Goal: Task Accomplishment & Management: Complete application form

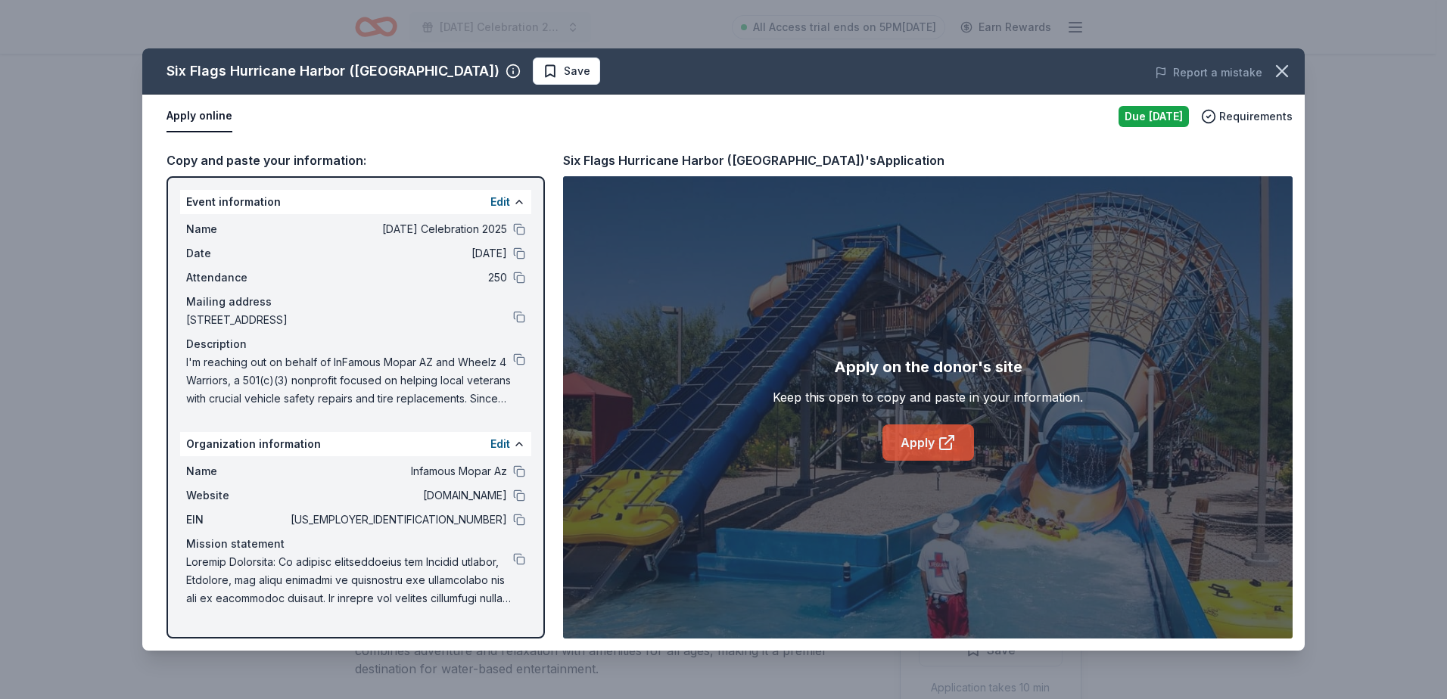
scroll to position [303, 0]
click at [941, 444] on icon at bounding box center [947, 443] width 18 height 18
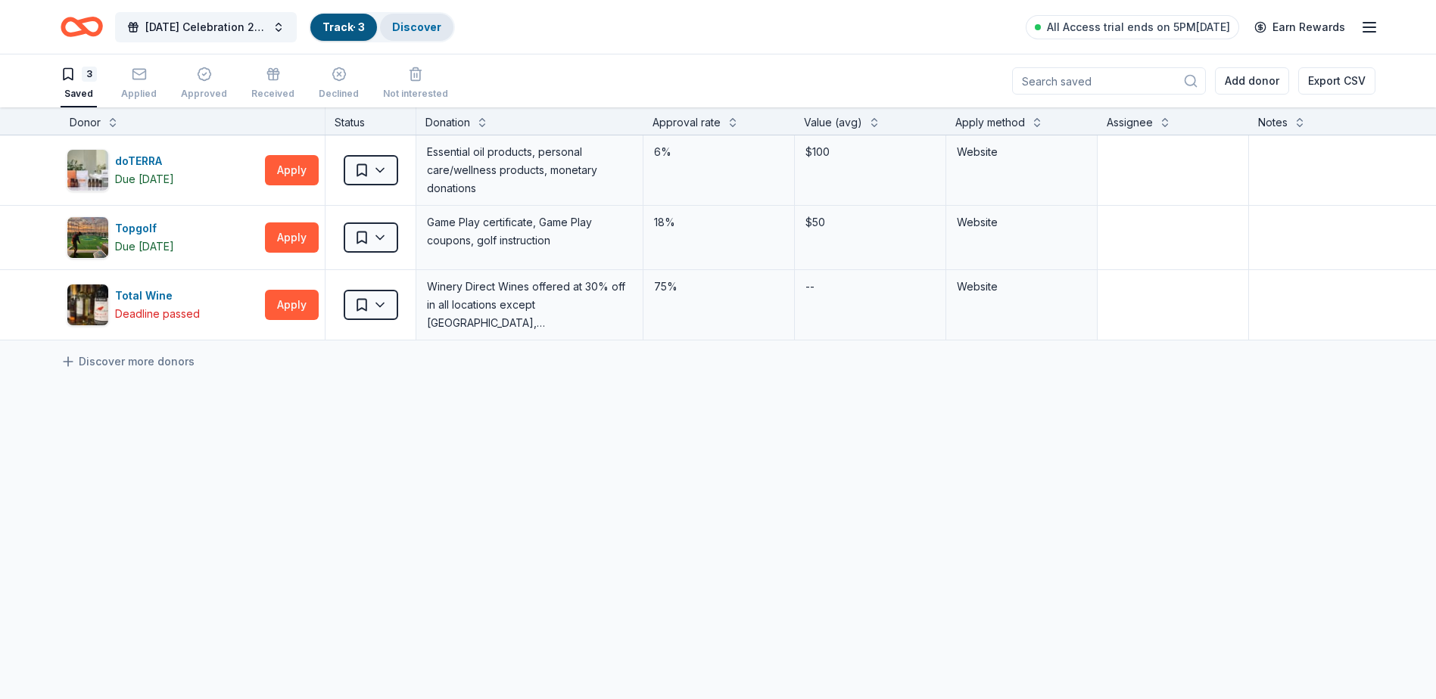
click at [432, 23] on link "Discover" at bounding box center [416, 26] width 49 height 13
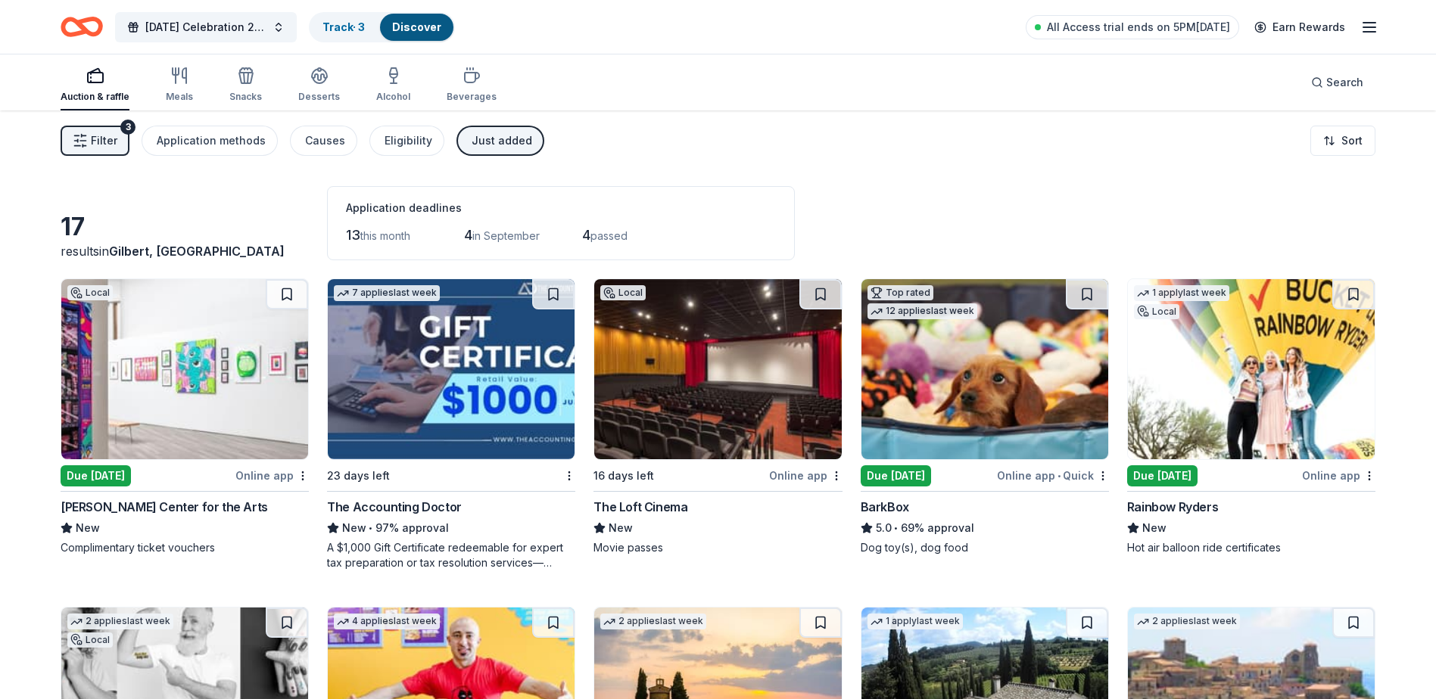
click at [104, 133] on span "Filter" at bounding box center [104, 141] width 26 height 18
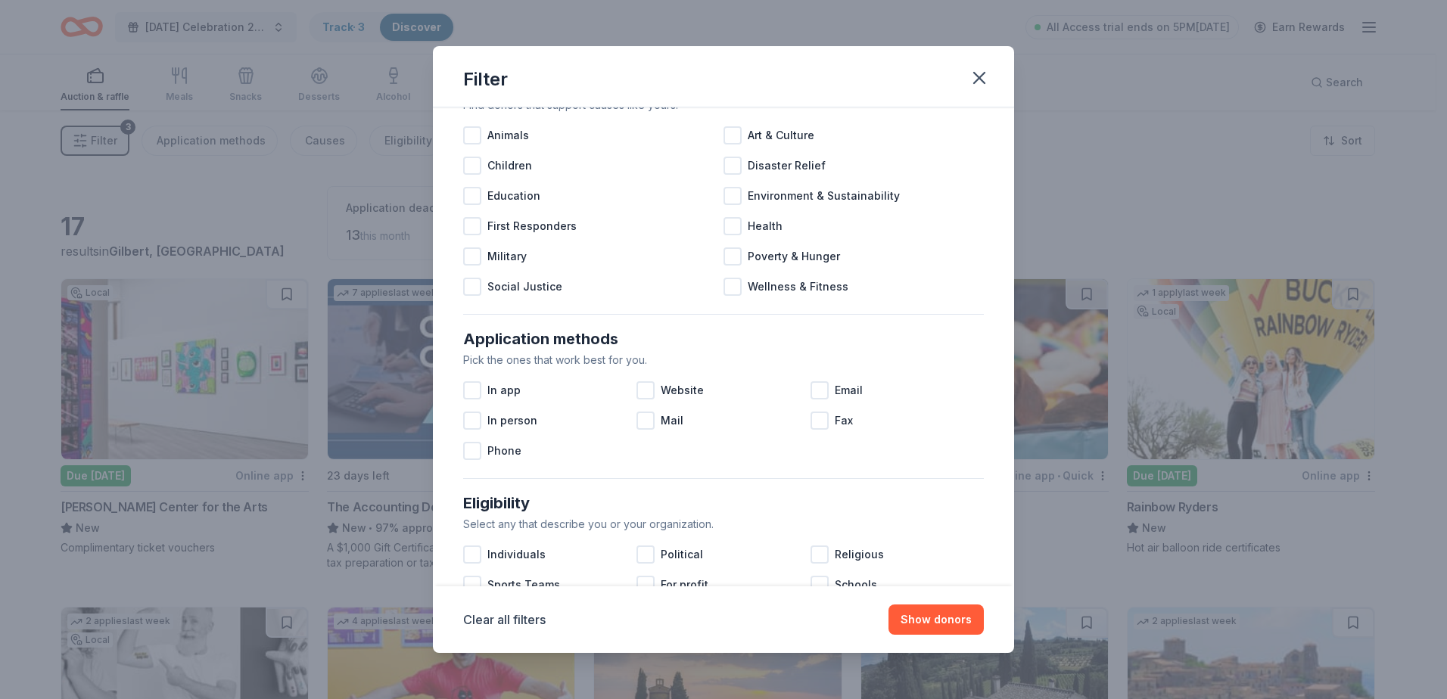
scroll to position [151, 0]
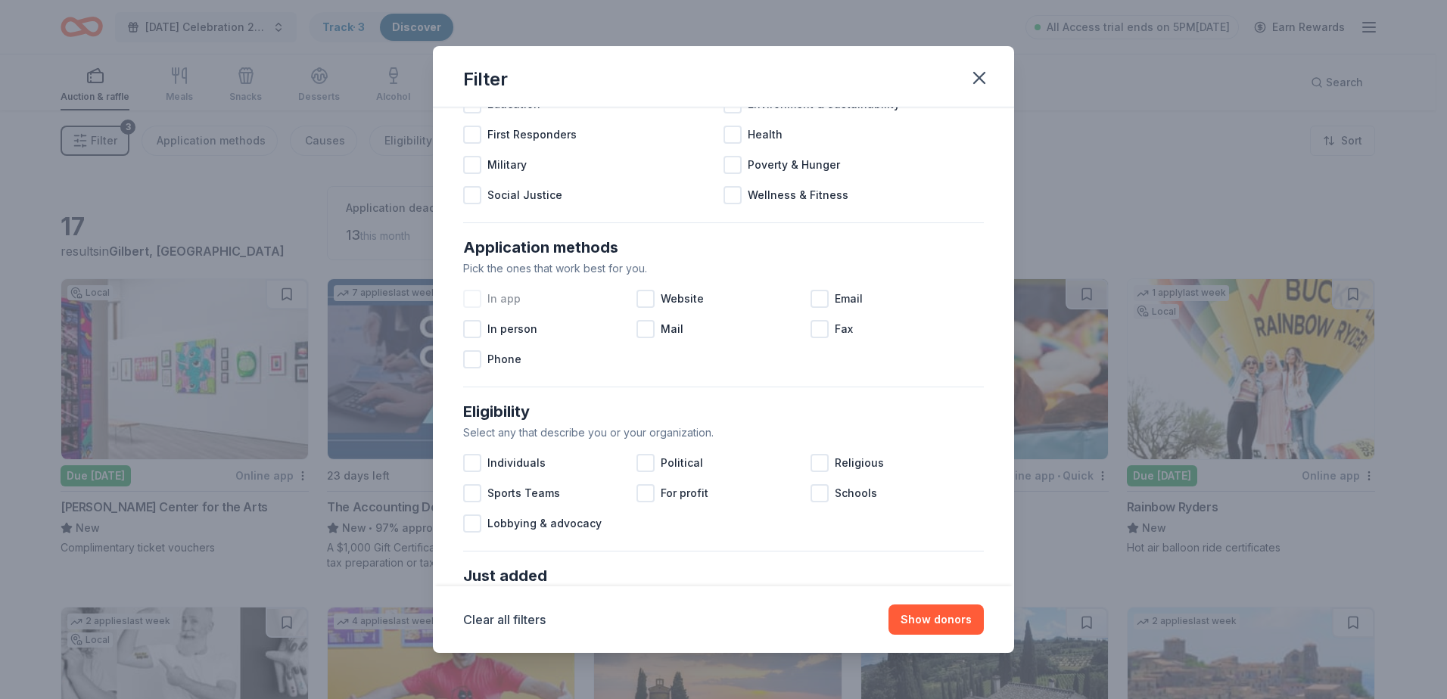
click at [476, 298] on div at bounding box center [472, 299] width 18 height 18
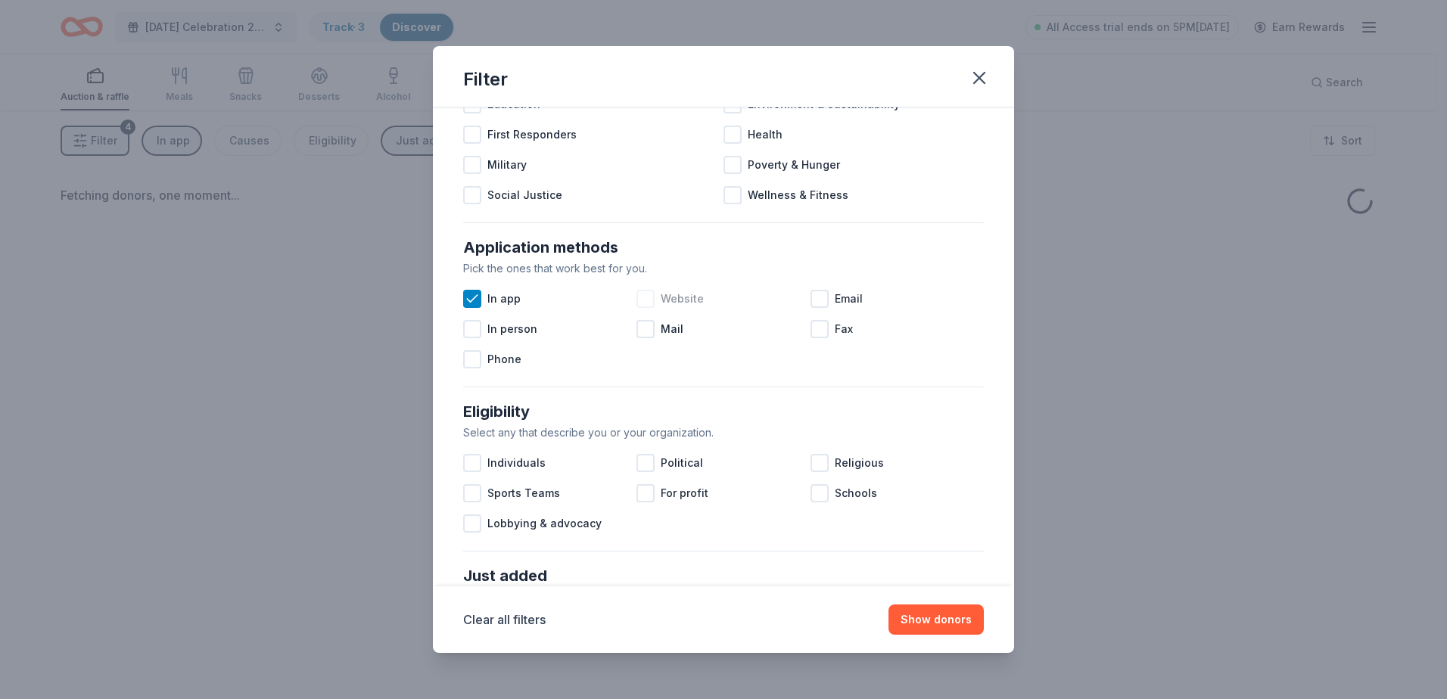
click at [643, 297] on div at bounding box center [646, 299] width 18 height 18
click at [812, 299] on div at bounding box center [820, 299] width 18 height 18
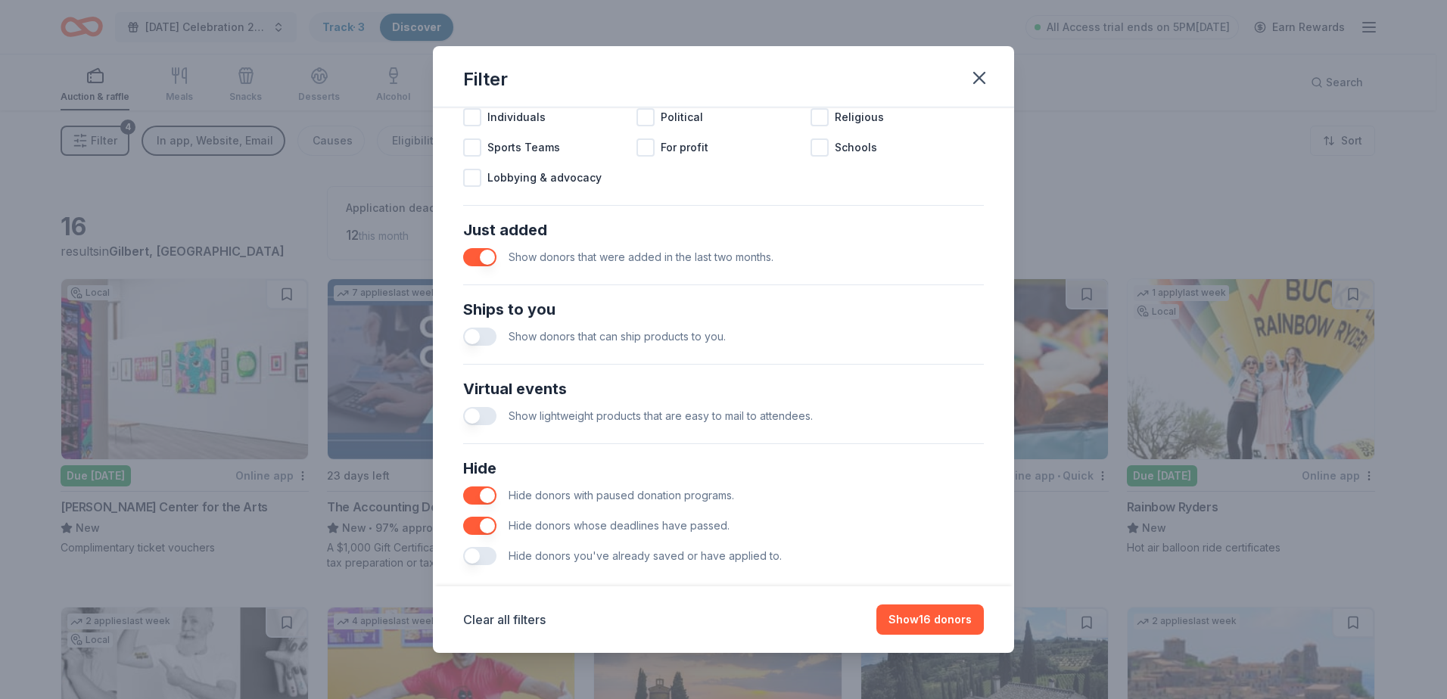
scroll to position [518, 0]
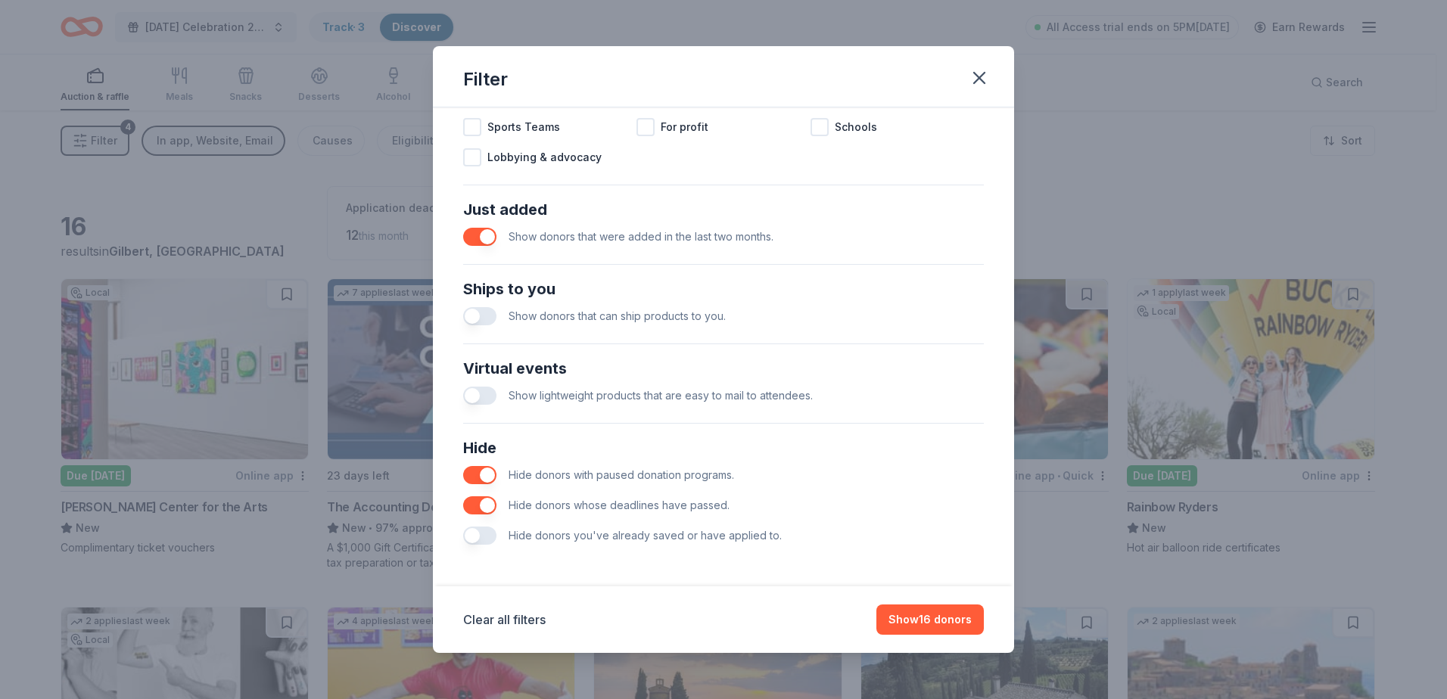
click at [478, 537] on button "button" at bounding box center [479, 536] width 33 height 18
click at [474, 530] on button "button" at bounding box center [479, 536] width 33 height 18
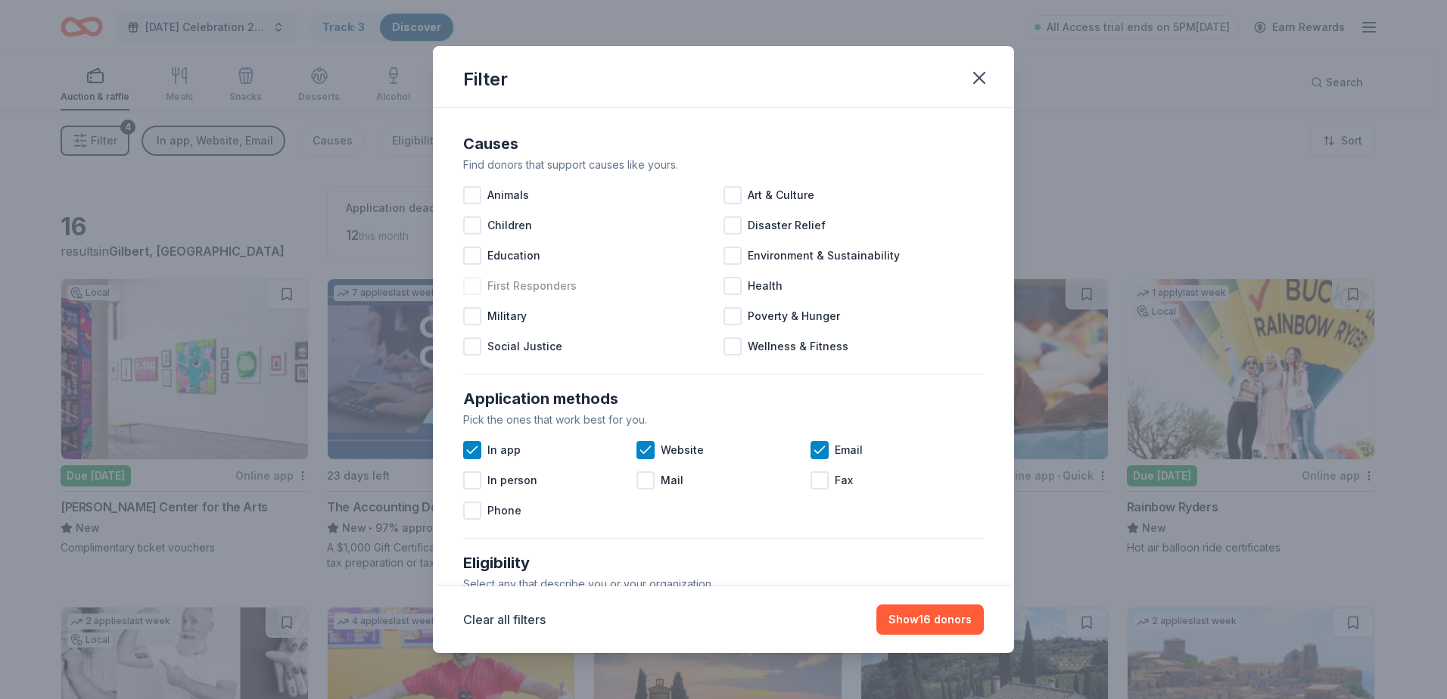
click at [469, 286] on div at bounding box center [472, 286] width 18 height 18
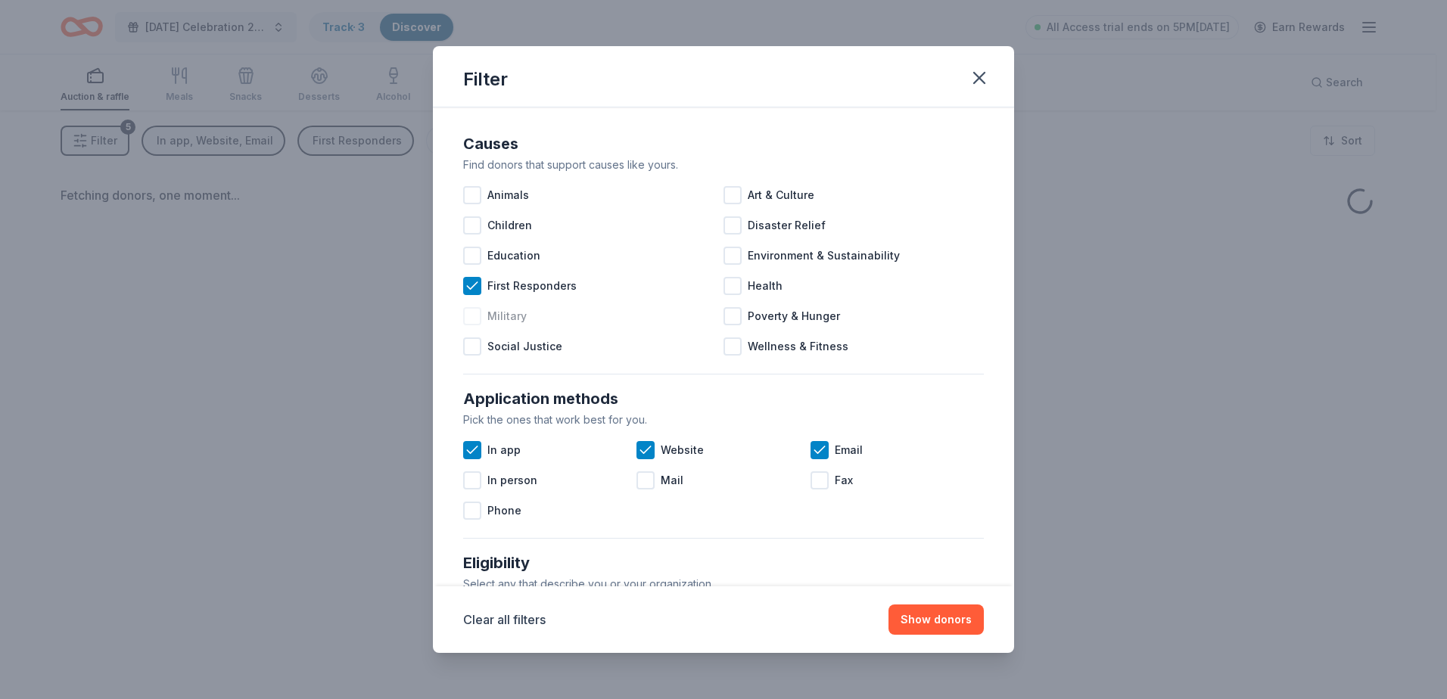
click at [470, 329] on div "Military" at bounding box center [593, 316] width 260 height 30
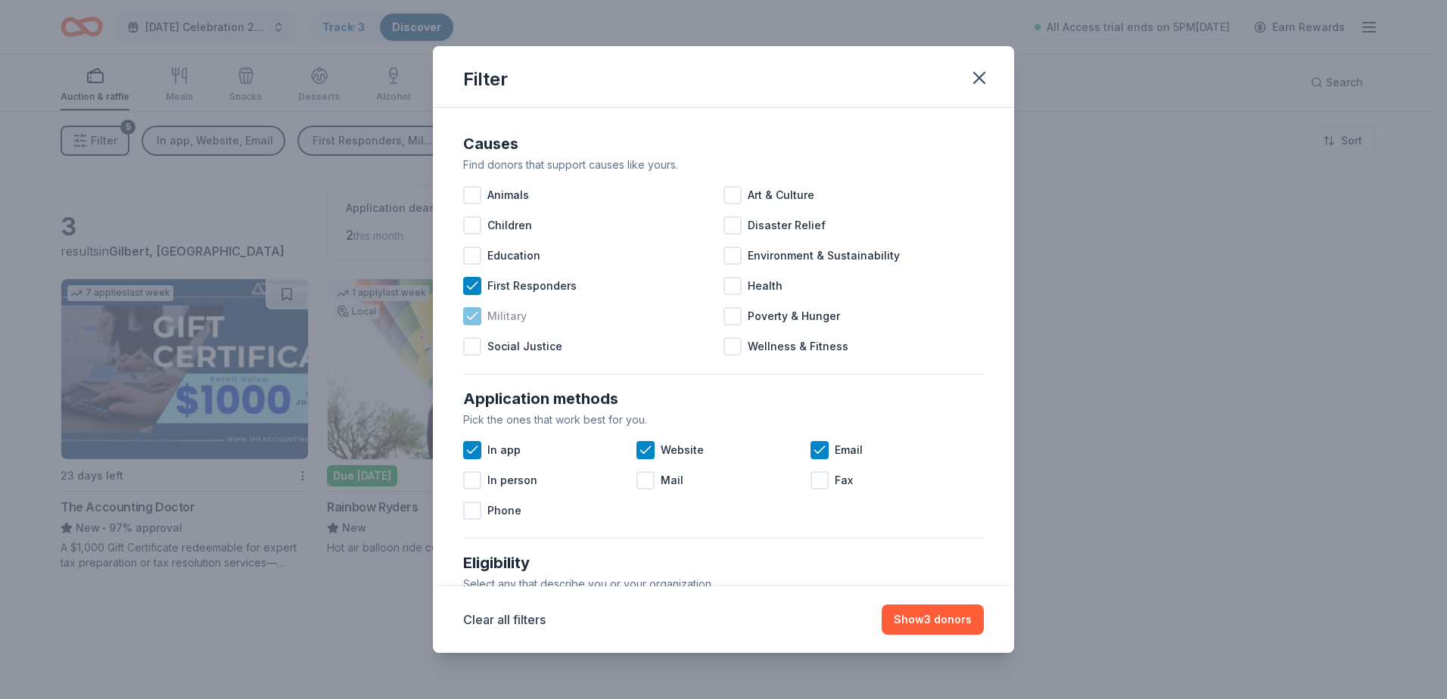
click at [474, 309] on icon at bounding box center [472, 316] width 15 height 15
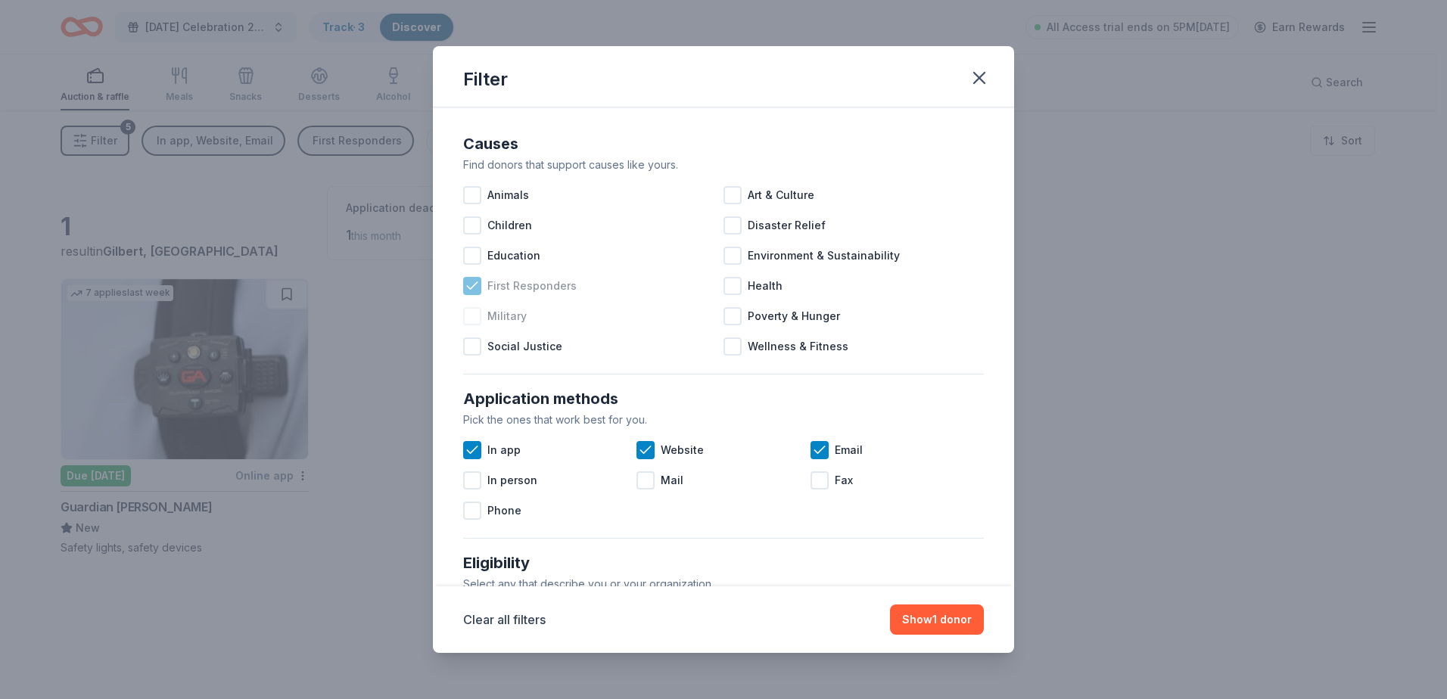
click at [475, 282] on icon at bounding box center [472, 286] width 15 height 15
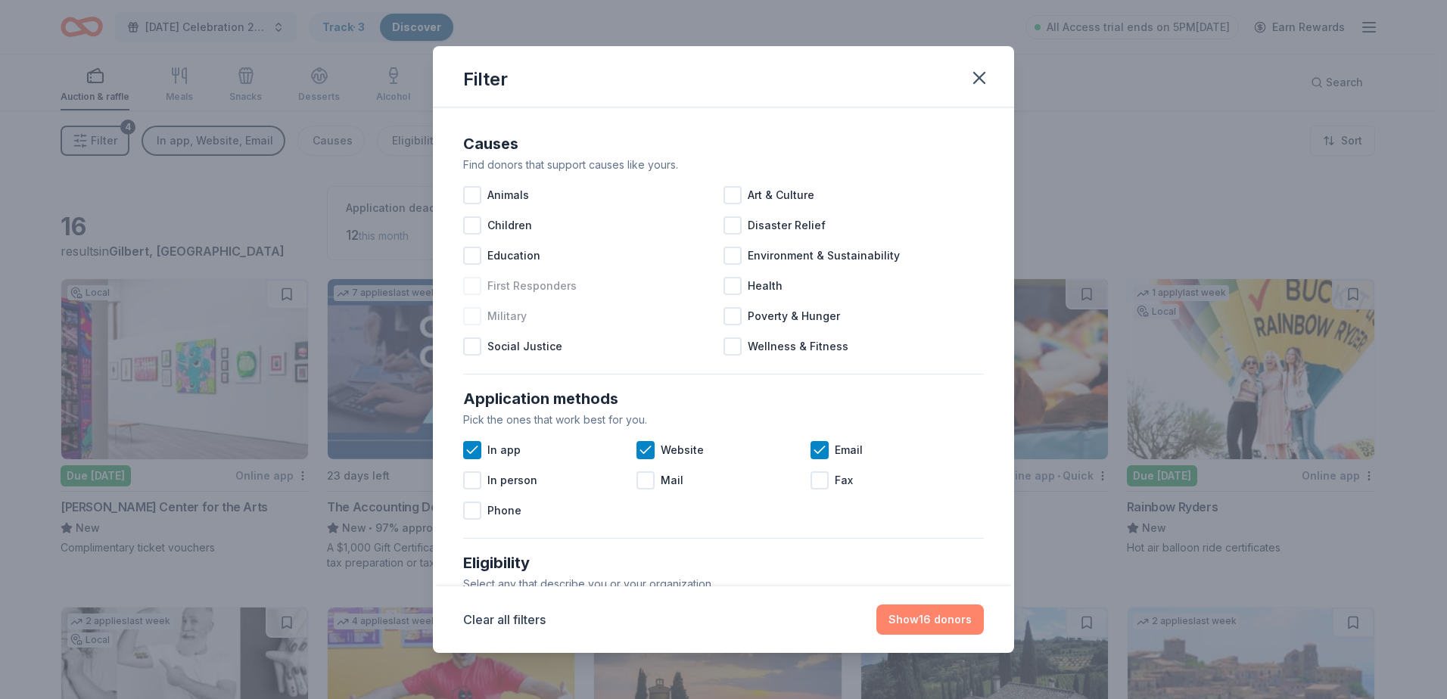
click at [959, 616] on button "Show 16 donors" at bounding box center [930, 620] width 107 height 30
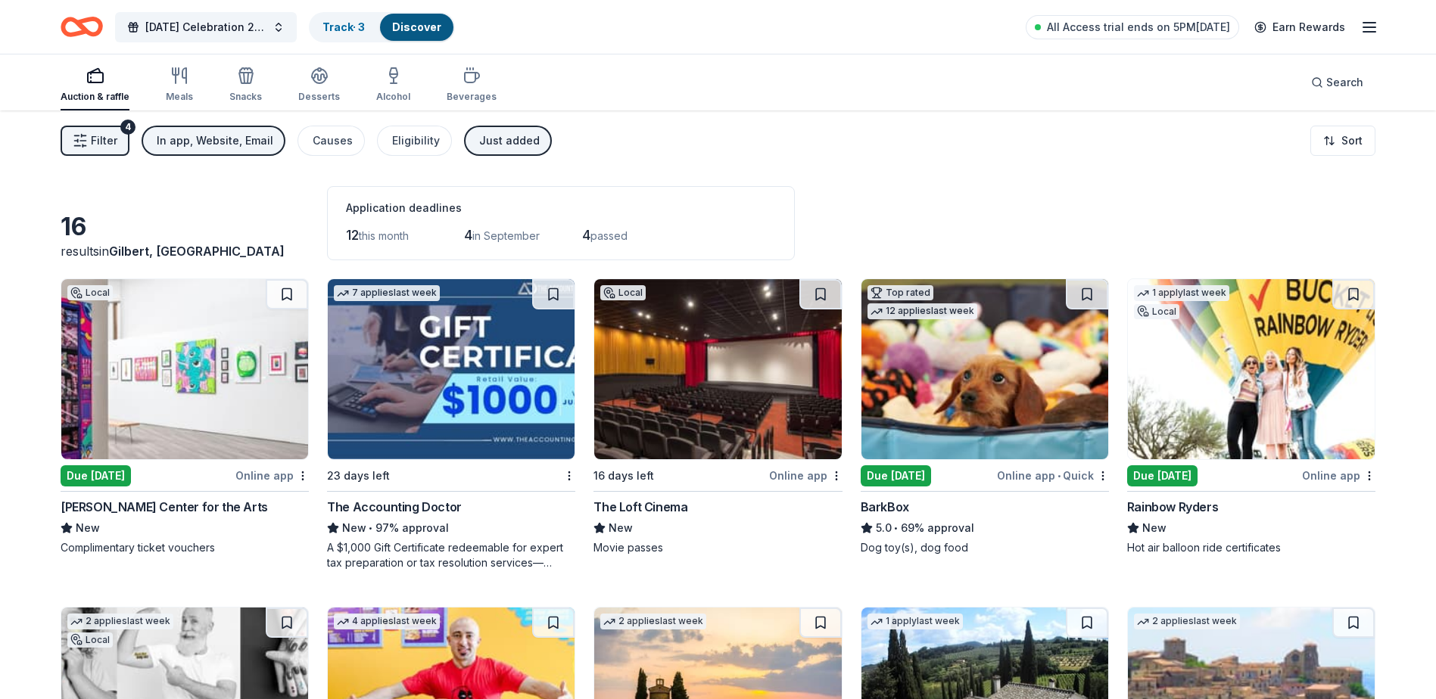
click at [746, 353] on img at bounding box center [717, 369] width 247 height 180
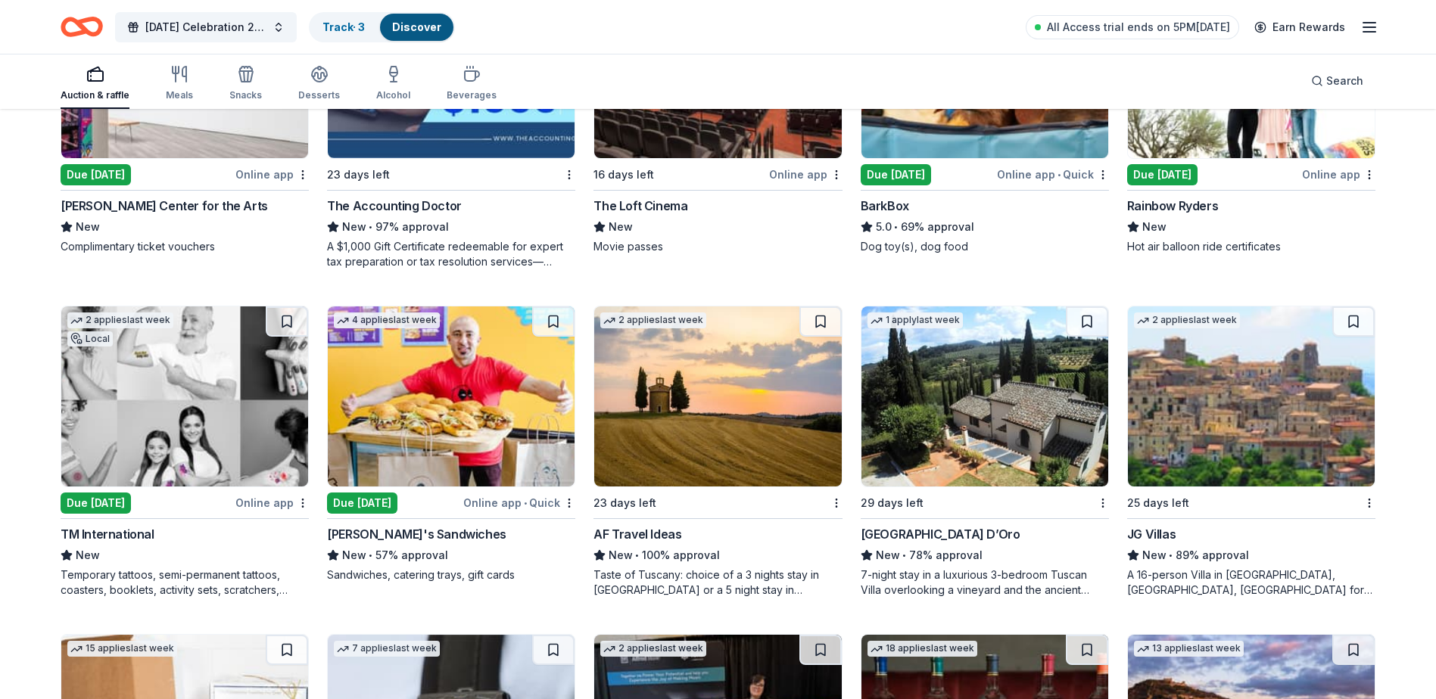
scroll to position [454, 0]
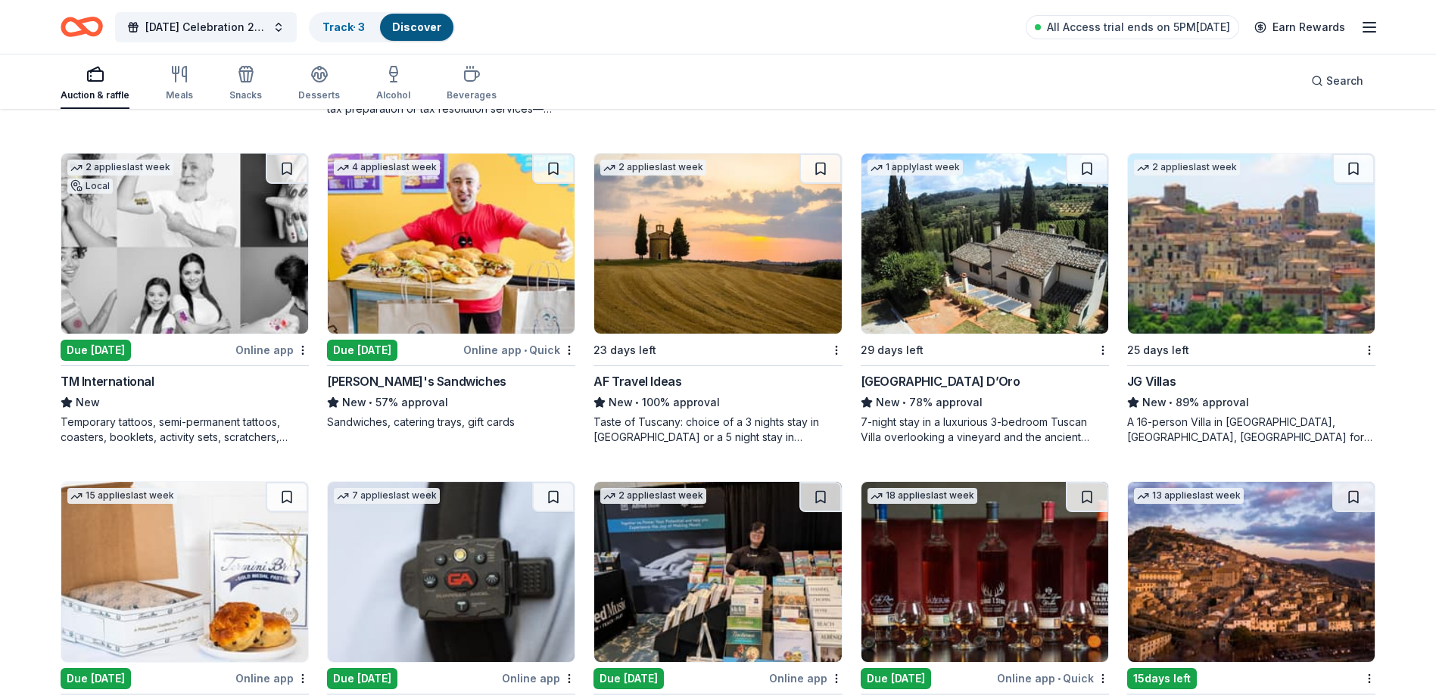
click at [713, 394] on div "New • 100% approval" at bounding box center [718, 403] width 248 height 18
click at [931, 413] on div "Villa Sogni D’Oro New • 78% approval 7-night stay in a luxurious 3-bedroom Tusc…" at bounding box center [985, 408] width 248 height 73
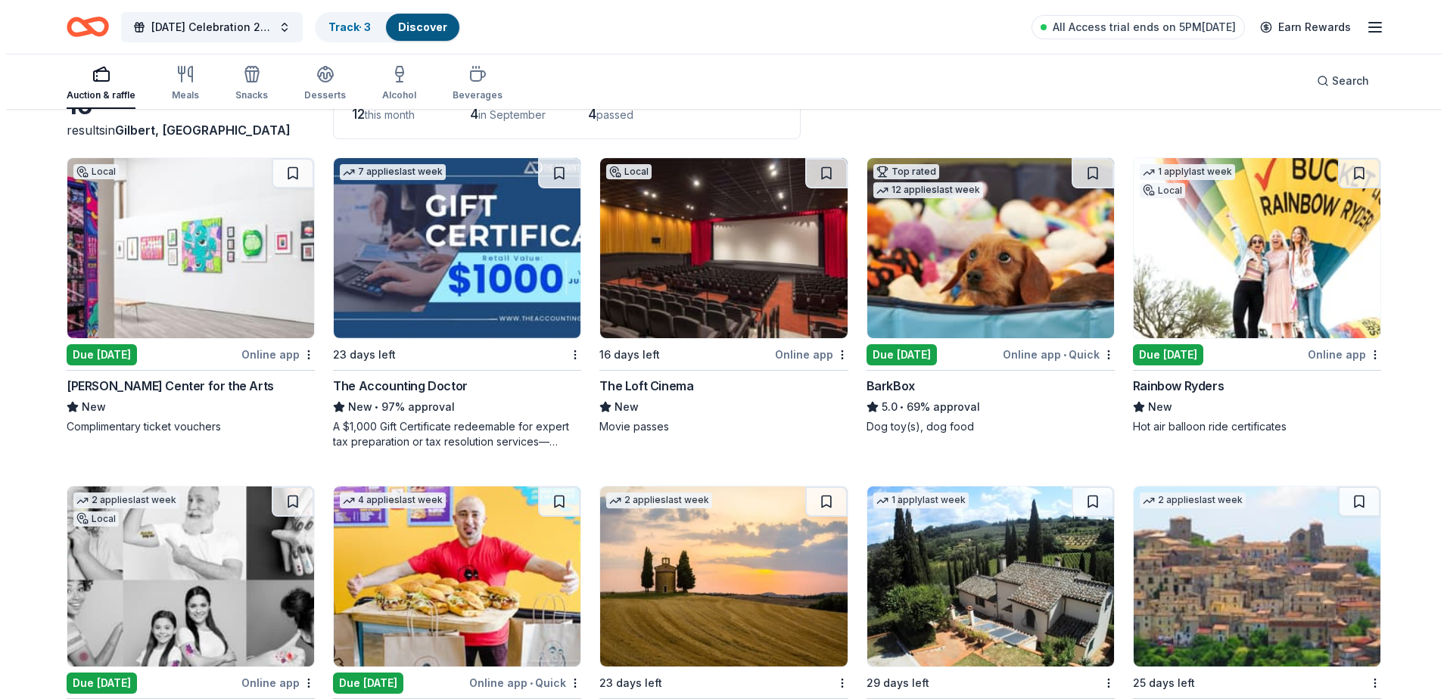
scroll to position [0, 0]
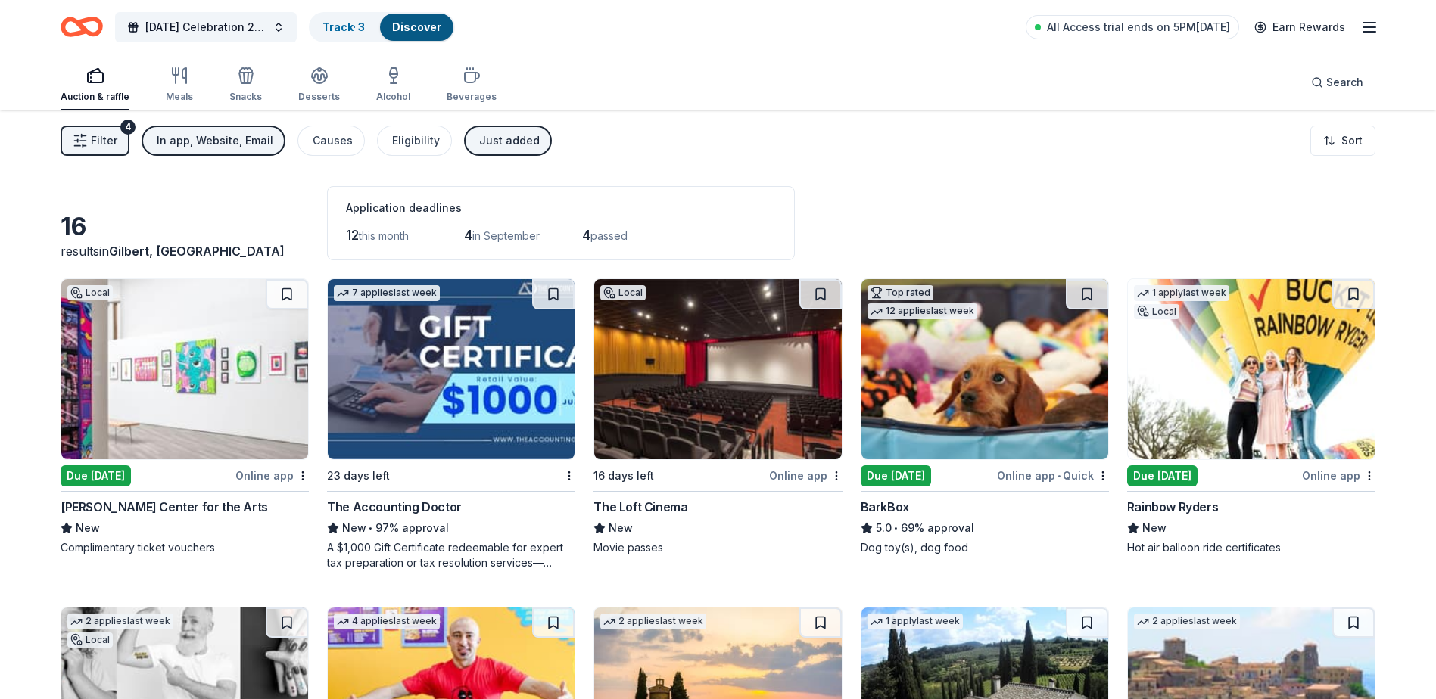
click at [1361, 26] on icon "button" at bounding box center [1369, 27] width 18 height 18
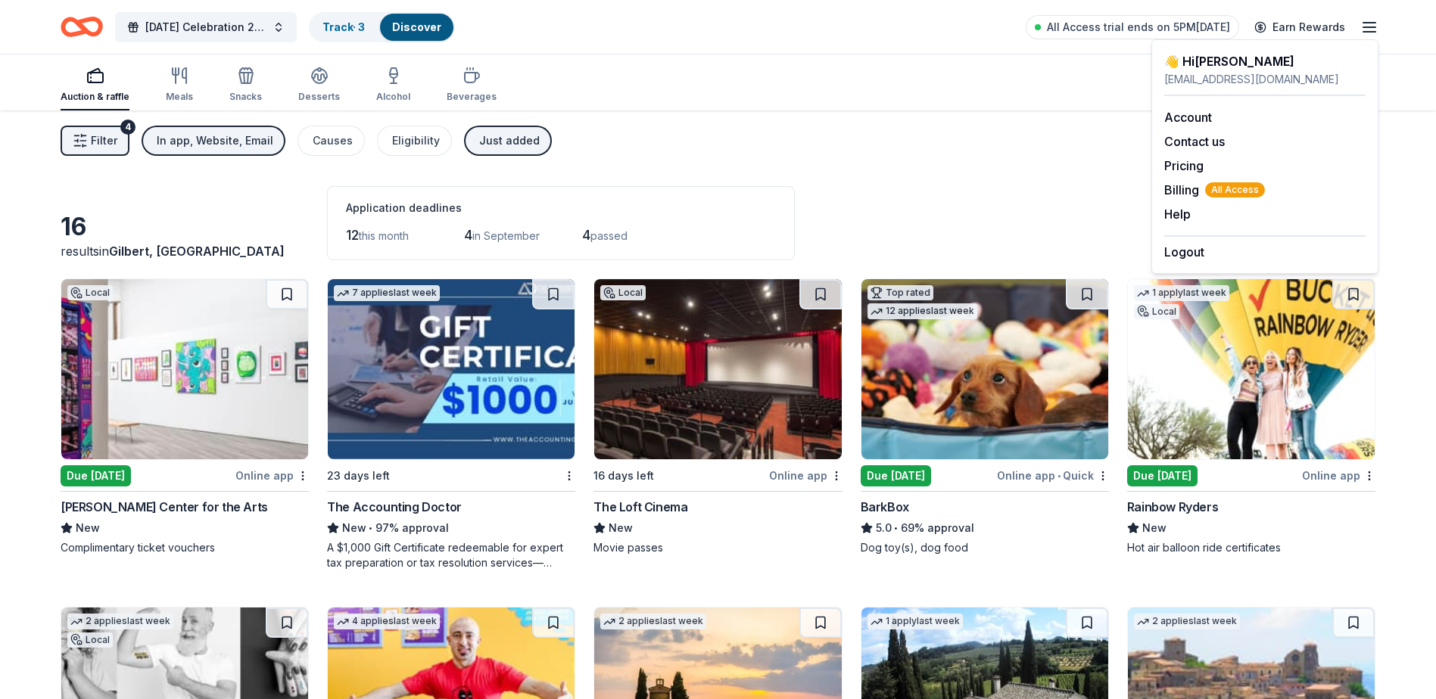
click at [687, 169] on div "Filter 4 In app, Website, Email Causes Eligibility Just added Sort" at bounding box center [718, 141] width 1436 height 61
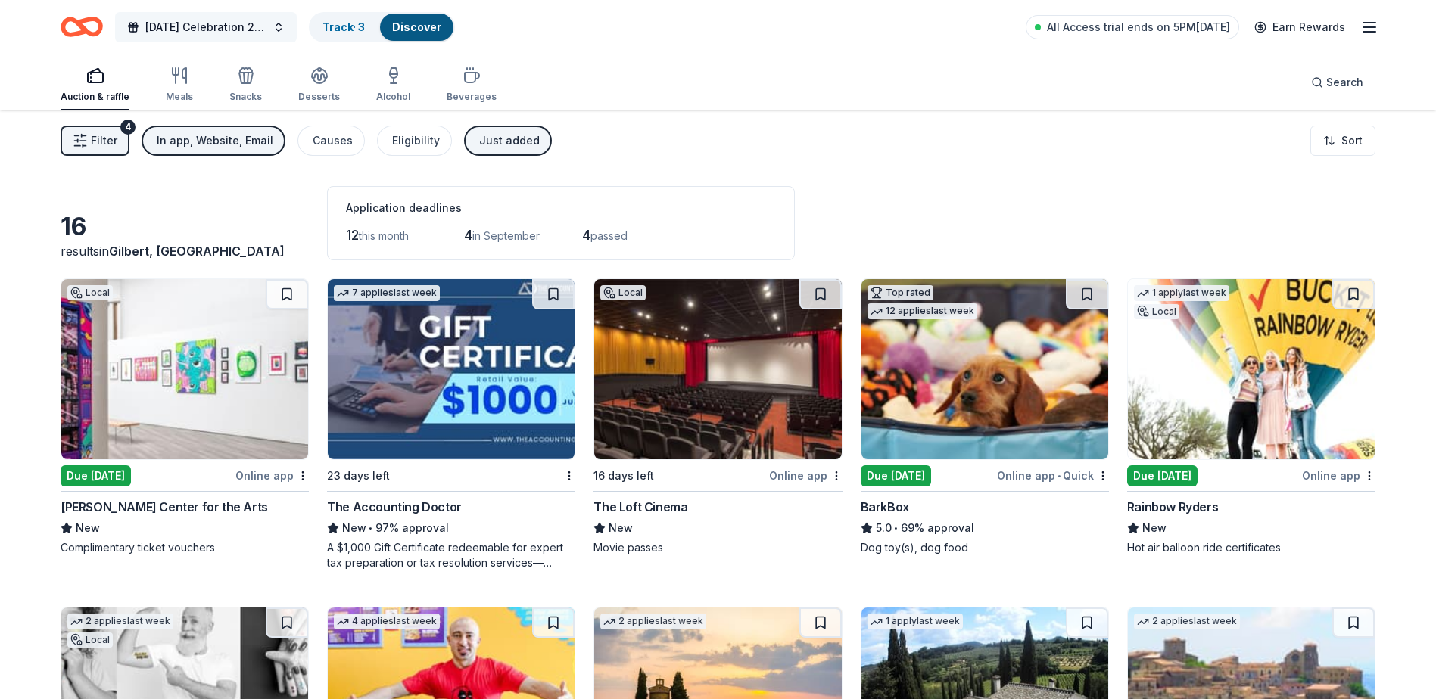
click at [172, 33] on span "[DATE] Celebration 2025" at bounding box center [205, 27] width 121 height 18
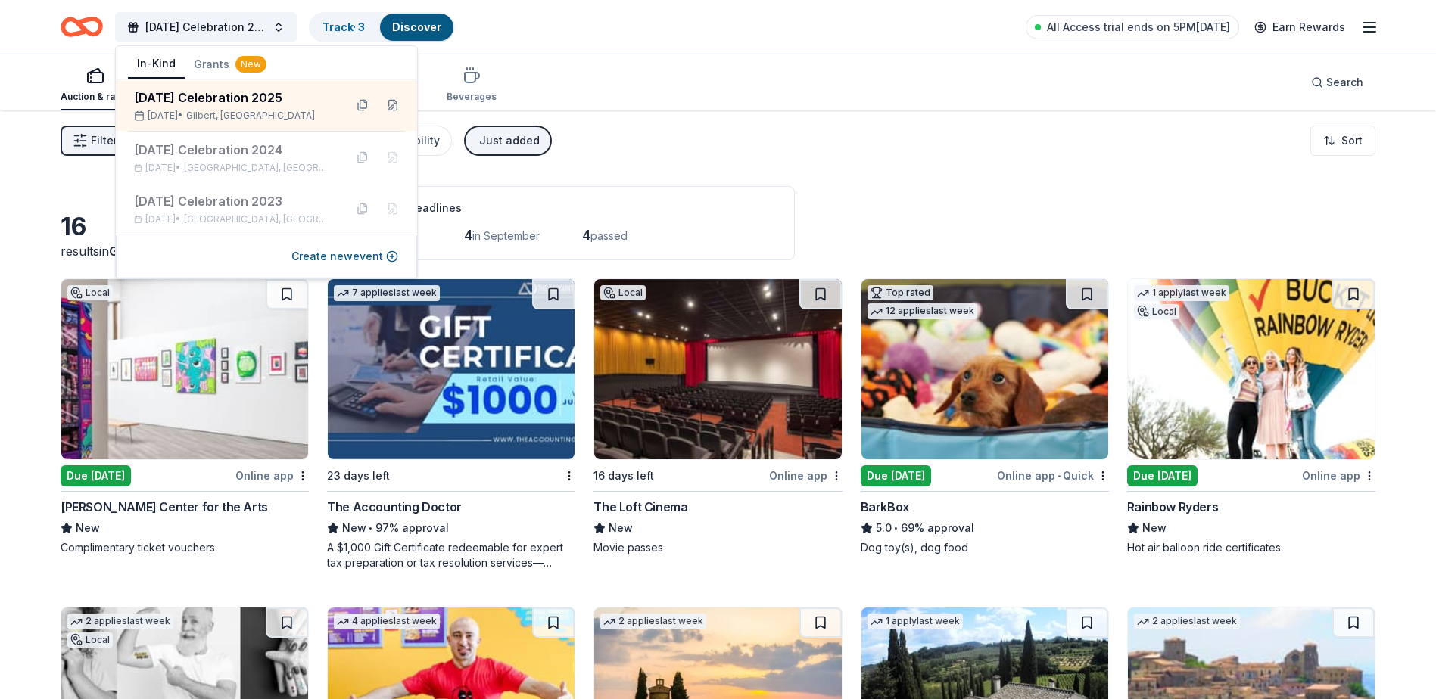
click at [870, 149] on div "Filter 4 In app, Website, Email Causes Eligibility Just added Sort" at bounding box center [718, 141] width 1436 height 61
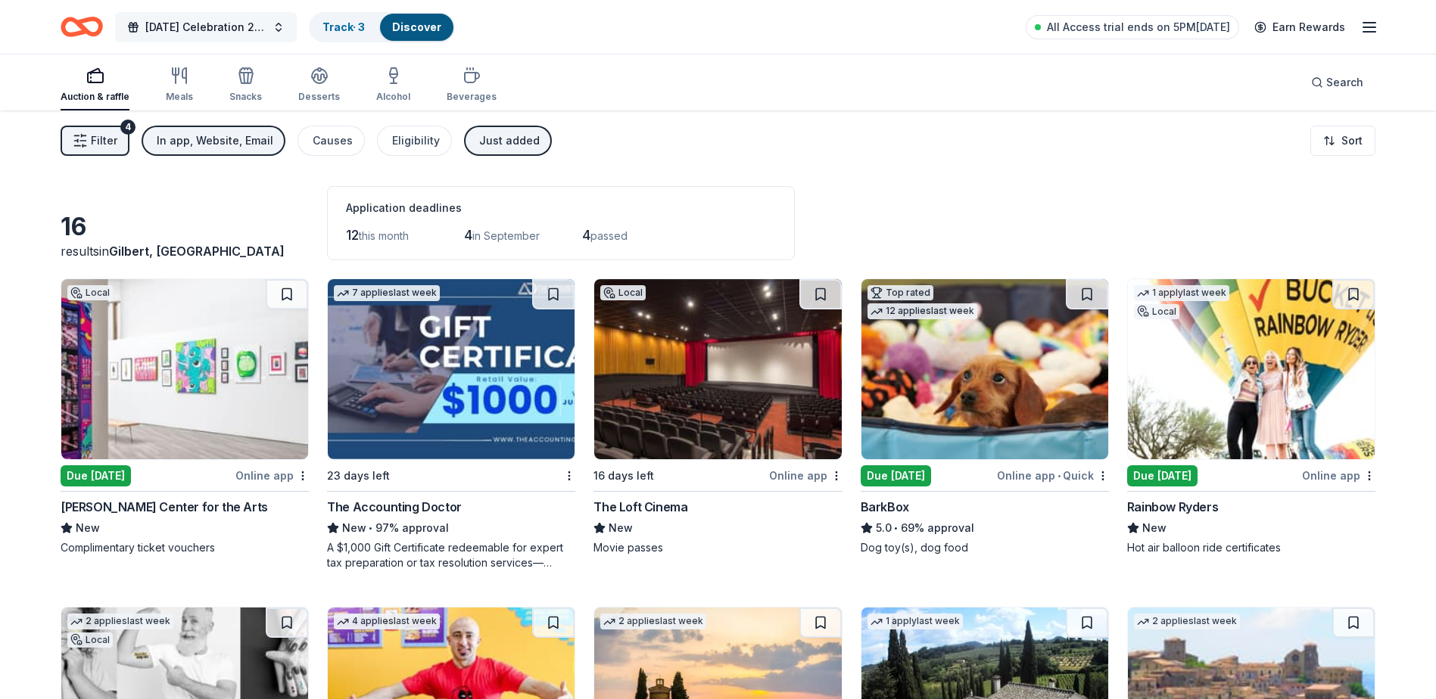
click at [242, 36] on button "[DATE] Celebration 2025" at bounding box center [206, 27] width 182 height 30
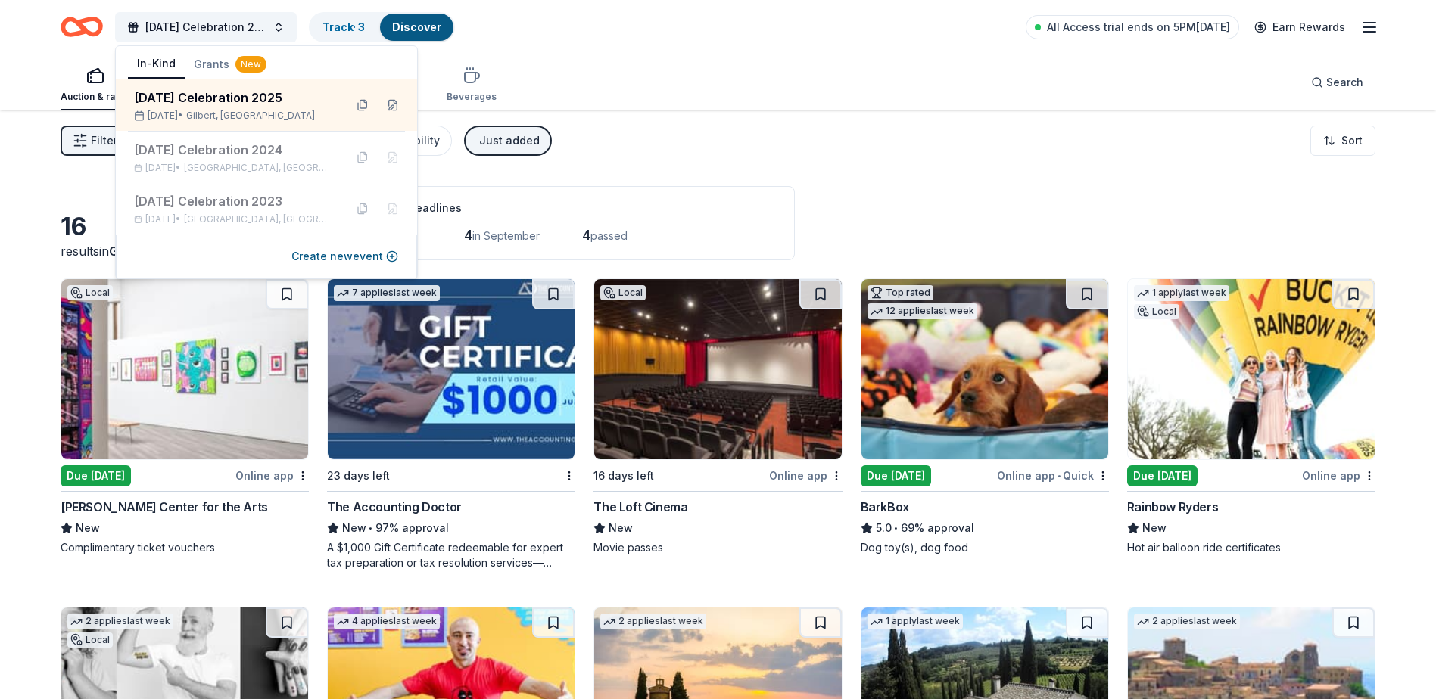
click at [210, 64] on button "Grants New" at bounding box center [230, 64] width 91 height 27
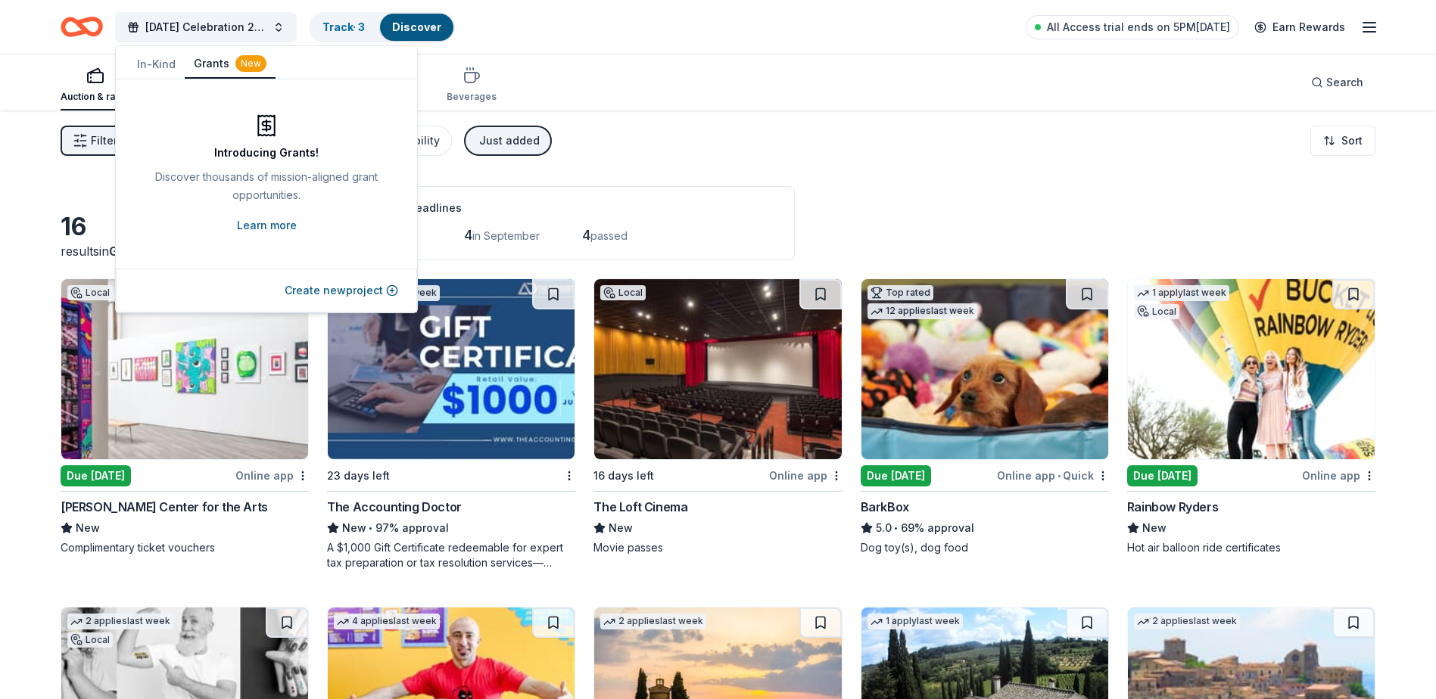
click at [286, 228] on link "Learn more" at bounding box center [267, 226] width 60 height 18
drag, startPoint x: 852, startPoint y: 113, endPoint x: 846, endPoint y: 124, distance: 12.9
click at [852, 113] on div "Filter 4 In app, Website, Email Causes Eligibility Just added Sort" at bounding box center [718, 141] width 1436 height 61
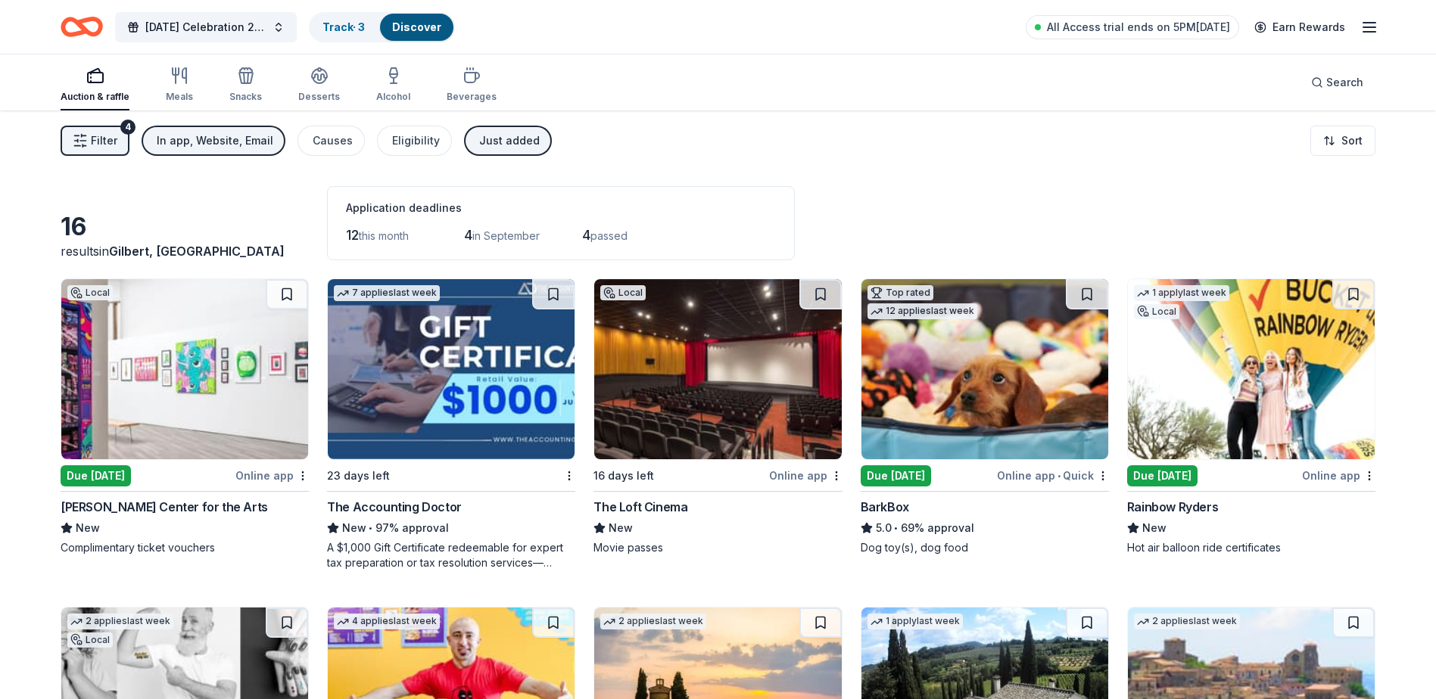
click at [92, 139] on span "Filter" at bounding box center [104, 141] width 26 height 18
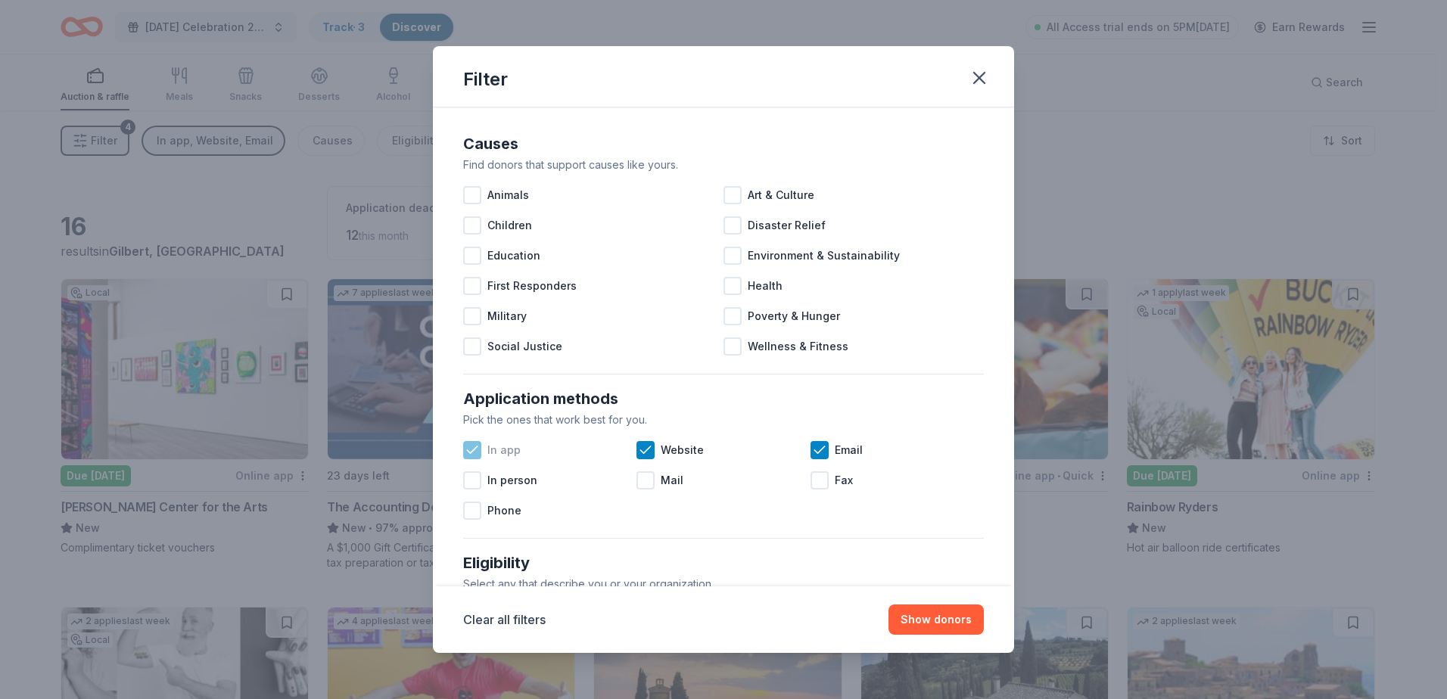
click at [479, 448] on icon at bounding box center [472, 450] width 15 height 15
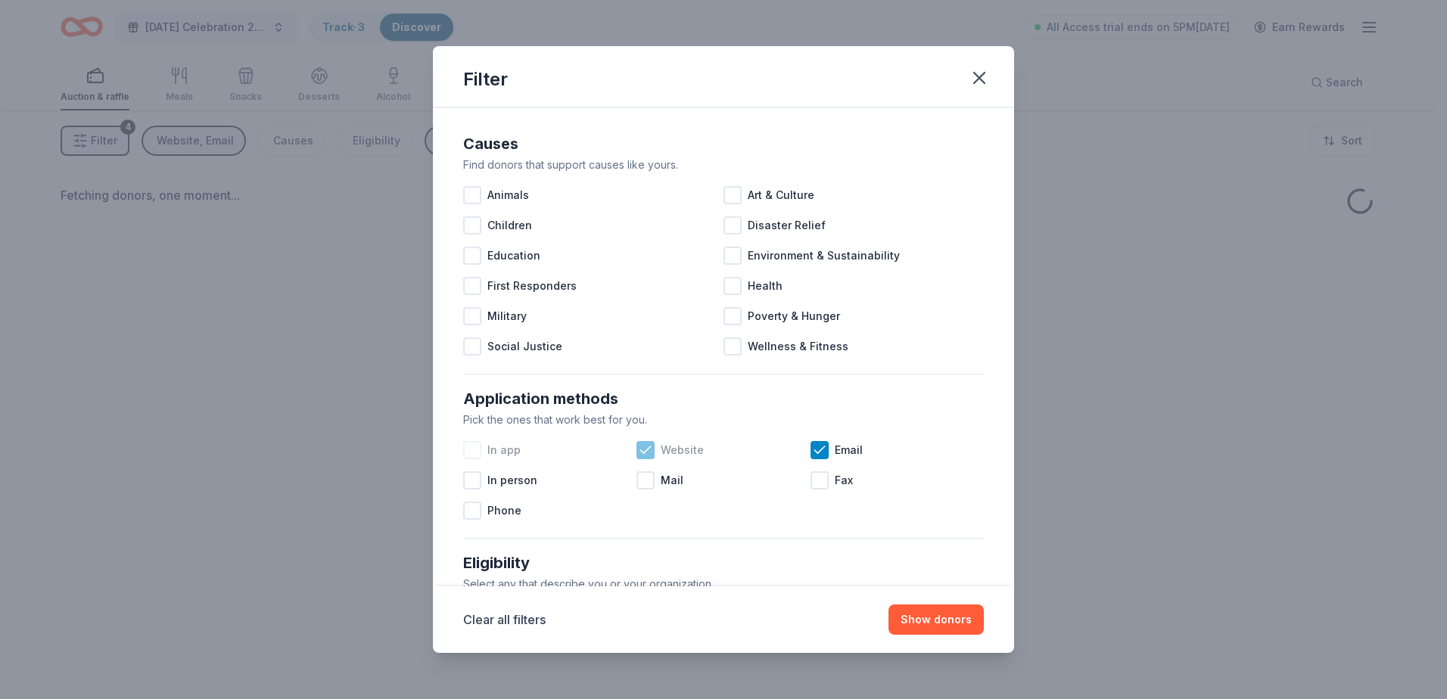
click at [650, 452] on icon at bounding box center [645, 450] width 15 height 15
click at [814, 451] on icon at bounding box center [819, 450] width 15 height 15
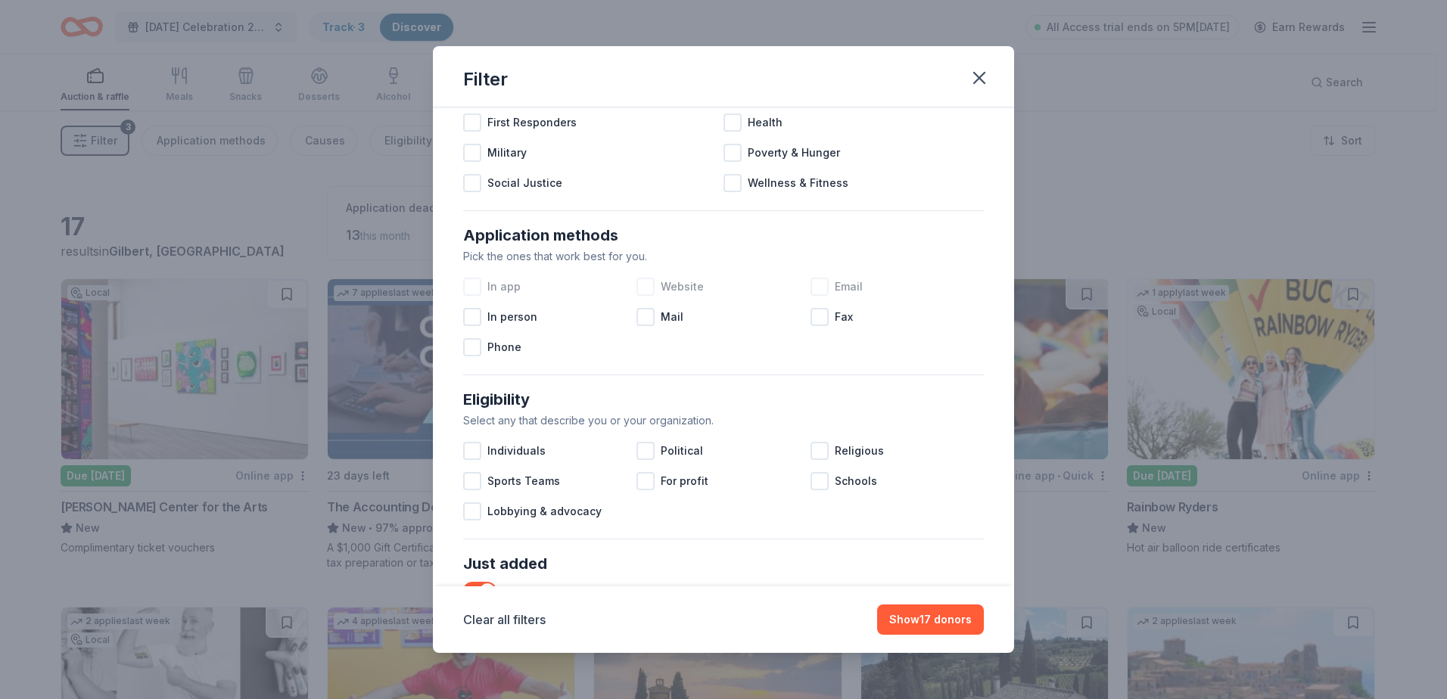
scroll to position [379, 0]
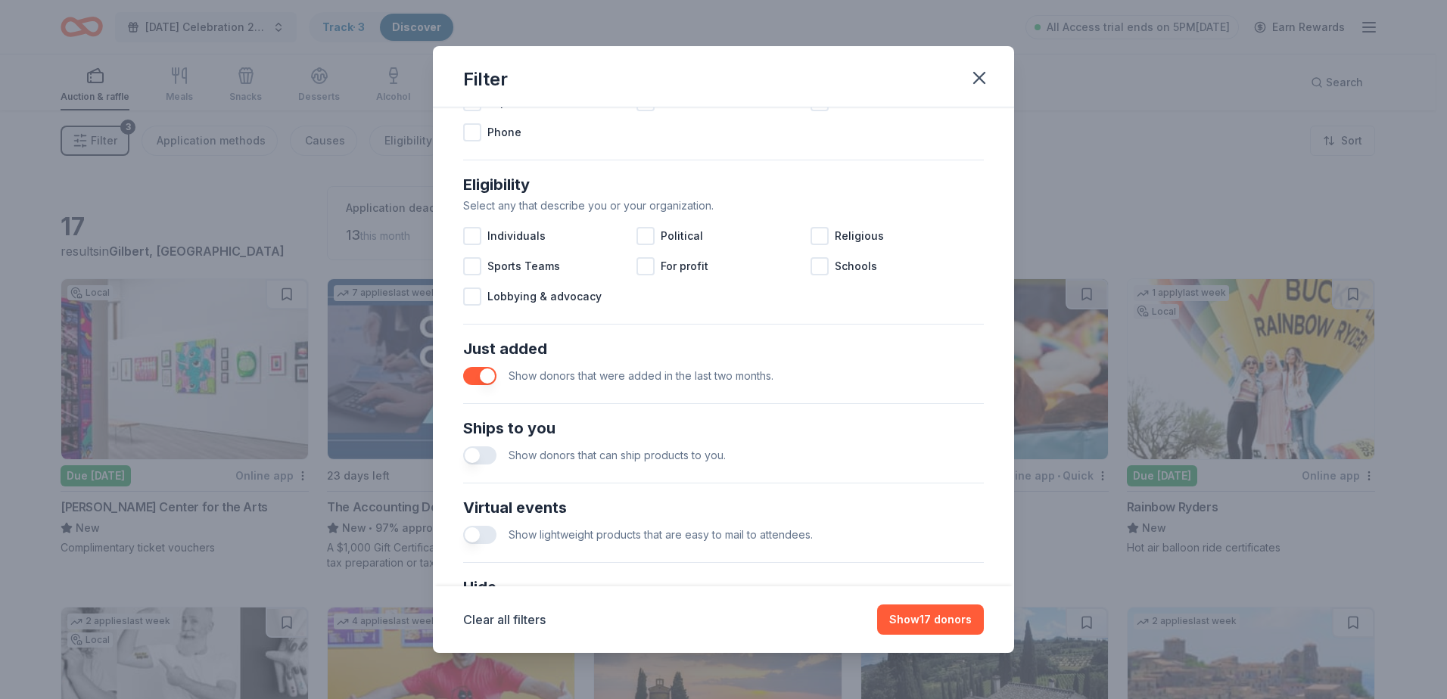
click at [473, 382] on button "button" at bounding box center [479, 376] width 33 height 18
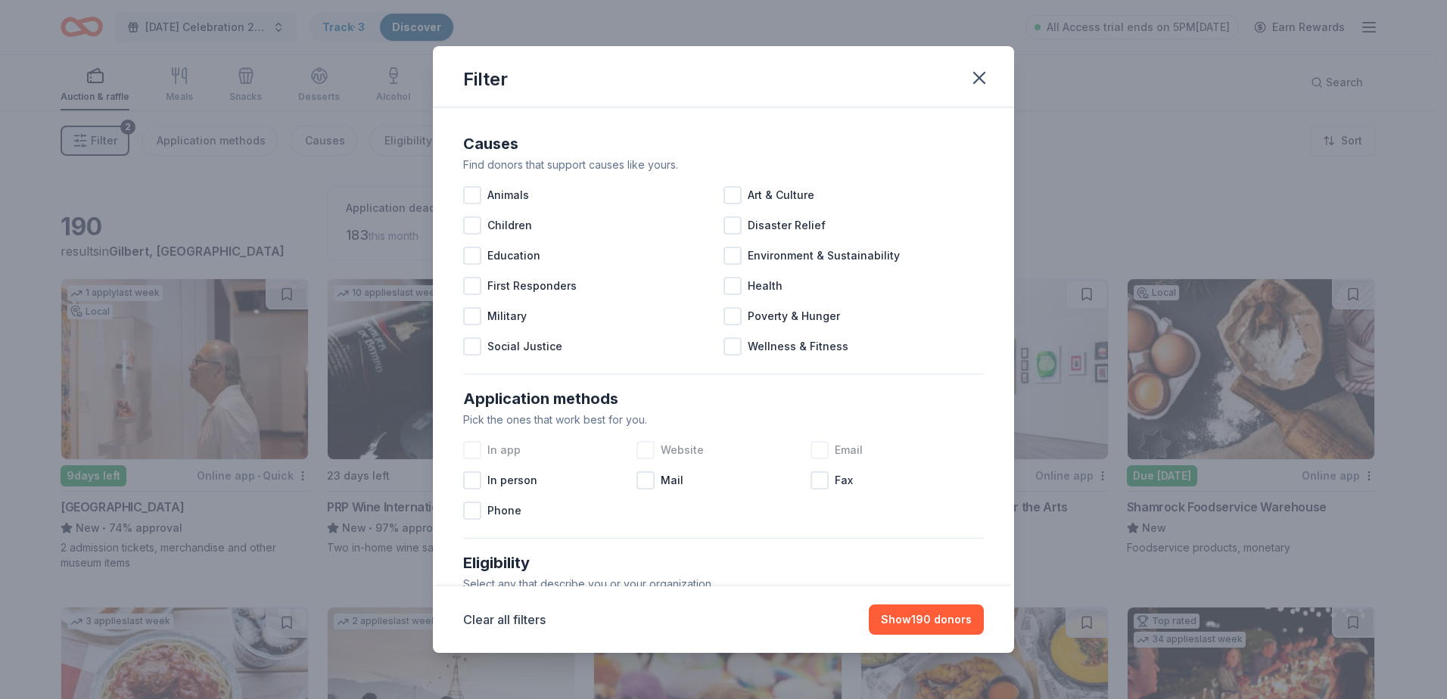
click at [466, 448] on div at bounding box center [472, 450] width 18 height 18
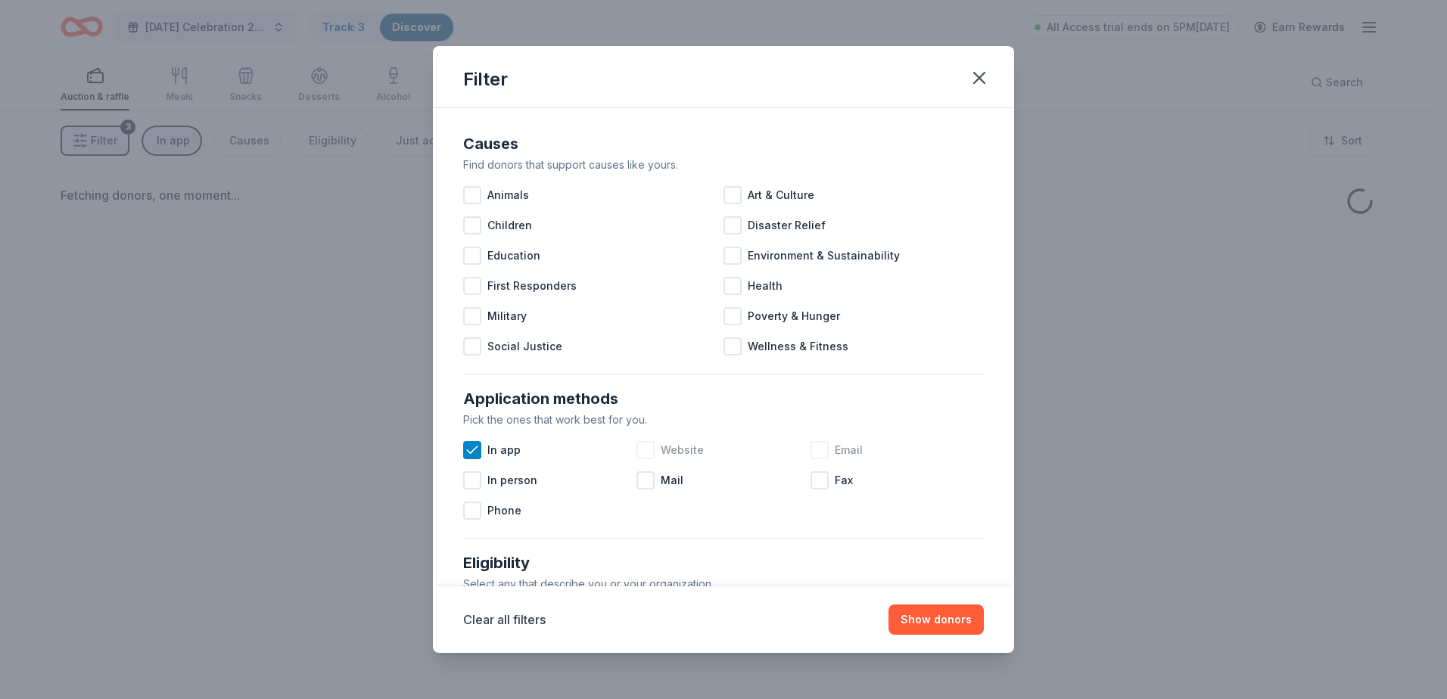
click at [649, 450] on div at bounding box center [646, 450] width 18 height 18
click at [815, 453] on div at bounding box center [820, 450] width 18 height 18
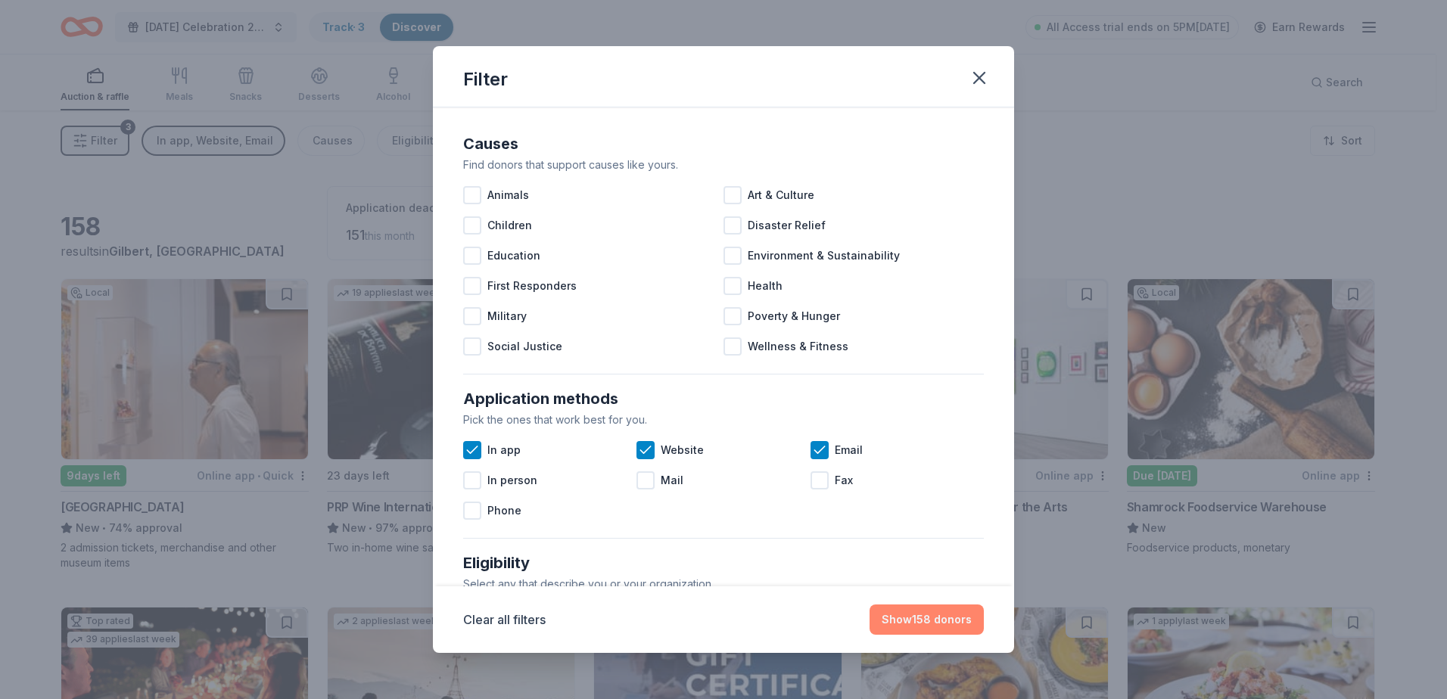
click at [901, 612] on button "Show 158 donors" at bounding box center [927, 620] width 114 height 30
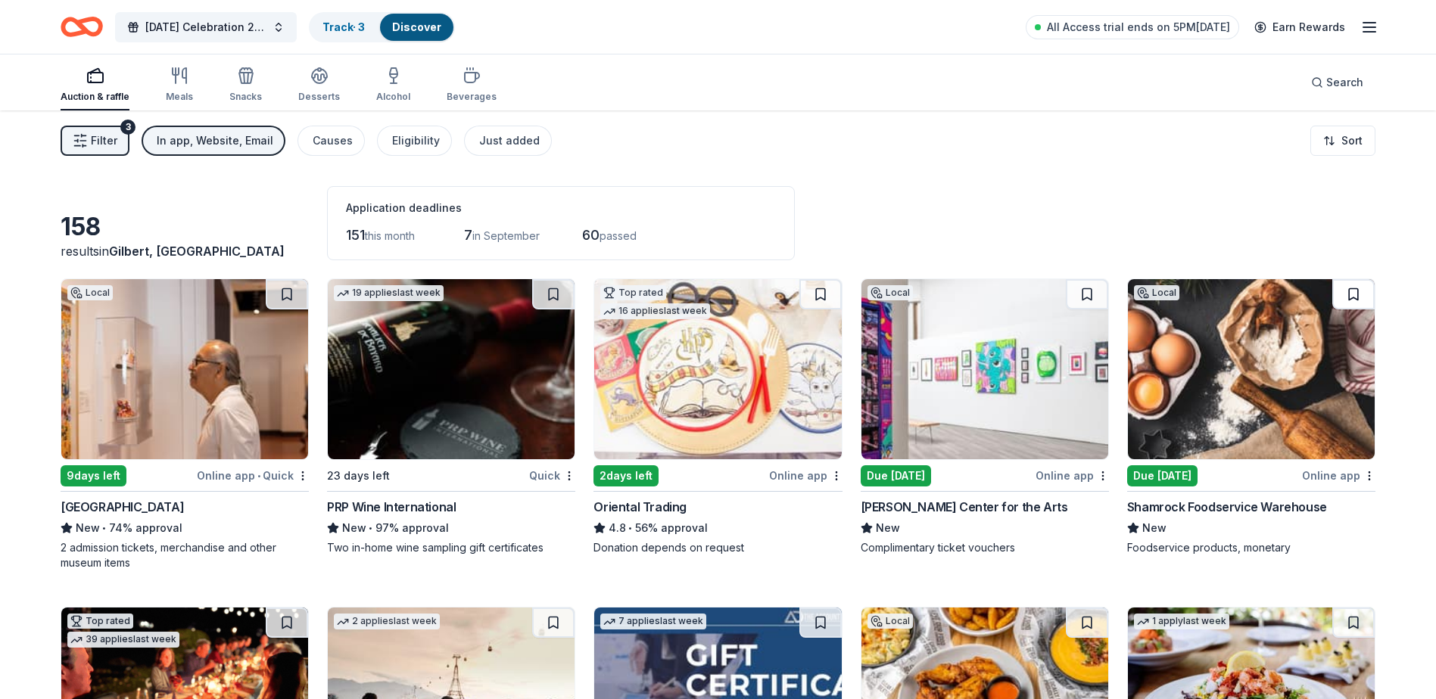
click at [1358, 298] on button at bounding box center [1353, 294] width 42 height 30
click at [1084, 294] on button at bounding box center [1087, 294] width 42 height 30
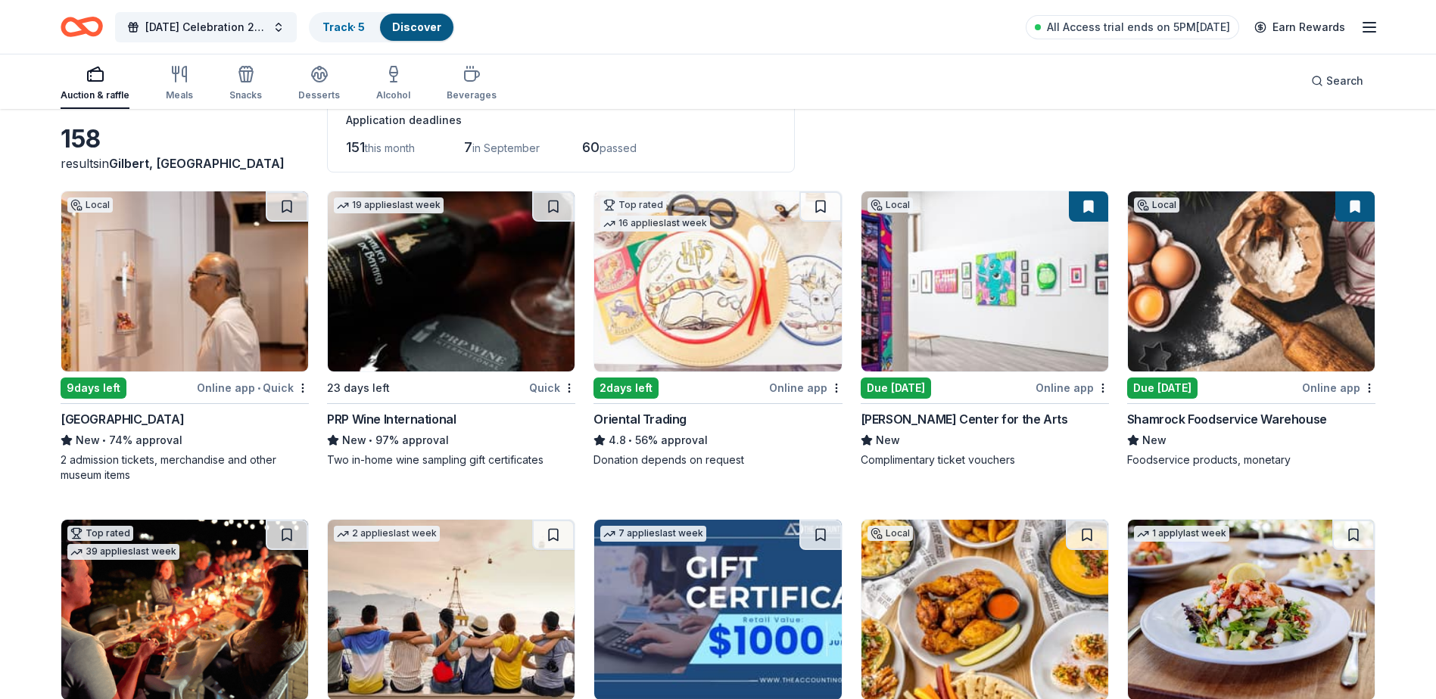
scroll to position [227, 0]
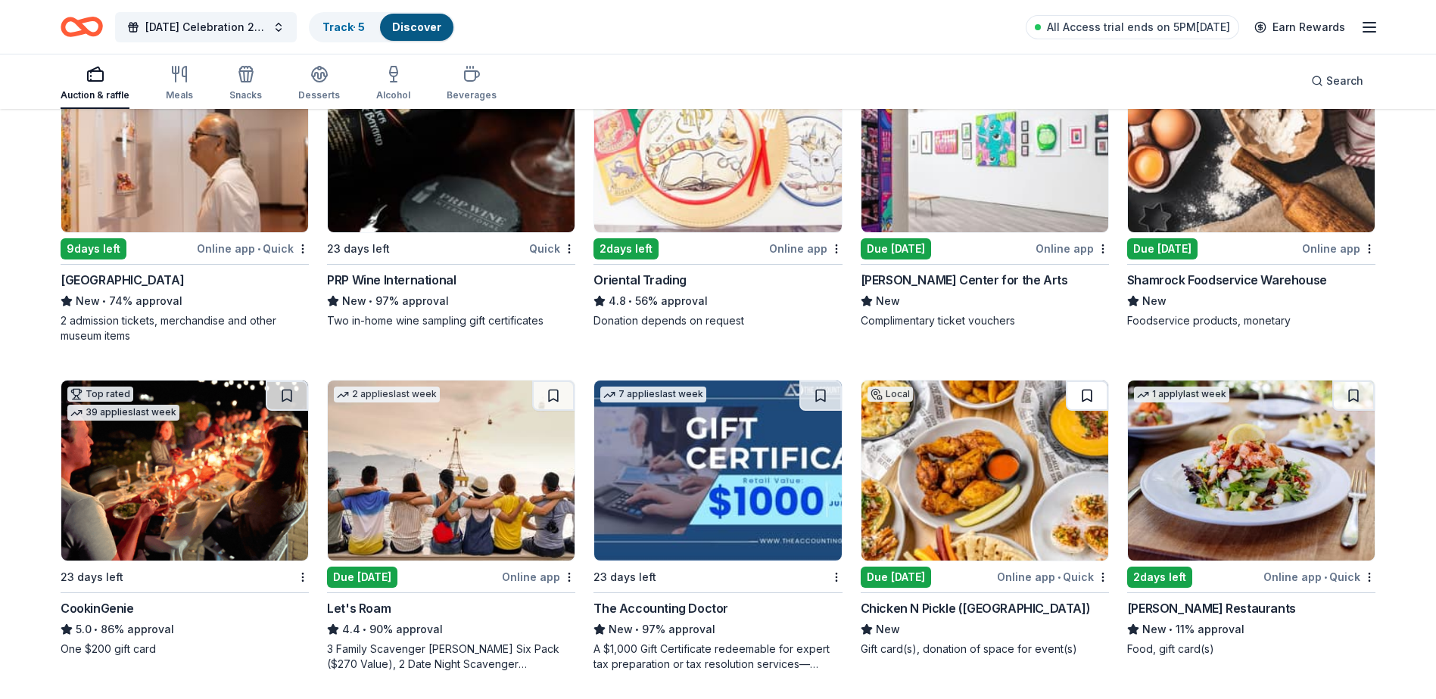
click at [1086, 392] on button at bounding box center [1087, 396] width 42 height 30
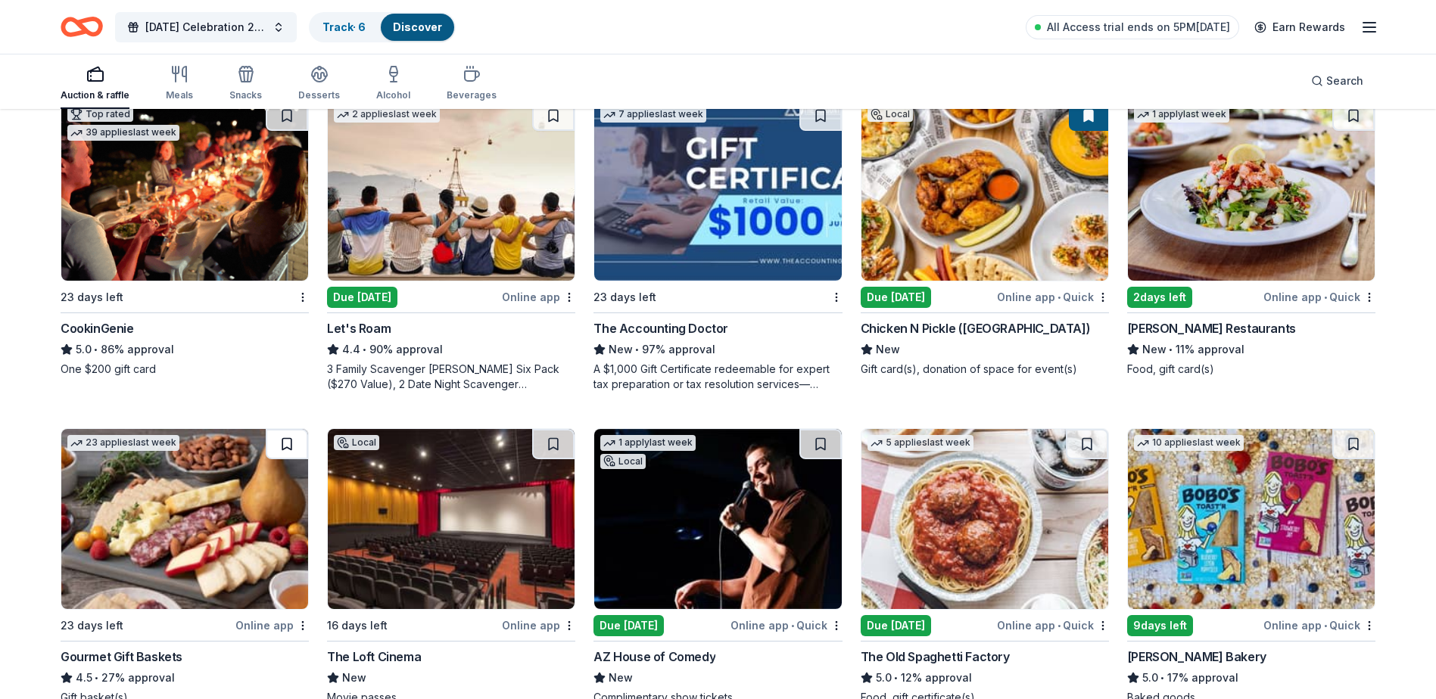
scroll to position [606, 0]
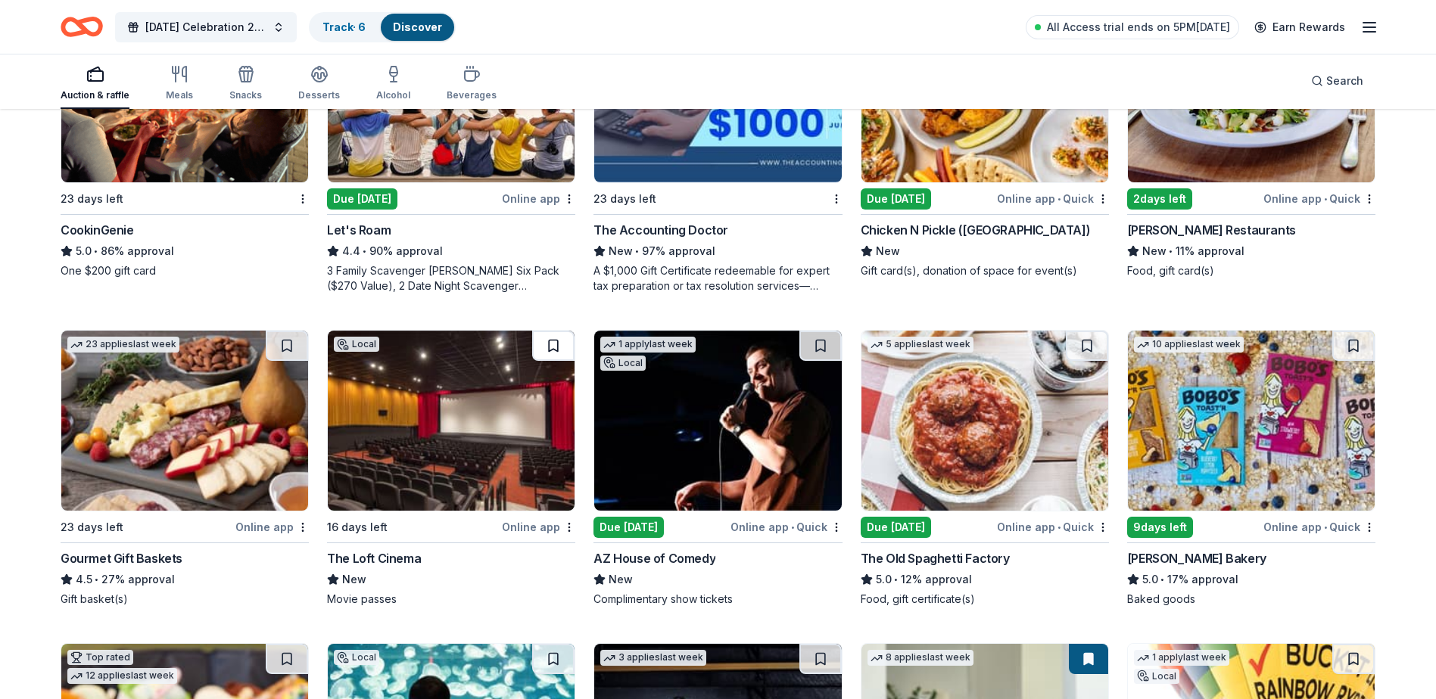
click at [558, 345] on button at bounding box center [553, 346] width 42 height 30
click at [823, 344] on button at bounding box center [820, 346] width 42 height 30
click at [1084, 346] on button at bounding box center [1087, 346] width 42 height 30
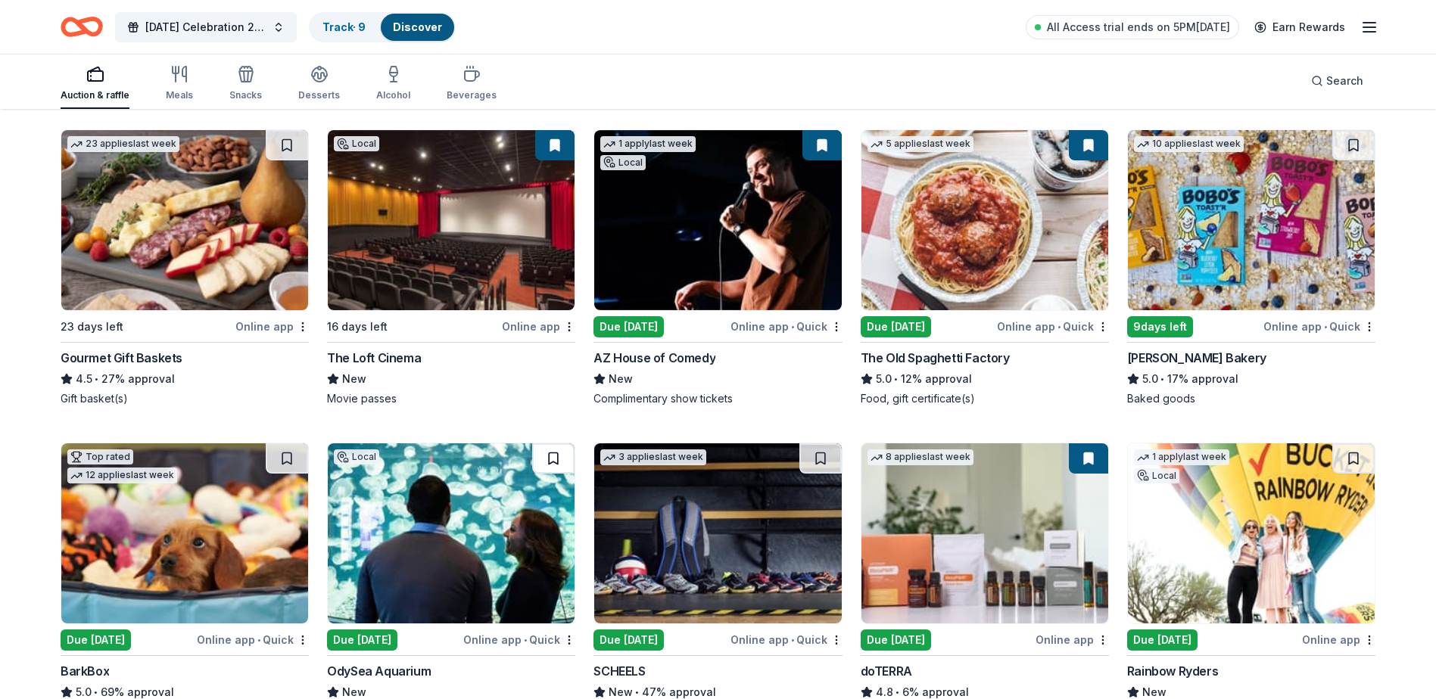
scroll to position [833, 0]
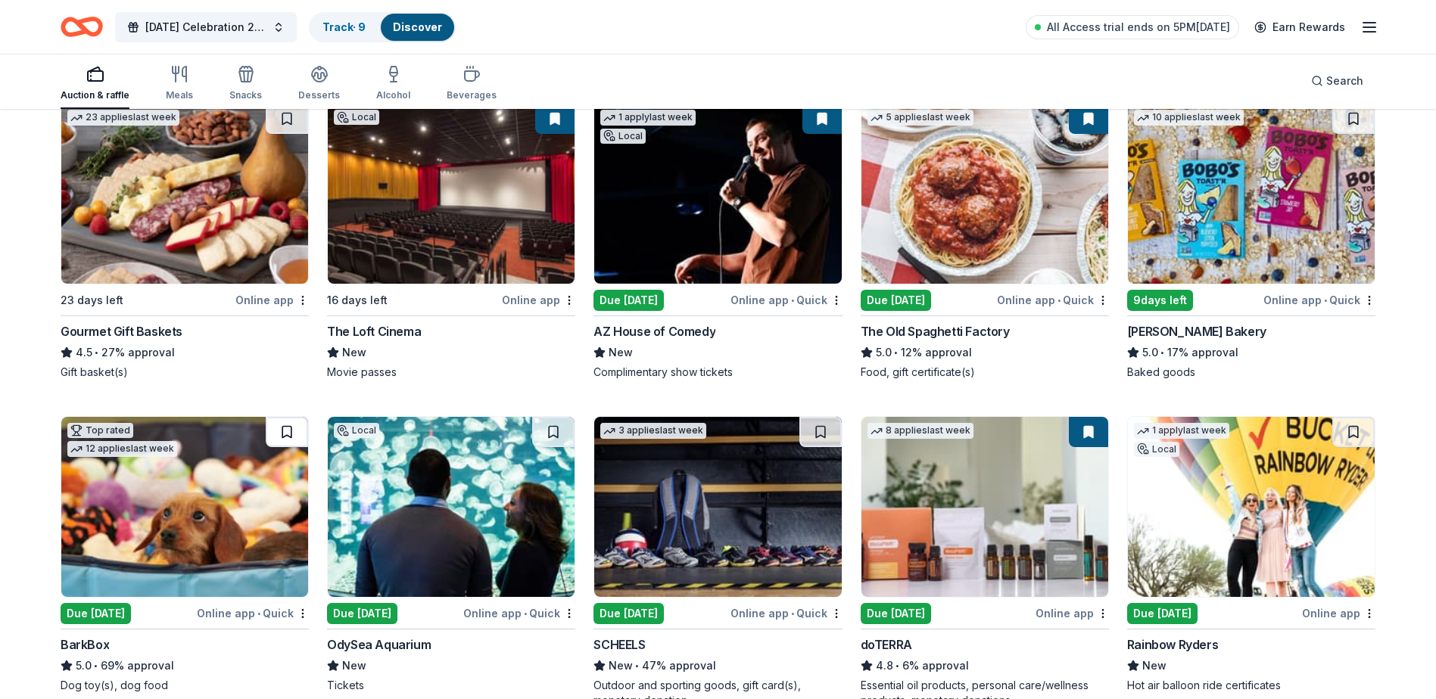
click at [281, 431] on button at bounding box center [287, 432] width 42 height 30
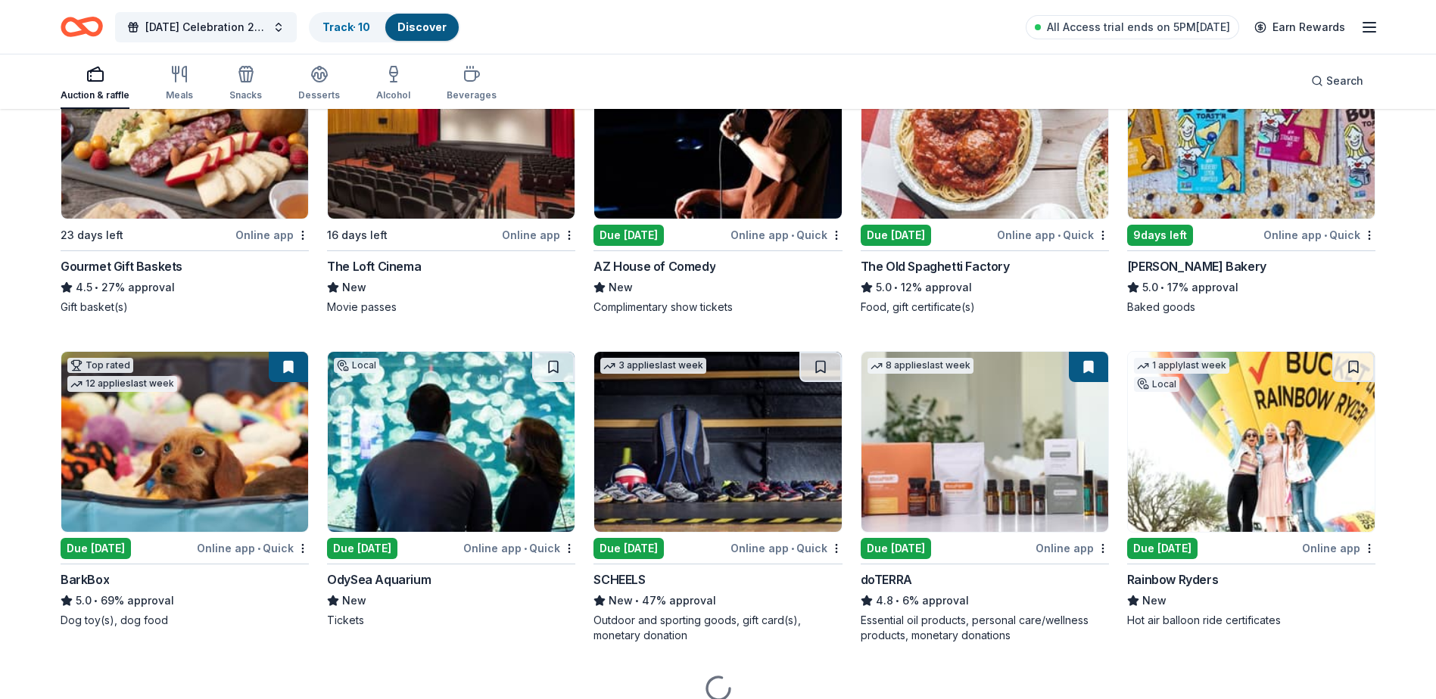
scroll to position [963, 0]
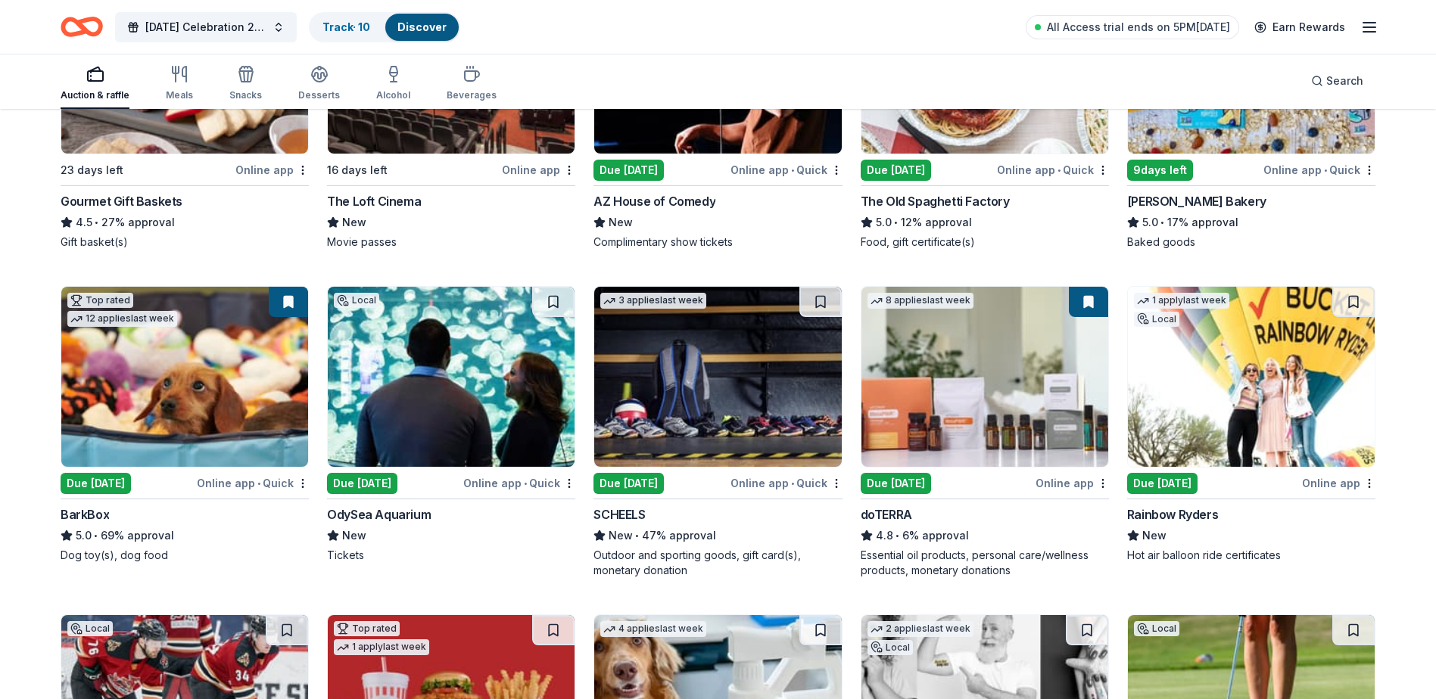
click at [1087, 305] on button at bounding box center [1088, 302] width 39 height 30
click at [1354, 298] on button at bounding box center [1353, 302] width 42 height 30
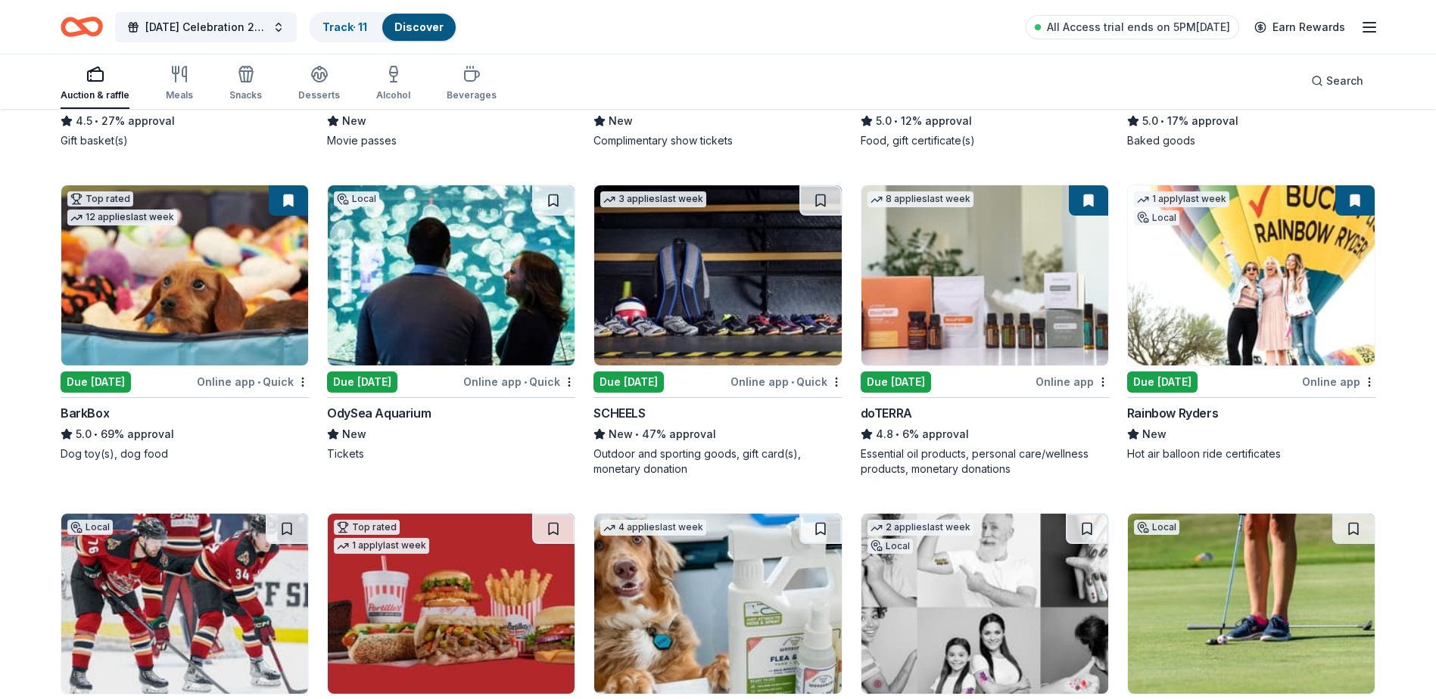
scroll to position [1190, 0]
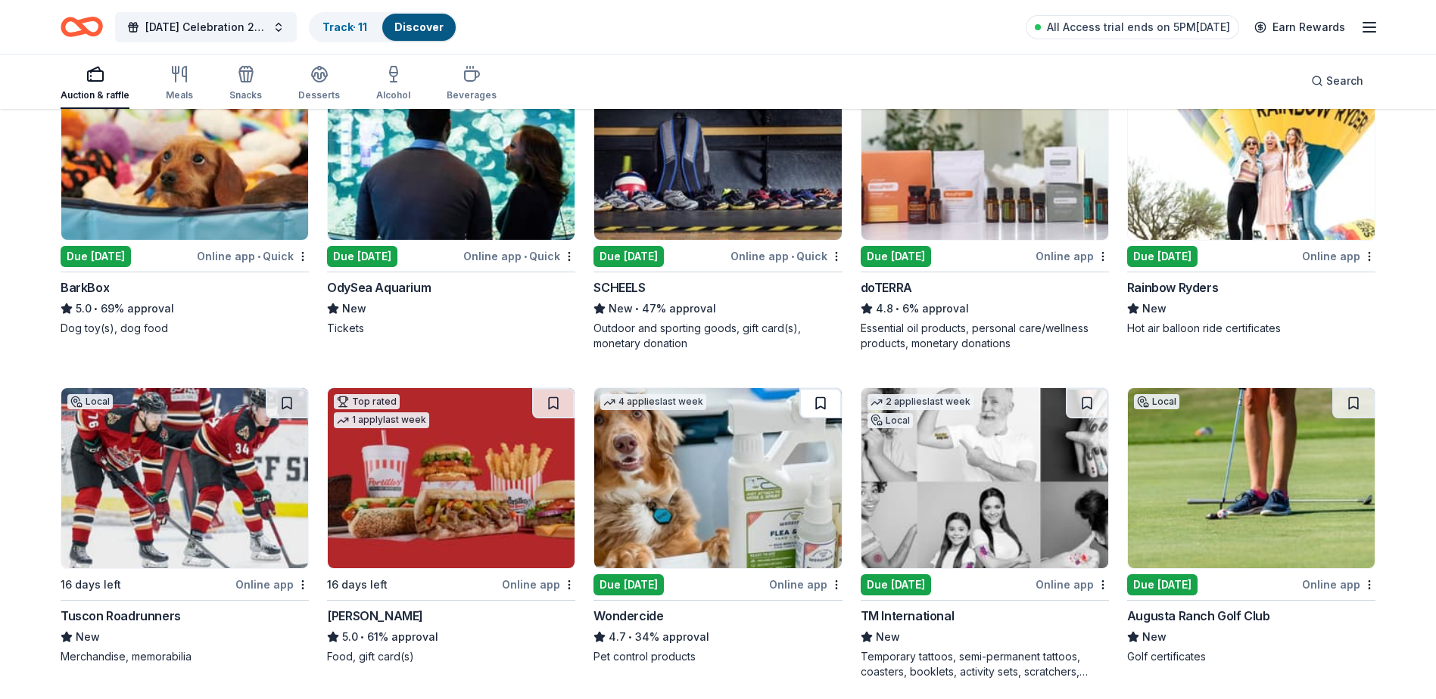
click at [821, 403] on button at bounding box center [820, 403] width 42 height 30
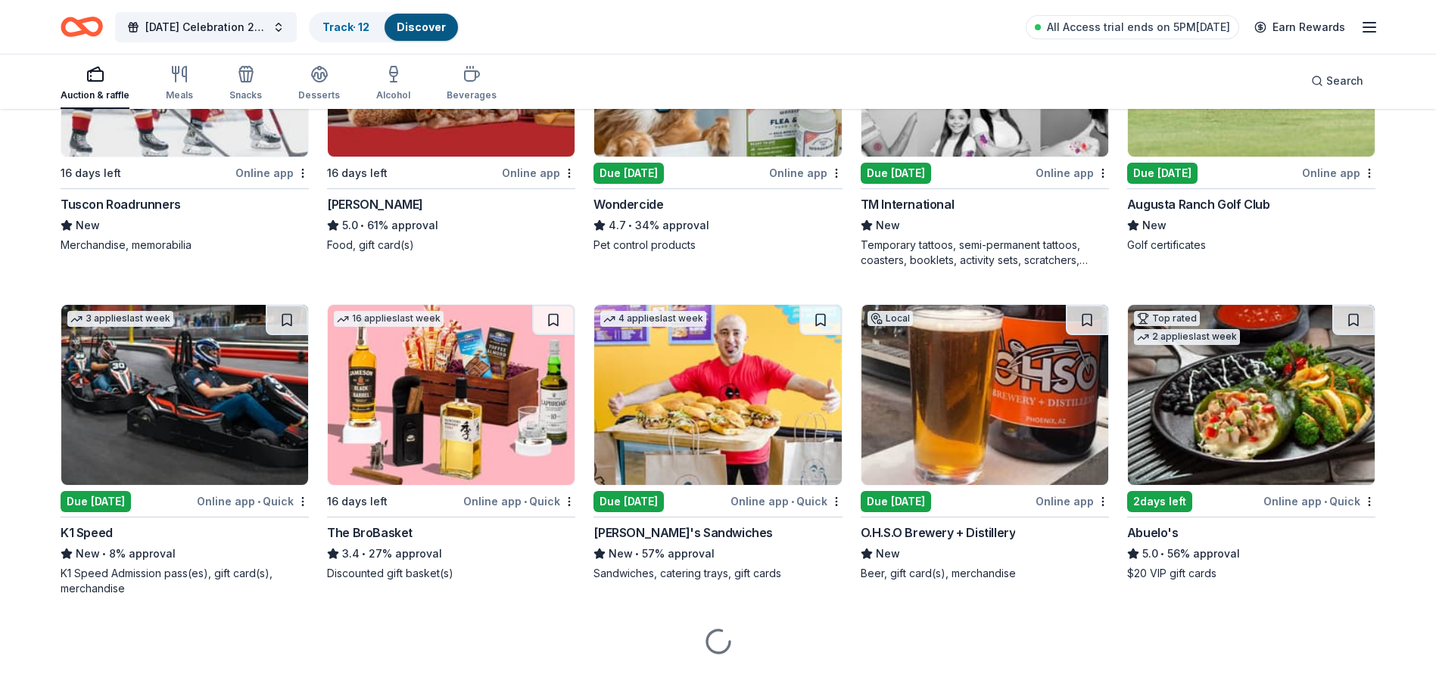
scroll to position [1620, 0]
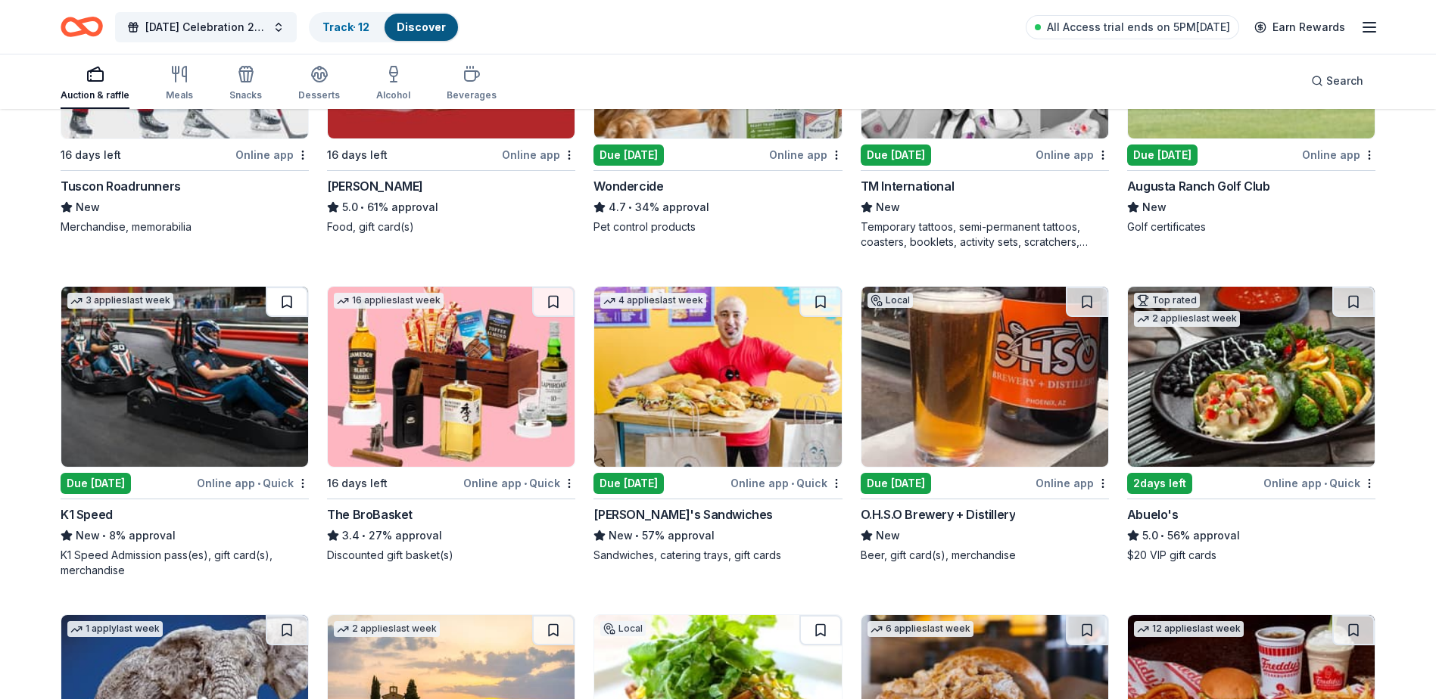
click at [288, 301] on button at bounding box center [287, 302] width 42 height 30
click at [819, 298] on button at bounding box center [820, 302] width 42 height 30
click at [1083, 299] on button at bounding box center [1087, 302] width 42 height 30
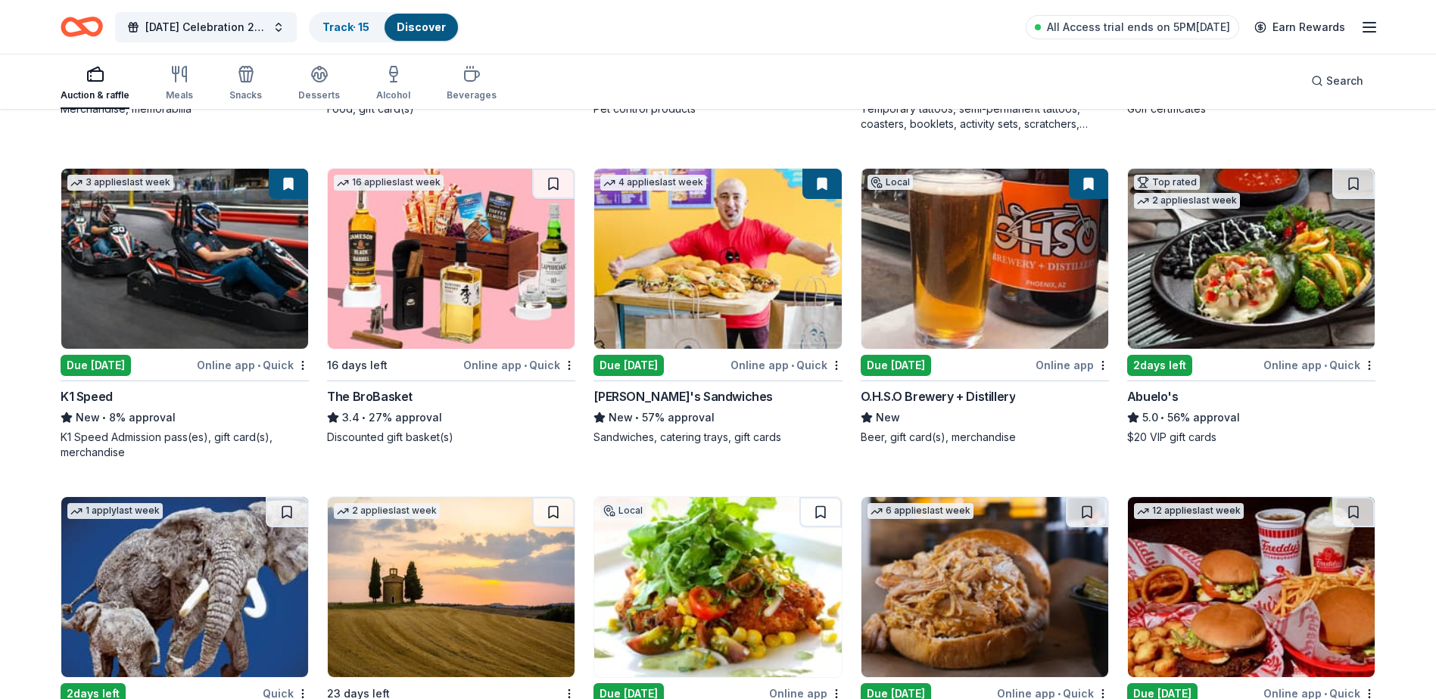
scroll to position [1847, 0]
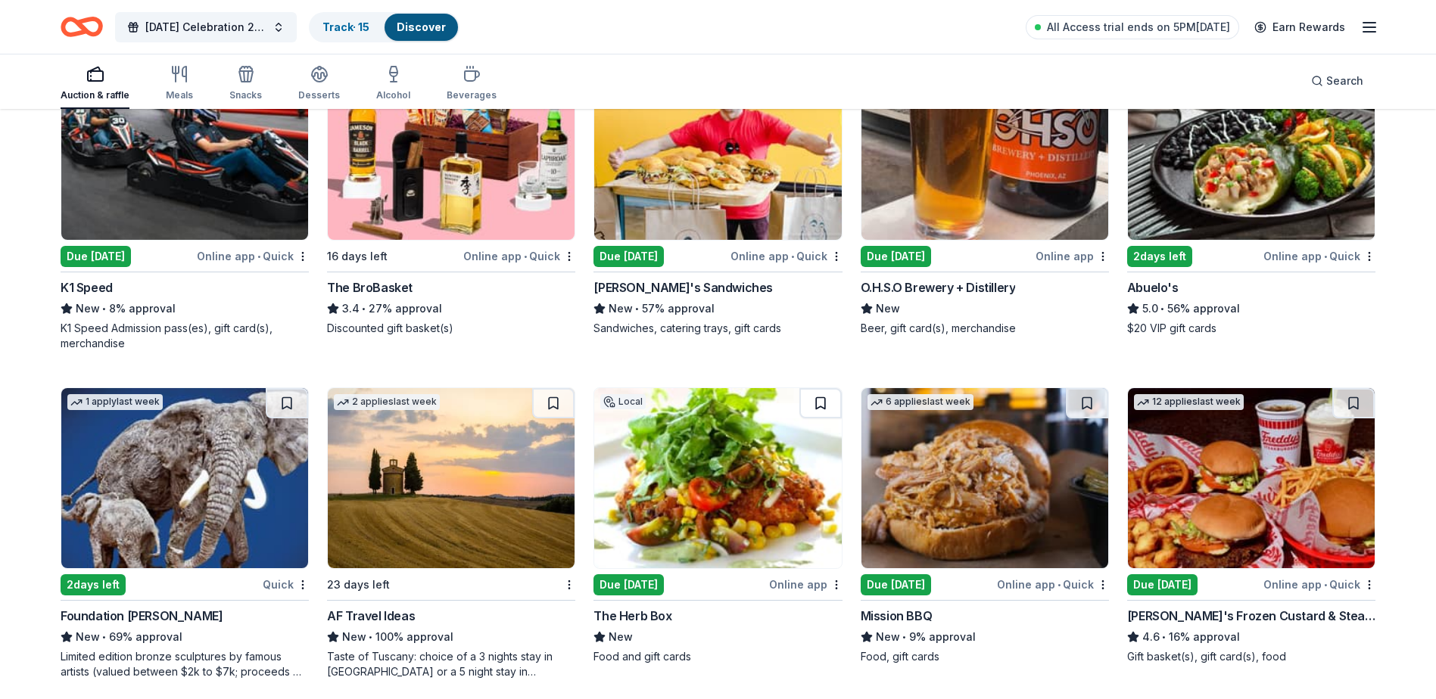
click at [822, 403] on button at bounding box center [820, 403] width 42 height 30
click at [1083, 398] on button at bounding box center [1087, 403] width 42 height 30
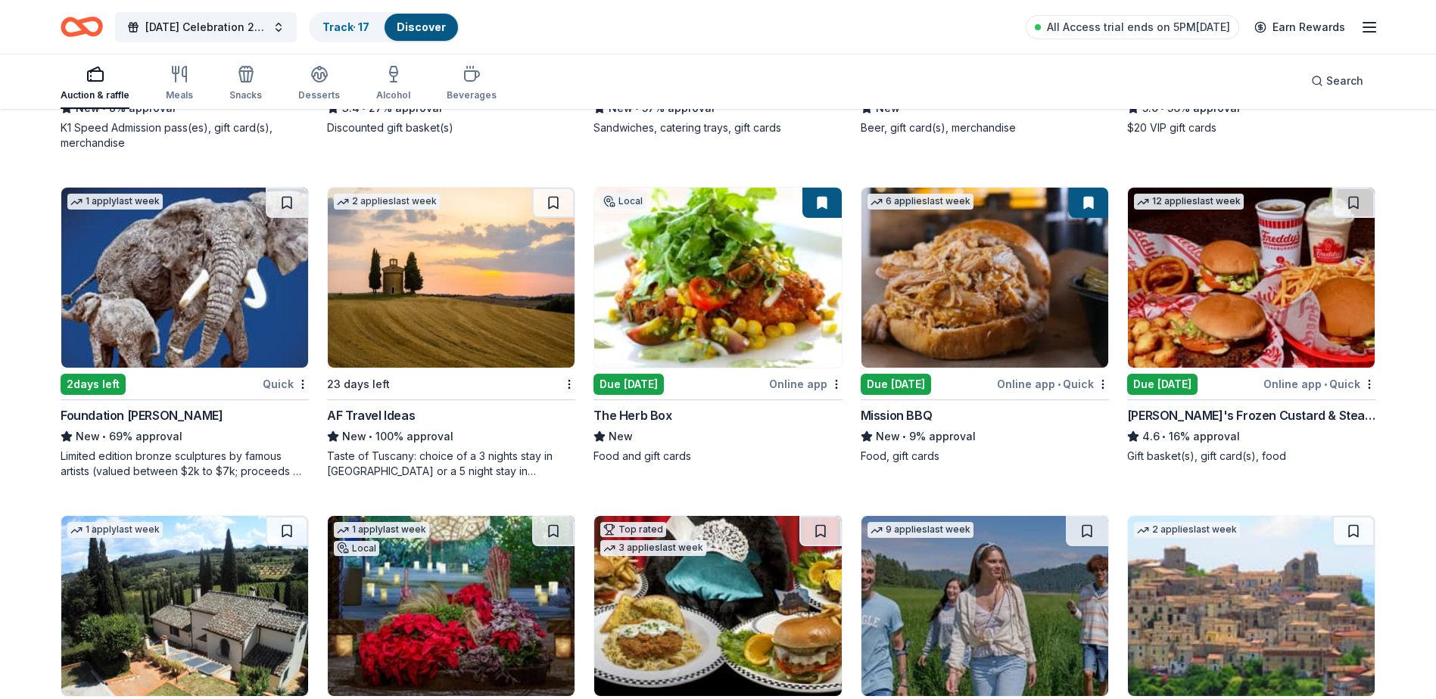
scroll to position [2150, 0]
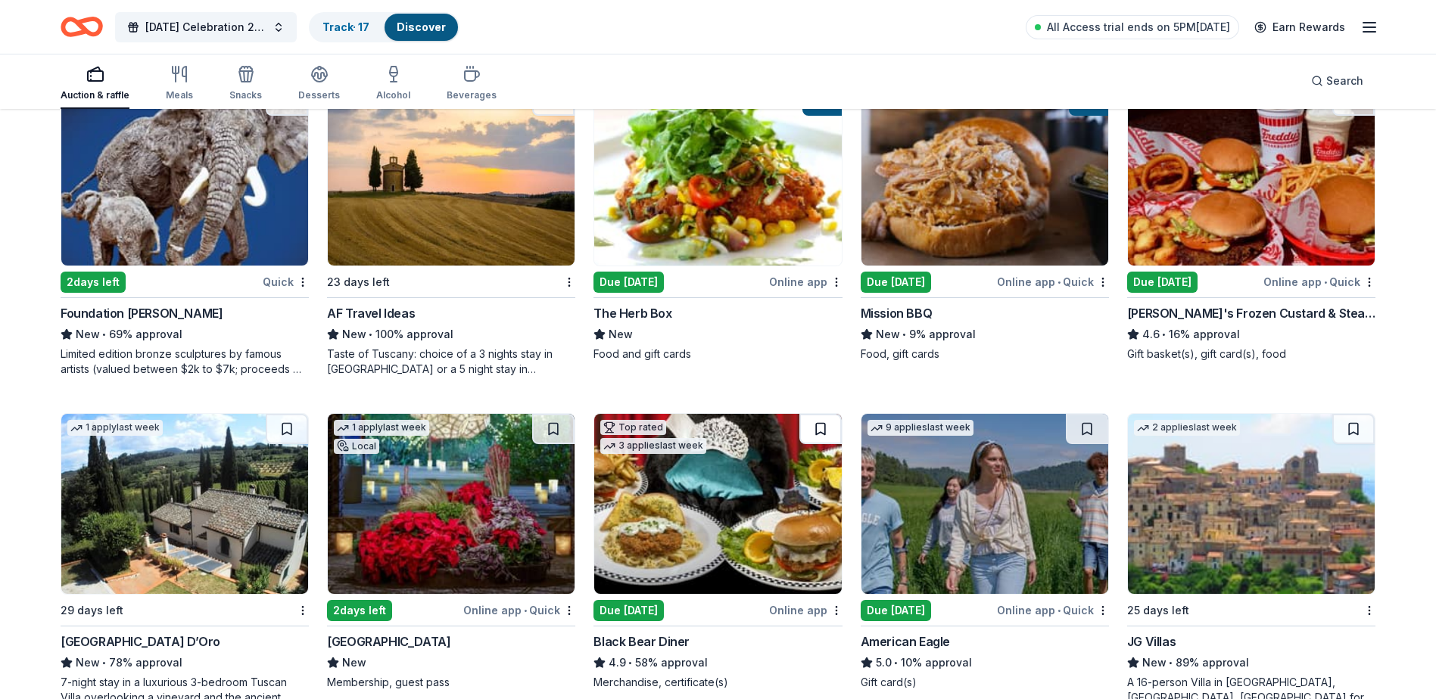
click at [820, 434] on button at bounding box center [820, 429] width 42 height 30
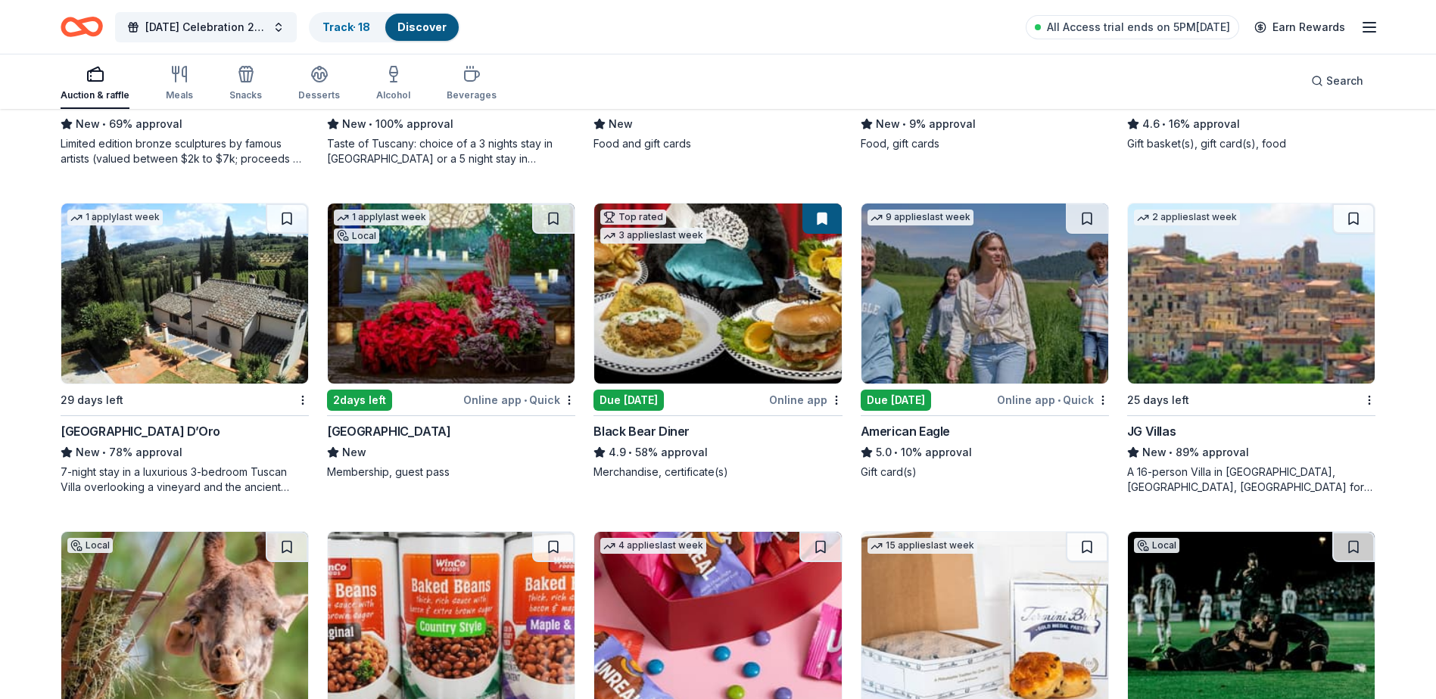
scroll to position [2504, 0]
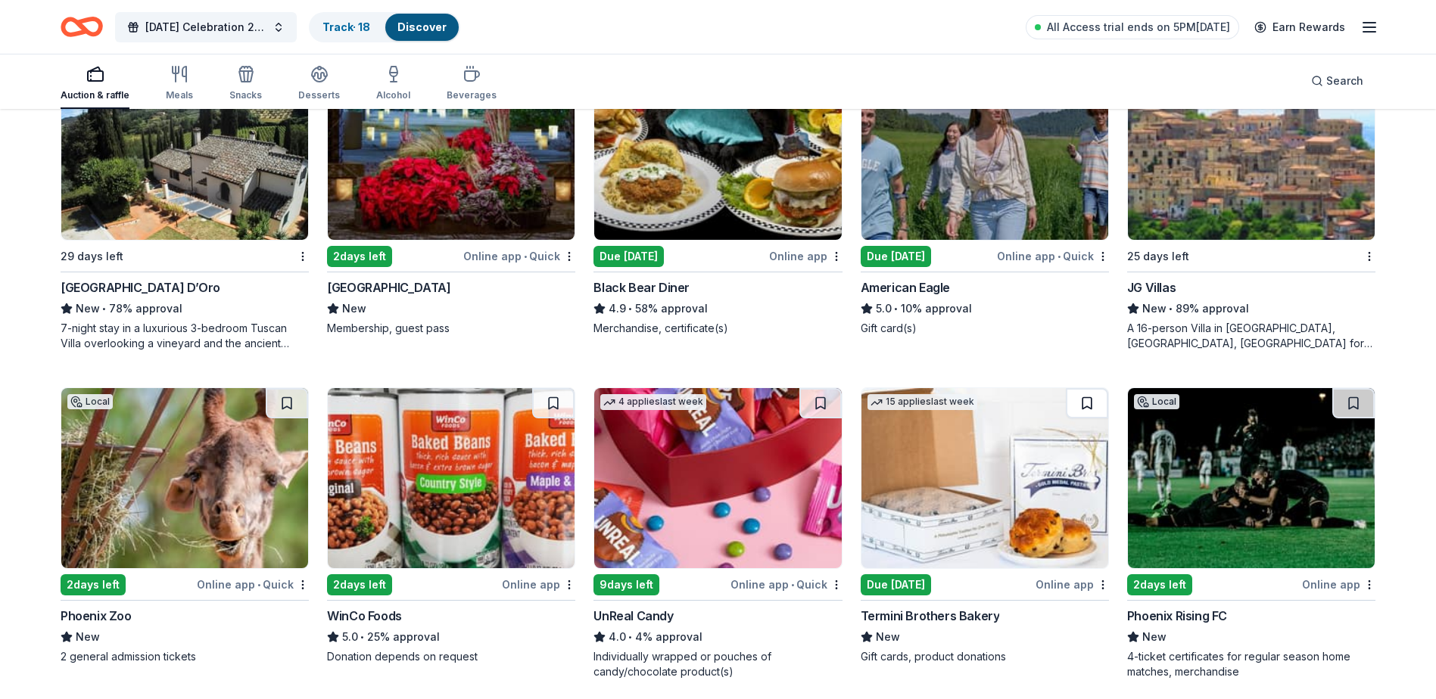
click at [1086, 403] on button at bounding box center [1087, 403] width 42 height 30
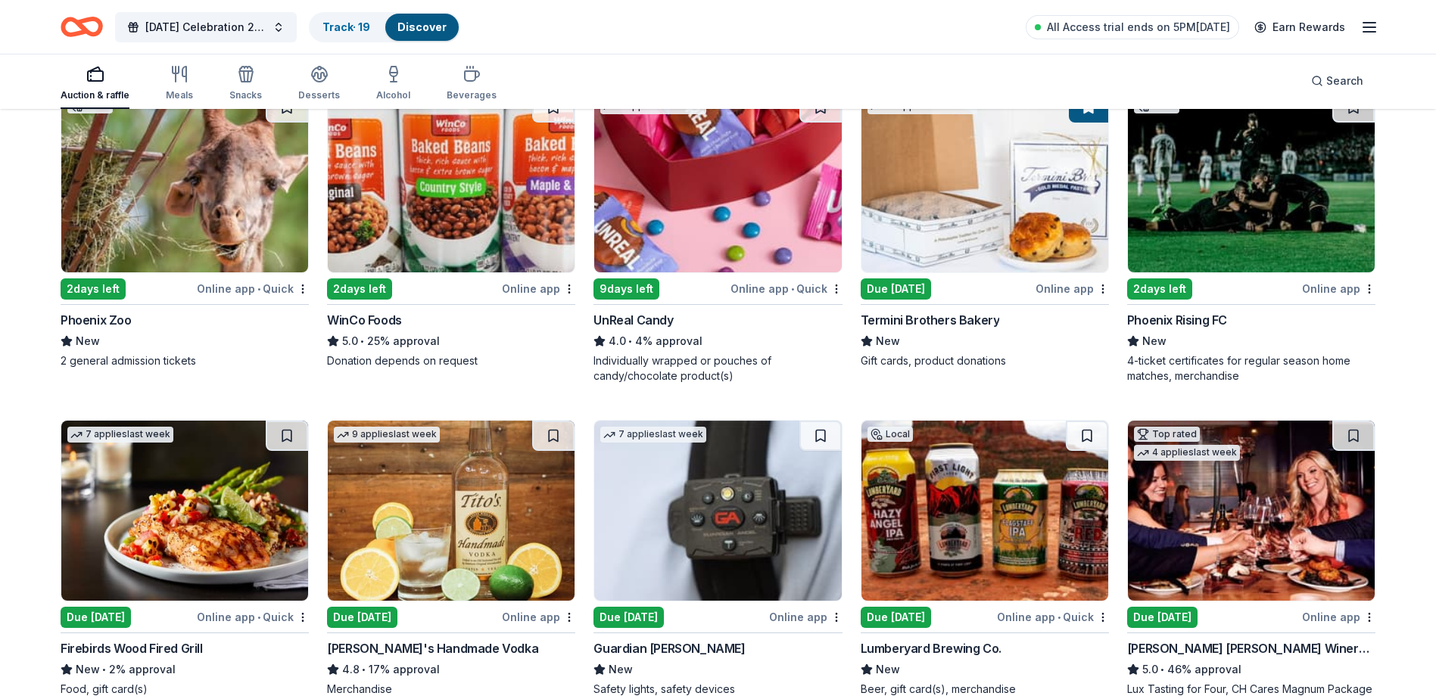
scroll to position [2807, 0]
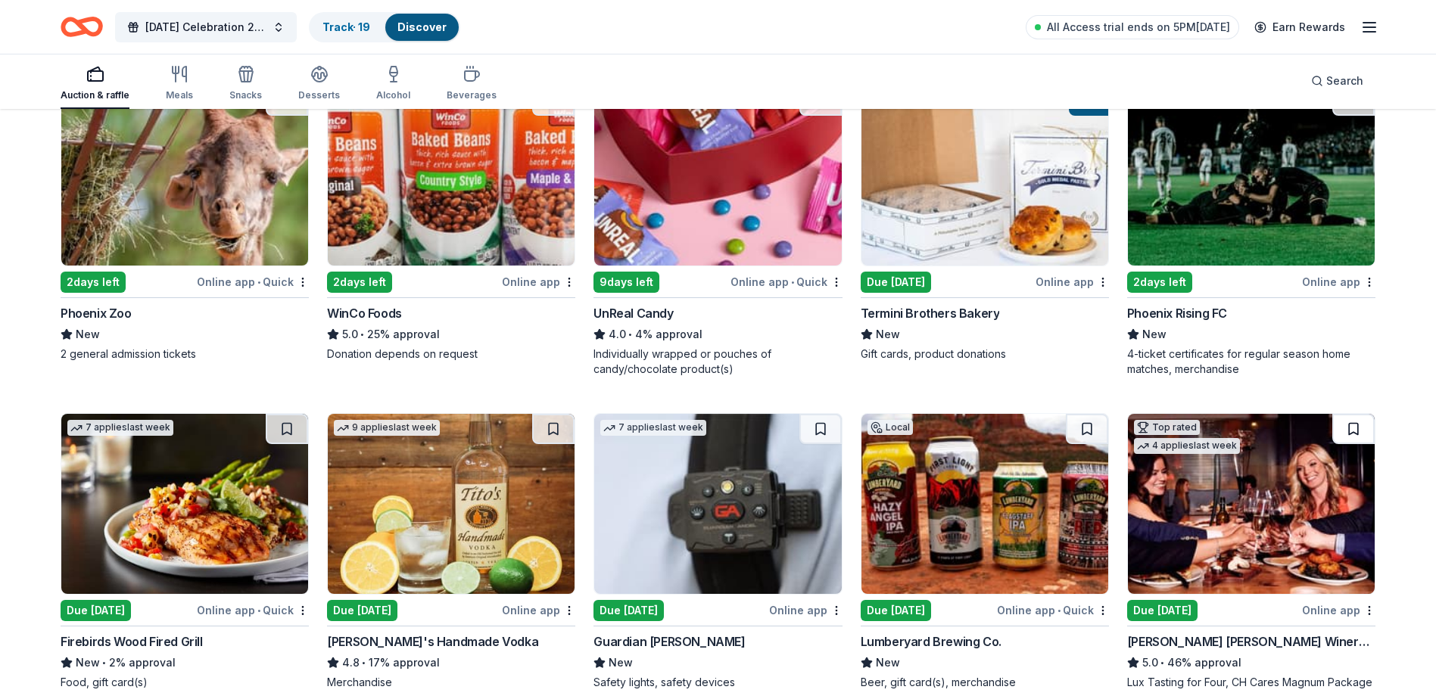
click at [1351, 431] on button at bounding box center [1353, 429] width 42 height 30
click at [283, 424] on button at bounding box center [287, 429] width 42 height 30
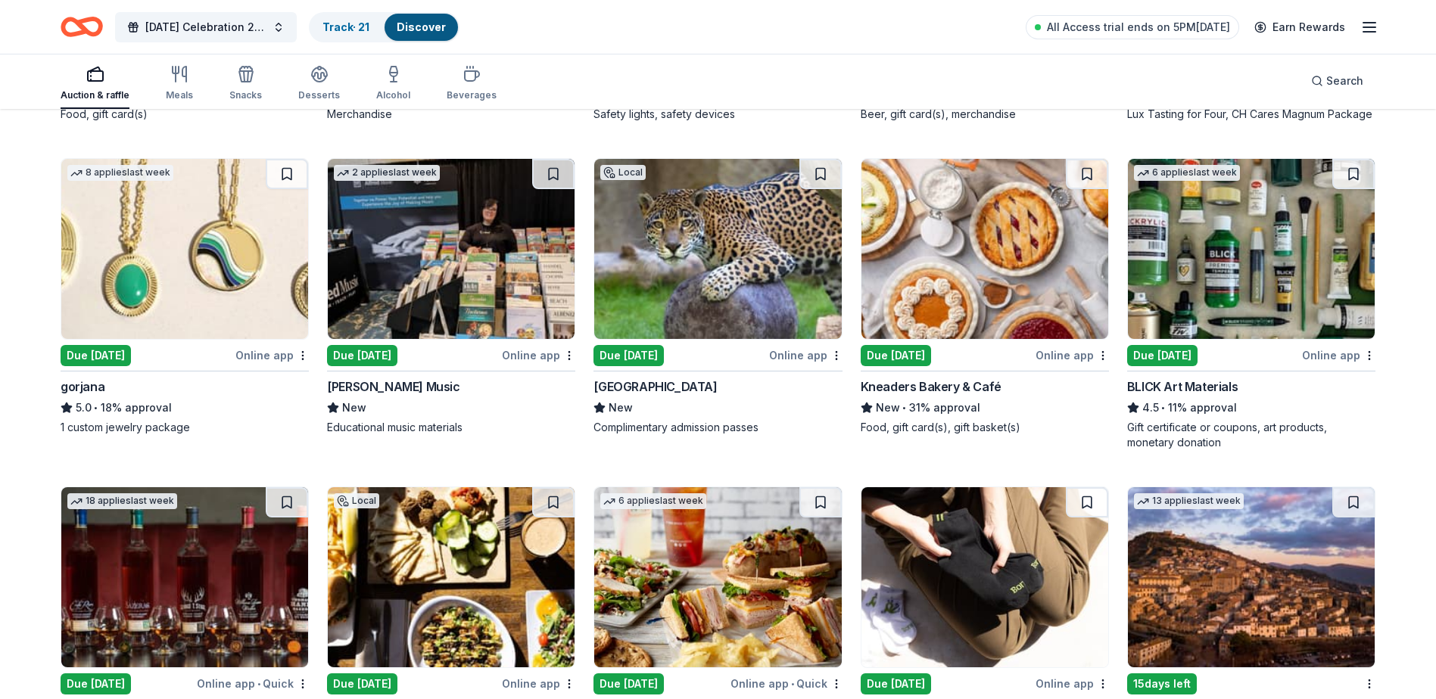
scroll to position [3564, 0]
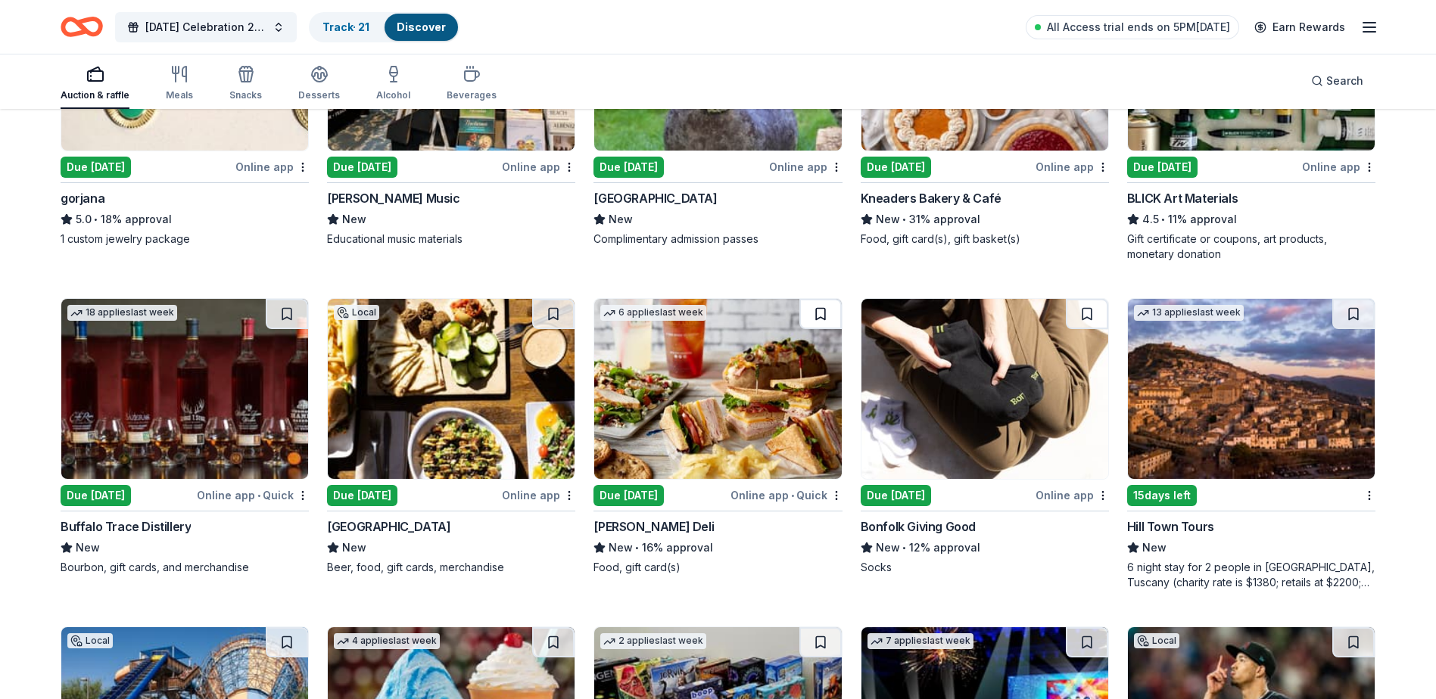
click at [817, 312] on button at bounding box center [820, 314] width 42 height 30
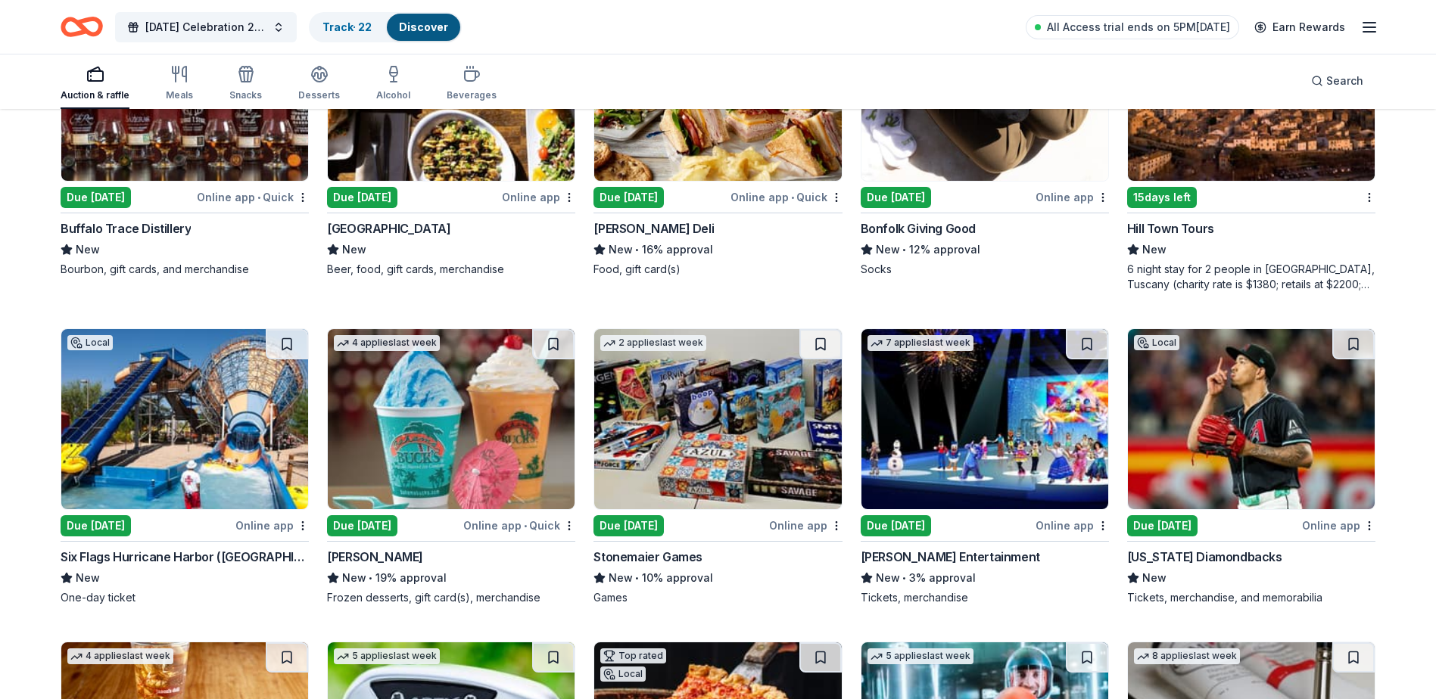
scroll to position [3943, 0]
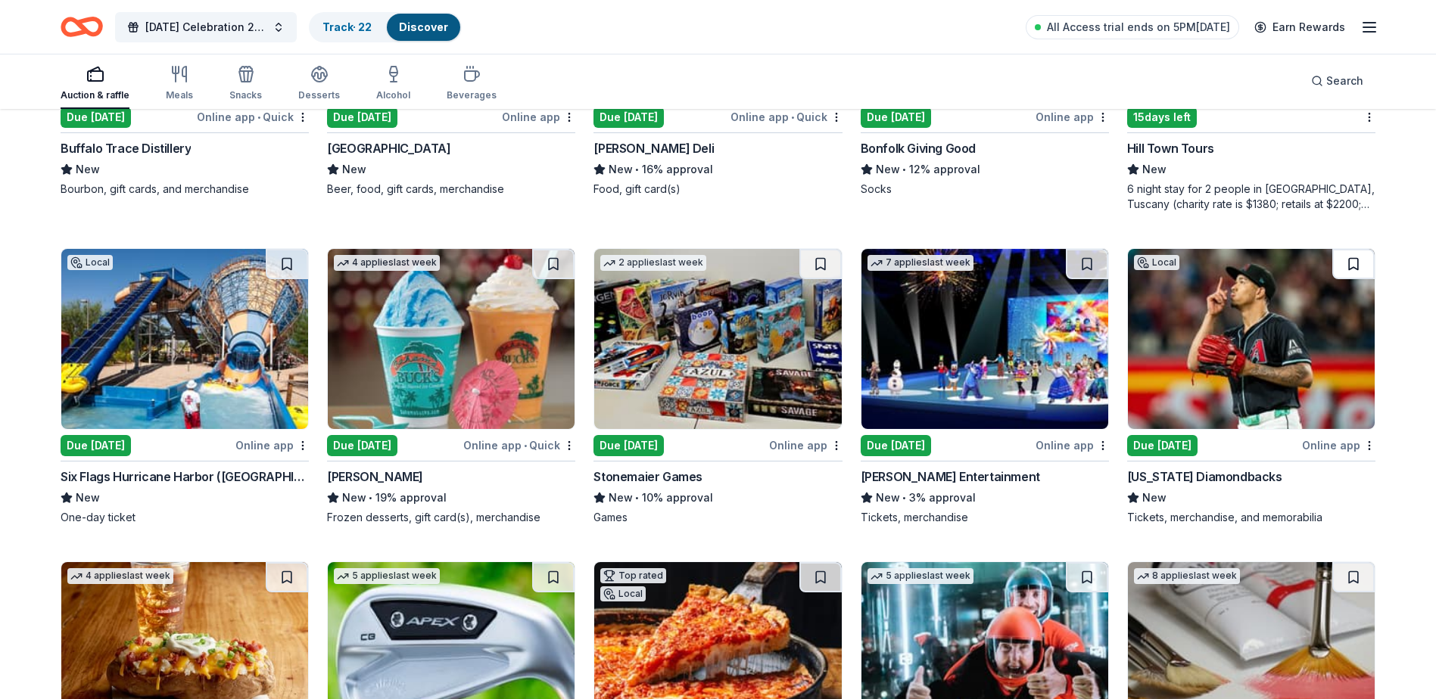
click at [1357, 270] on button at bounding box center [1353, 264] width 42 height 30
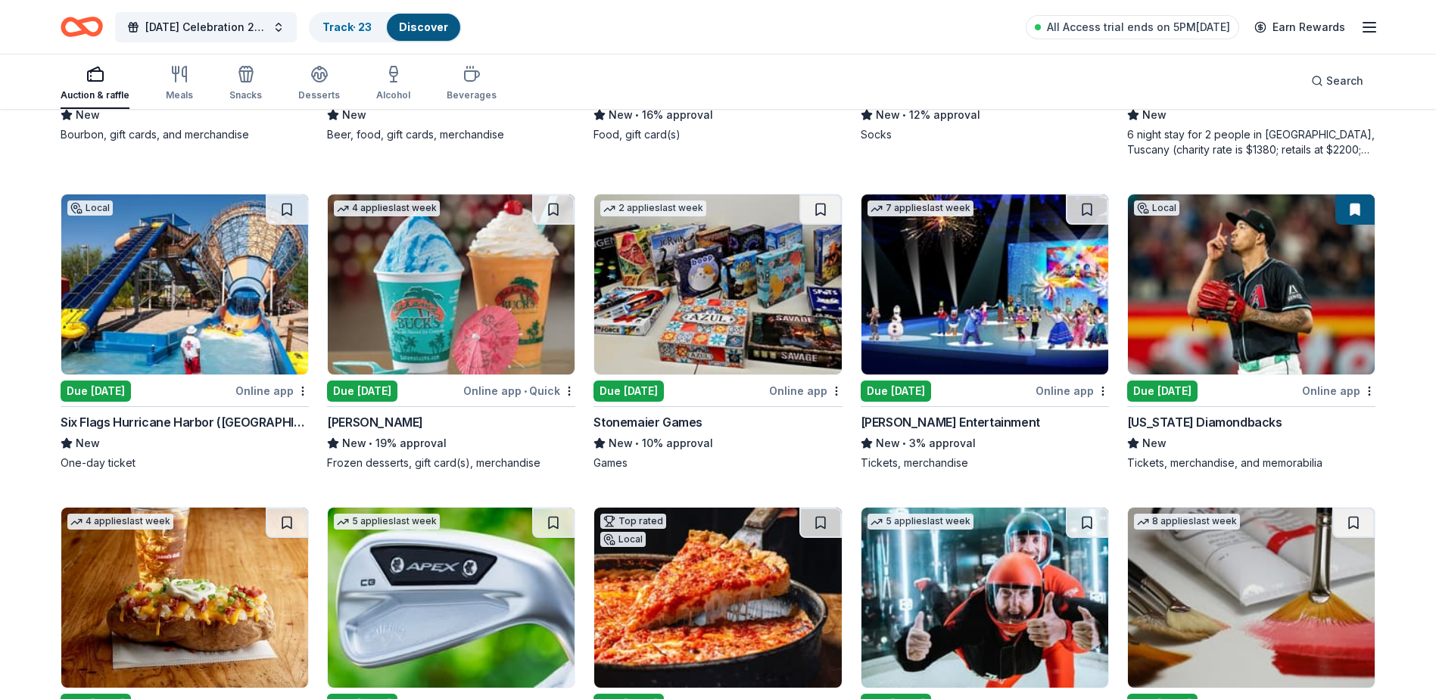
scroll to position [4170, 0]
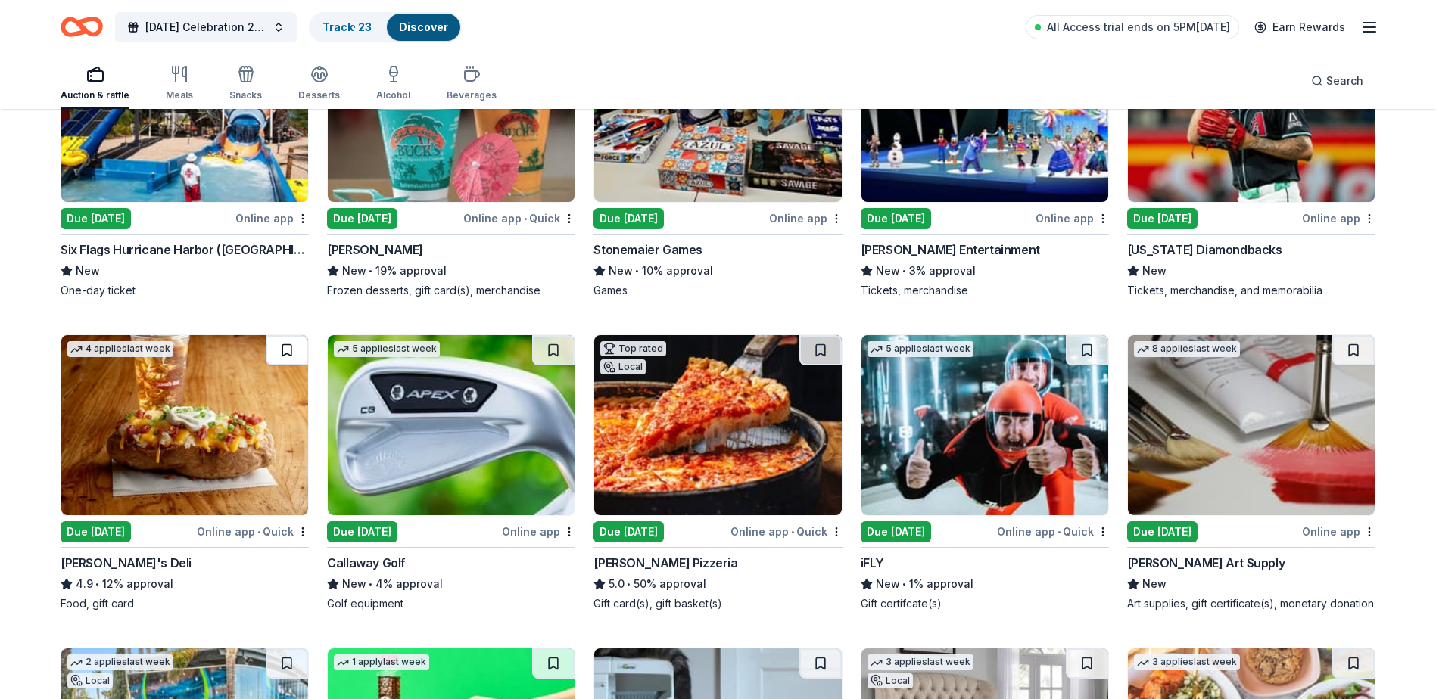
click at [281, 351] on button at bounding box center [287, 350] width 42 height 30
click at [546, 350] on button at bounding box center [553, 350] width 42 height 30
click at [818, 347] on button at bounding box center [820, 350] width 42 height 30
click at [1088, 354] on button at bounding box center [1087, 350] width 42 height 30
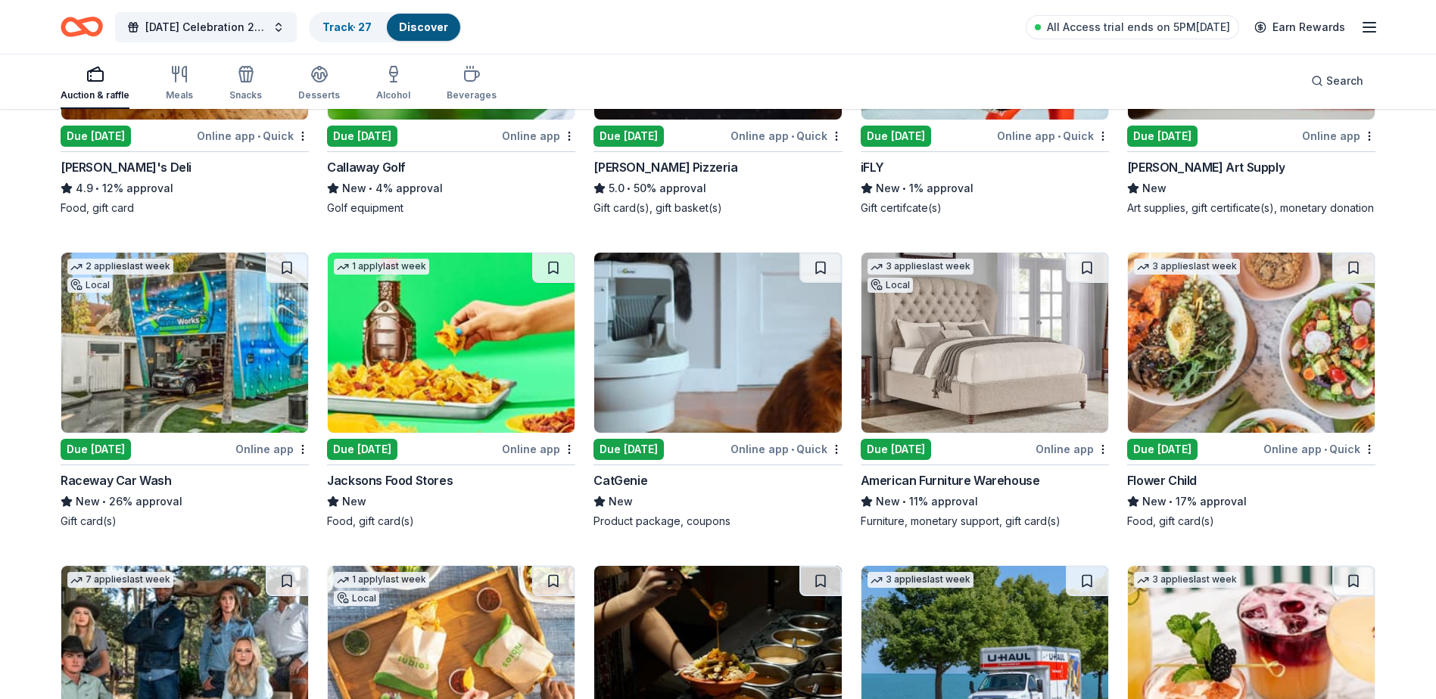
scroll to position [4624, 0]
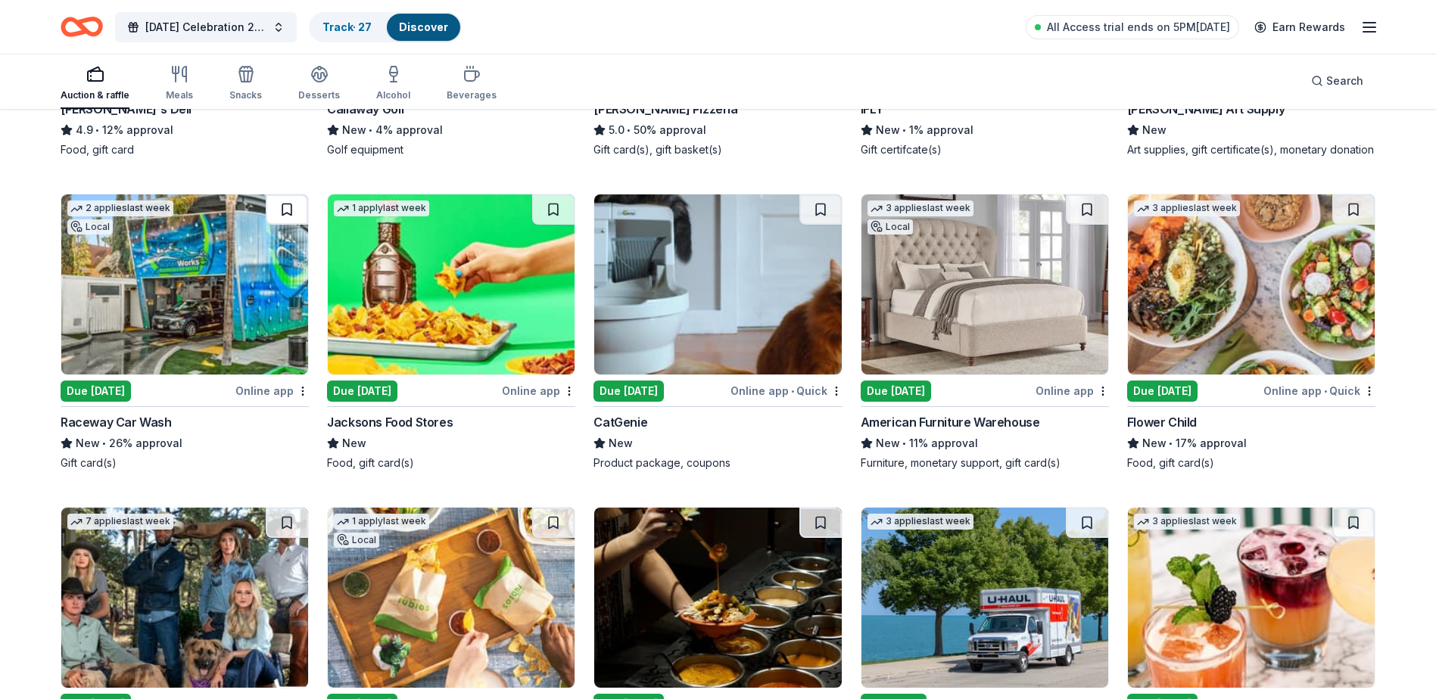
click at [288, 225] on button at bounding box center [287, 210] width 42 height 30
click at [1082, 225] on button at bounding box center [1087, 210] width 42 height 30
click at [1358, 224] on button at bounding box center [1353, 210] width 42 height 30
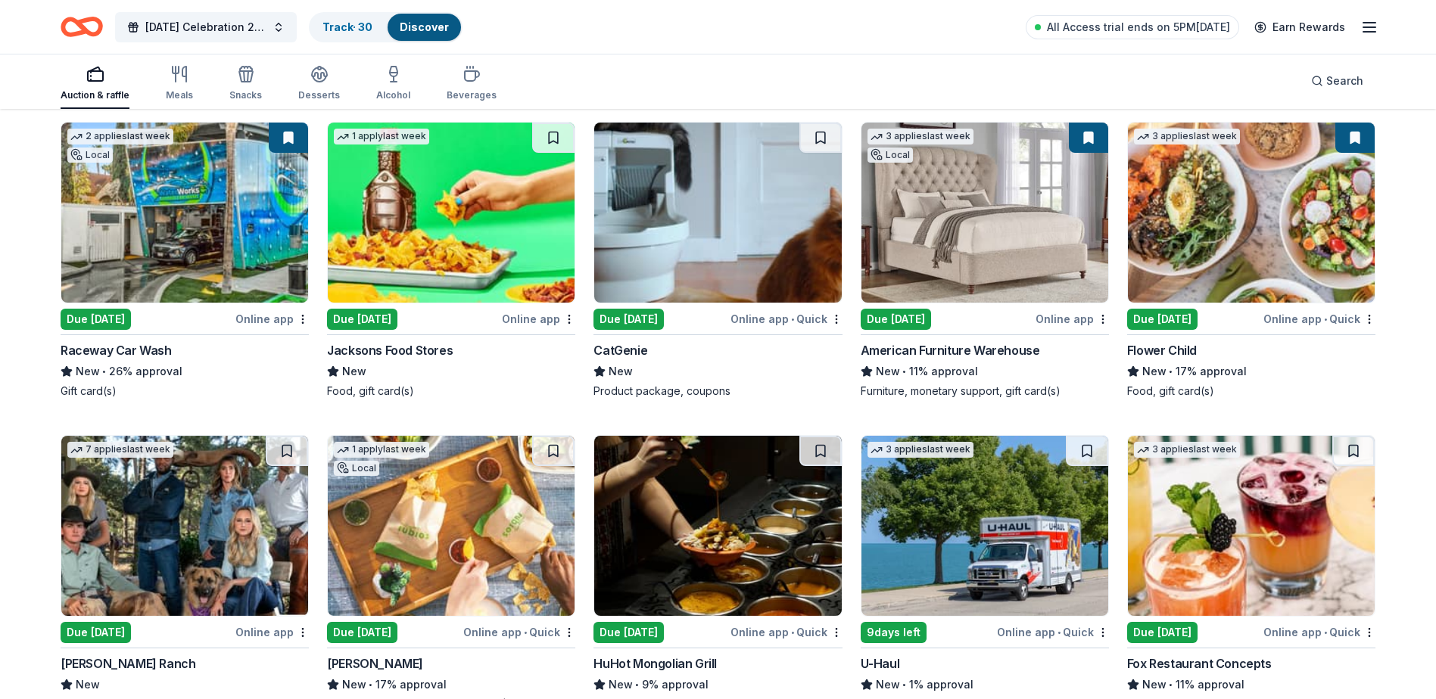
scroll to position [4775, 0]
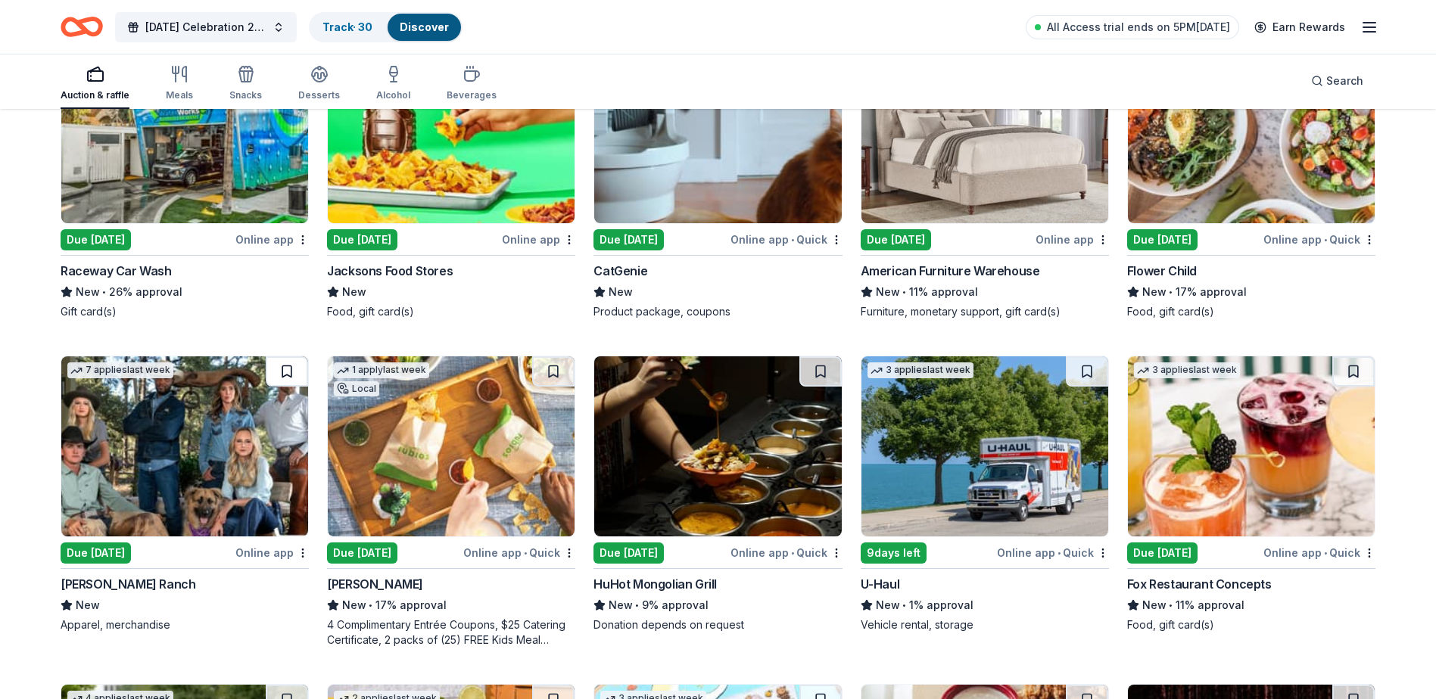
click at [279, 384] on button at bounding box center [287, 372] width 42 height 30
click at [817, 387] on button at bounding box center [820, 372] width 42 height 30
click at [1357, 384] on button at bounding box center [1353, 372] width 42 height 30
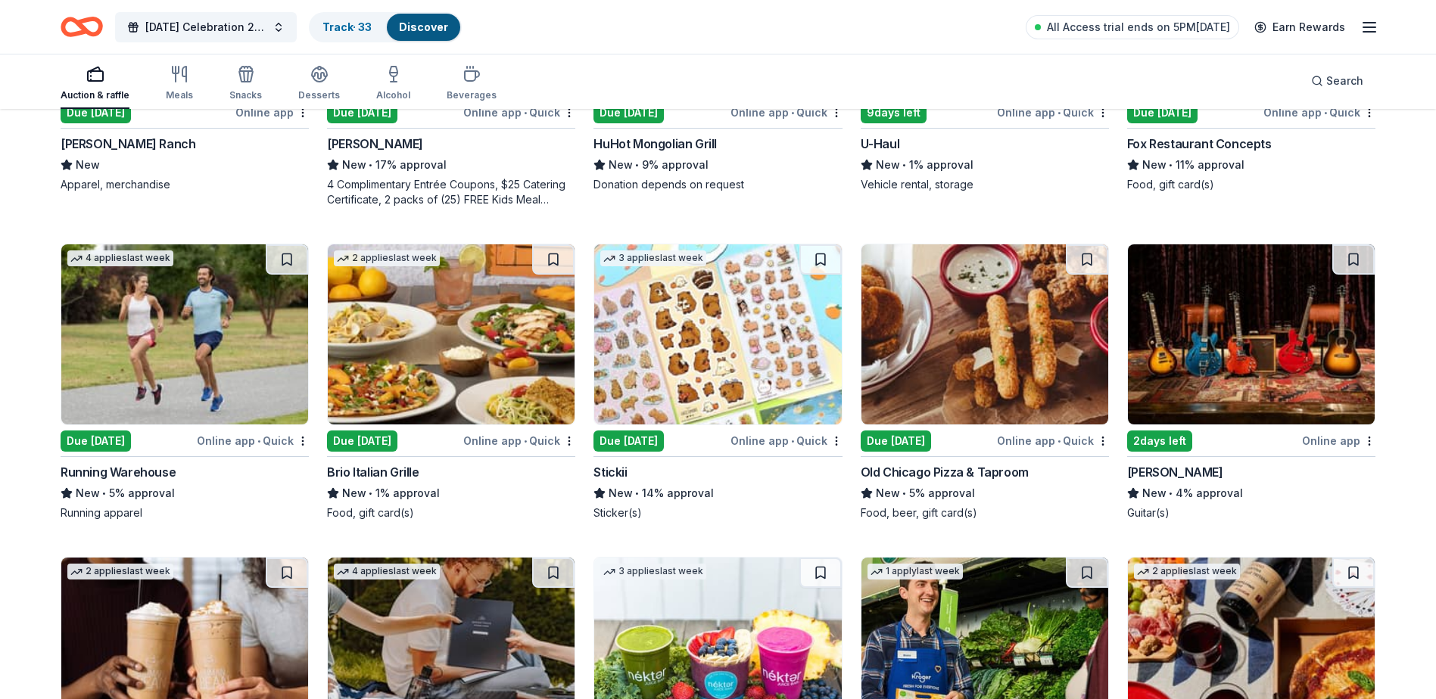
scroll to position [5230, 0]
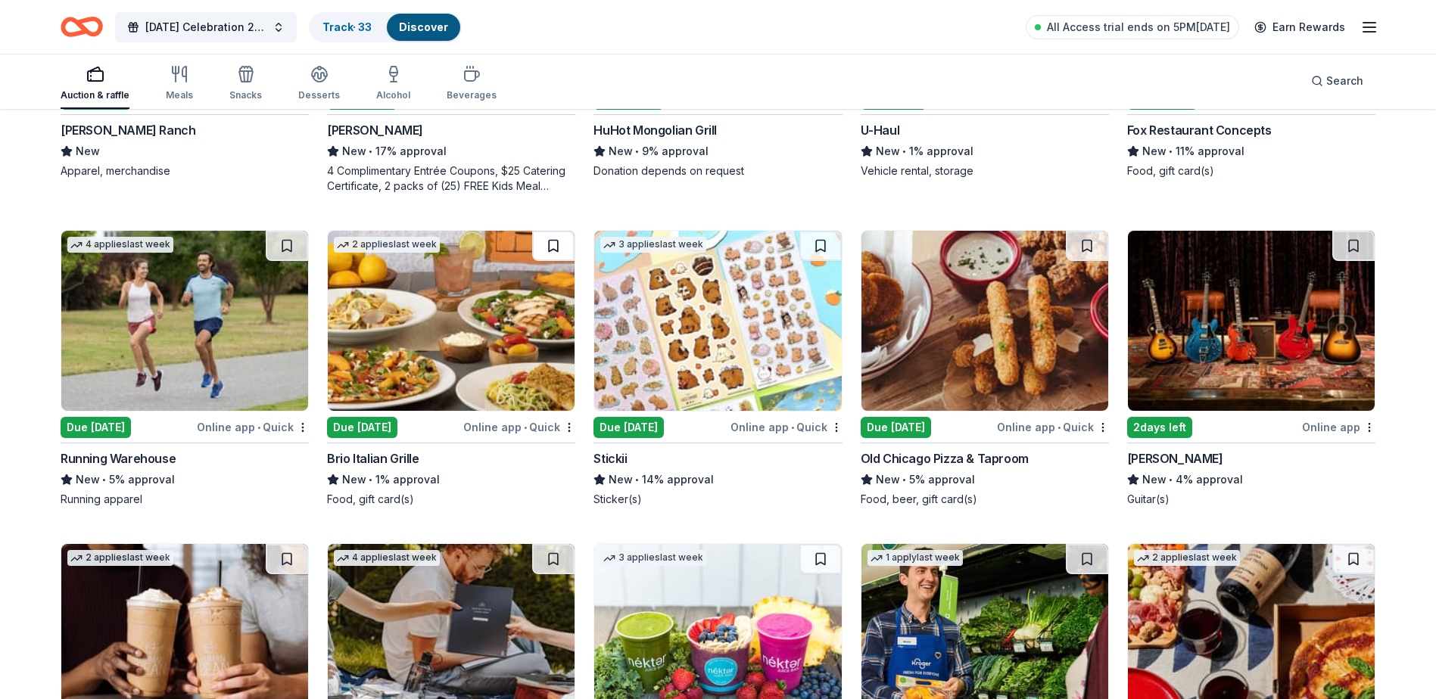
click at [546, 254] on button at bounding box center [553, 246] width 42 height 30
click at [1086, 261] on button at bounding box center [1087, 246] width 42 height 30
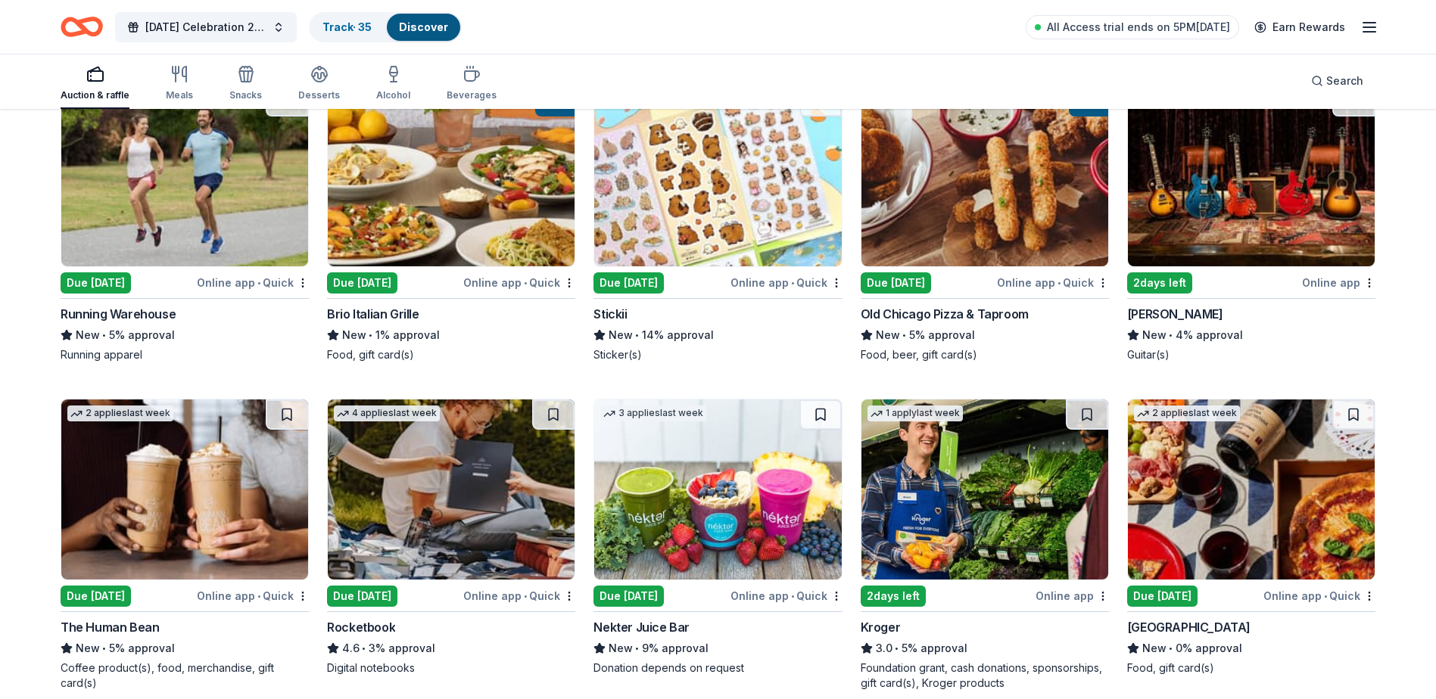
scroll to position [5457, 0]
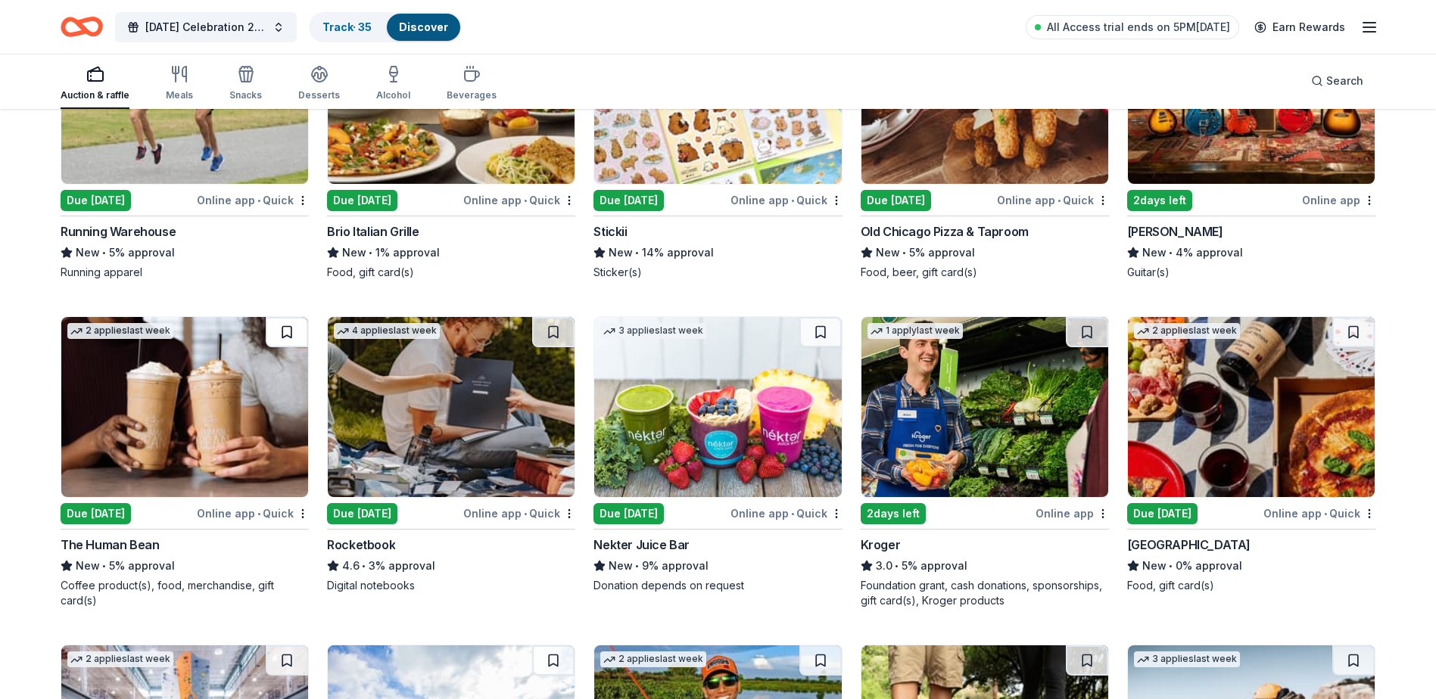
click at [288, 342] on button at bounding box center [287, 332] width 42 height 30
click at [822, 346] on button at bounding box center [820, 332] width 42 height 30
click at [1358, 347] on button at bounding box center [1353, 332] width 42 height 30
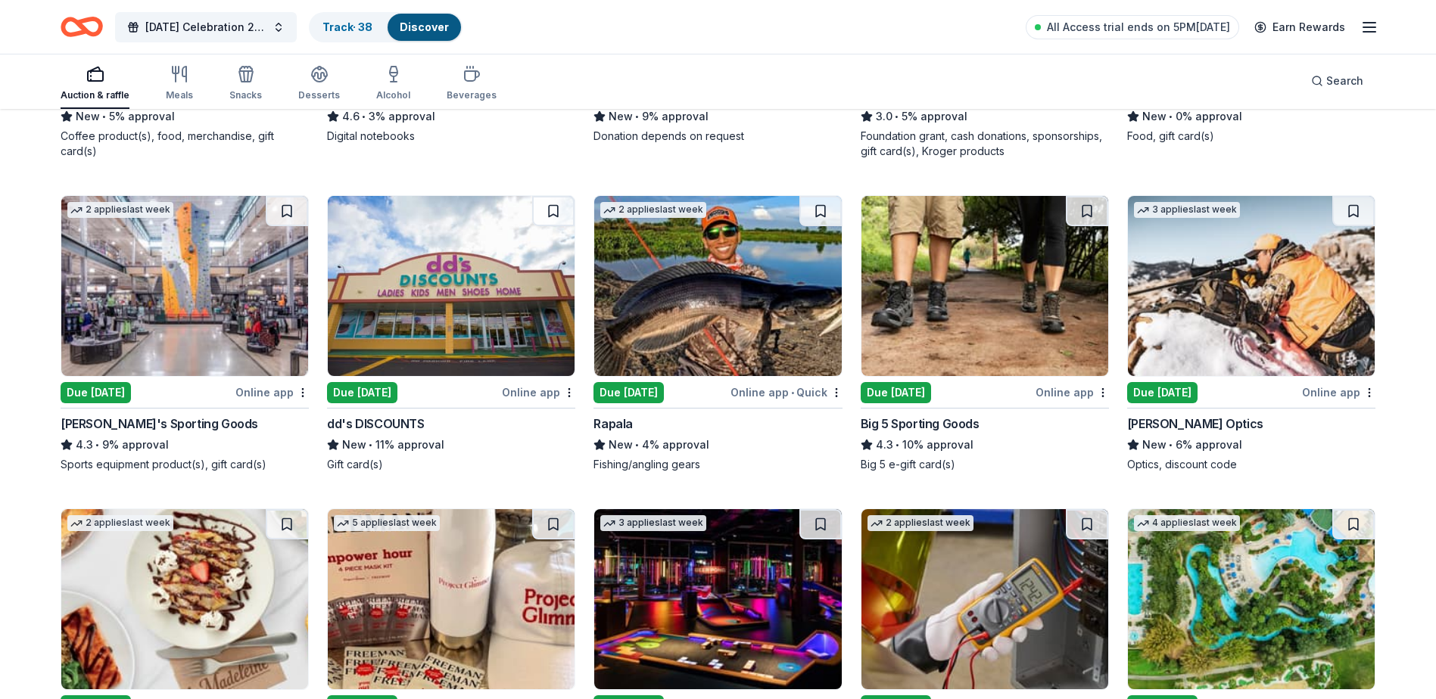
scroll to position [5911, 0]
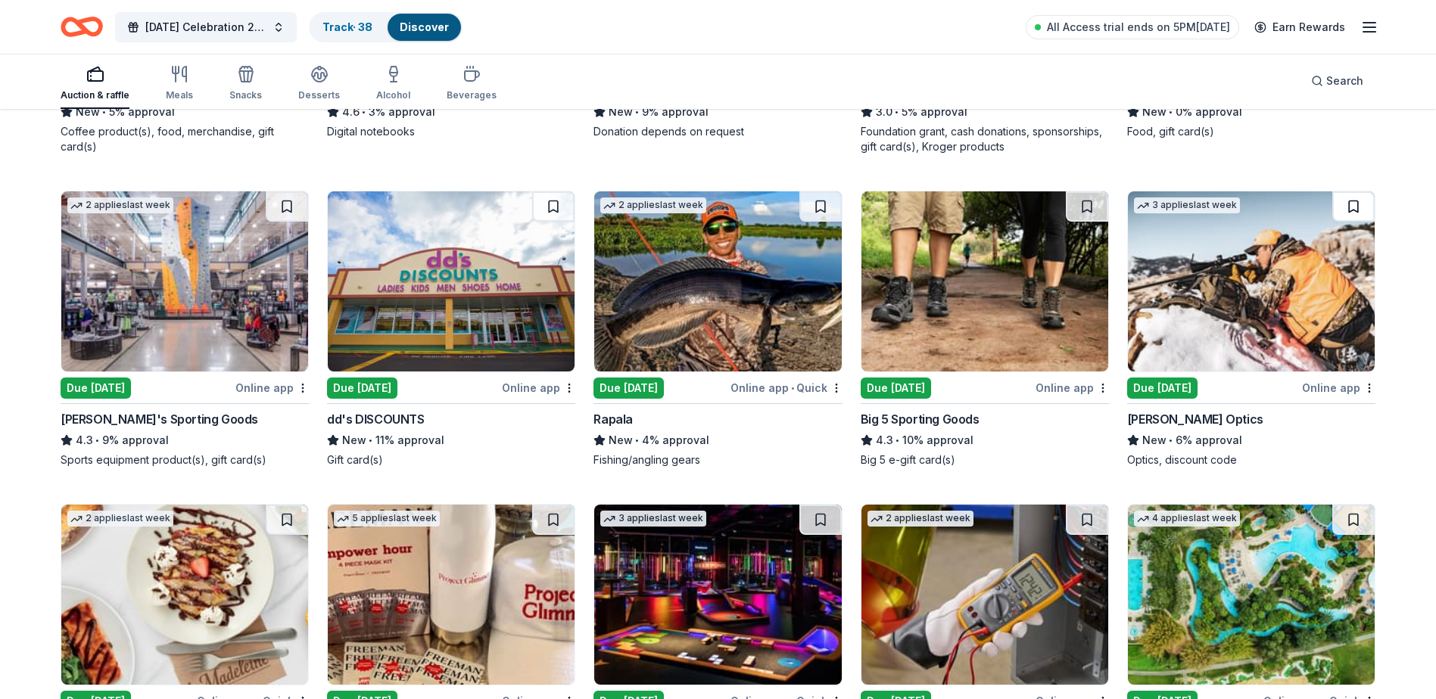
click at [1351, 222] on button at bounding box center [1353, 207] width 42 height 30
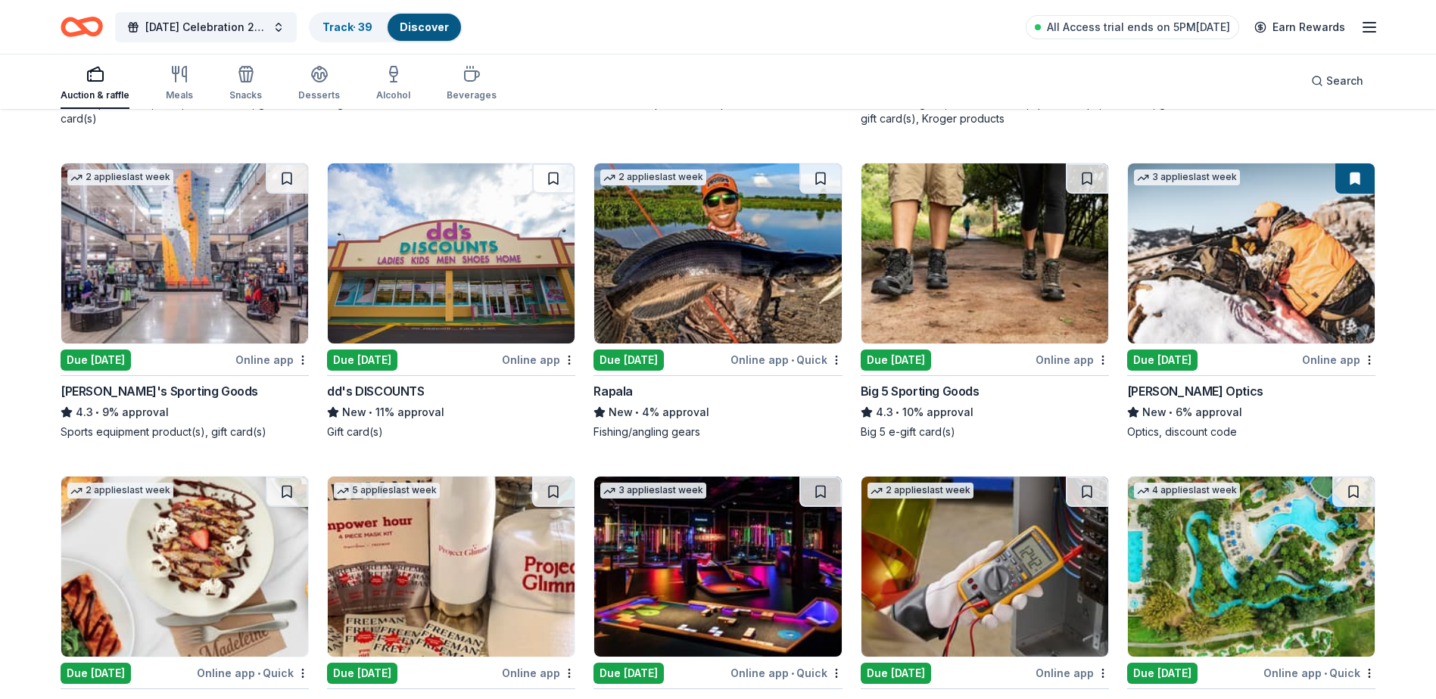
scroll to position [5987, 0]
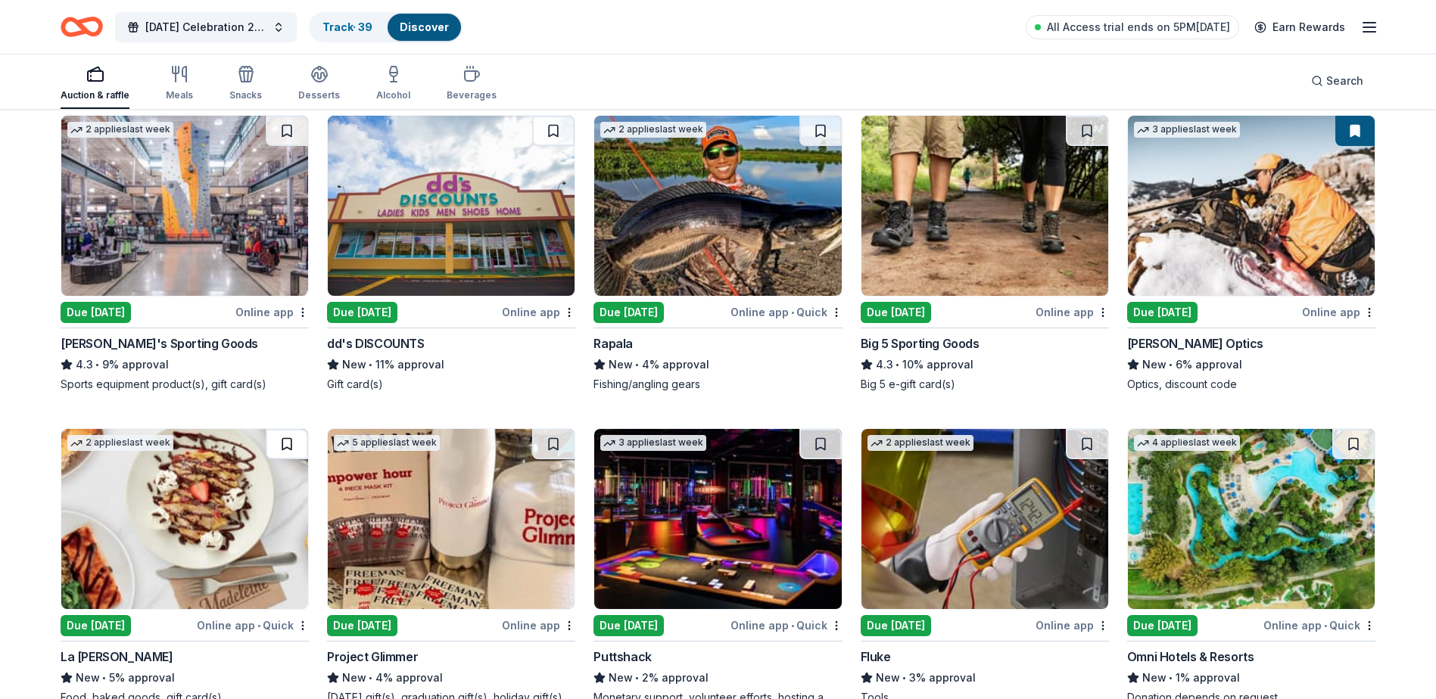
click at [285, 457] on button at bounding box center [287, 444] width 42 height 30
click at [817, 460] on button at bounding box center [820, 444] width 42 height 30
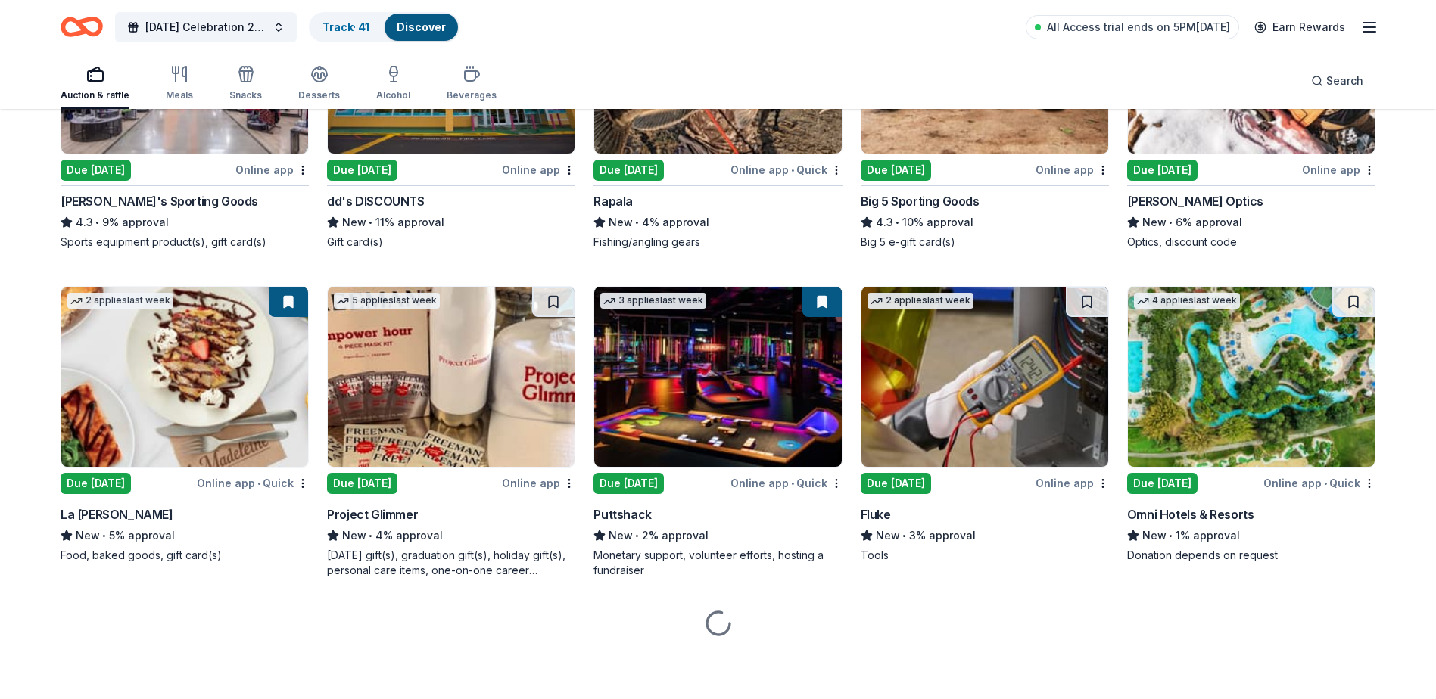
scroll to position [6144, 0]
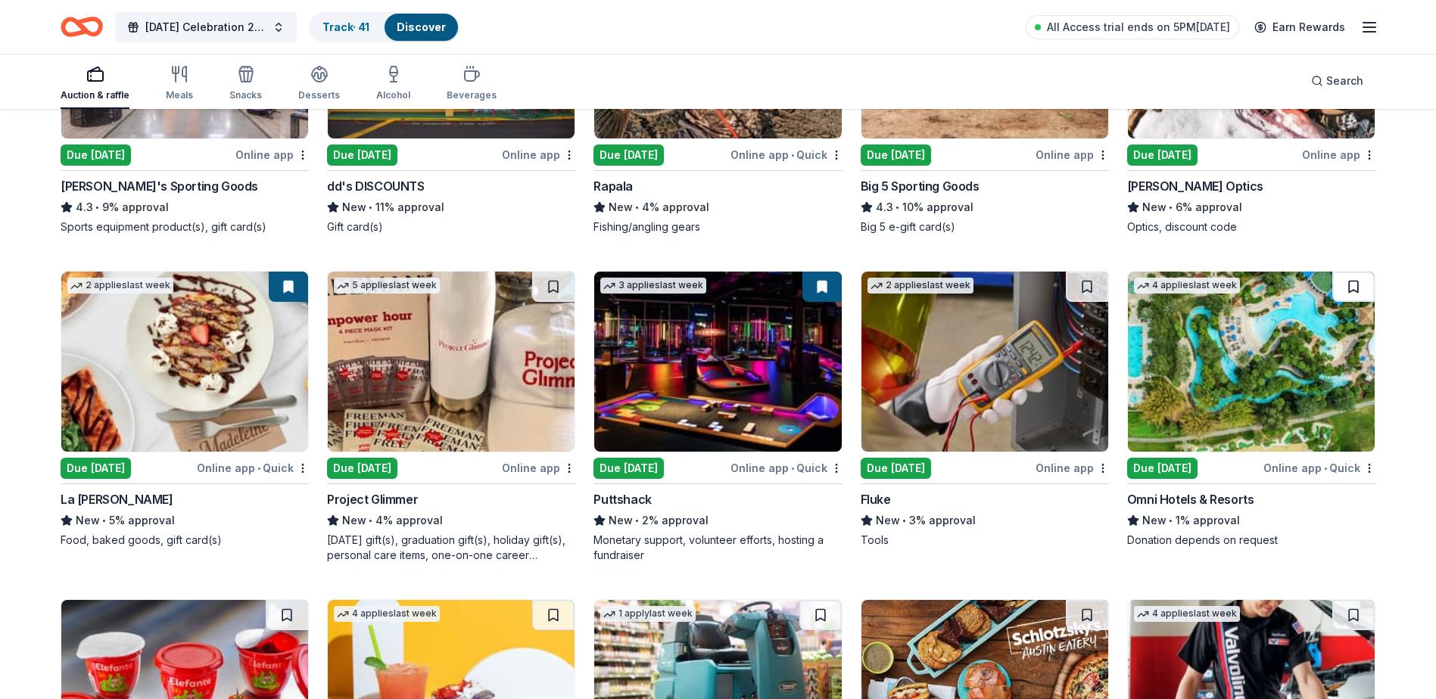
click at [1347, 302] on button at bounding box center [1353, 287] width 42 height 30
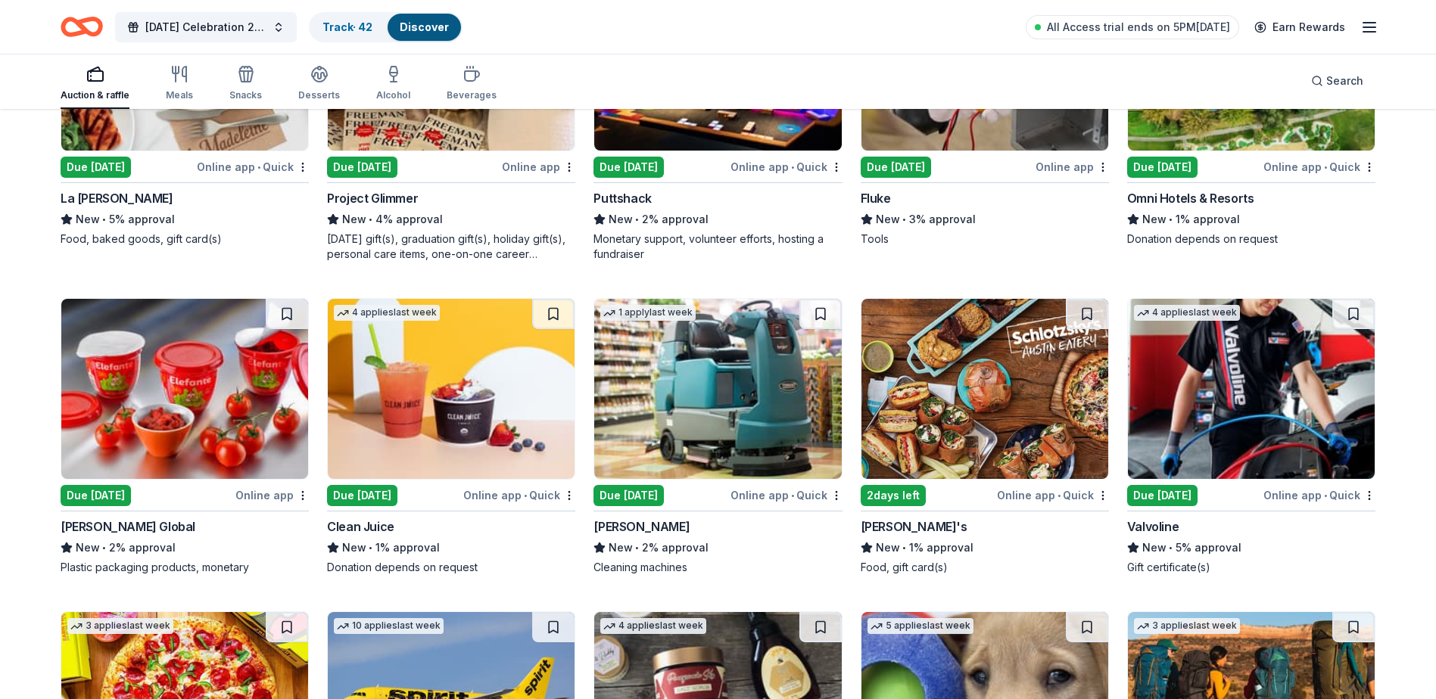
scroll to position [6447, 0]
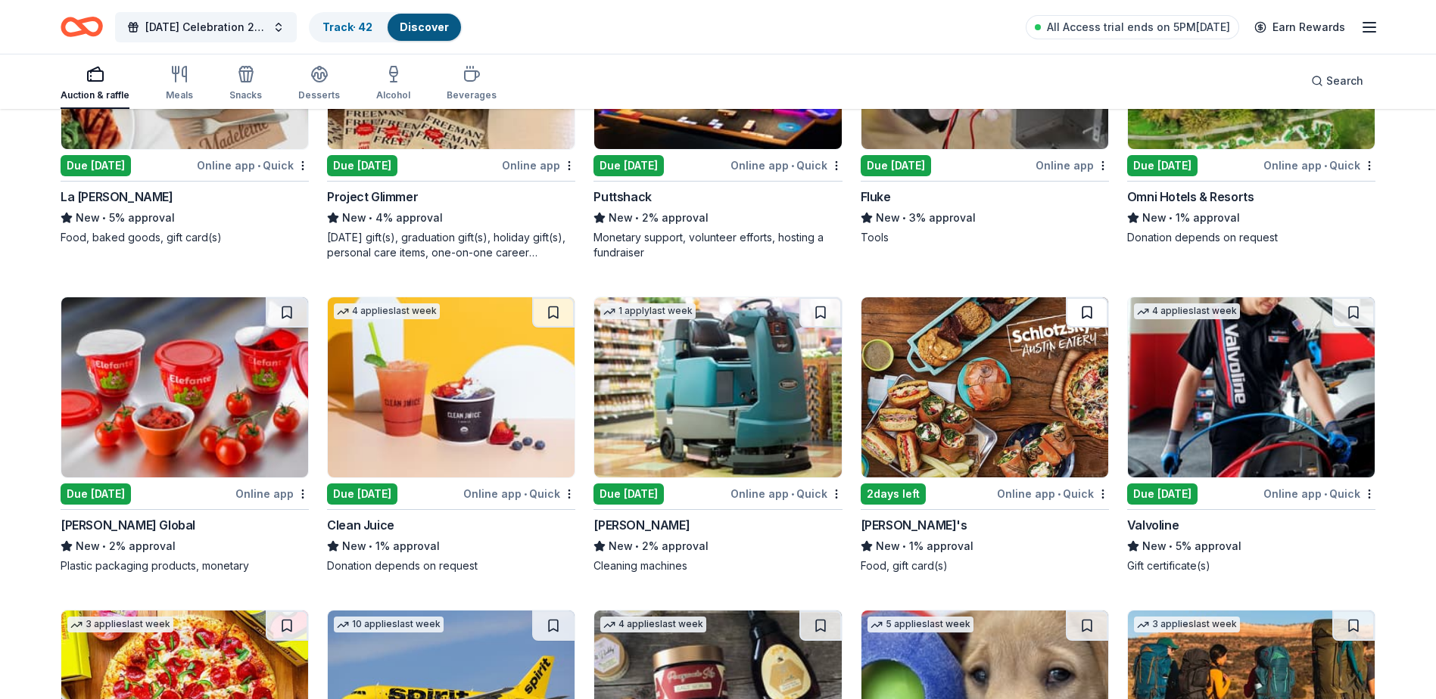
click at [1083, 327] on button at bounding box center [1087, 313] width 42 height 30
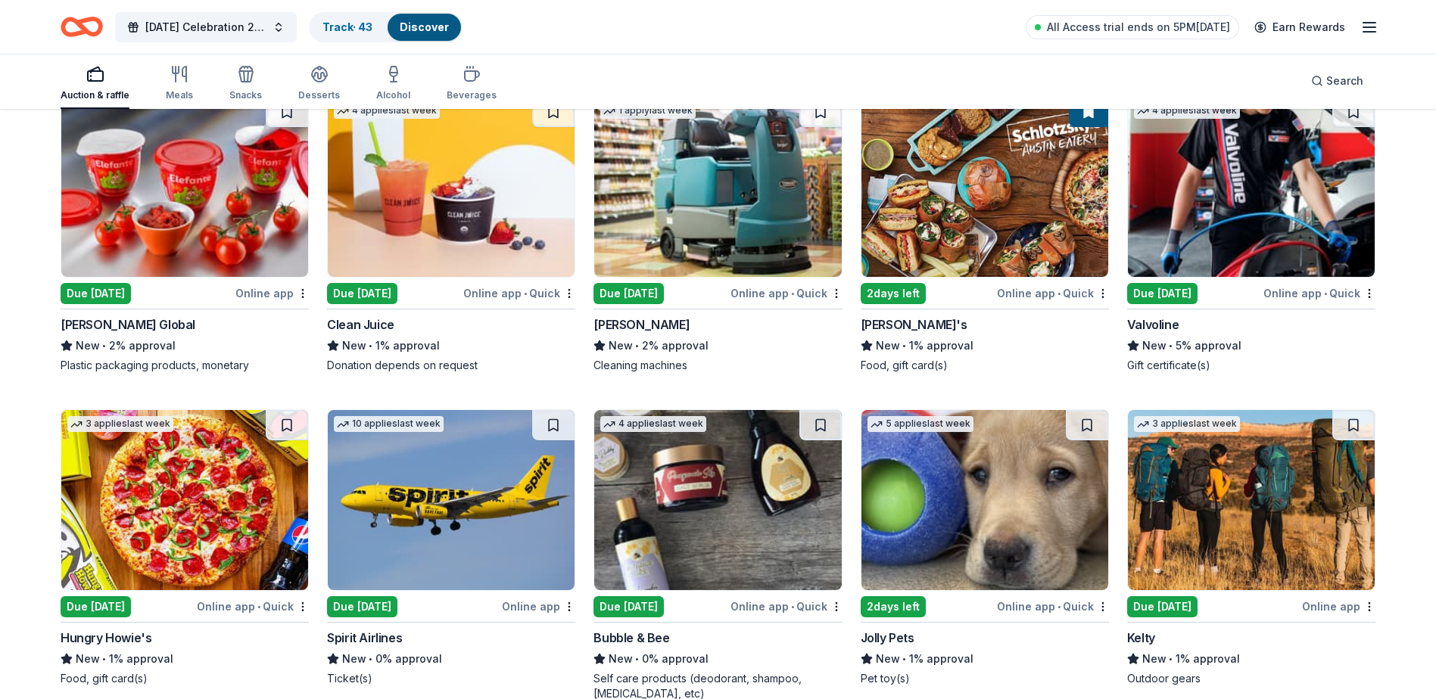
scroll to position [6750, 0]
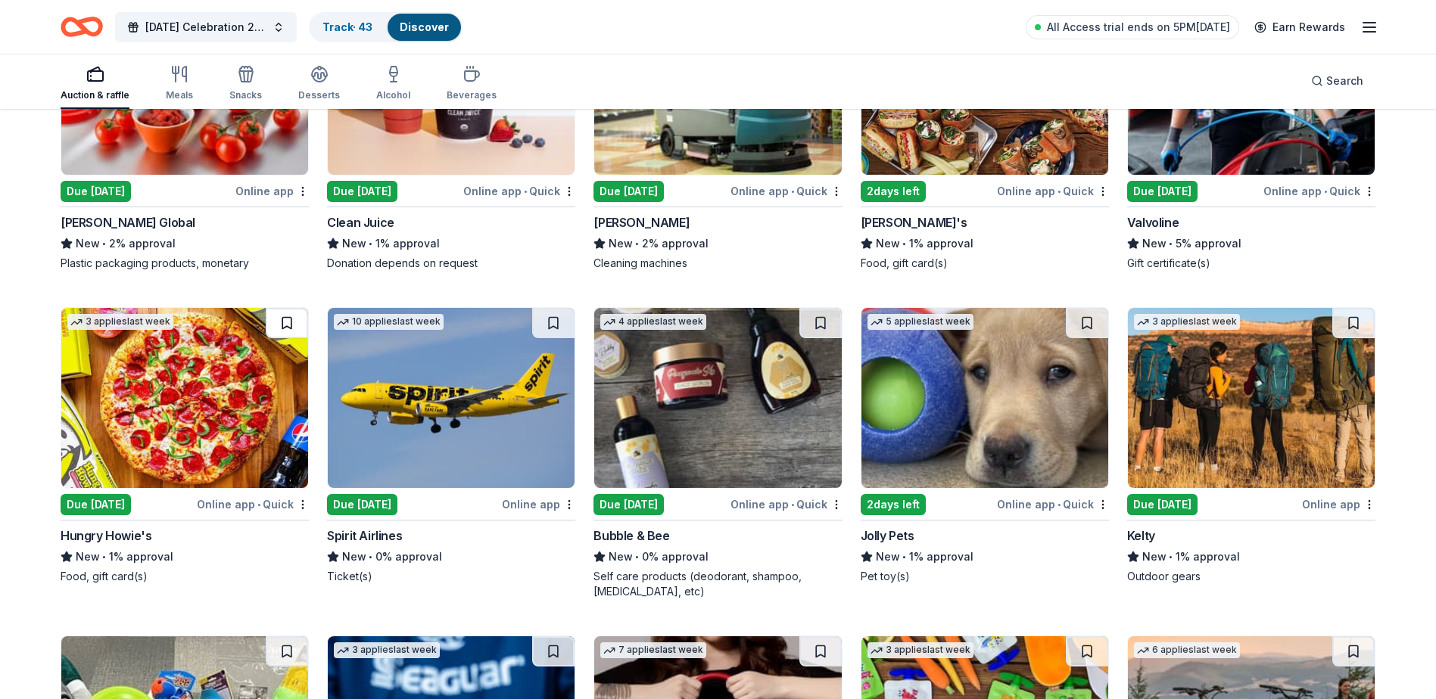
click at [280, 338] on button at bounding box center [287, 323] width 42 height 30
click at [548, 338] on button at bounding box center [553, 323] width 42 height 30
click at [812, 338] on button at bounding box center [820, 323] width 42 height 30
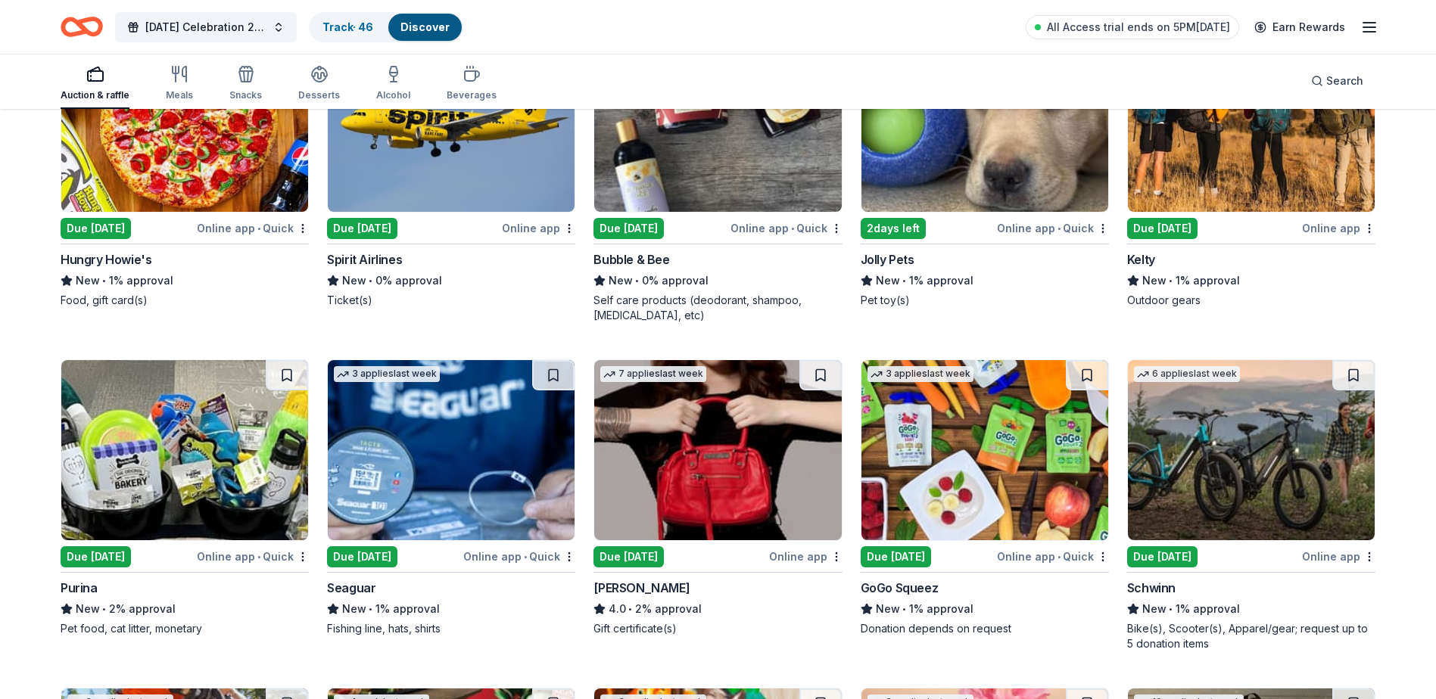
scroll to position [7052, 0]
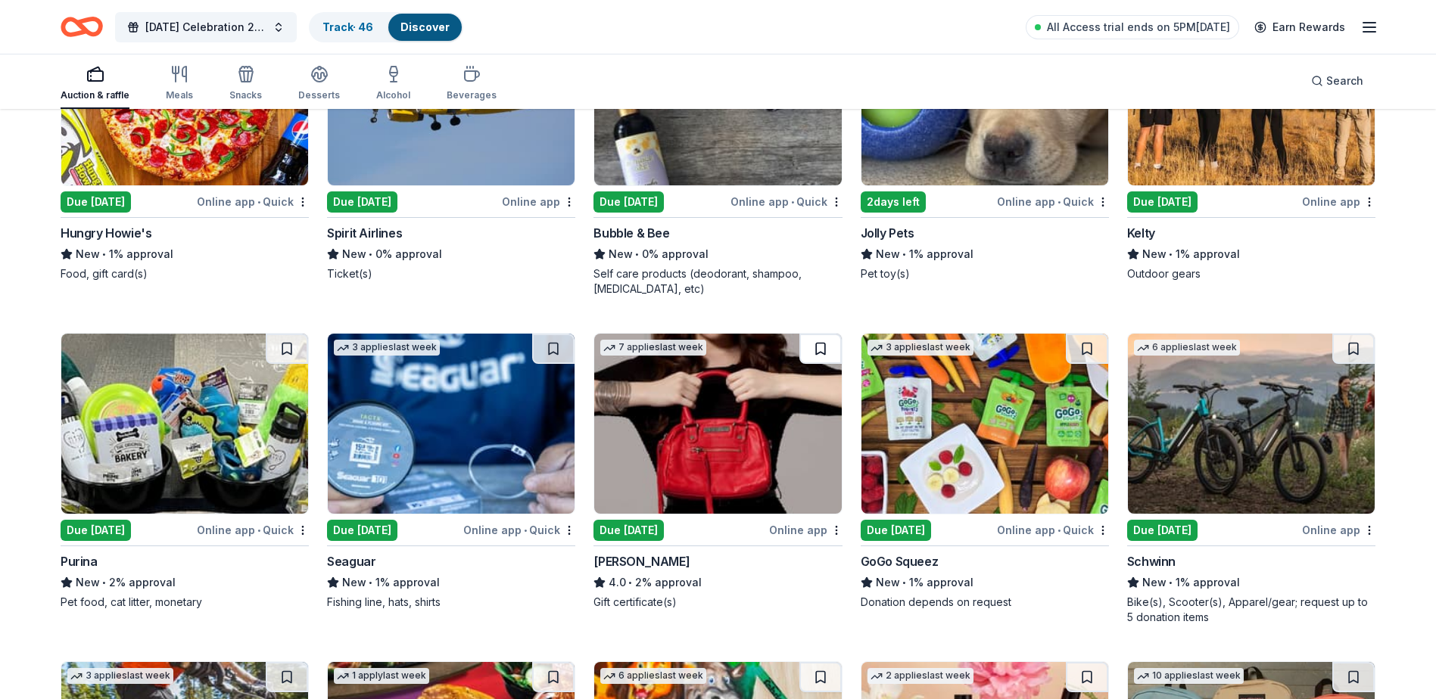
click at [826, 364] on button at bounding box center [820, 349] width 42 height 30
click at [1349, 363] on button at bounding box center [1353, 349] width 42 height 30
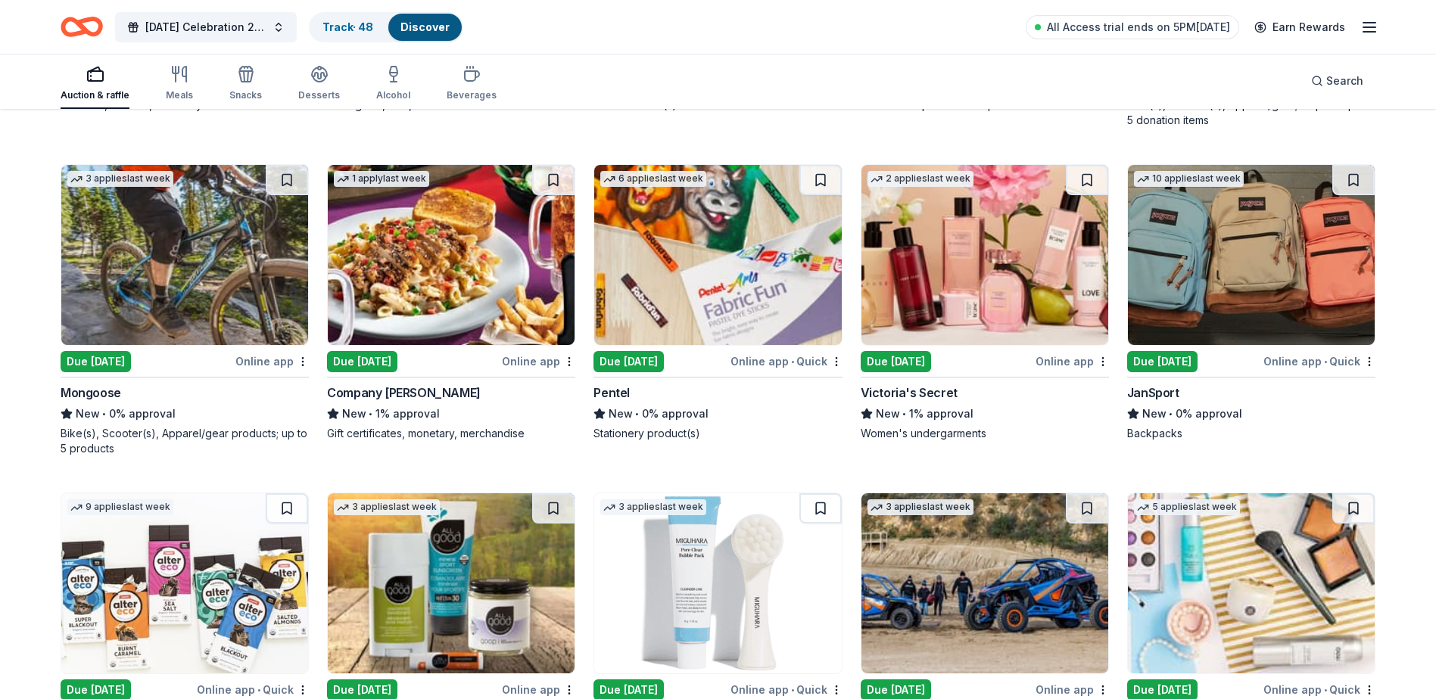
scroll to position [7658, 0]
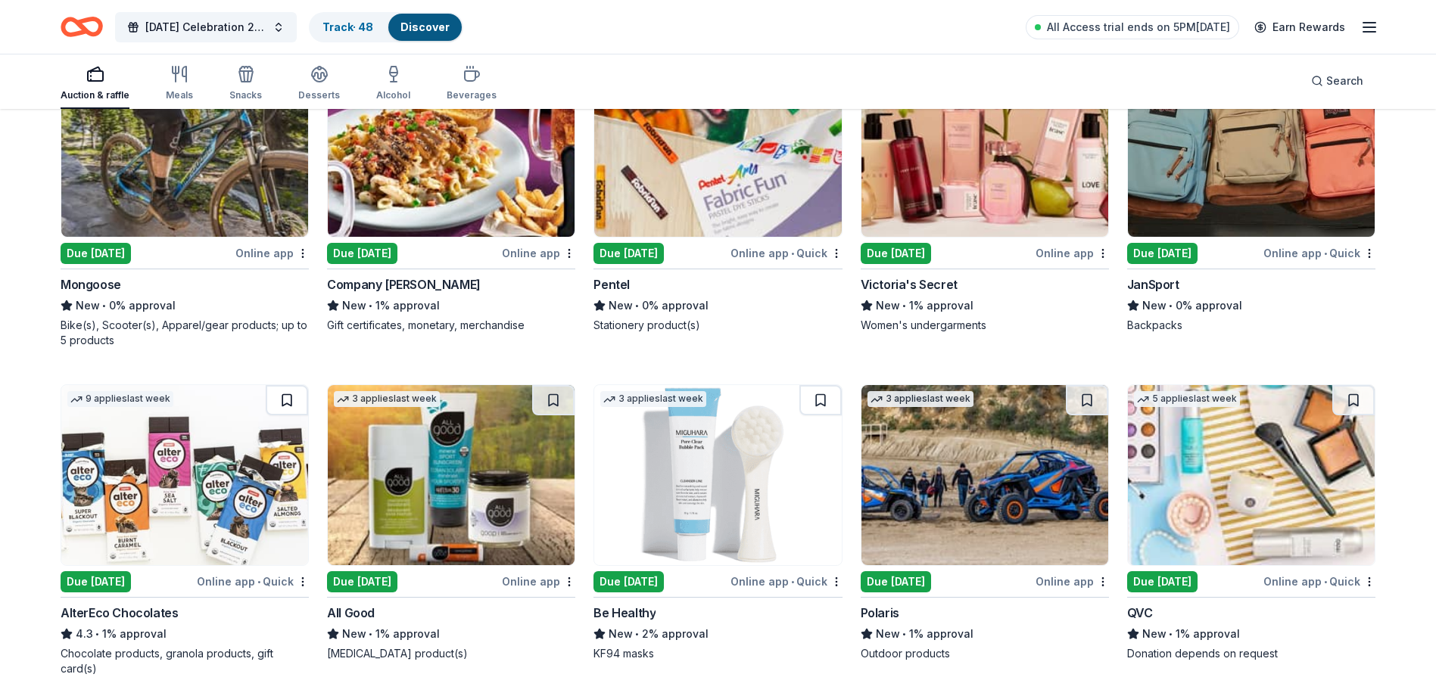
click at [278, 416] on button at bounding box center [287, 400] width 42 height 30
click at [820, 413] on button at bounding box center [820, 400] width 42 height 30
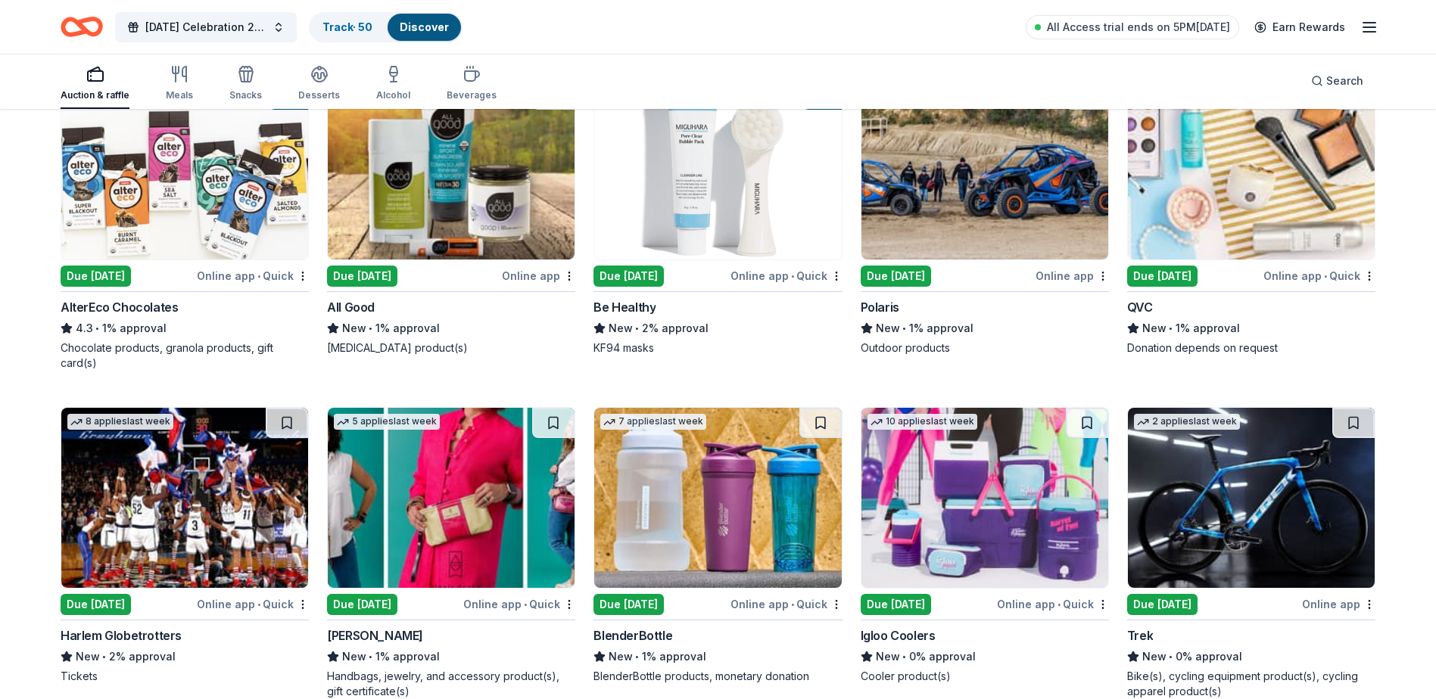
scroll to position [8100, 0]
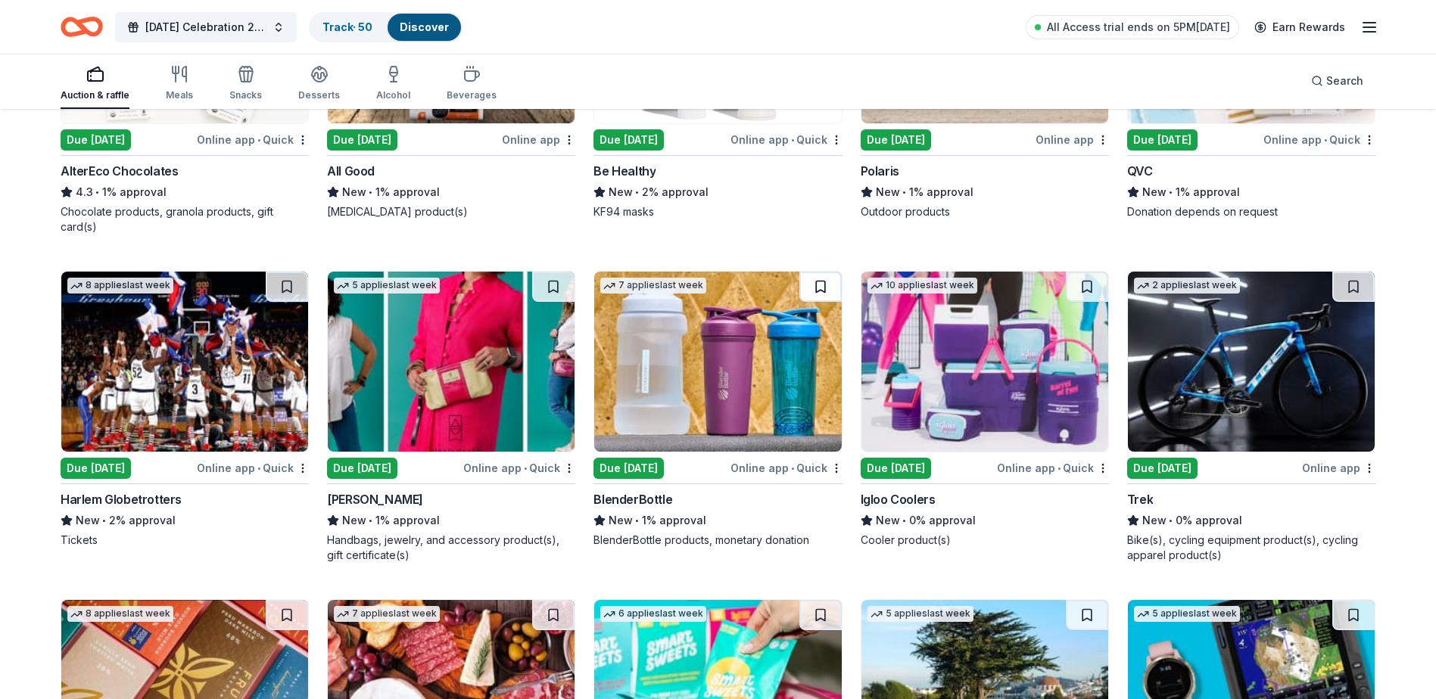
click at [816, 300] on button at bounding box center [820, 287] width 42 height 30
click at [1084, 302] on button at bounding box center [1087, 287] width 42 height 30
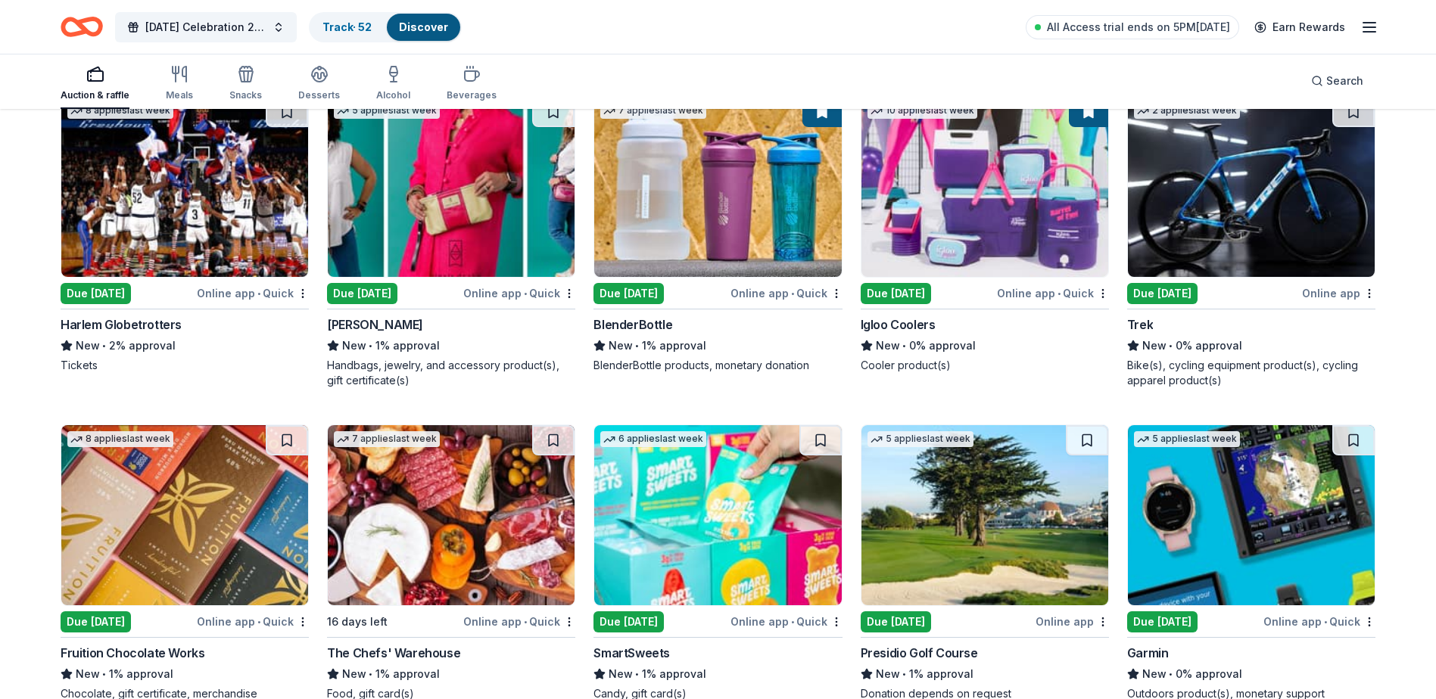
scroll to position [8403, 0]
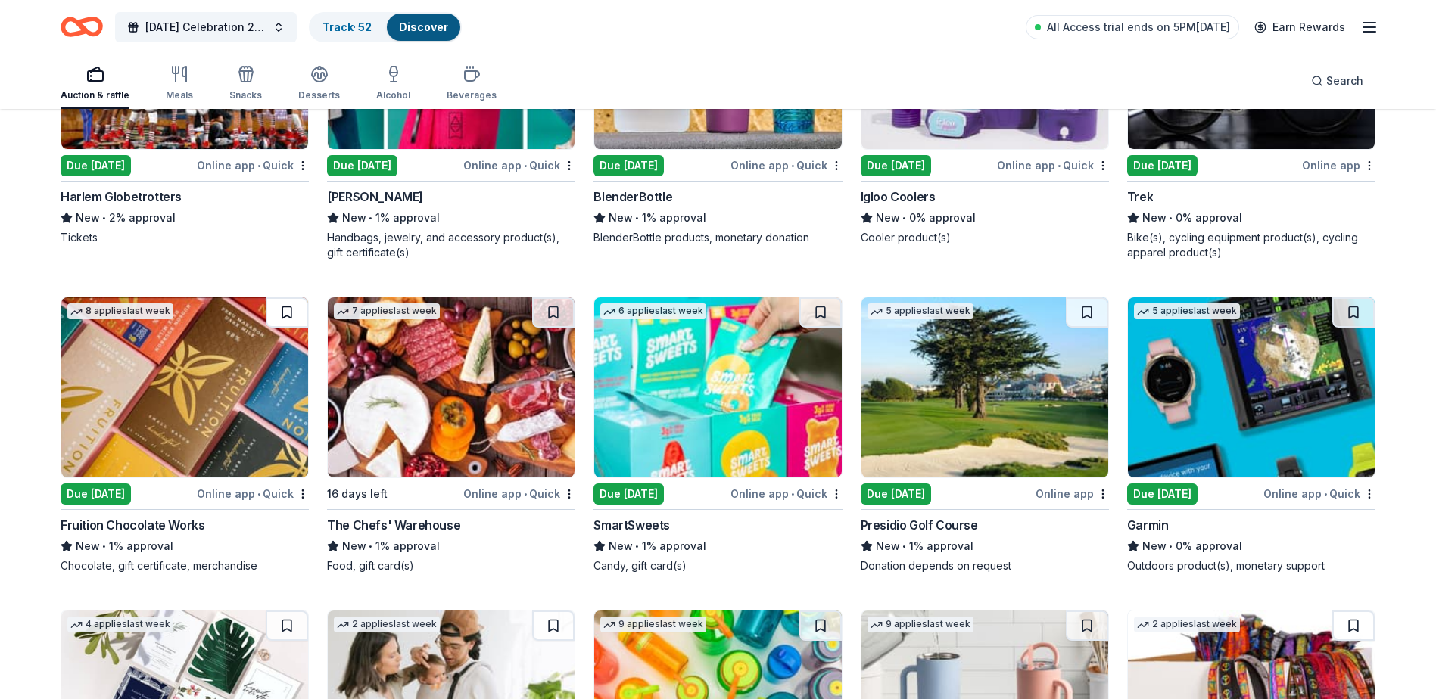
click at [283, 327] on button at bounding box center [287, 313] width 42 height 30
click at [1351, 328] on button at bounding box center [1353, 313] width 42 height 30
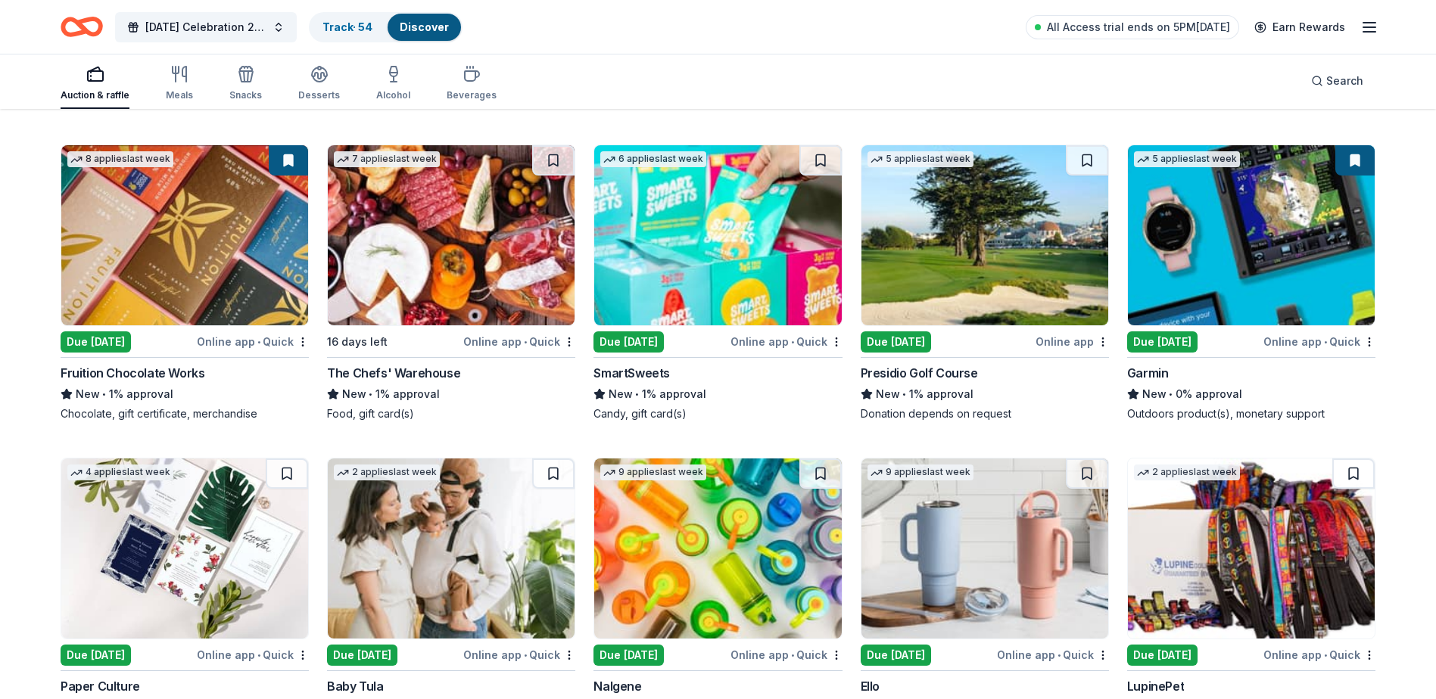
scroll to position [8706, 0]
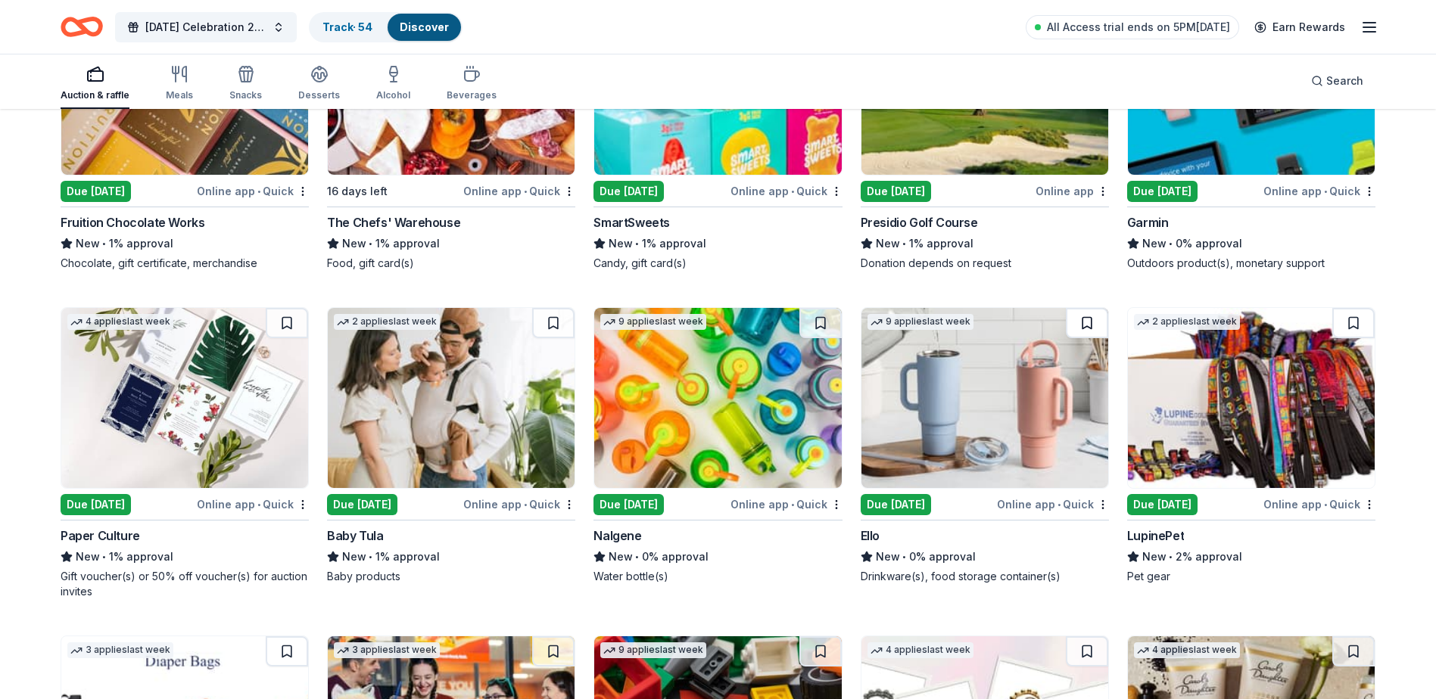
click at [1075, 332] on button at bounding box center [1087, 323] width 42 height 30
click at [812, 335] on button at bounding box center [820, 323] width 42 height 30
click at [553, 338] on button at bounding box center [553, 323] width 42 height 30
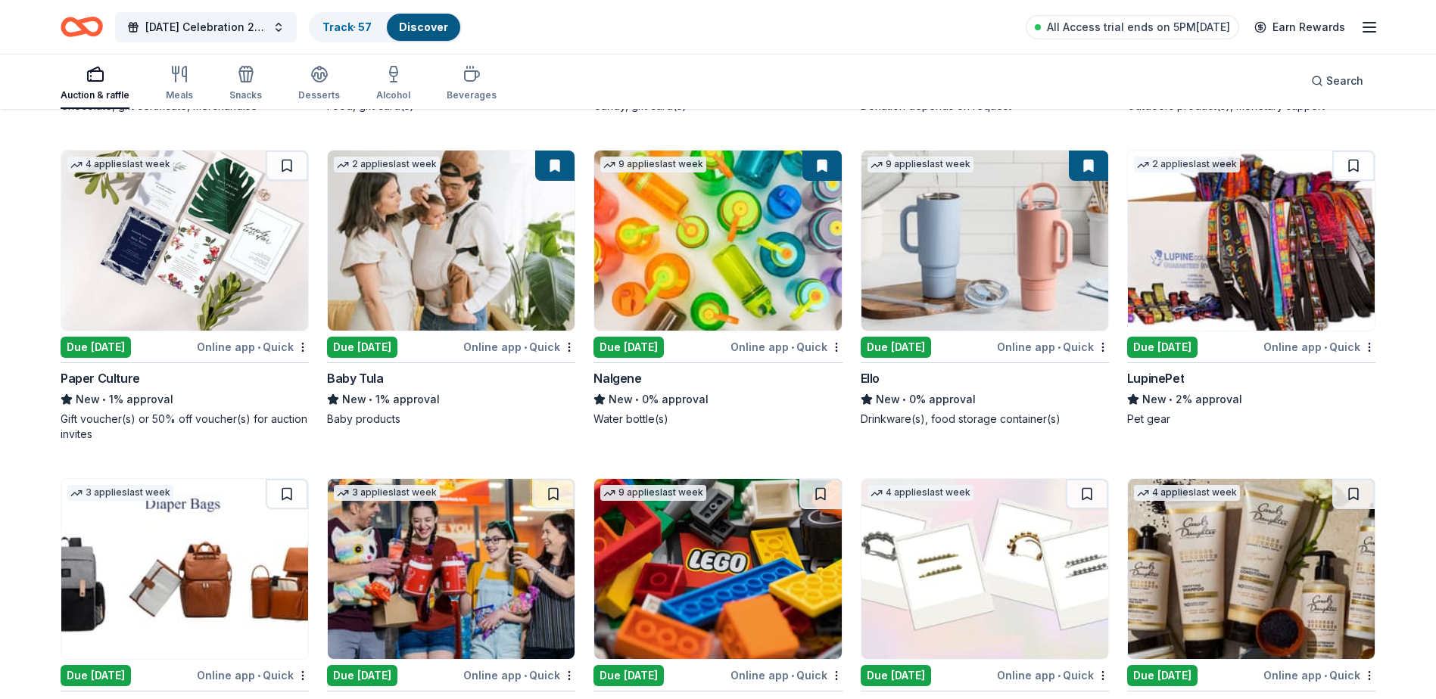
scroll to position [9009, 0]
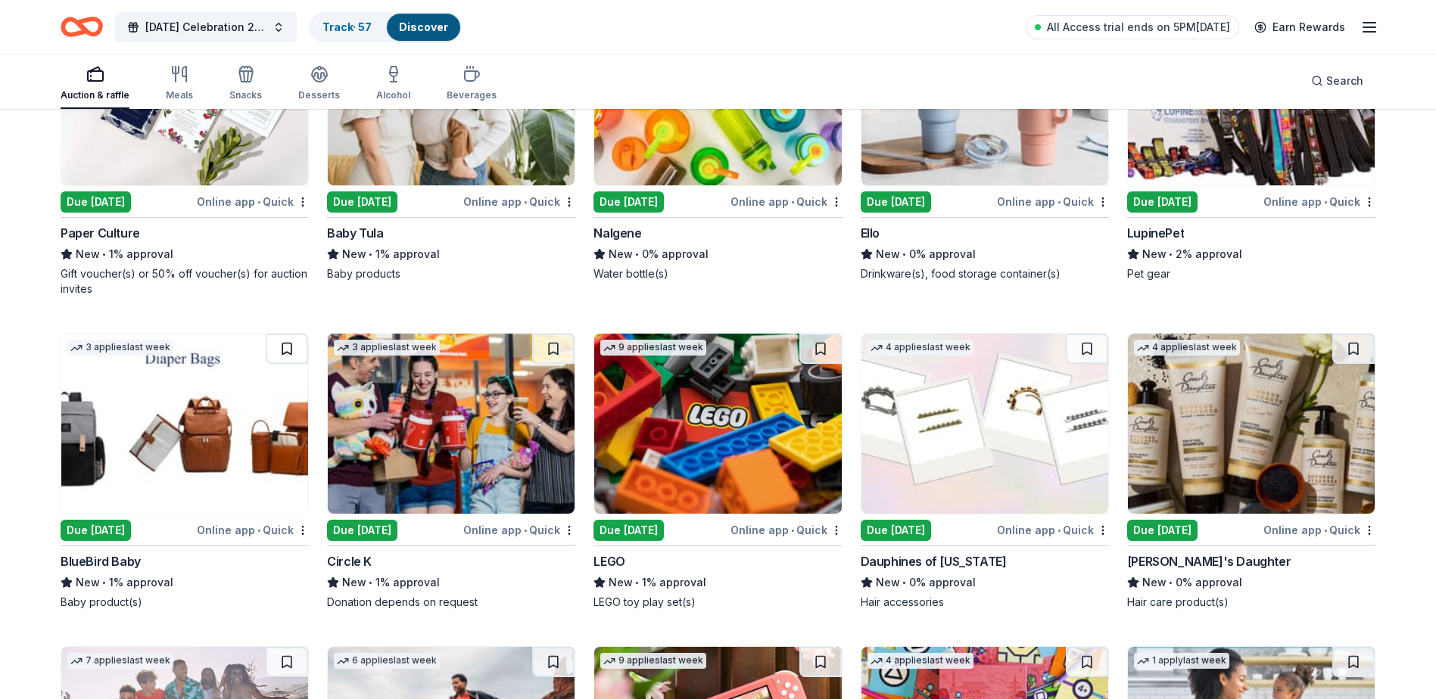
click at [289, 364] on button at bounding box center [287, 349] width 42 height 30
click at [1082, 363] on button at bounding box center [1087, 349] width 42 height 30
click at [1352, 364] on button at bounding box center [1353, 349] width 42 height 30
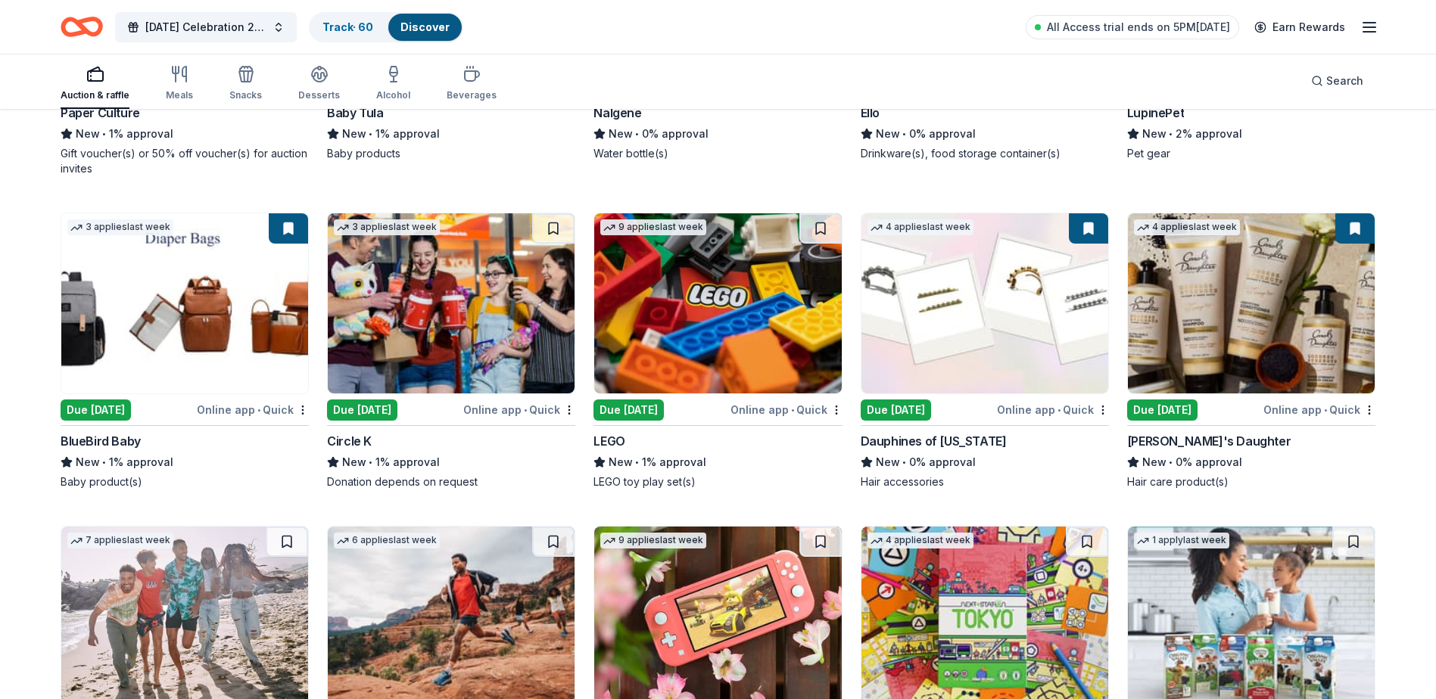
scroll to position [9311, 0]
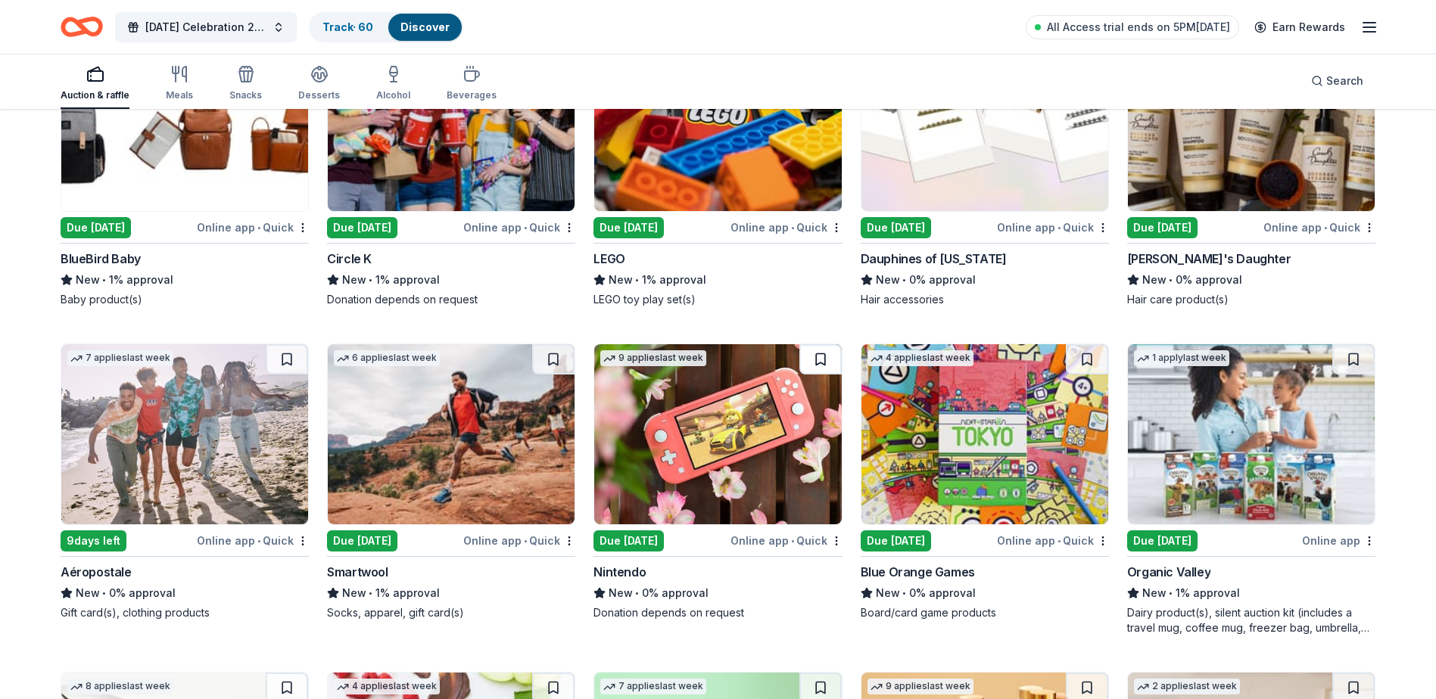
click at [823, 372] on button at bounding box center [820, 359] width 42 height 30
click at [551, 375] on button at bounding box center [553, 359] width 42 height 30
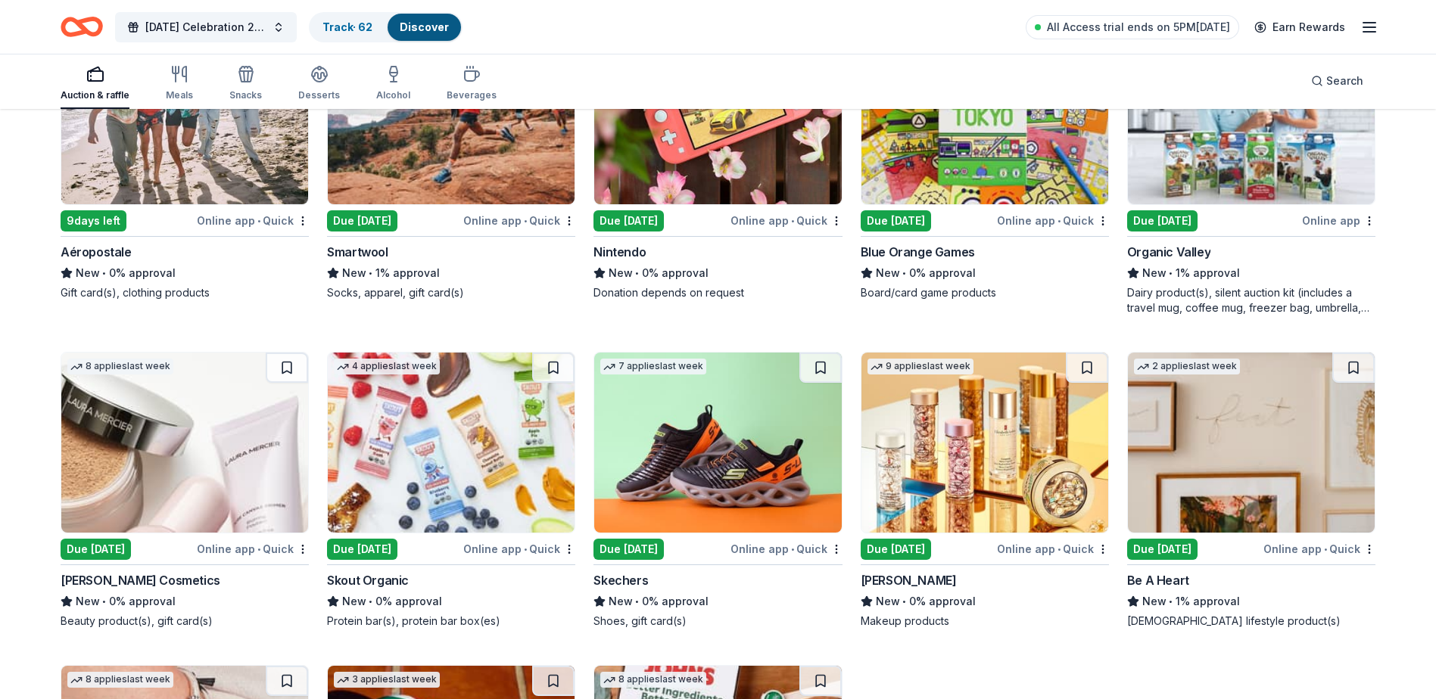
scroll to position [9766, 0]
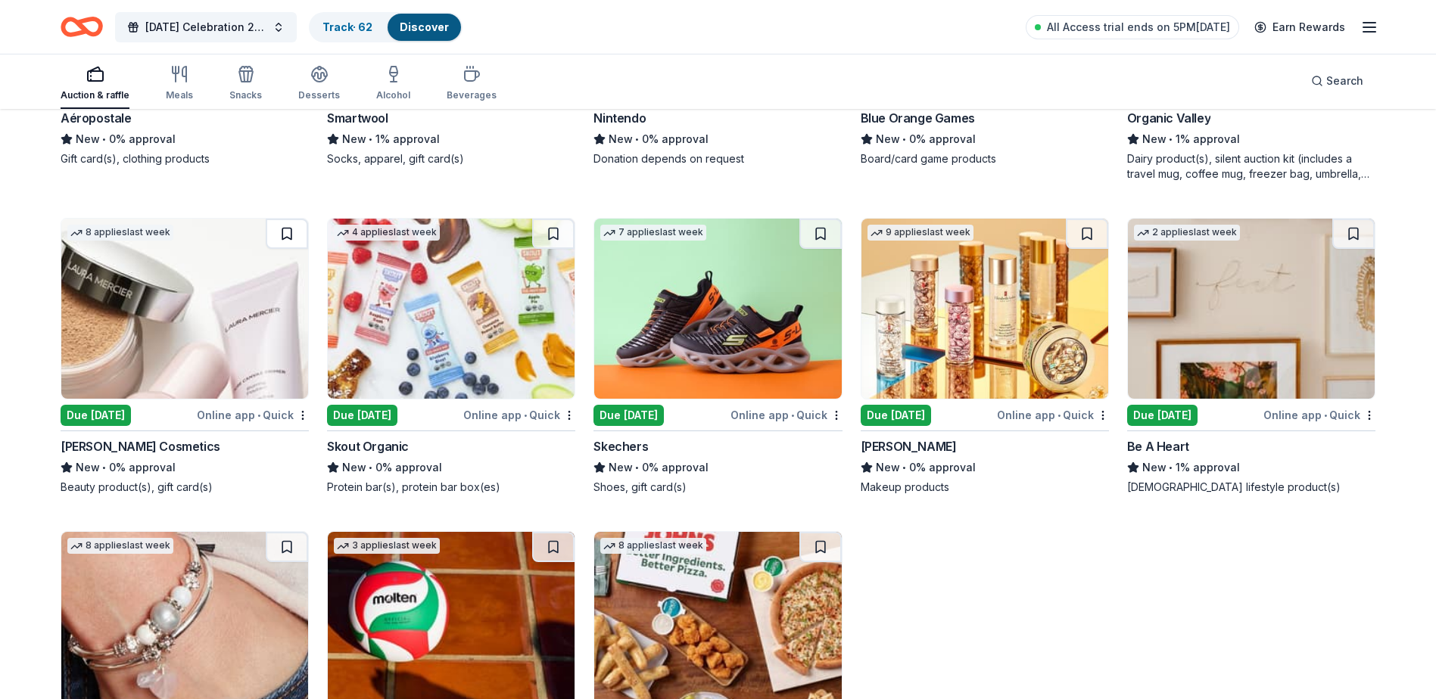
click at [279, 249] on button at bounding box center [287, 234] width 42 height 30
click at [546, 245] on button at bounding box center [553, 234] width 42 height 30
click at [1083, 249] on button at bounding box center [1087, 234] width 42 height 30
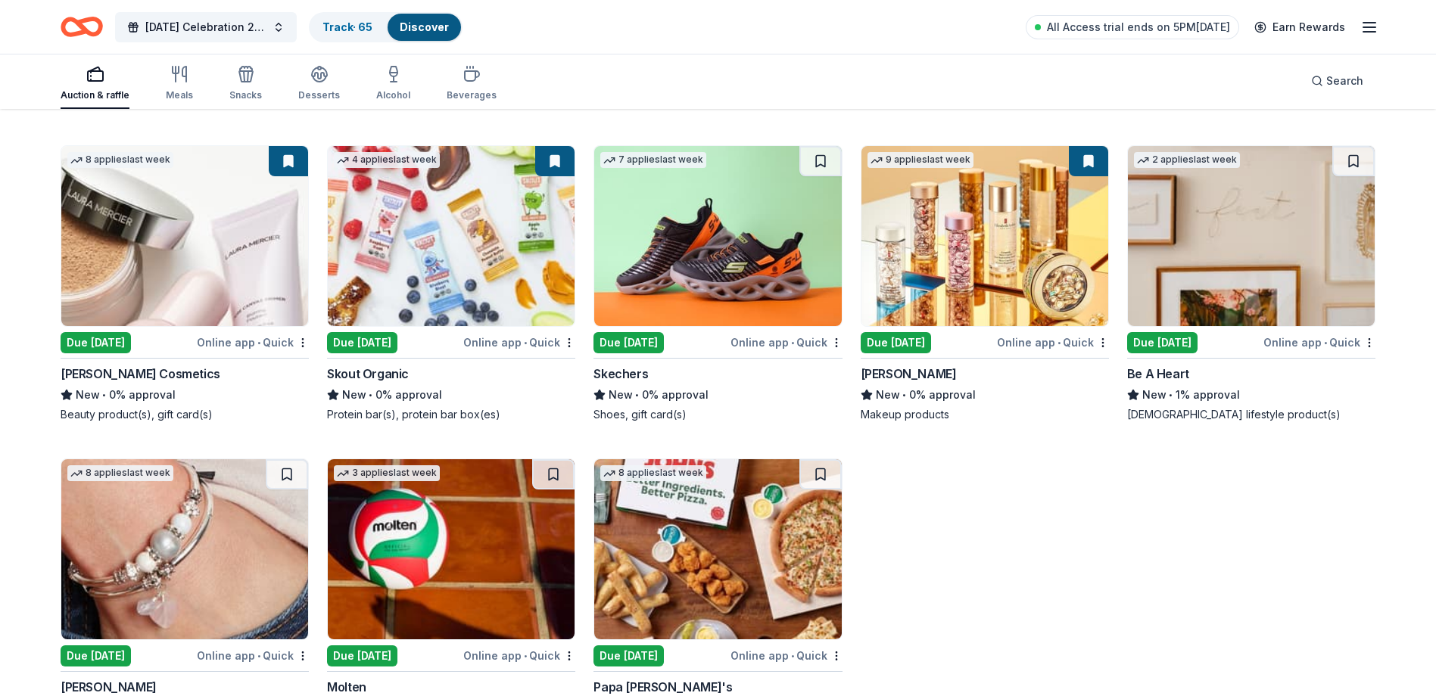
scroll to position [9920, 0]
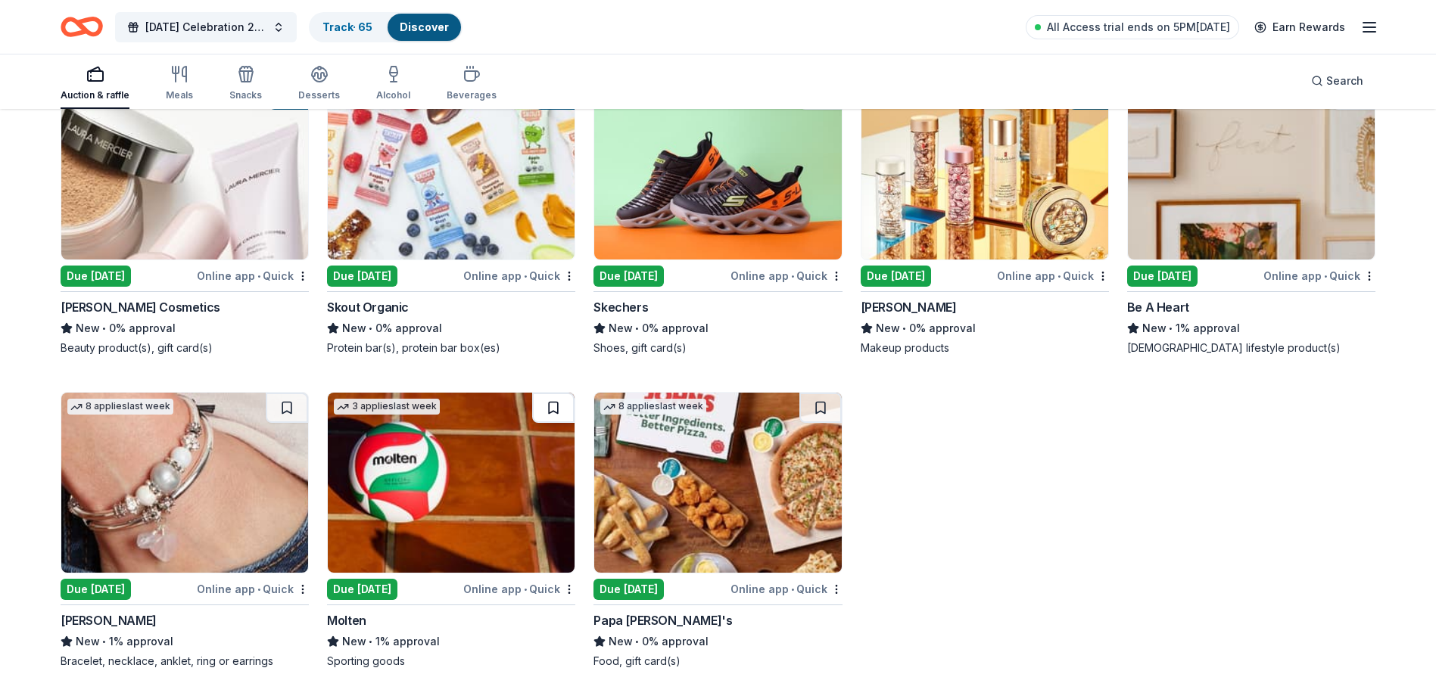
click at [551, 401] on button at bounding box center [553, 408] width 42 height 30
click at [825, 407] on button at bounding box center [820, 408] width 42 height 30
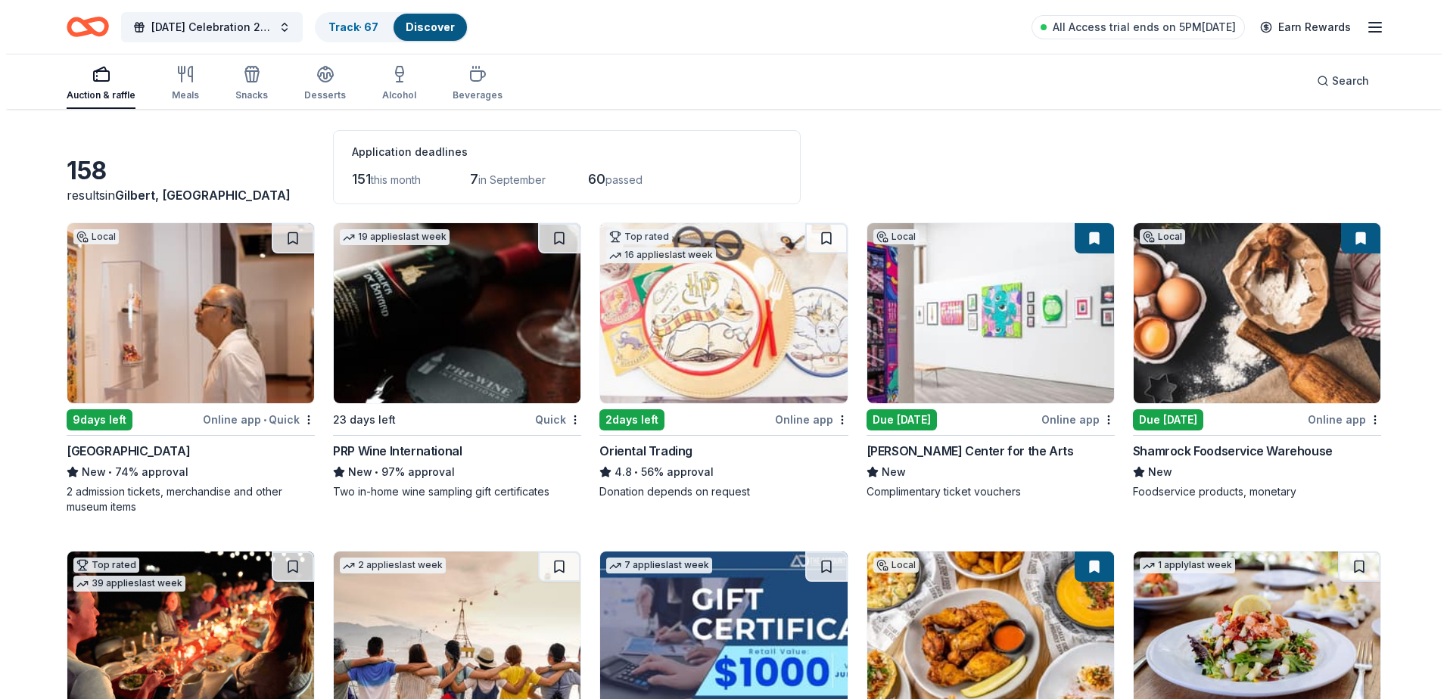
scroll to position [0, 0]
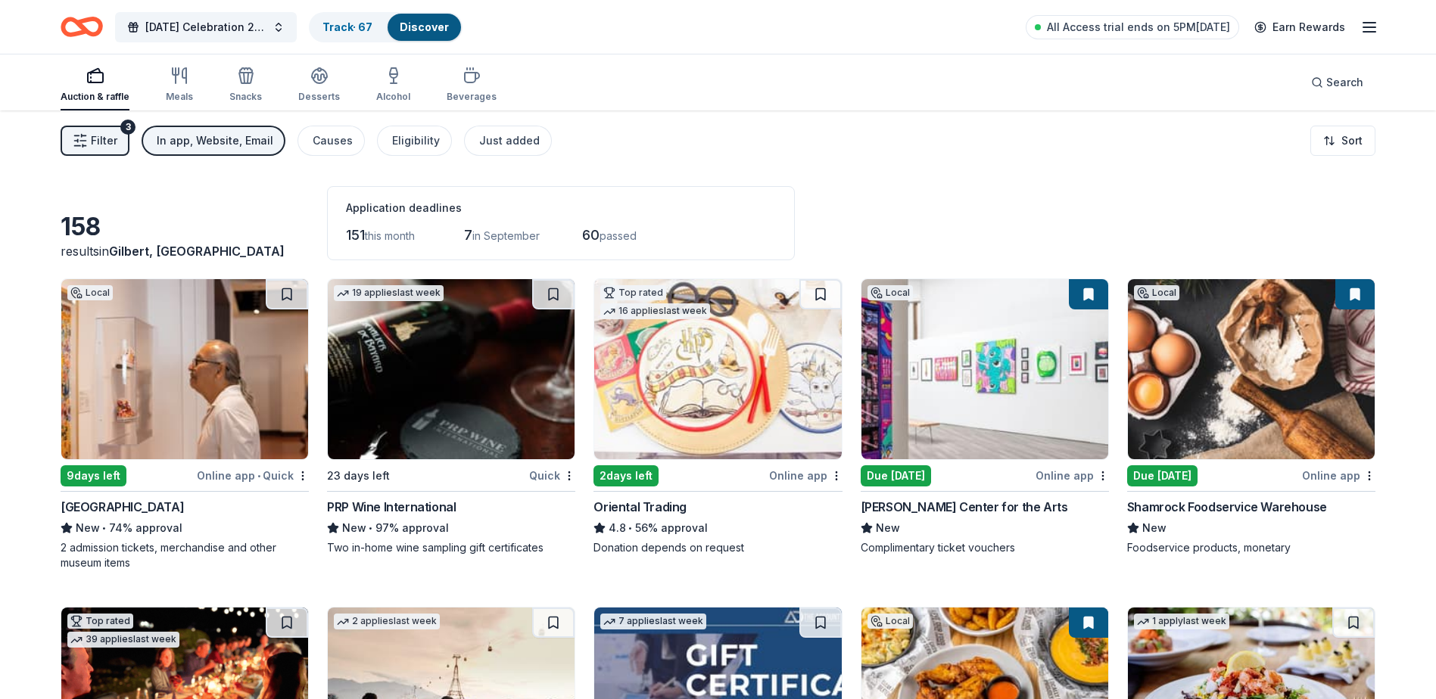
click at [93, 146] on span "Filter" at bounding box center [104, 141] width 26 height 18
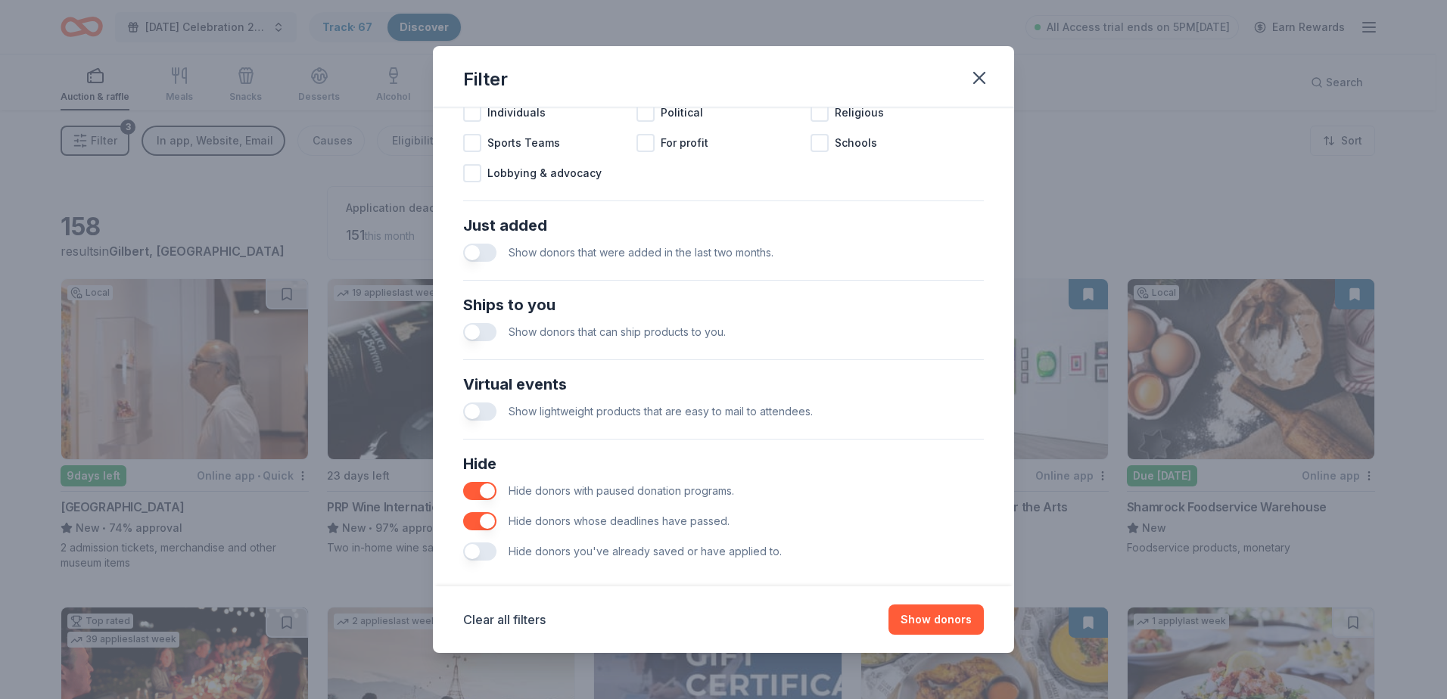
scroll to position [518, 0]
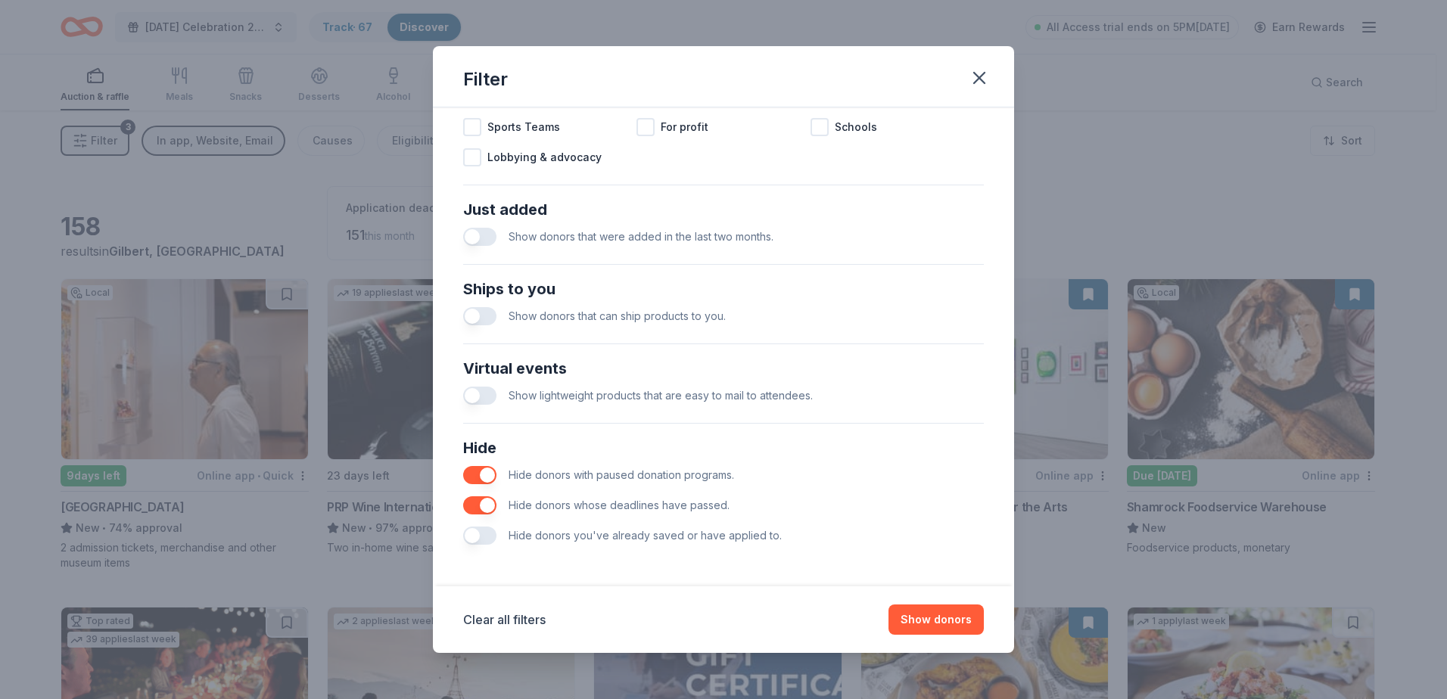
click at [482, 535] on button "button" at bounding box center [479, 536] width 33 height 18
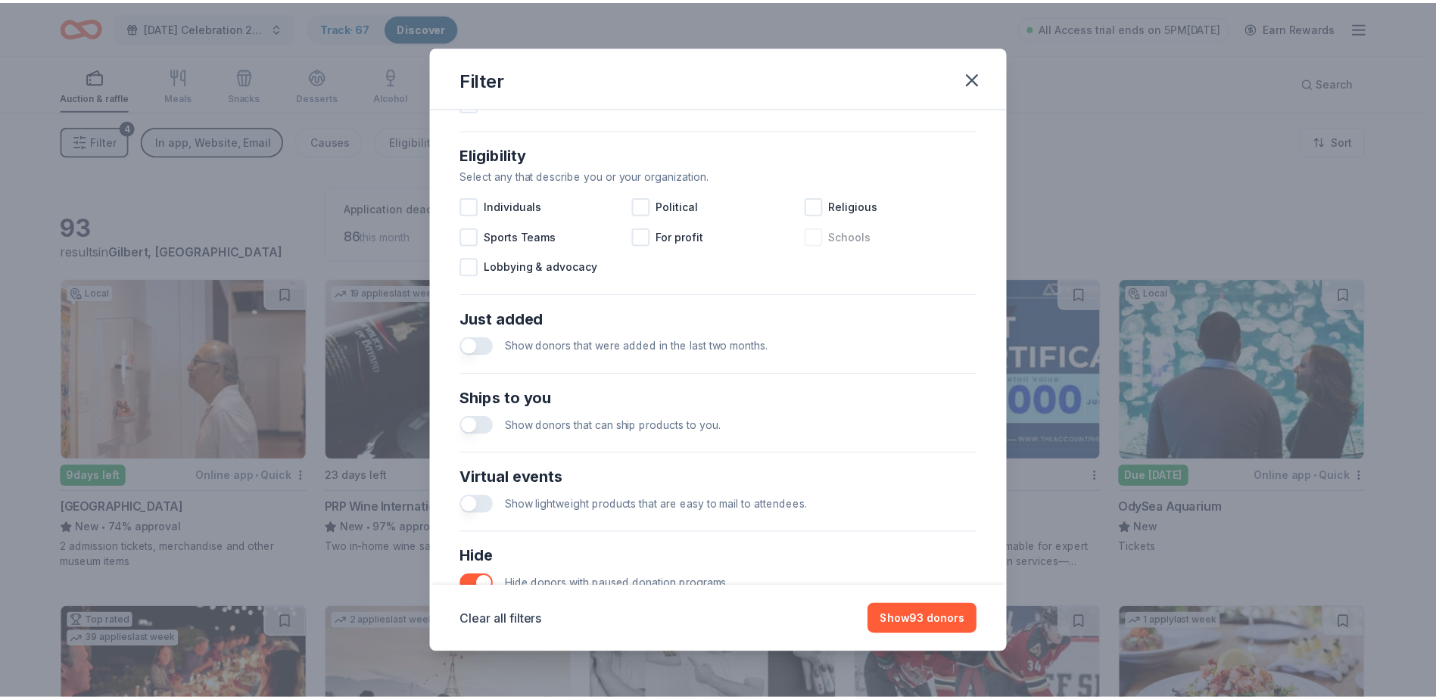
scroll to position [215, 0]
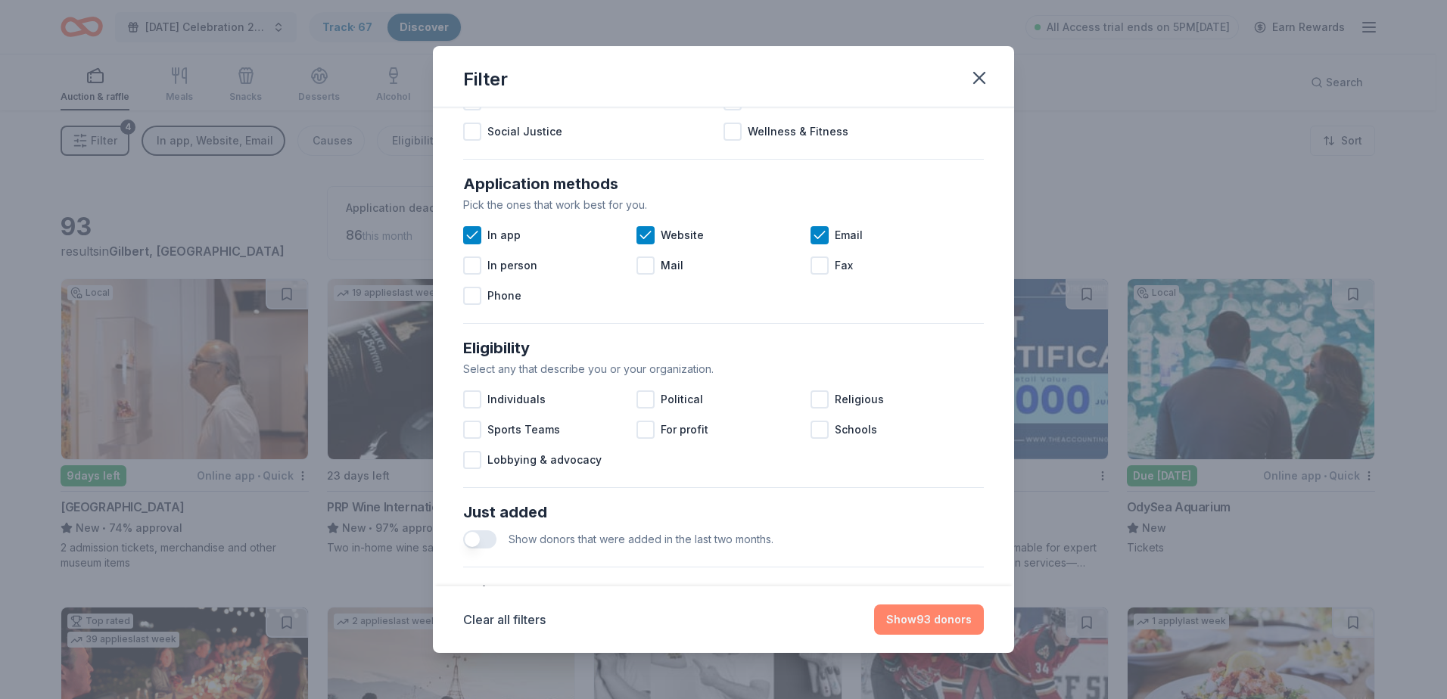
click at [936, 612] on button "Show 93 donors" at bounding box center [929, 620] width 110 height 30
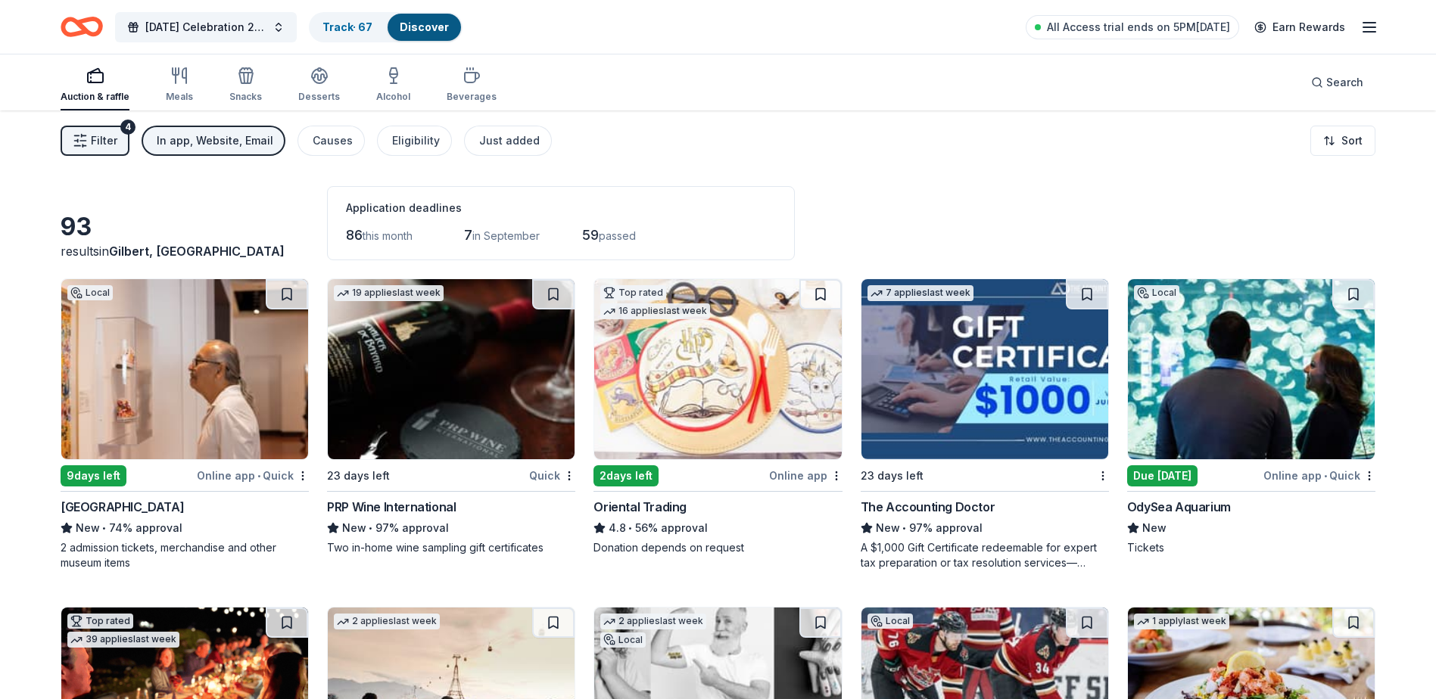
click at [202, 481] on div "Online app • Quick" at bounding box center [253, 475] width 112 height 19
click at [289, 298] on button at bounding box center [287, 294] width 42 height 30
click at [435, 390] on img at bounding box center [451, 369] width 247 height 180
click at [734, 394] on img at bounding box center [717, 369] width 247 height 180
click at [821, 284] on button at bounding box center [820, 294] width 42 height 30
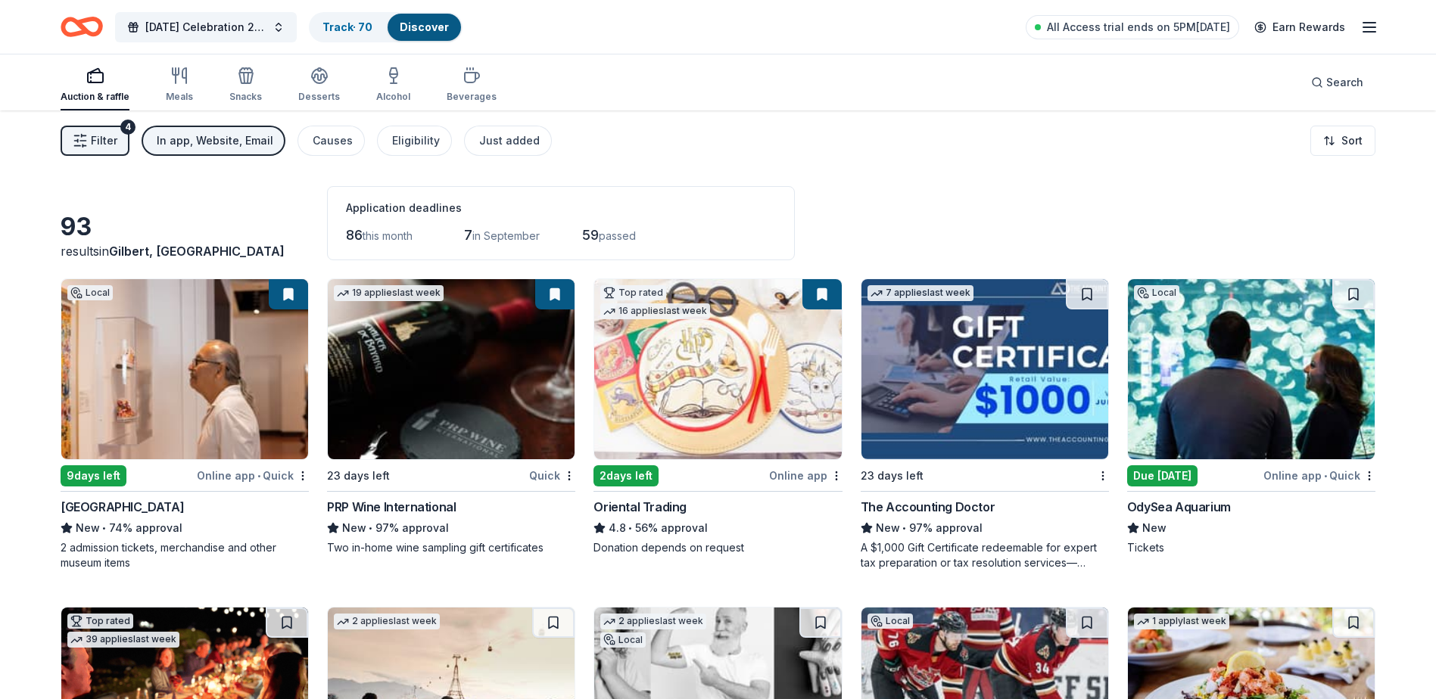
scroll to position [76, 0]
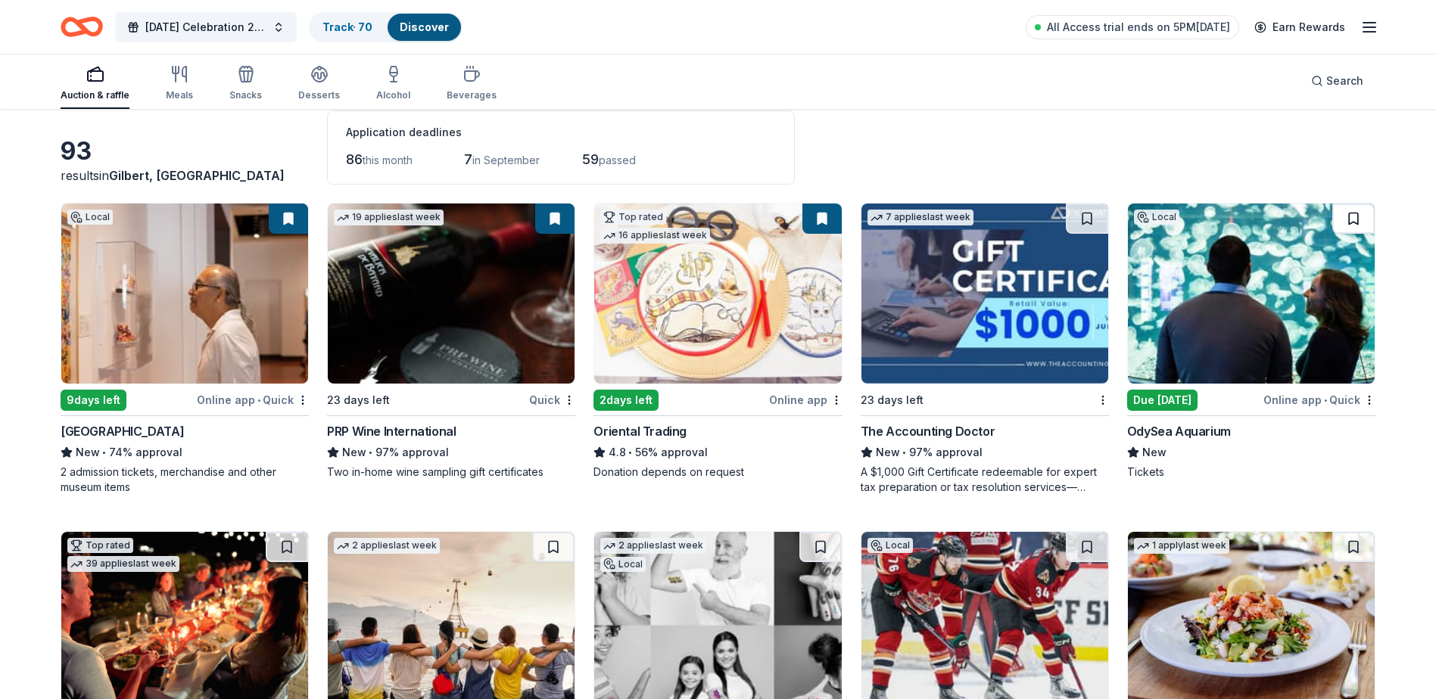
click at [1360, 222] on button at bounding box center [1353, 219] width 42 height 30
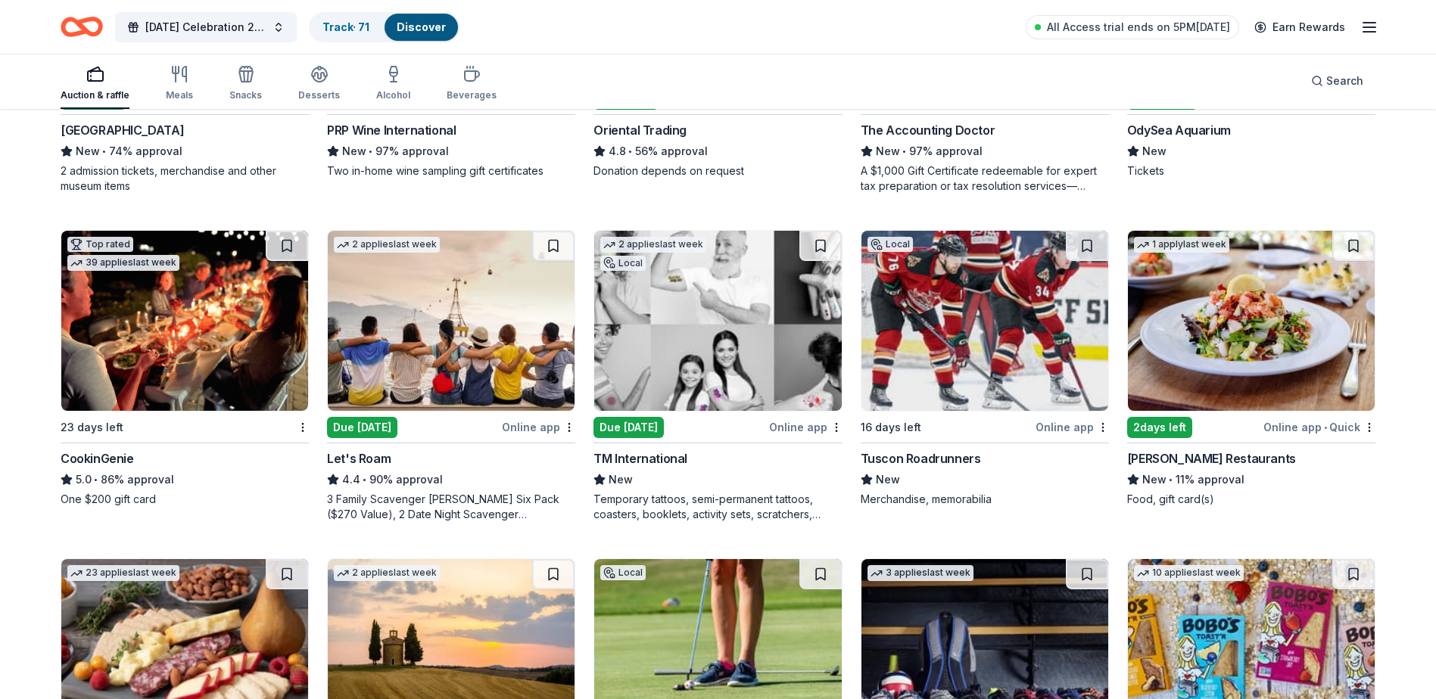
scroll to position [379, 0]
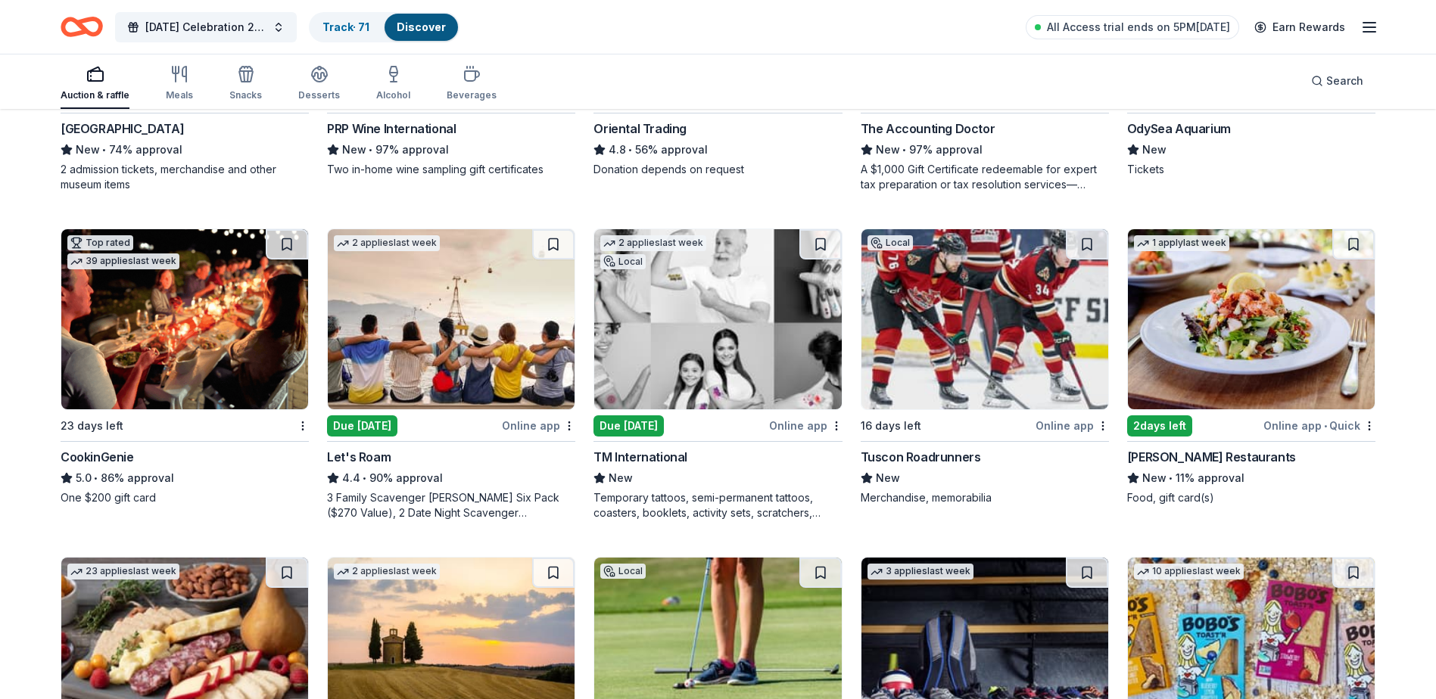
click at [127, 341] on img at bounding box center [184, 319] width 247 height 180
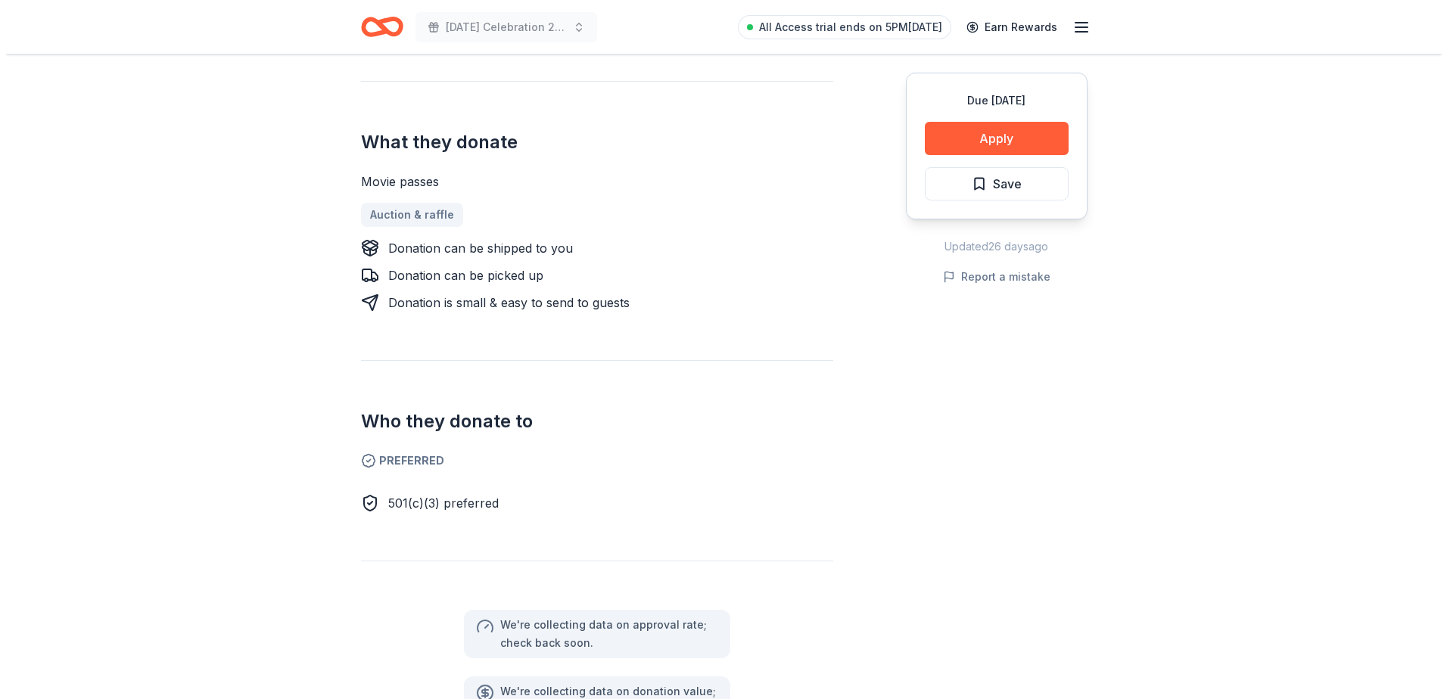
scroll to position [681, 0]
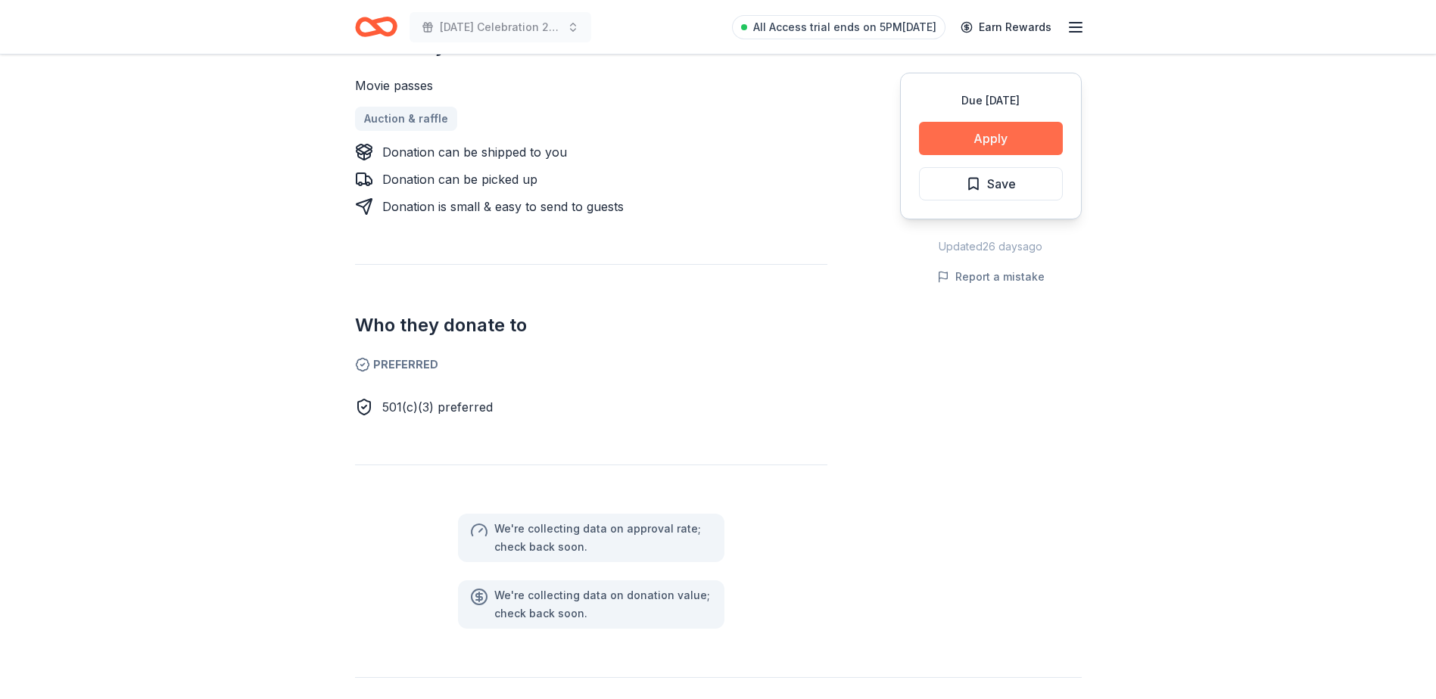
click at [994, 145] on button "Apply" at bounding box center [991, 138] width 144 height 33
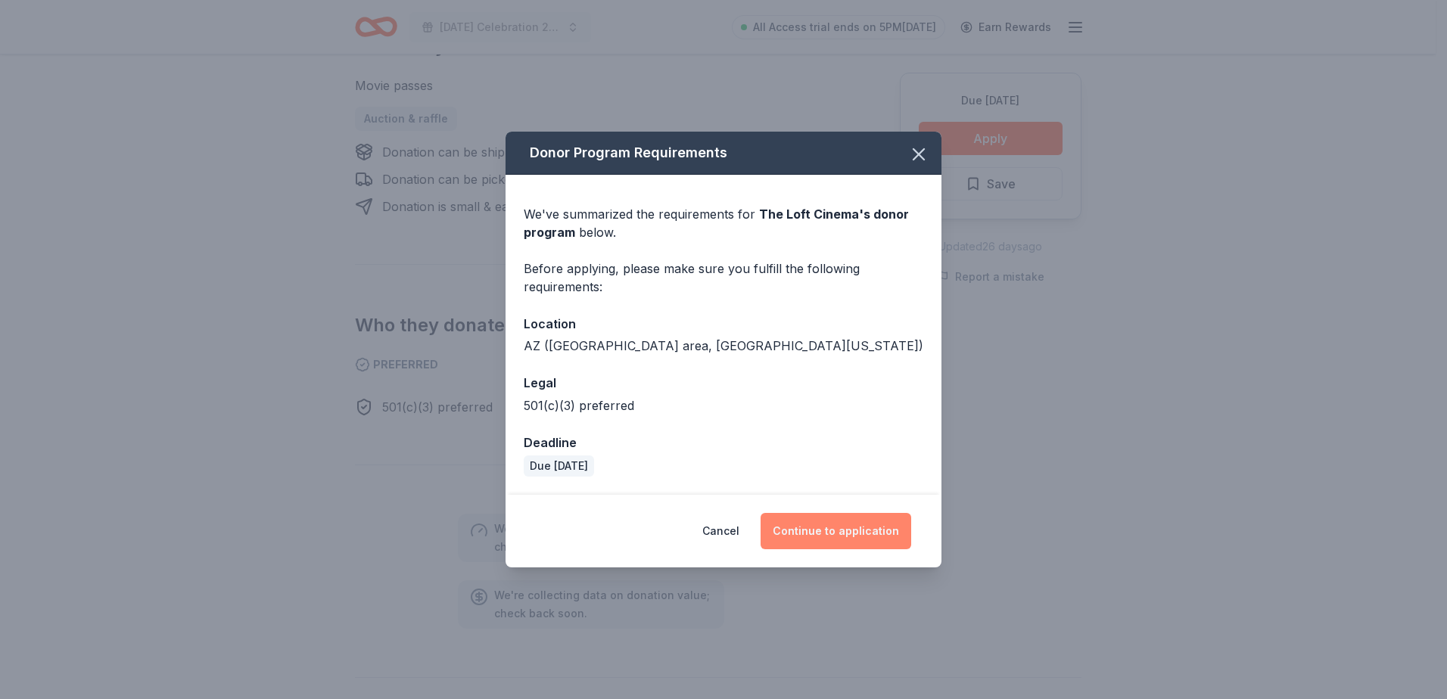
click at [837, 526] on button "Continue to application" at bounding box center [836, 531] width 151 height 36
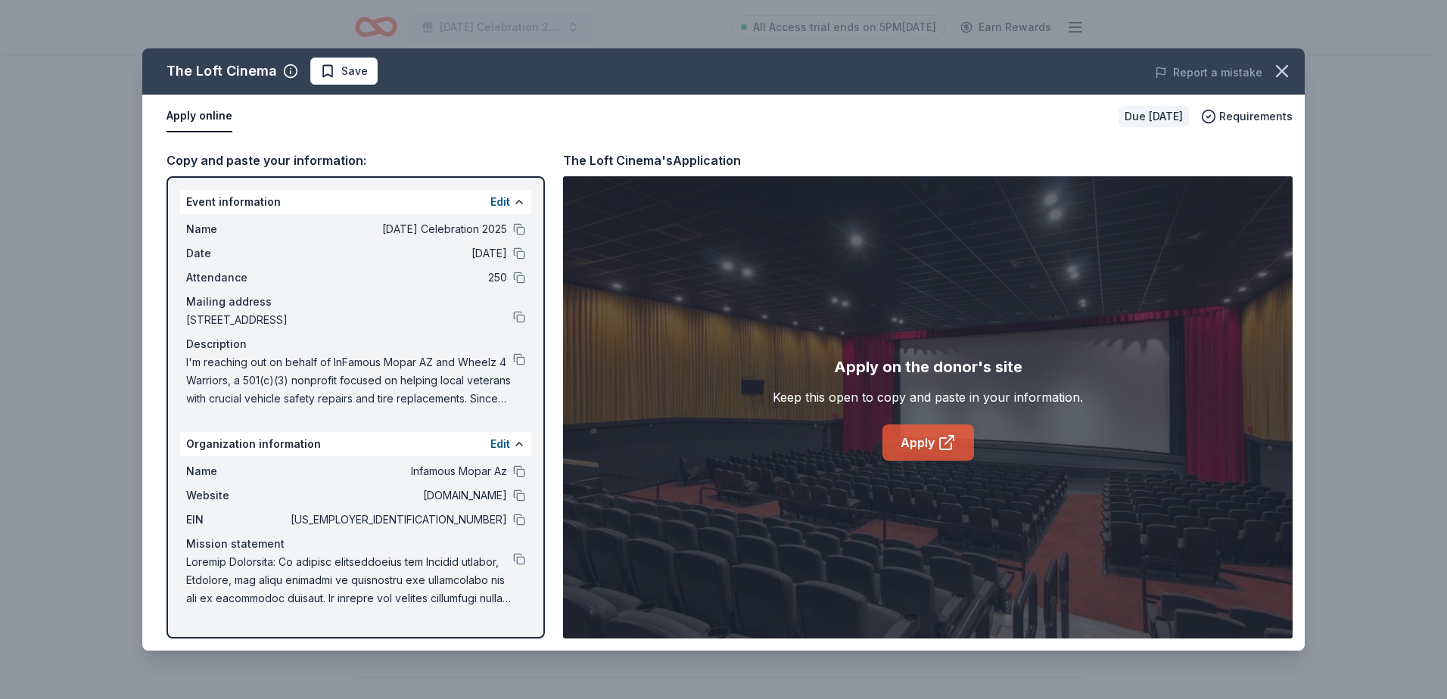
click at [937, 453] on link "Apply" at bounding box center [929, 443] width 92 height 36
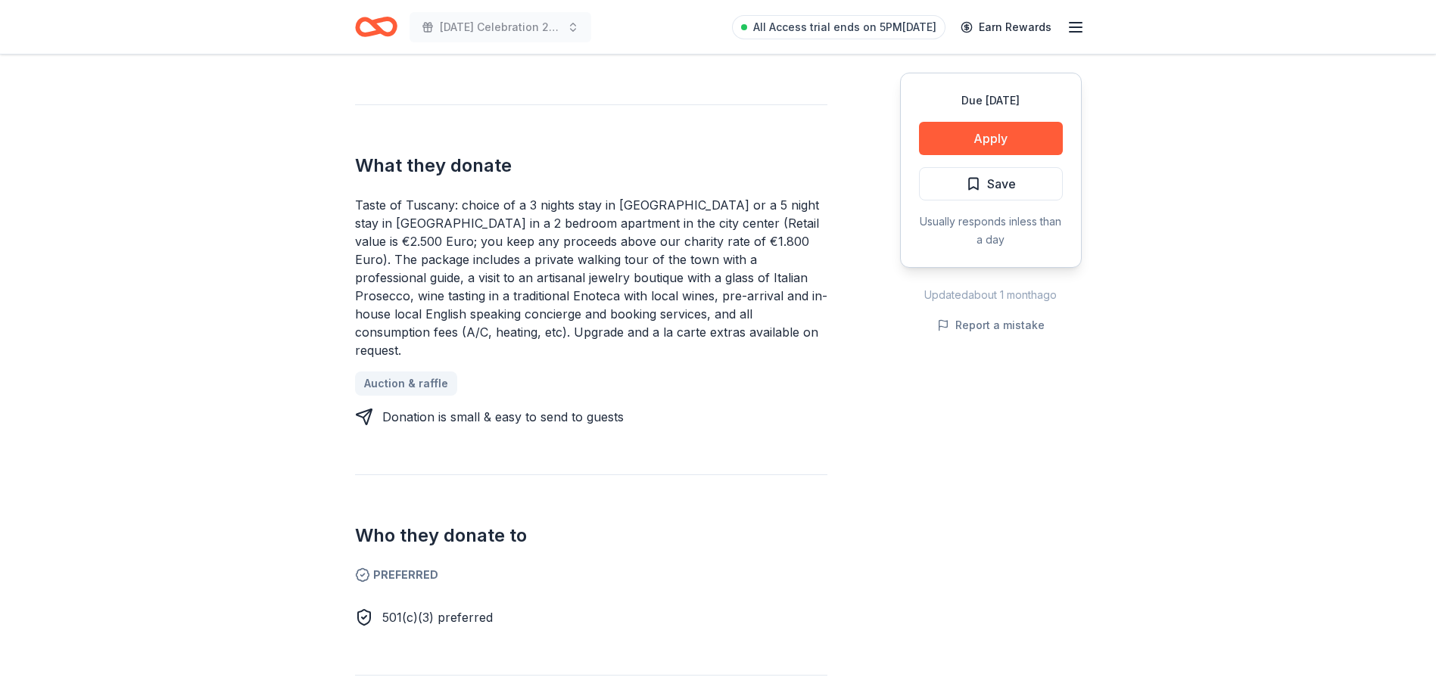
scroll to position [530, 0]
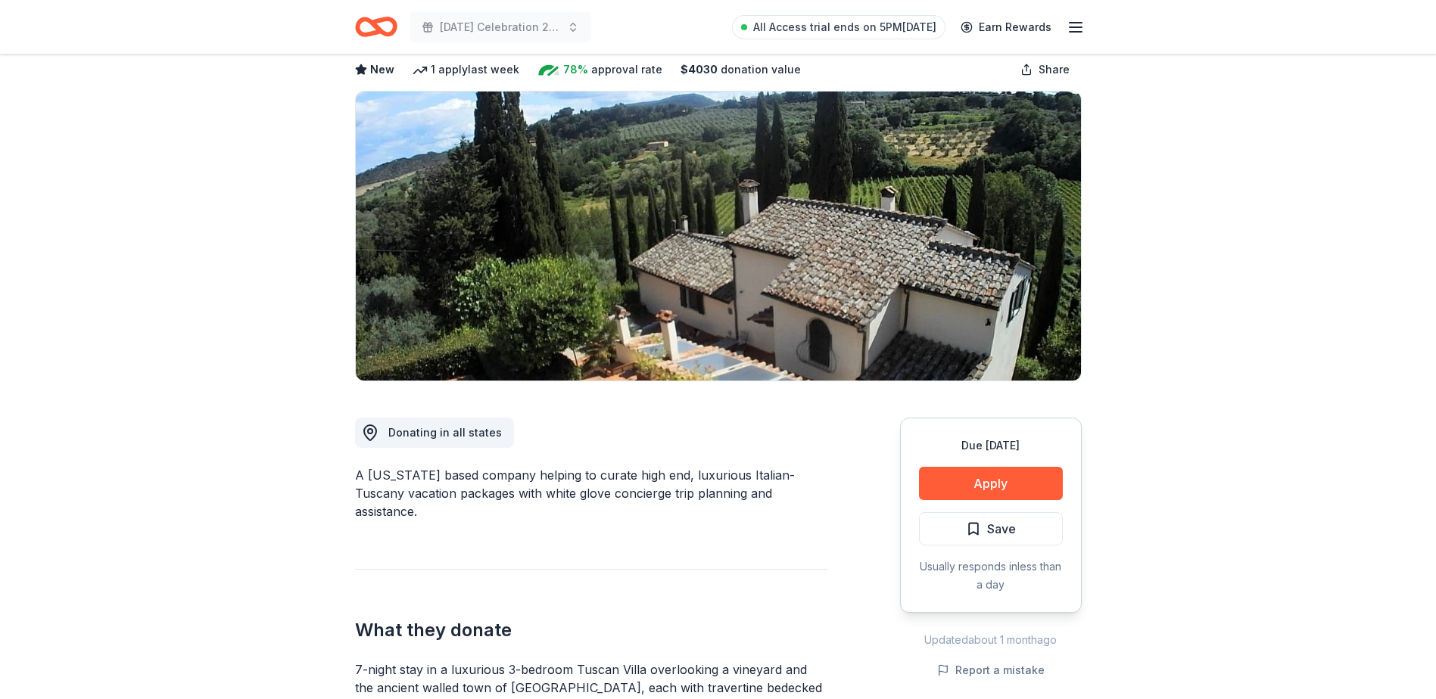
scroll to position [76, 0]
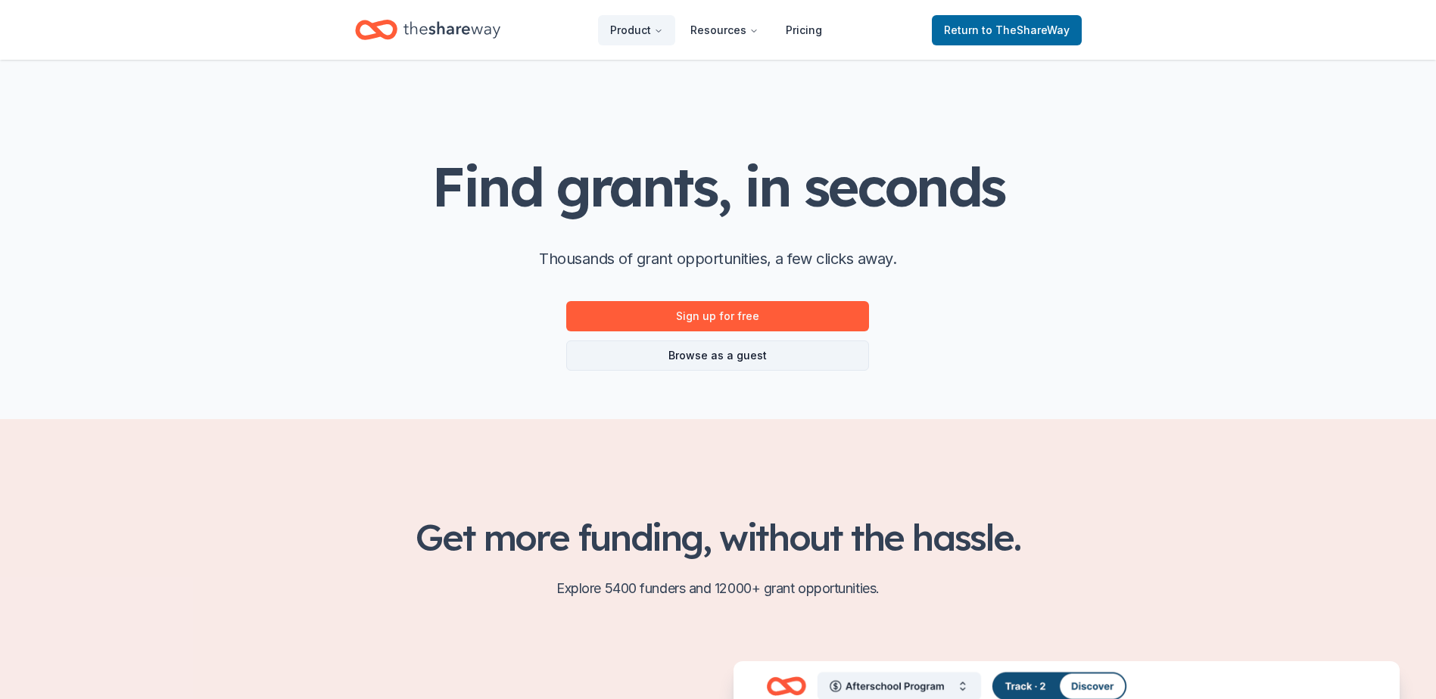
click at [820, 353] on link "Browse as a guest" at bounding box center [717, 356] width 303 height 30
click at [734, 354] on link "Browse as a guest" at bounding box center [717, 356] width 303 height 30
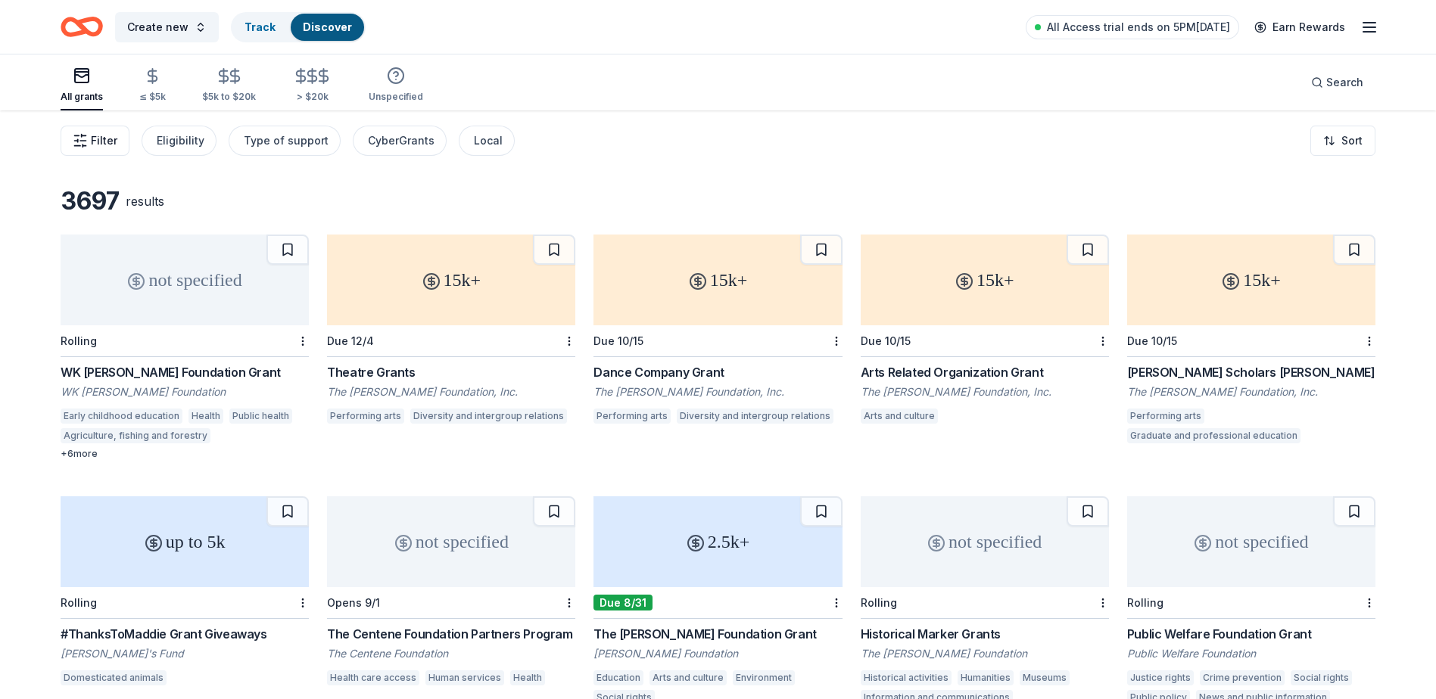
click at [95, 139] on span "Filter" at bounding box center [104, 141] width 26 height 18
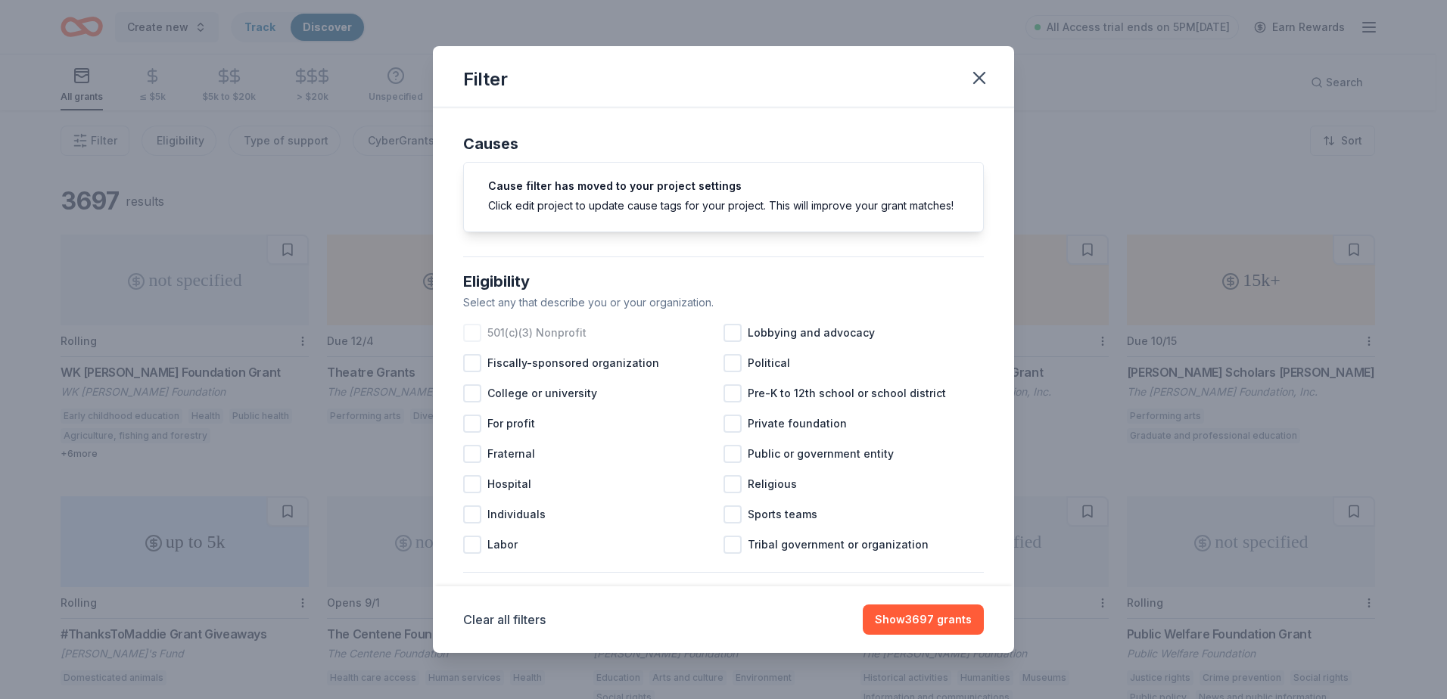
click at [472, 342] on div at bounding box center [472, 333] width 18 height 18
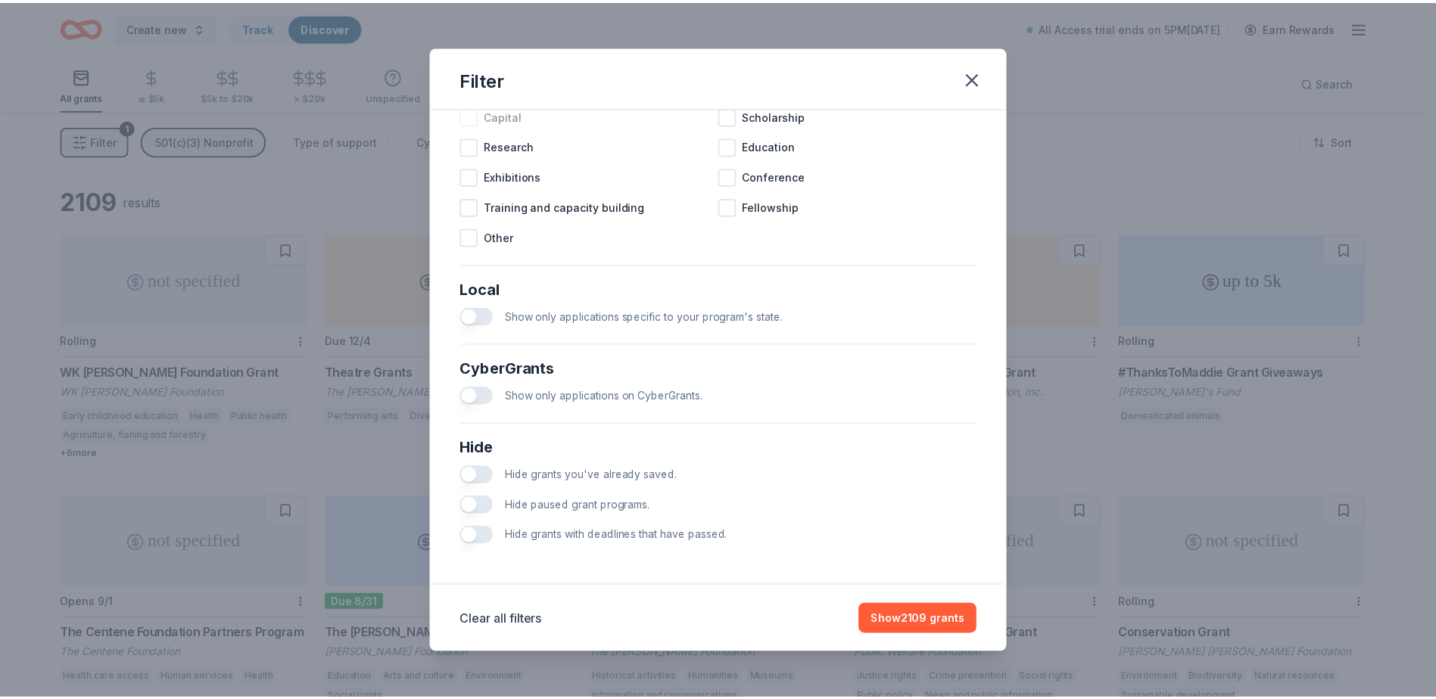
scroll to position [719, 0]
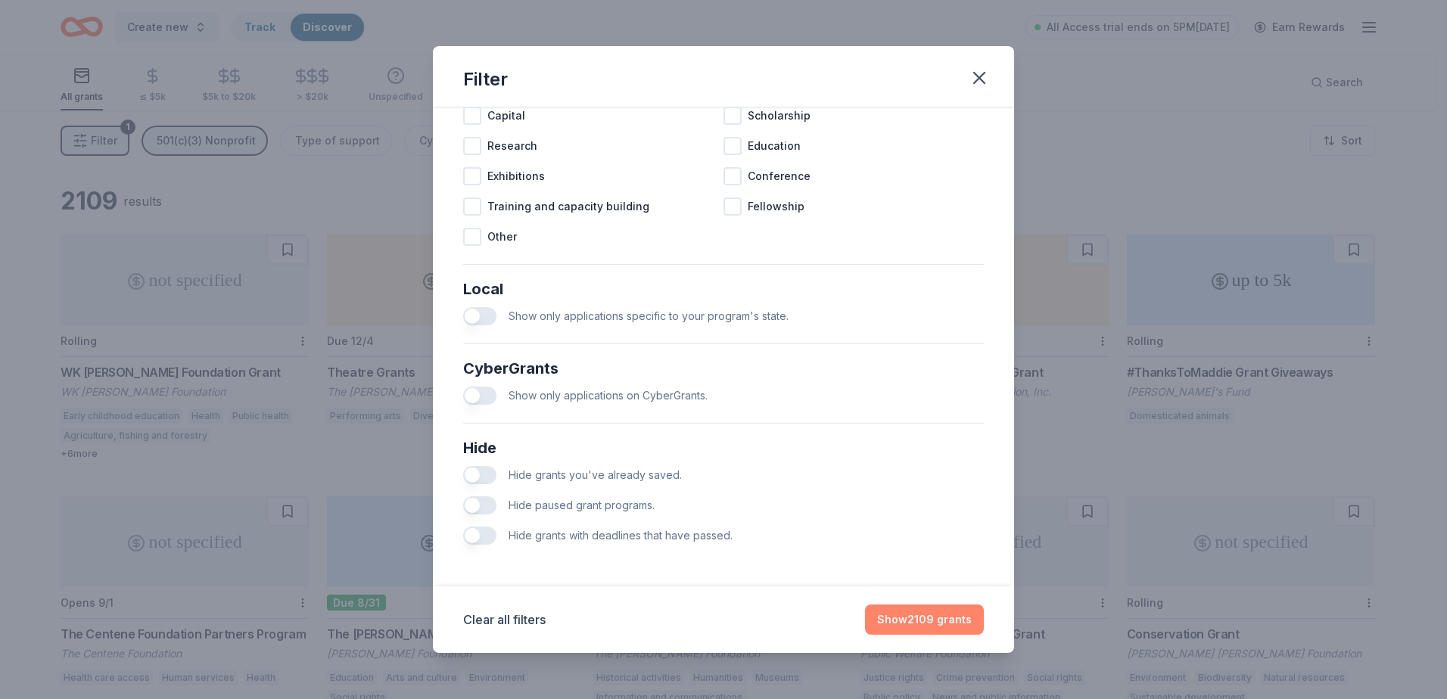
click at [905, 614] on button "Show 2109 grants" at bounding box center [924, 620] width 119 height 30
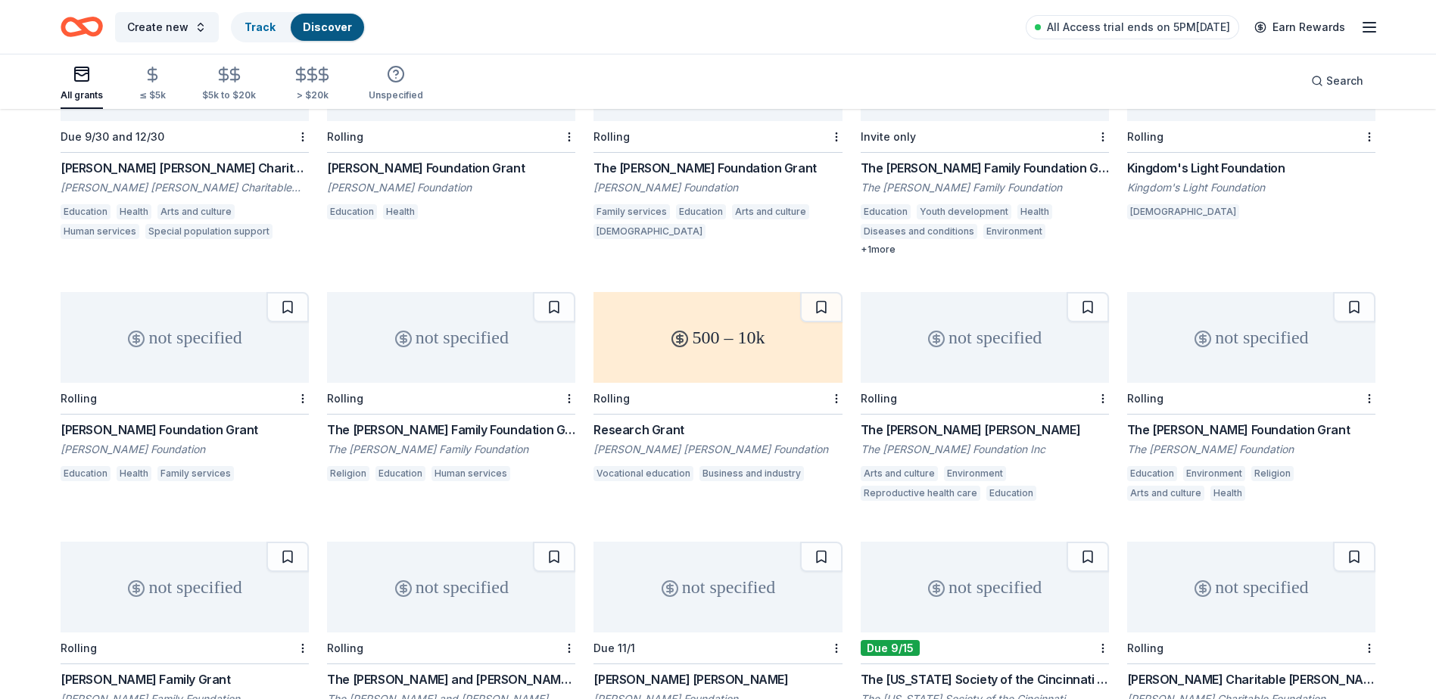
scroll to position [2966, 0]
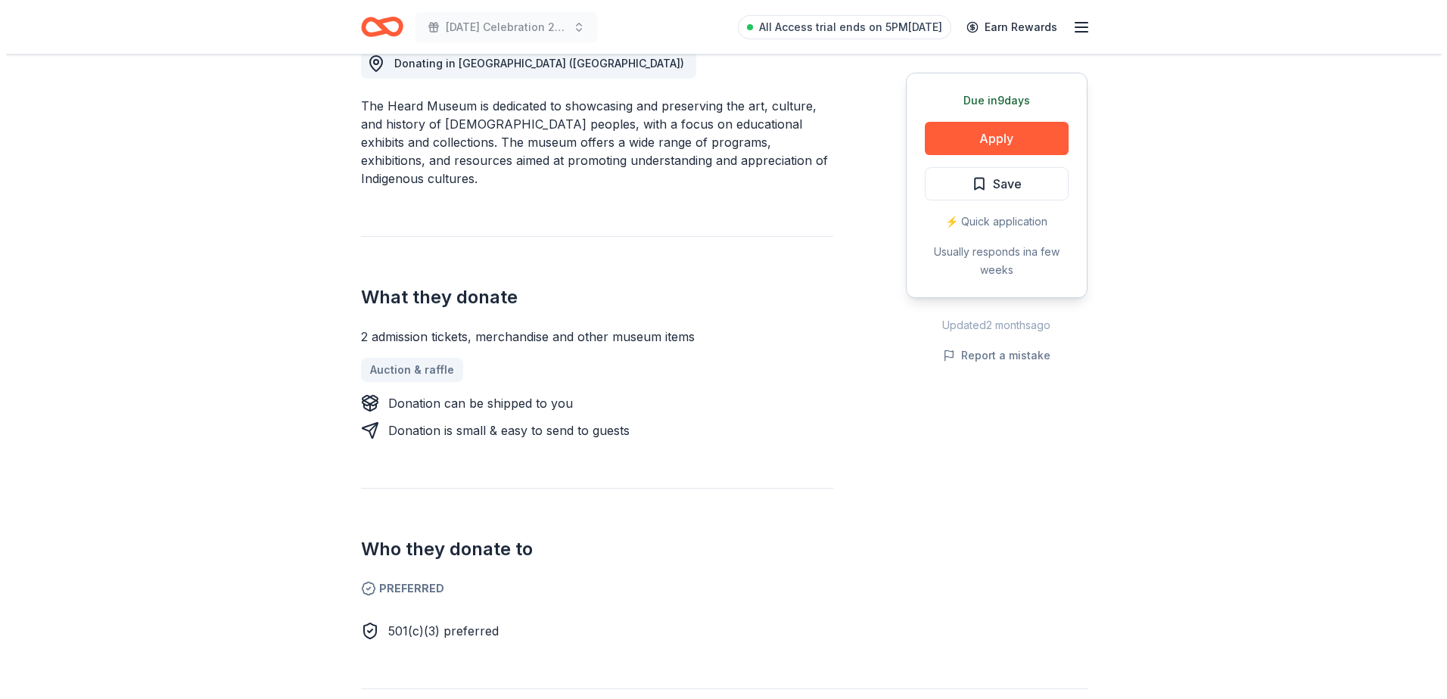
scroll to position [454, 0]
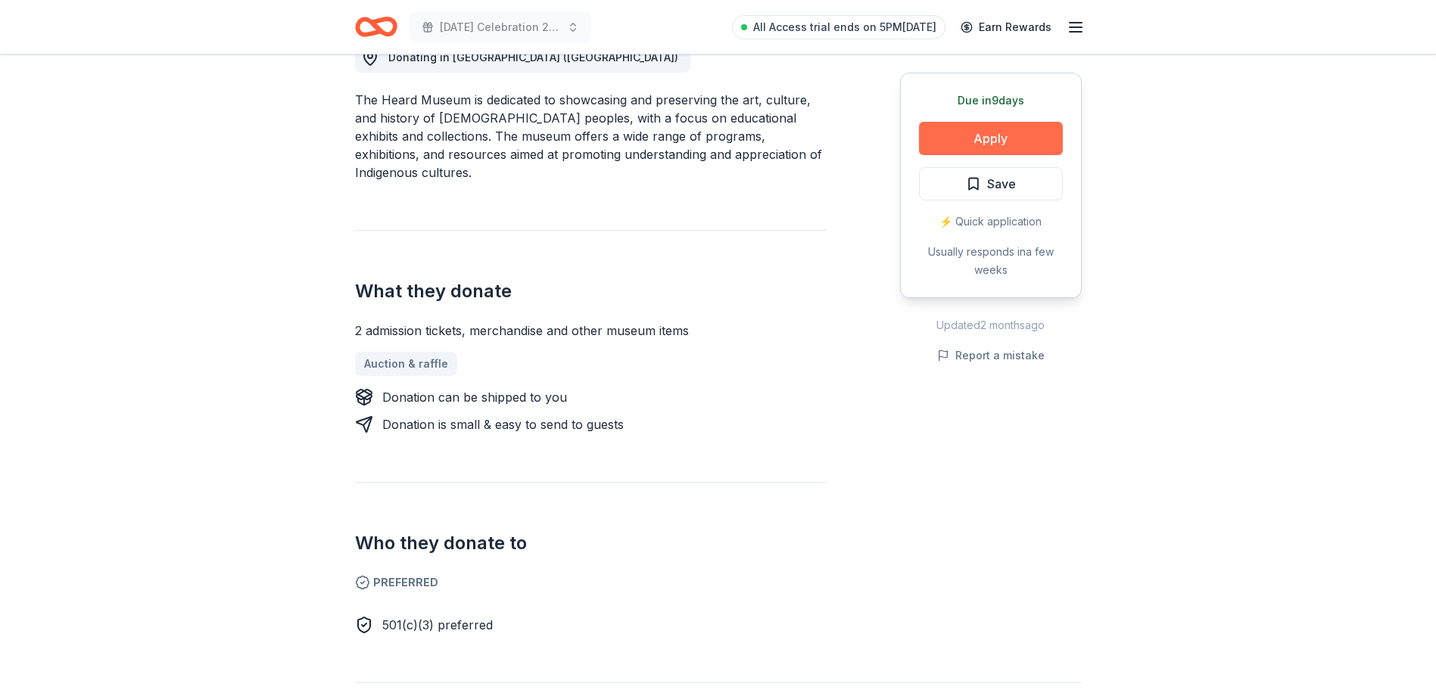
click at [985, 143] on button "Apply" at bounding box center [991, 138] width 144 height 33
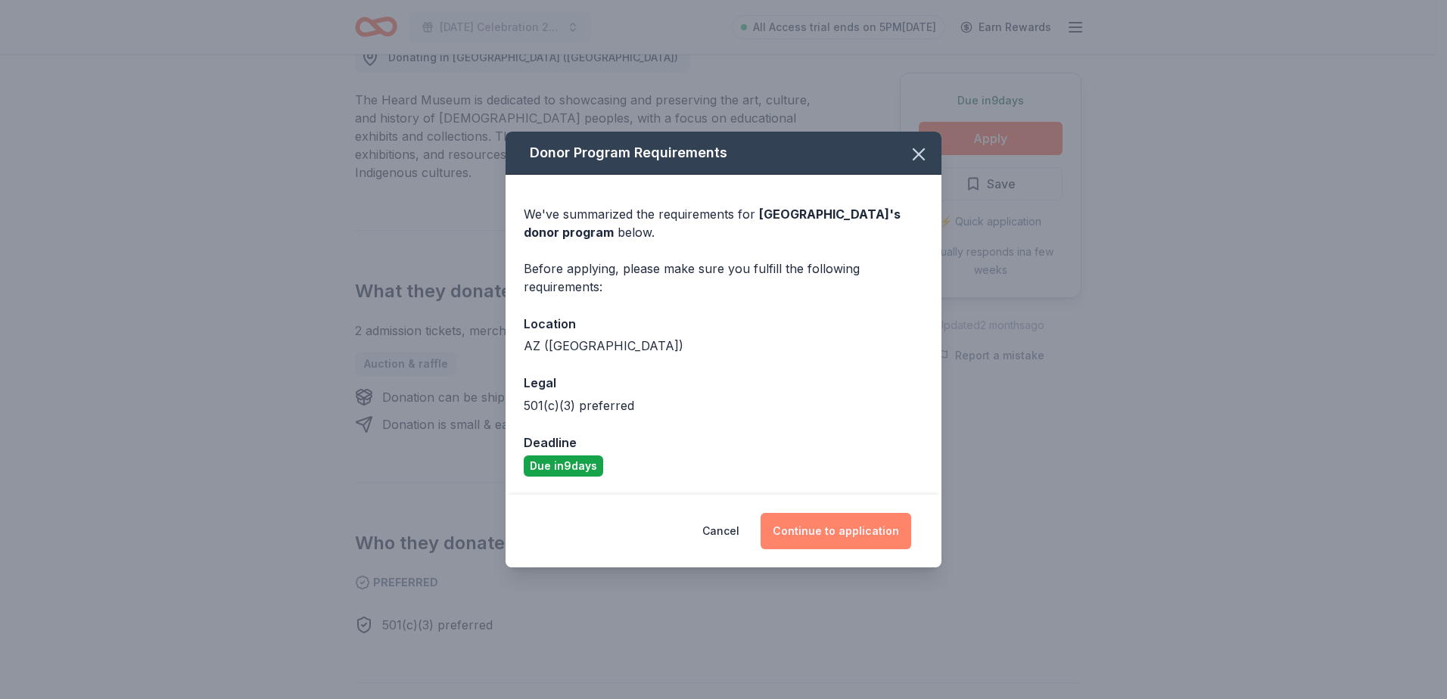
click at [830, 528] on button "Continue to application" at bounding box center [836, 531] width 151 height 36
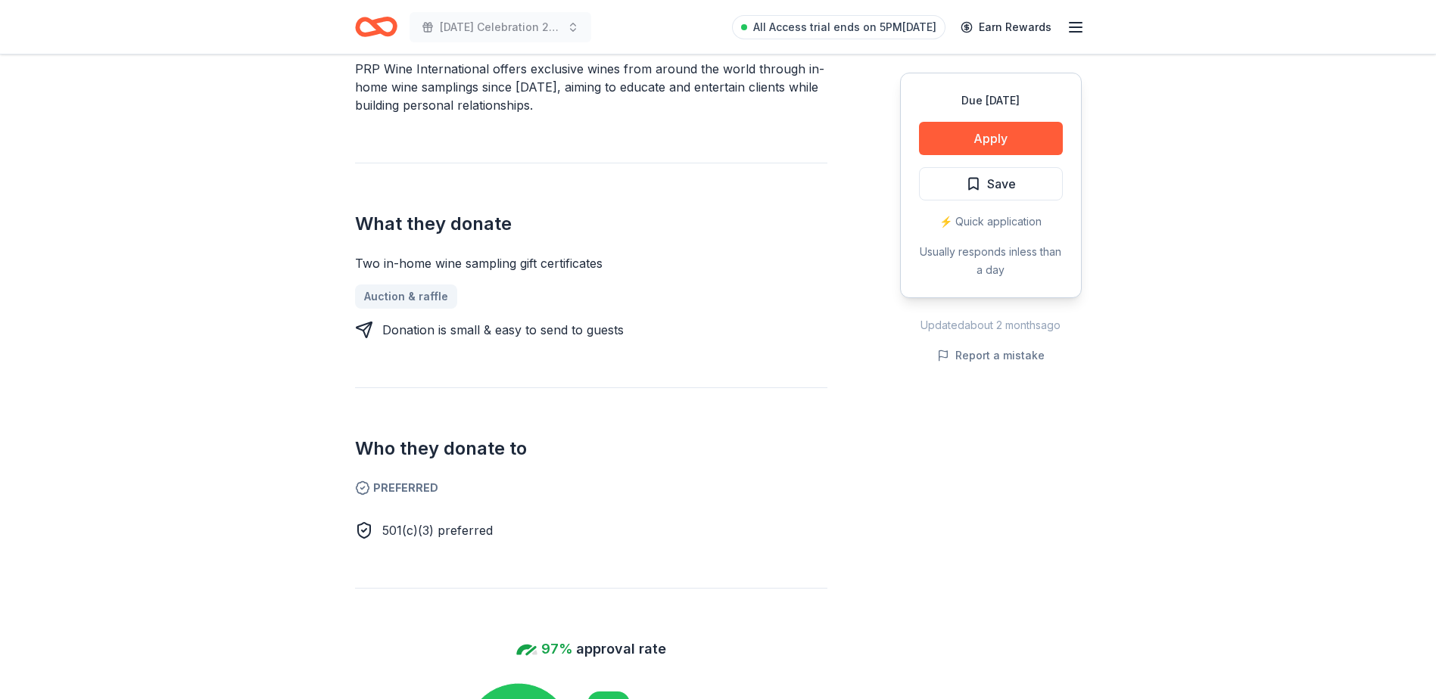
scroll to position [530, 0]
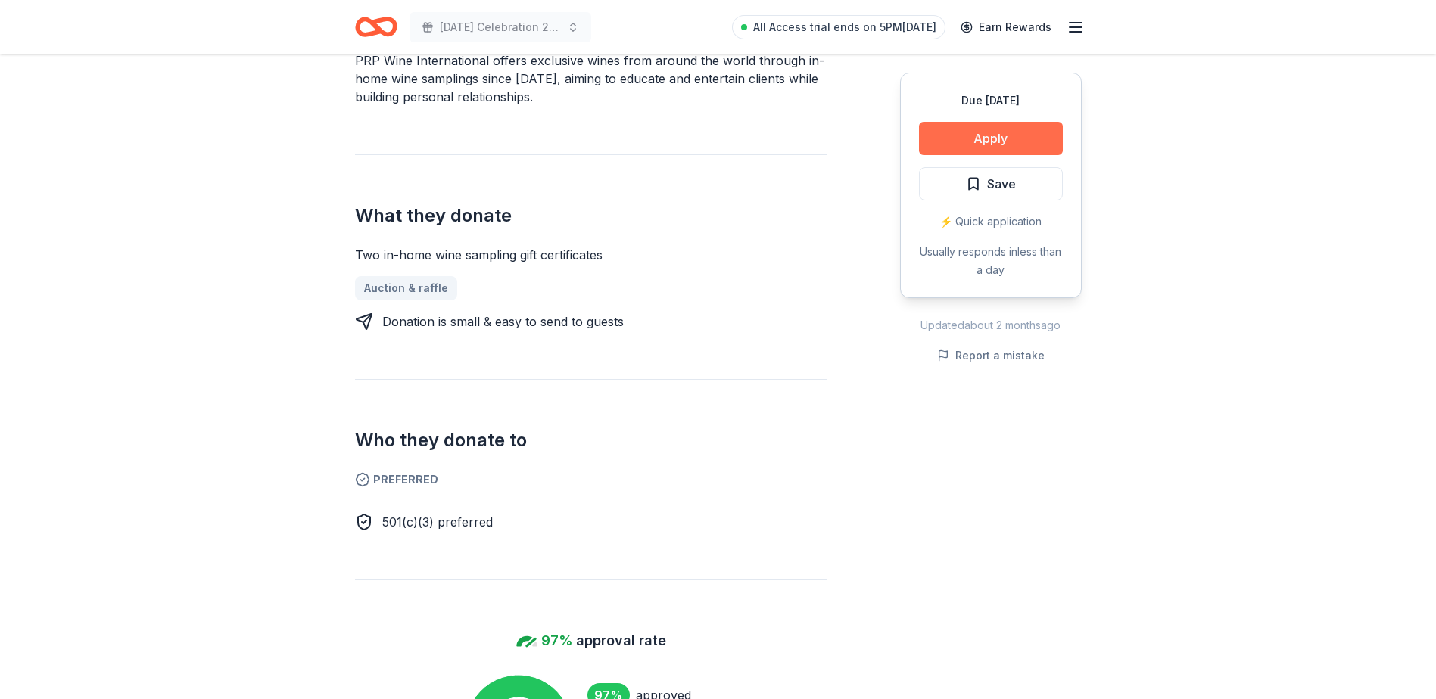
click at [937, 144] on button "Apply" at bounding box center [991, 138] width 144 height 33
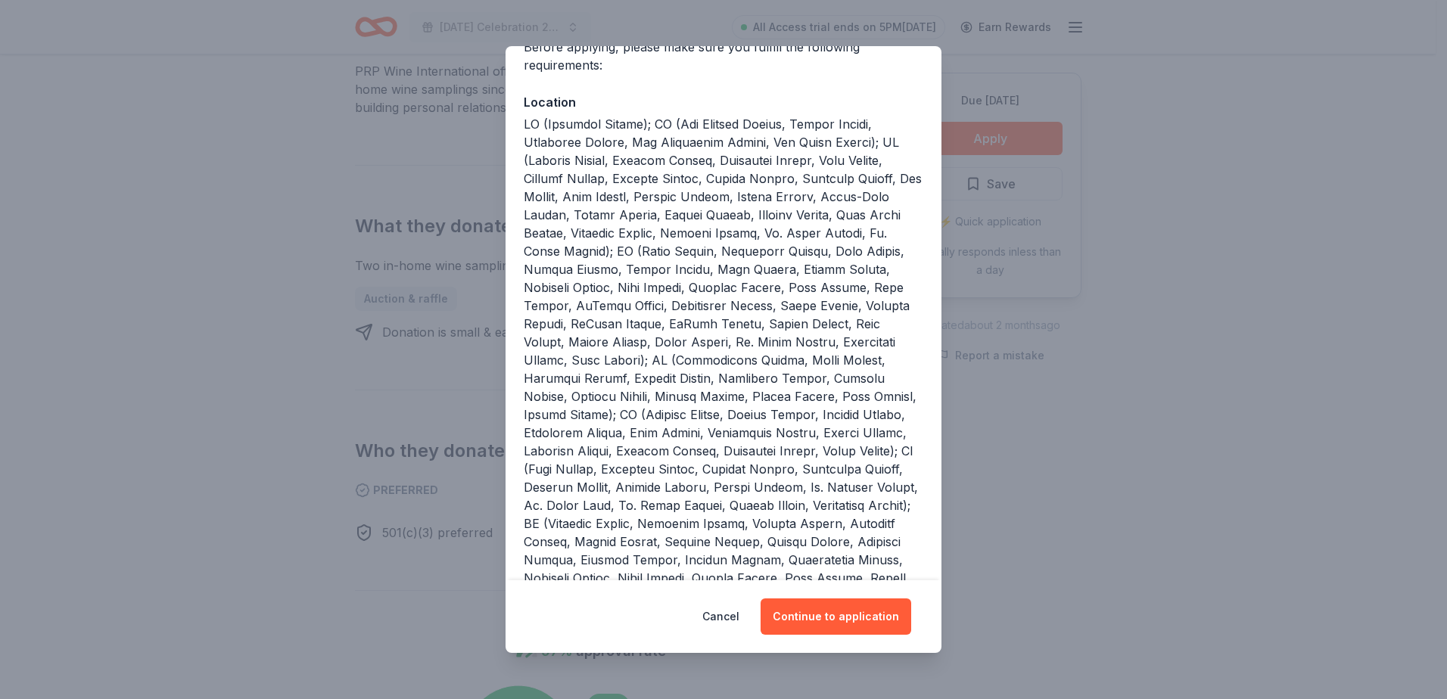
scroll to position [151, 0]
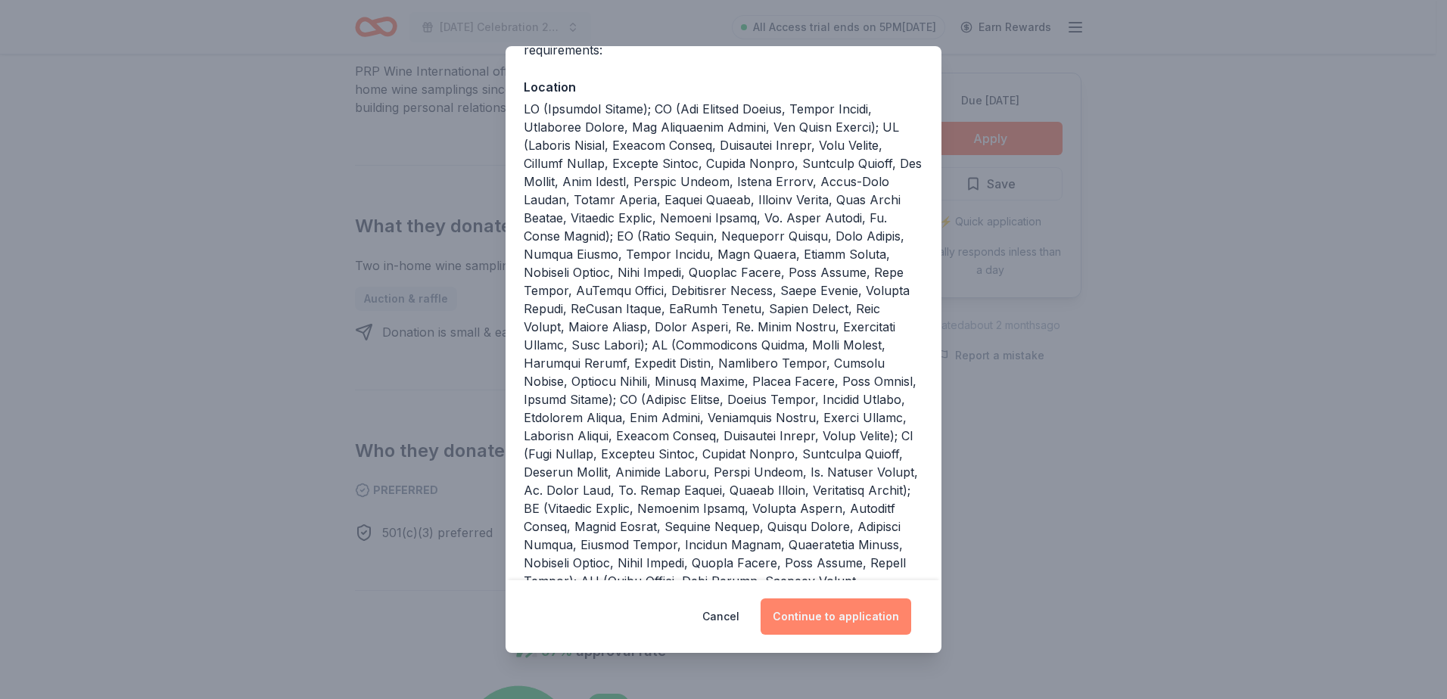
click at [846, 618] on button "Continue to application" at bounding box center [836, 617] width 151 height 36
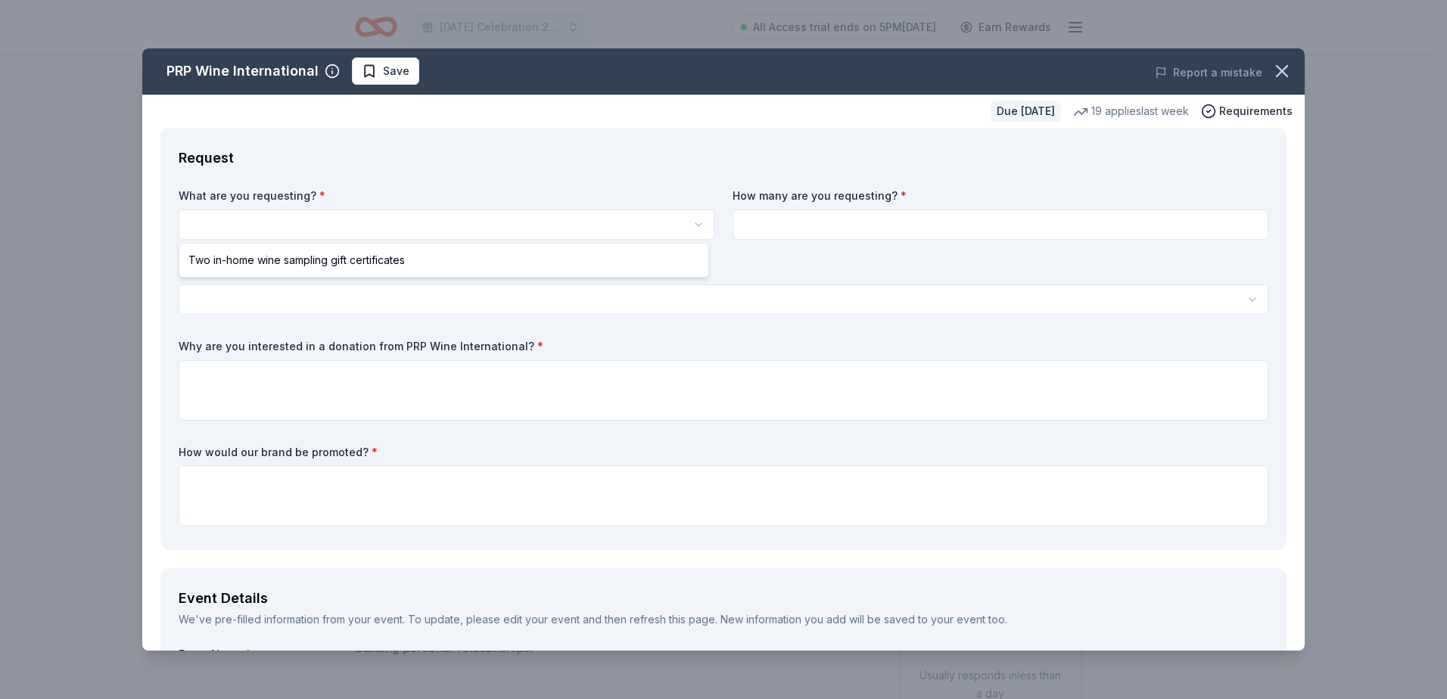
scroll to position [0, 0]
click at [296, 223] on html "[DATE] Celebration 2025 All Access trial ends on 5PM[DATE] Earn Rewards Due [DA…" at bounding box center [723, 349] width 1447 height 699
select select "Two in-home wine sampling gift certificates"
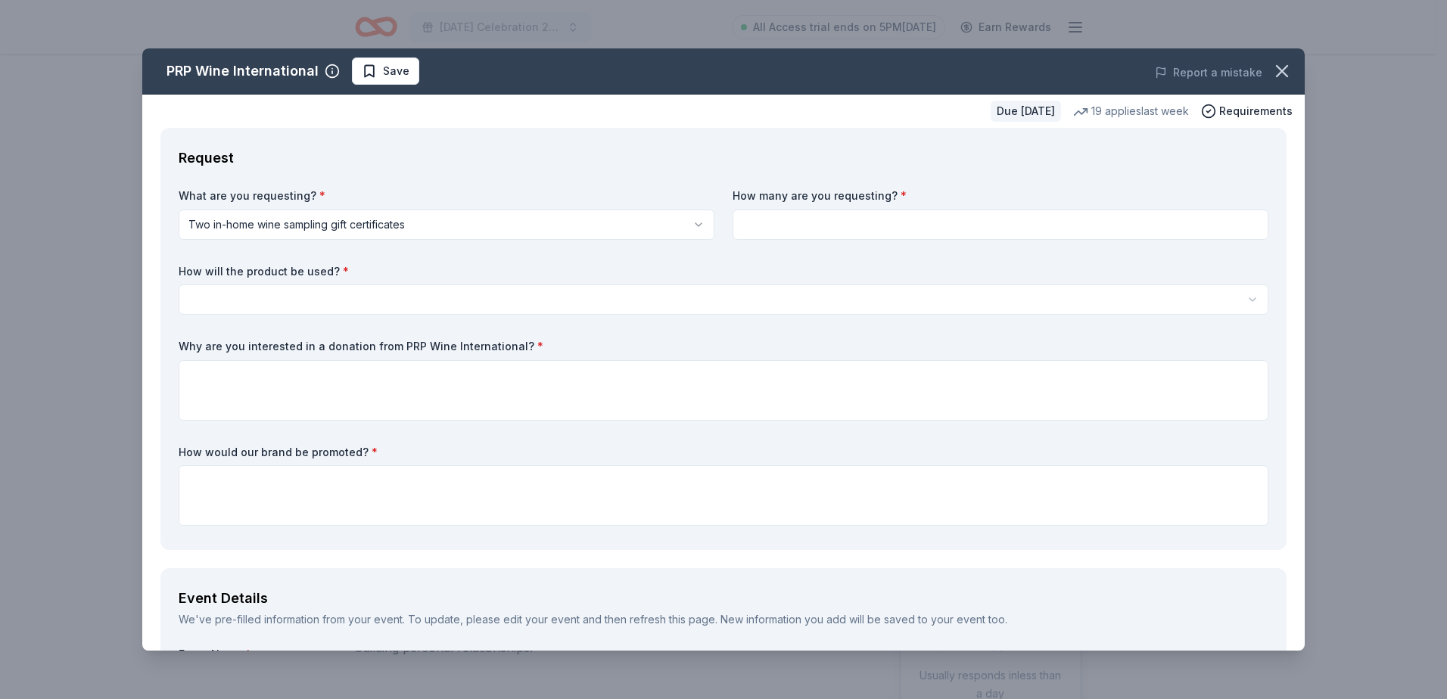
click at [773, 232] on input at bounding box center [1001, 225] width 536 height 30
type input "2"
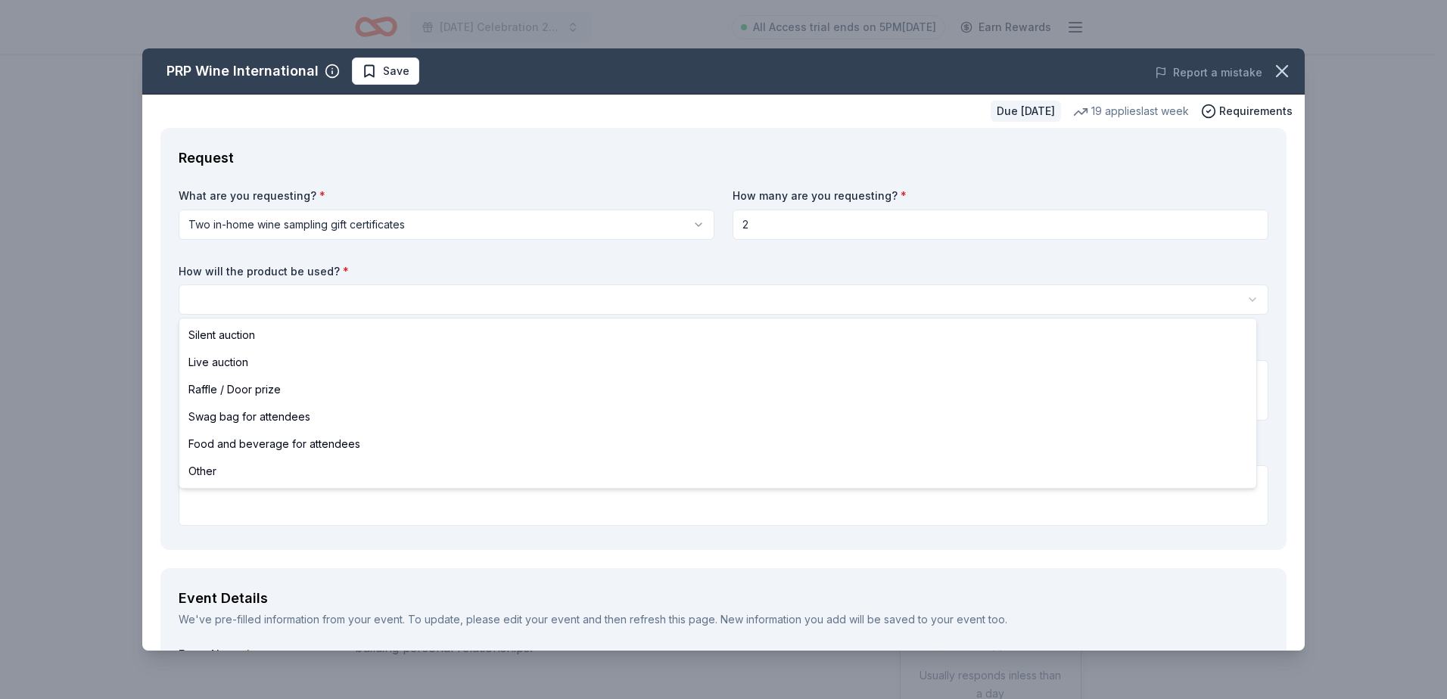
click at [393, 292] on html "[DATE] Celebration 2025 All Access trial ends on 5PM[DATE] Earn Rewards Due [DA…" at bounding box center [723, 349] width 1447 height 699
select select "silentAuction"
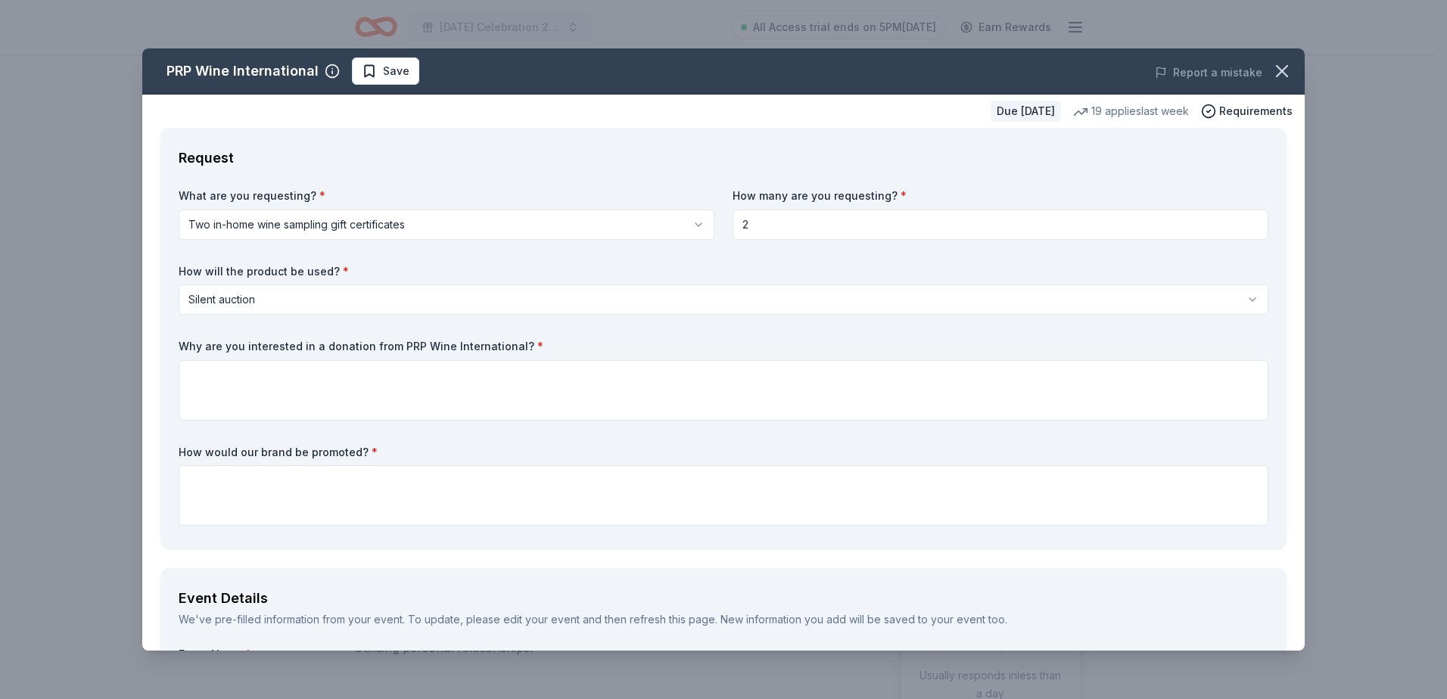
drag, startPoint x: 512, startPoint y: 344, endPoint x: 172, endPoint y: 343, distance: 339.9
click at [172, 343] on div "Request What are you requesting? * Two in-home wine sampling gift certificates …" at bounding box center [723, 339] width 1126 height 422
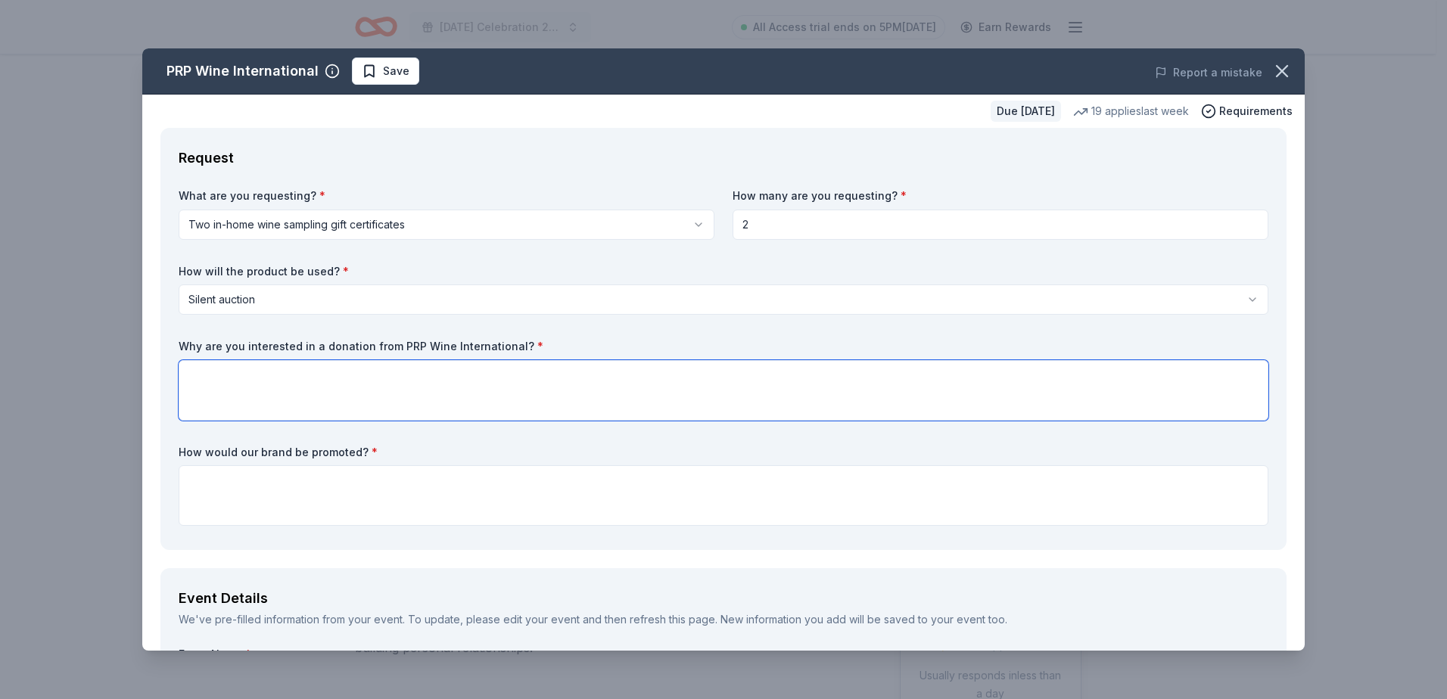
click at [293, 381] on textarea at bounding box center [724, 390] width 1090 height 61
paste textarea "We’re especially interested in partnering with PRP Wine International because y…"
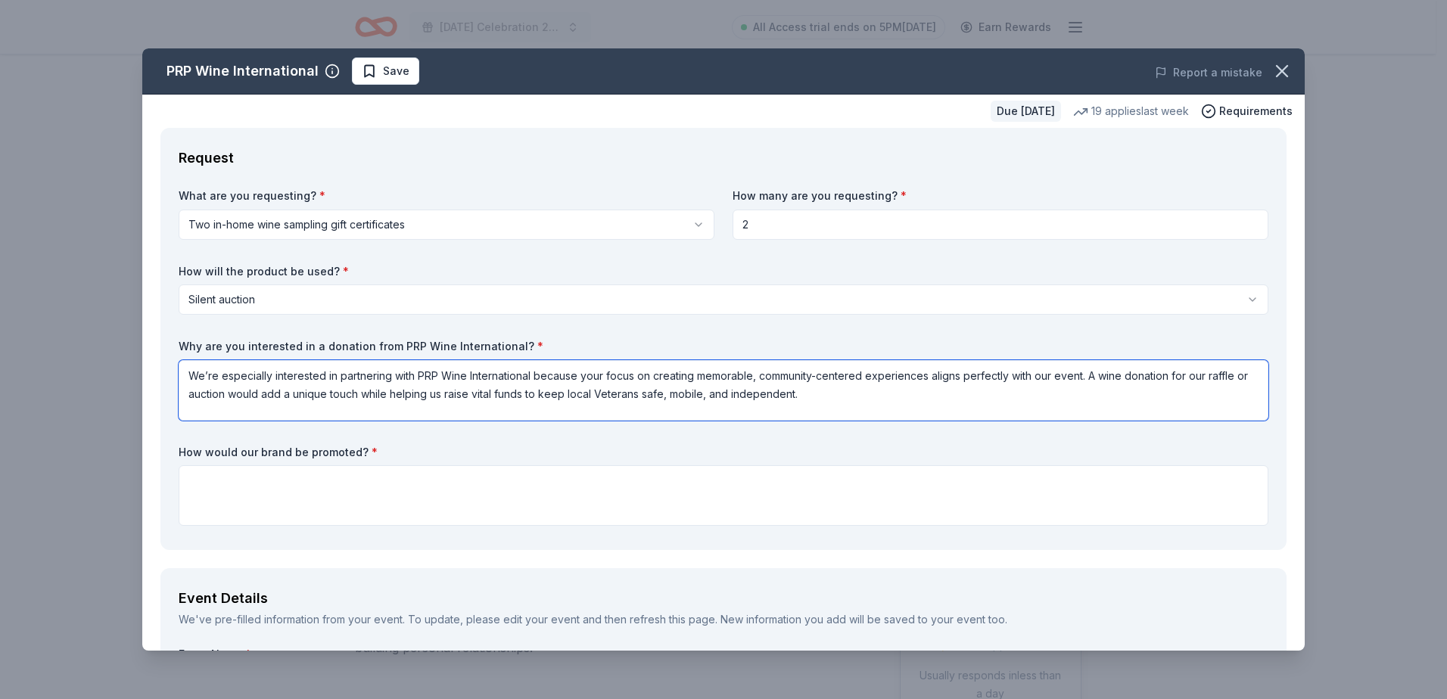
type textarea "We’re especially interested in partnering with PRP Wine International because y…"
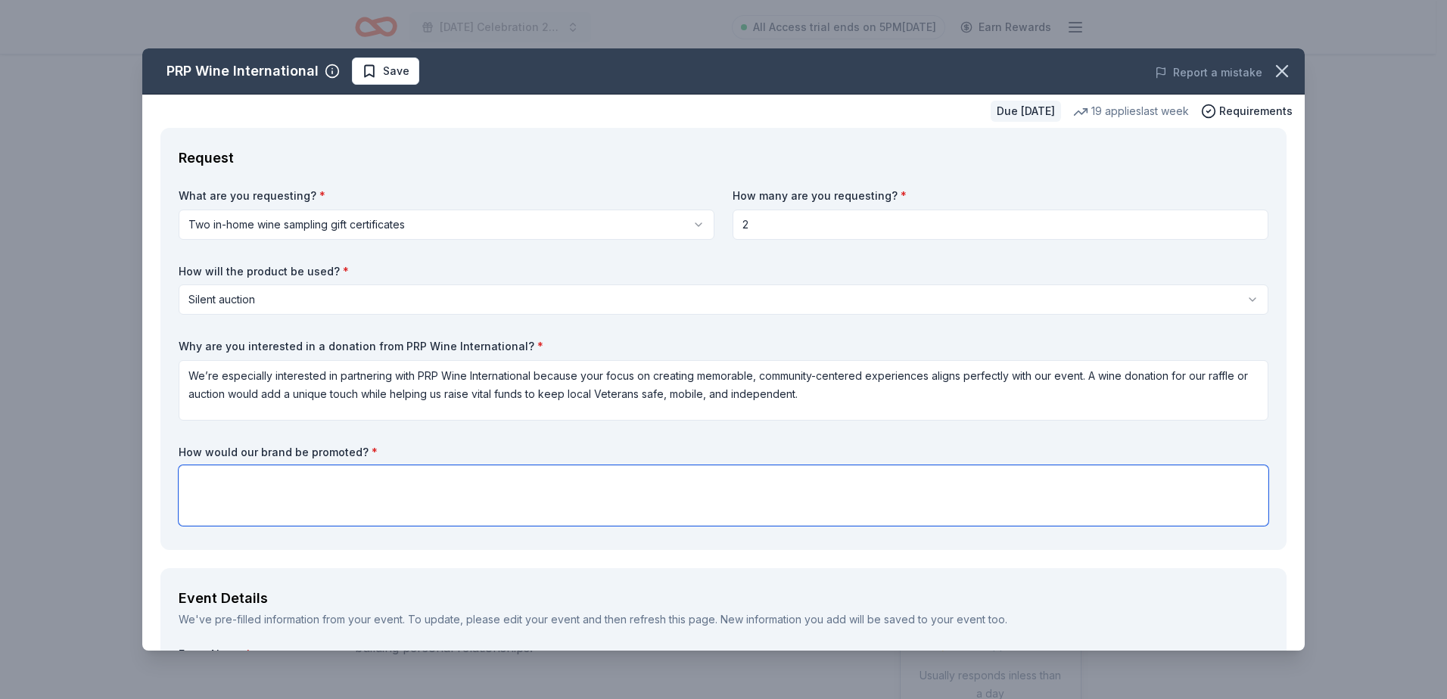
click at [249, 494] on textarea at bounding box center [724, 496] width 1090 height 61
paste textarea "• Donor announcements during the event • Social media posts featuring your dona…"
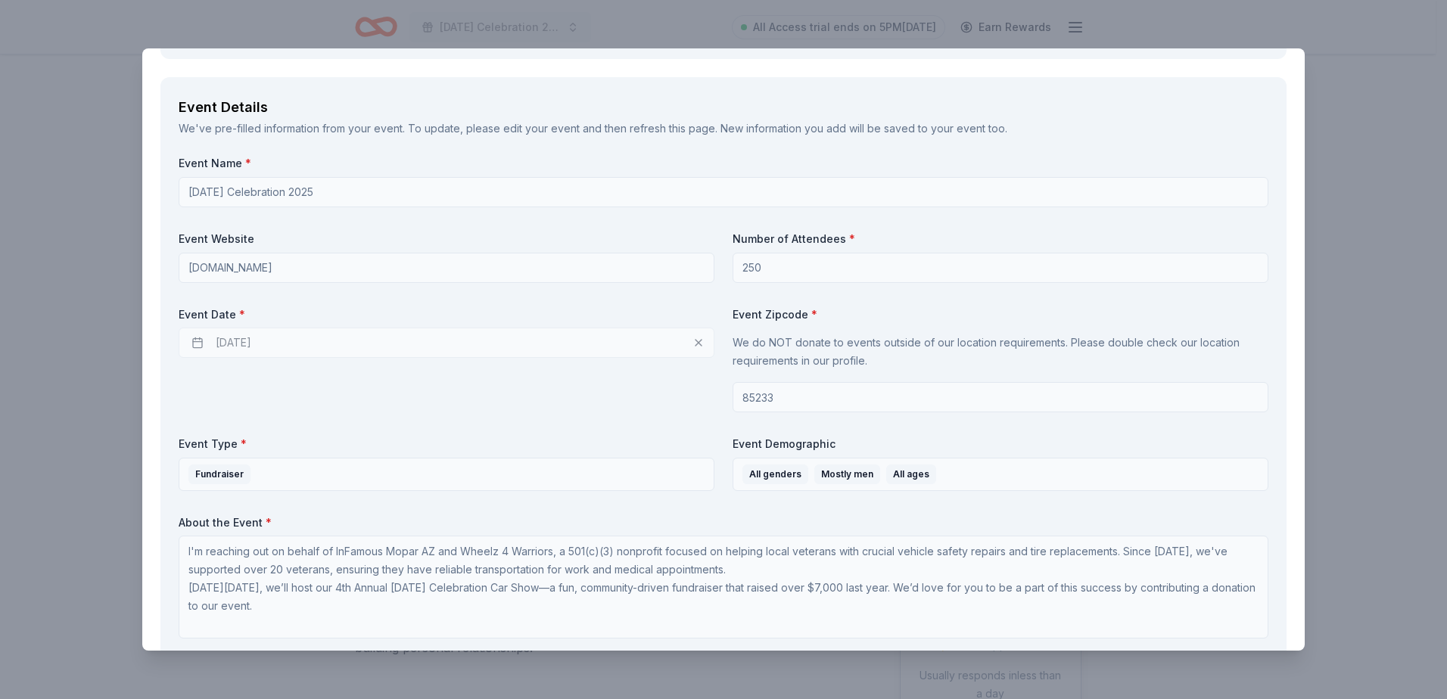
scroll to position [530, 0]
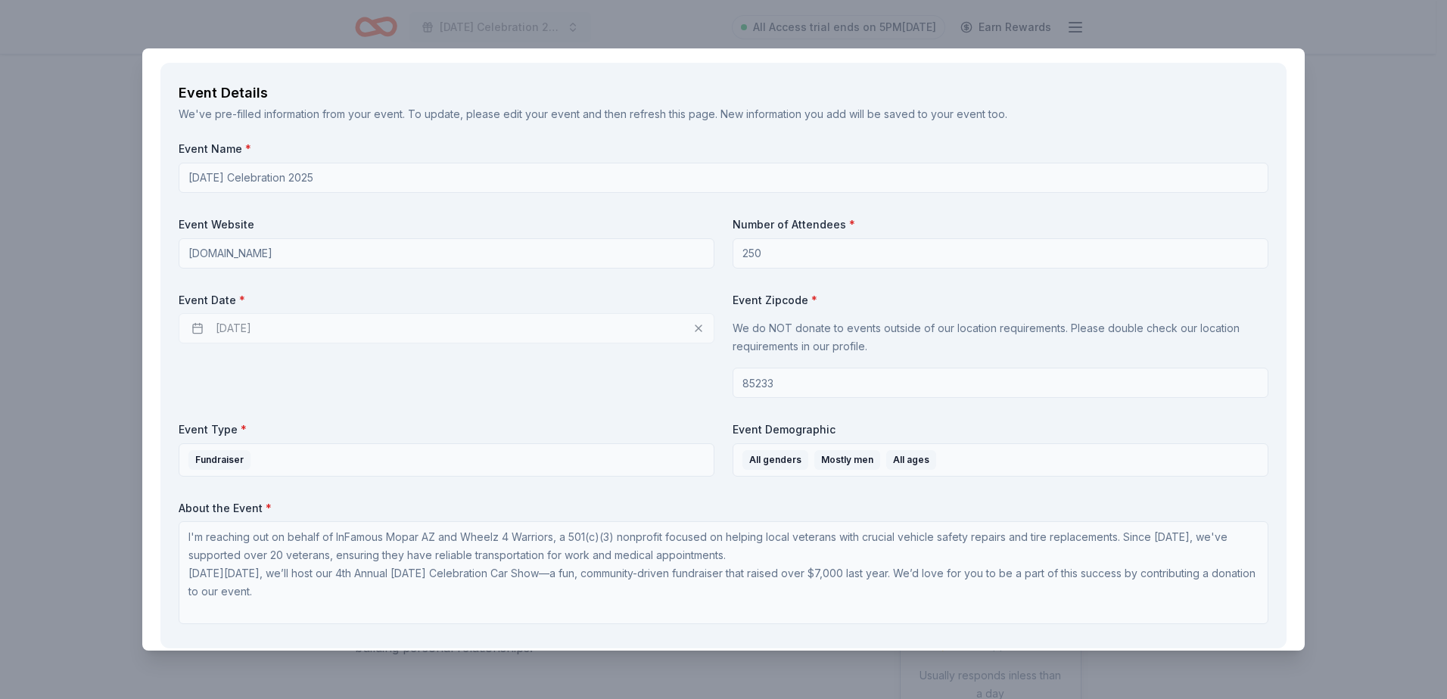
type textarea "• Donor announcements during the event • Social media posts featuring your dona…"
click at [247, 330] on div "[DATE]" at bounding box center [447, 328] width 536 height 30
click at [198, 329] on div "[DATE]" at bounding box center [447, 328] width 536 height 30
click at [351, 327] on div "[DATE]" at bounding box center [447, 328] width 536 height 30
click at [699, 329] on div "[DATE]" at bounding box center [447, 328] width 536 height 30
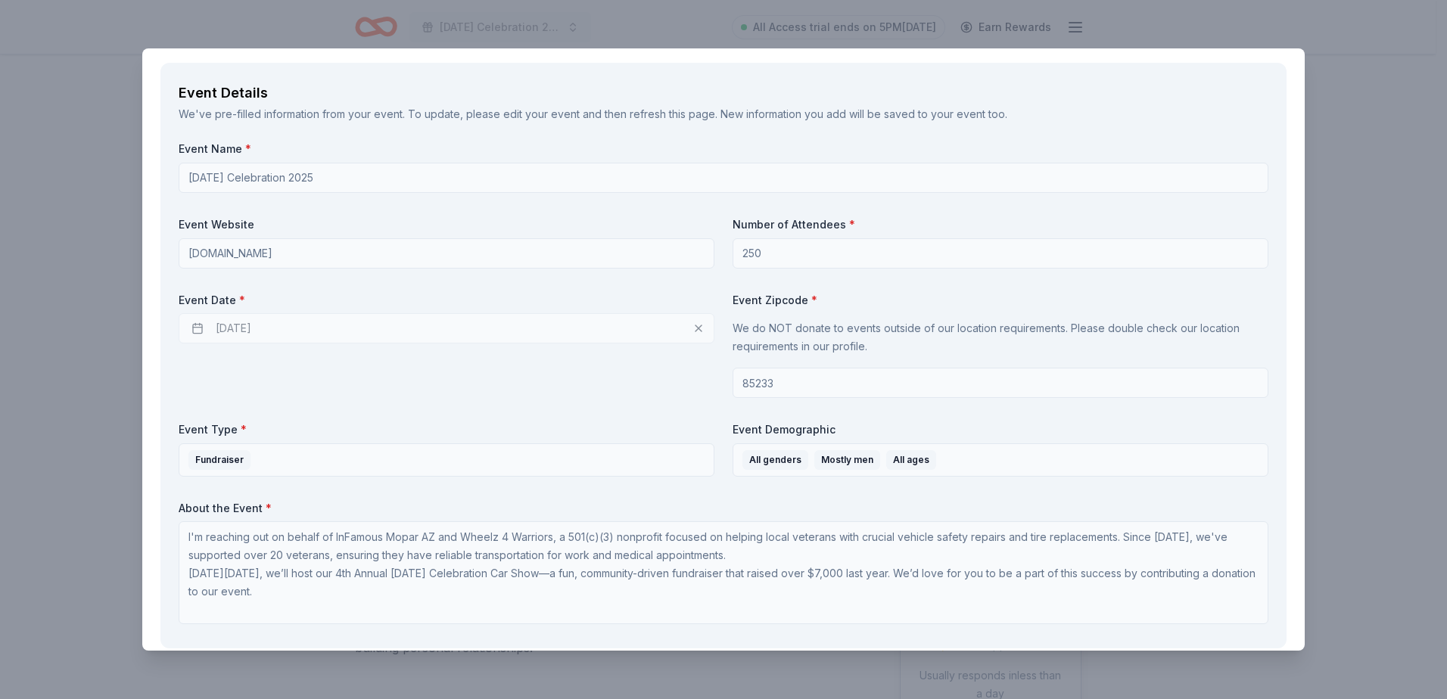
click at [694, 328] on div "[DATE]" at bounding box center [447, 328] width 536 height 30
drag, startPoint x: 616, startPoint y: 320, endPoint x: 580, endPoint y: 320, distance: 36.3
click at [580, 320] on div "[DATE]" at bounding box center [447, 328] width 536 height 30
click at [245, 322] on div "[DATE]" at bounding box center [447, 328] width 536 height 30
click at [232, 324] on div "[DATE]" at bounding box center [447, 328] width 536 height 30
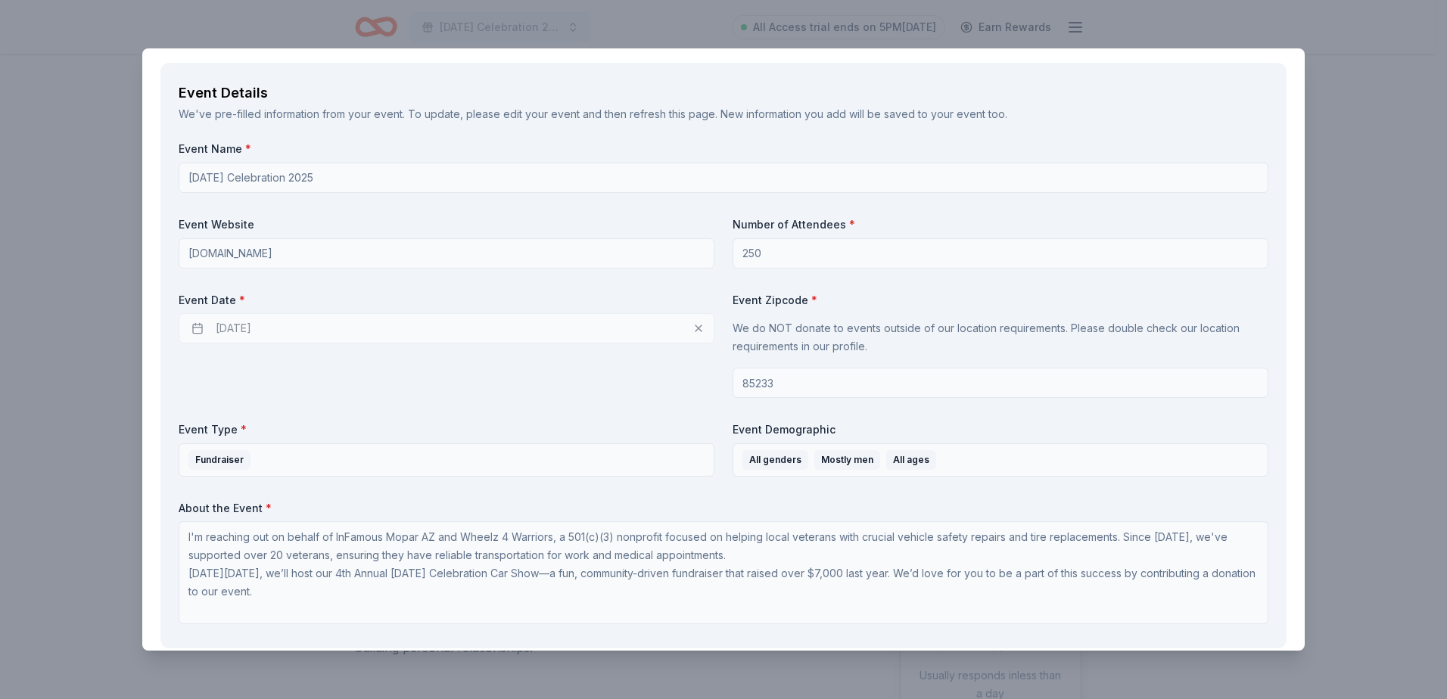
click at [232, 326] on div "[DATE]" at bounding box center [447, 328] width 536 height 30
click at [232, 327] on div "[DATE]" at bounding box center [447, 328] width 536 height 30
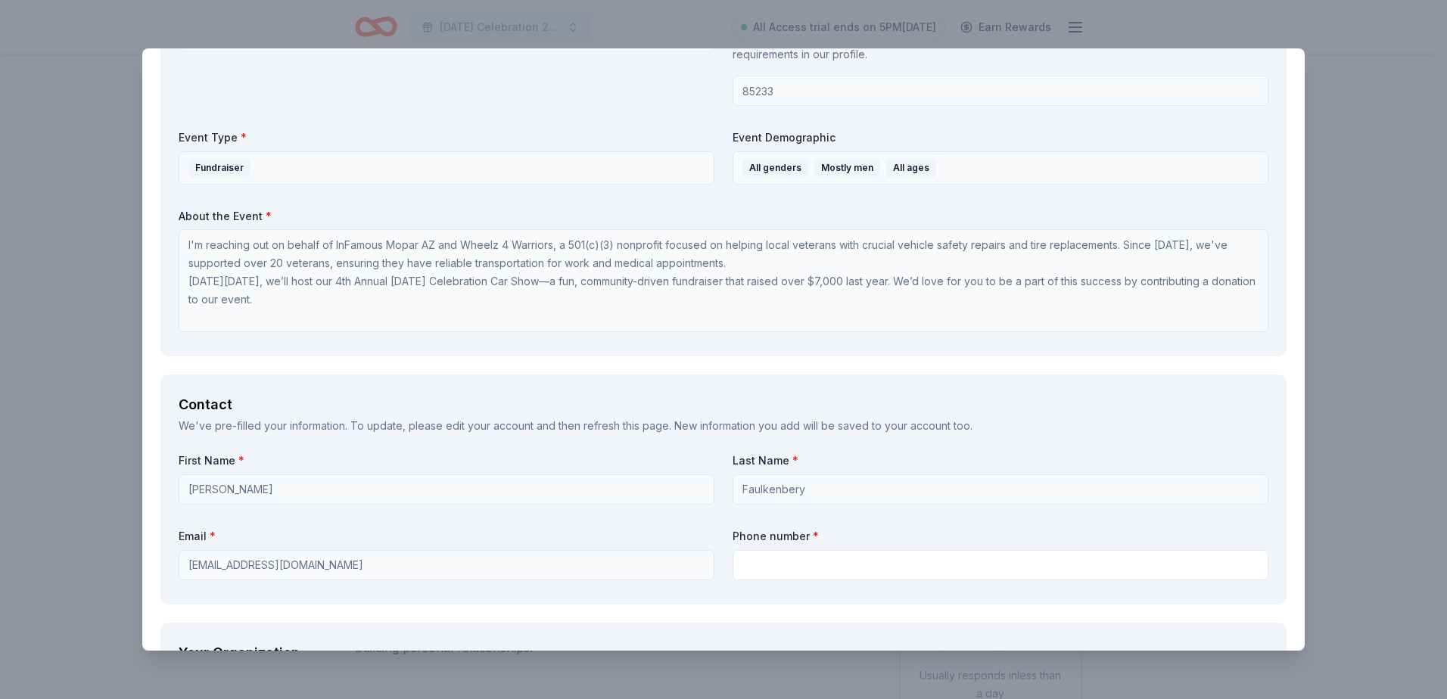
scroll to position [908, 0]
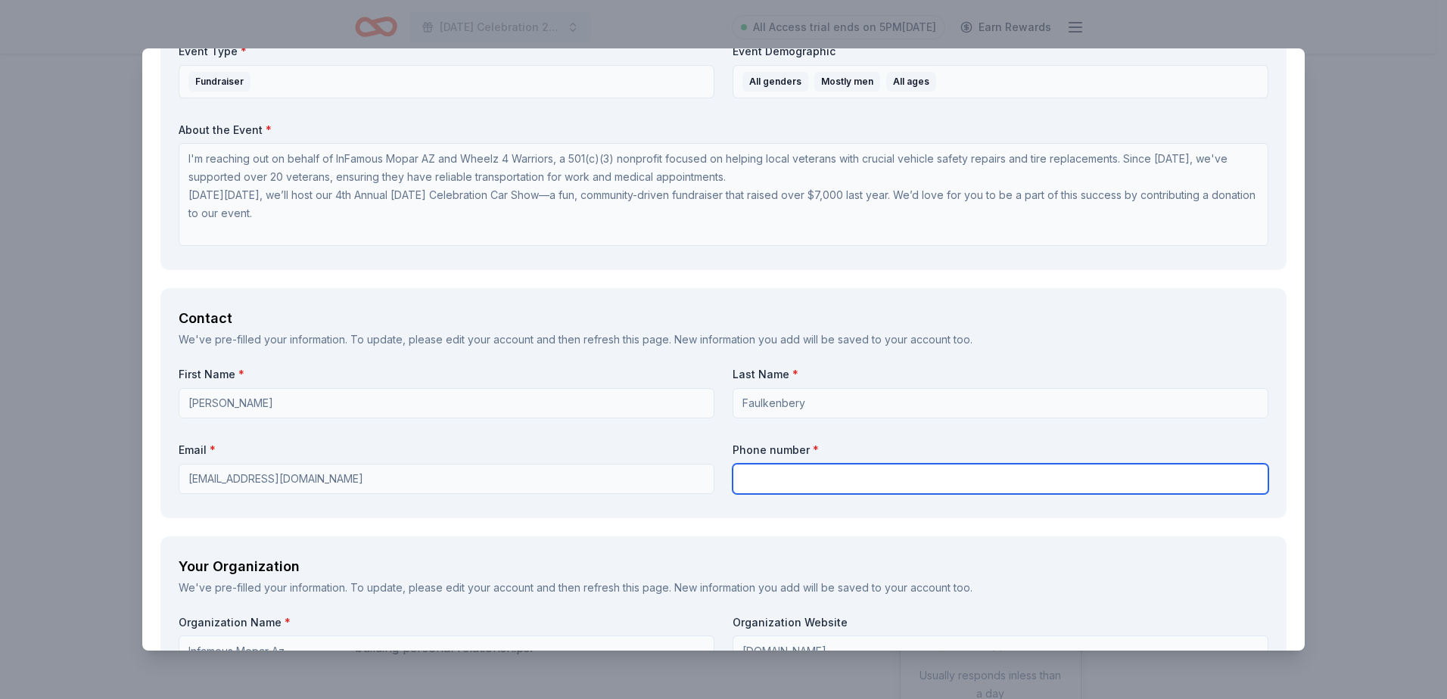
click at [774, 481] on input "text" at bounding box center [1001, 479] width 536 height 30
type input "4807913188"
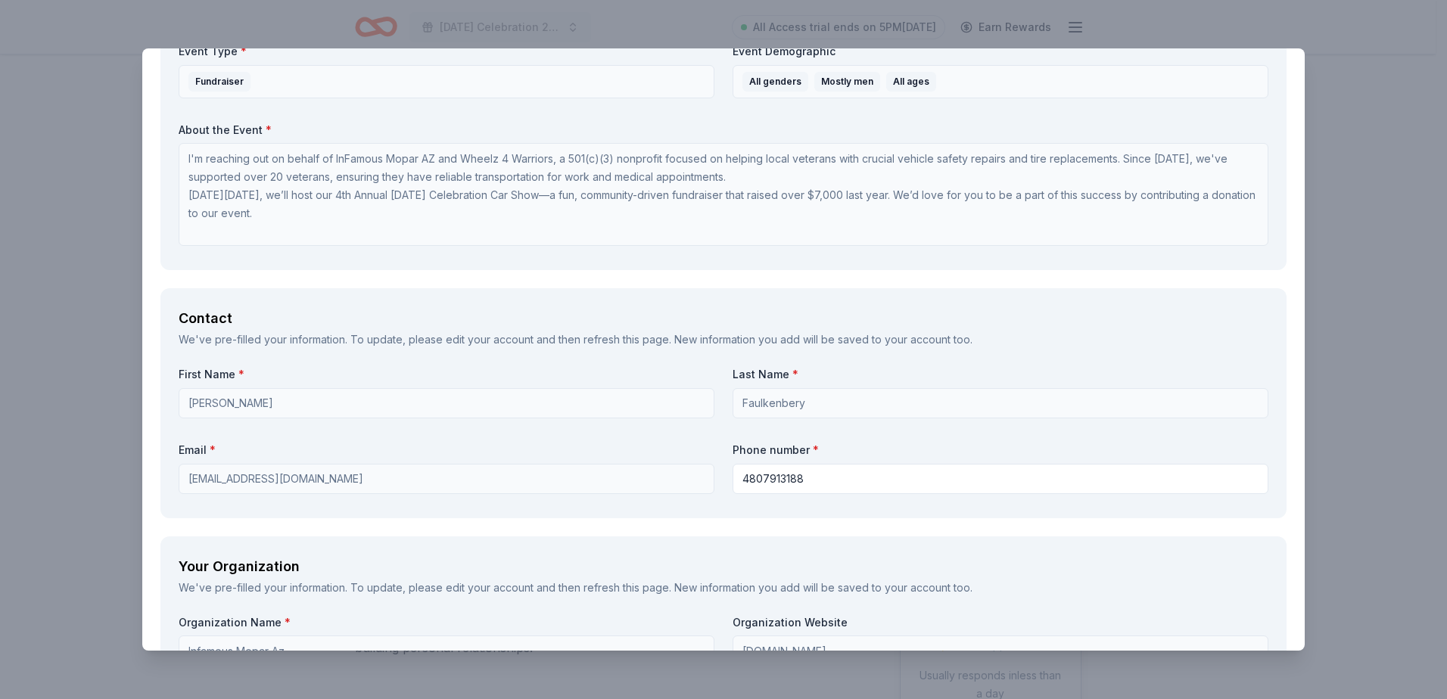
type input "@infamousmoparaz"
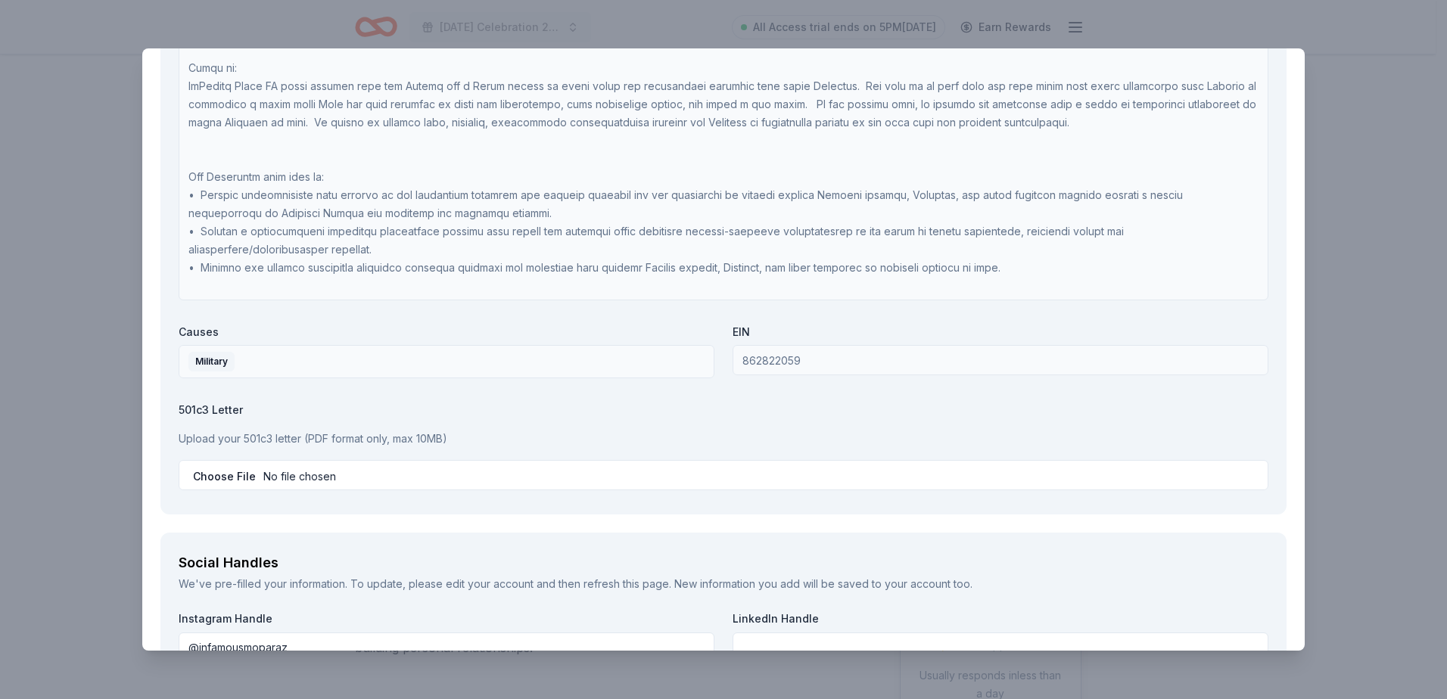
scroll to position [1817, 0]
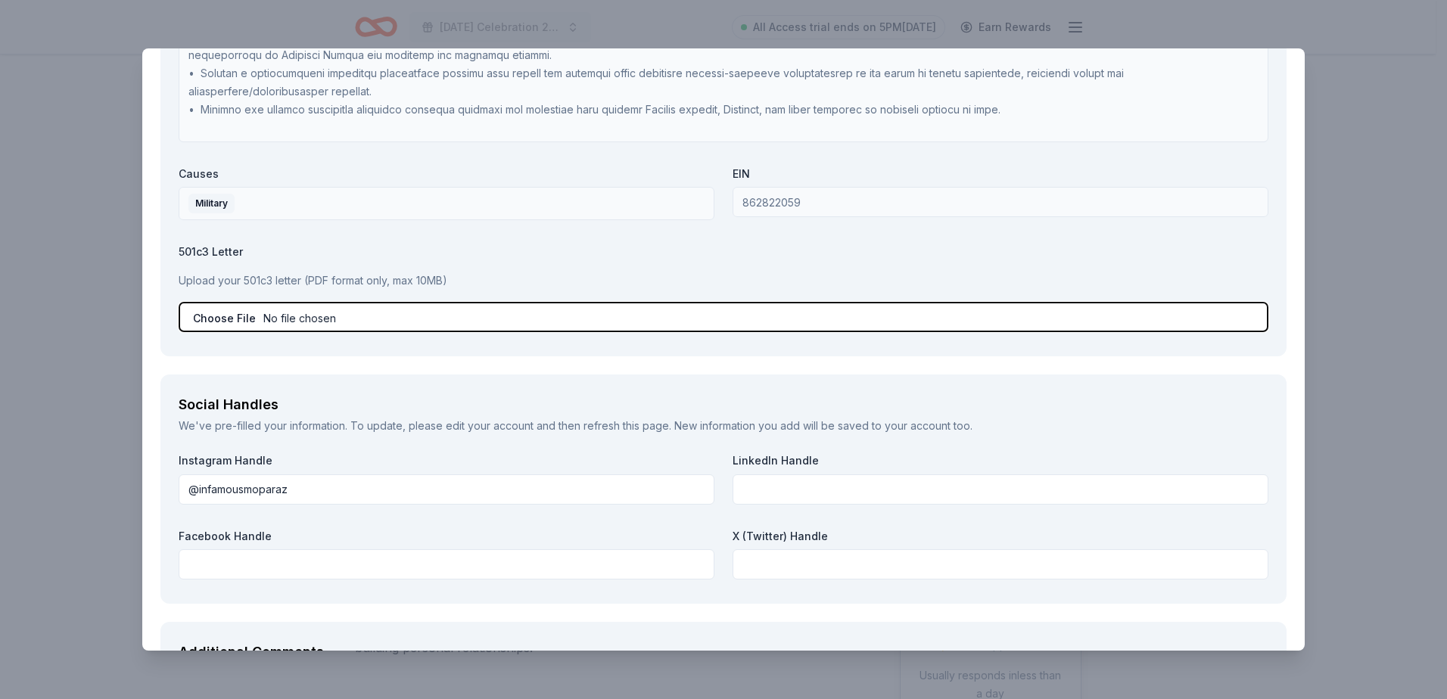
click at [316, 319] on input "file" at bounding box center [724, 317] width 1090 height 30
type input "C:\fakepath\Ein.pdf"
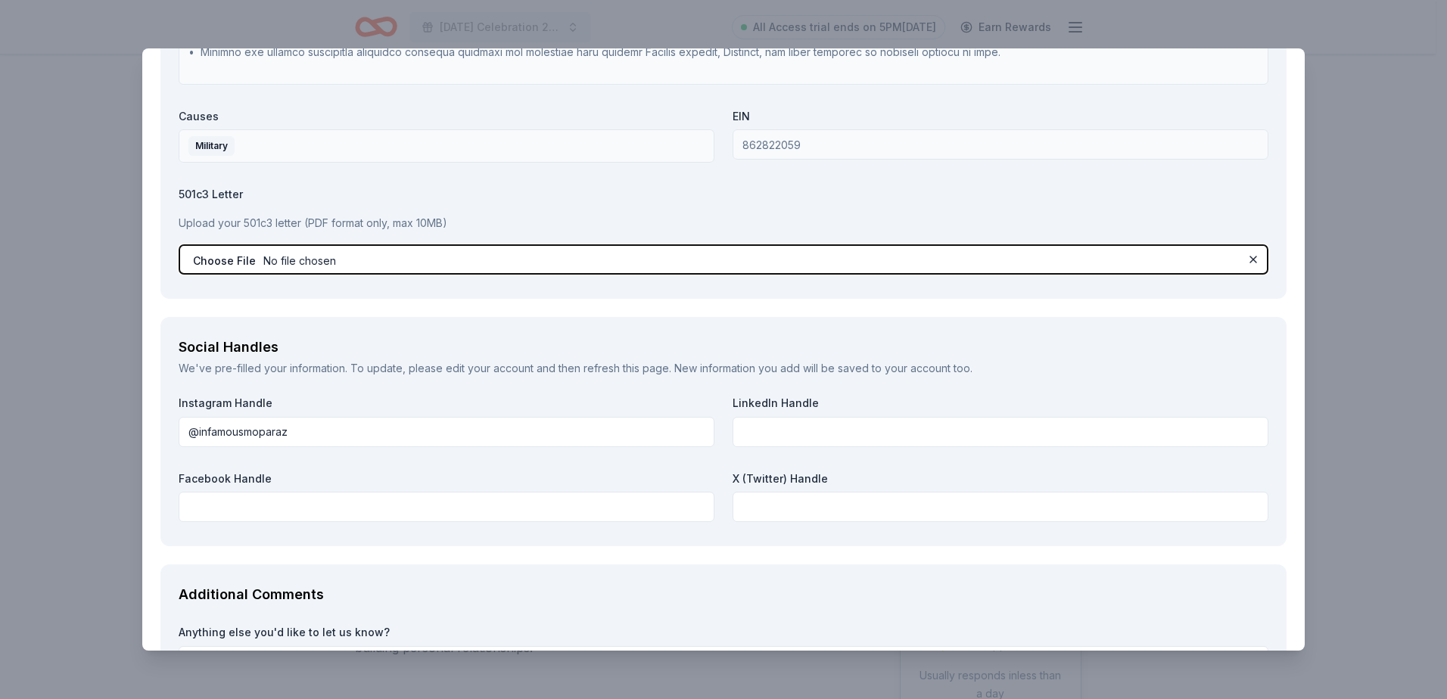
scroll to position [1968, 0]
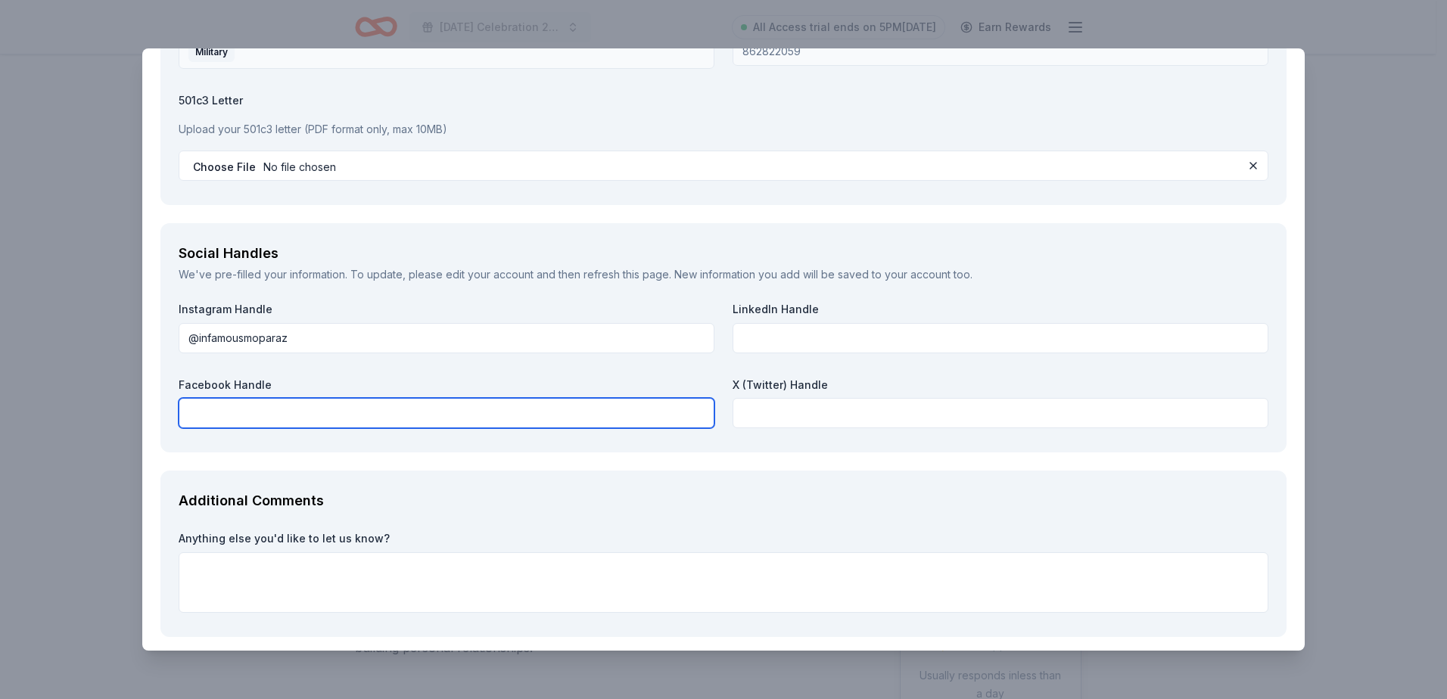
click at [409, 410] on input "text" at bounding box center [447, 413] width 536 height 30
click at [254, 412] on input "text" at bounding box center [447, 413] width 536 height 30
paste input "https://www.facebook.com/InFamousMoparAZ/"
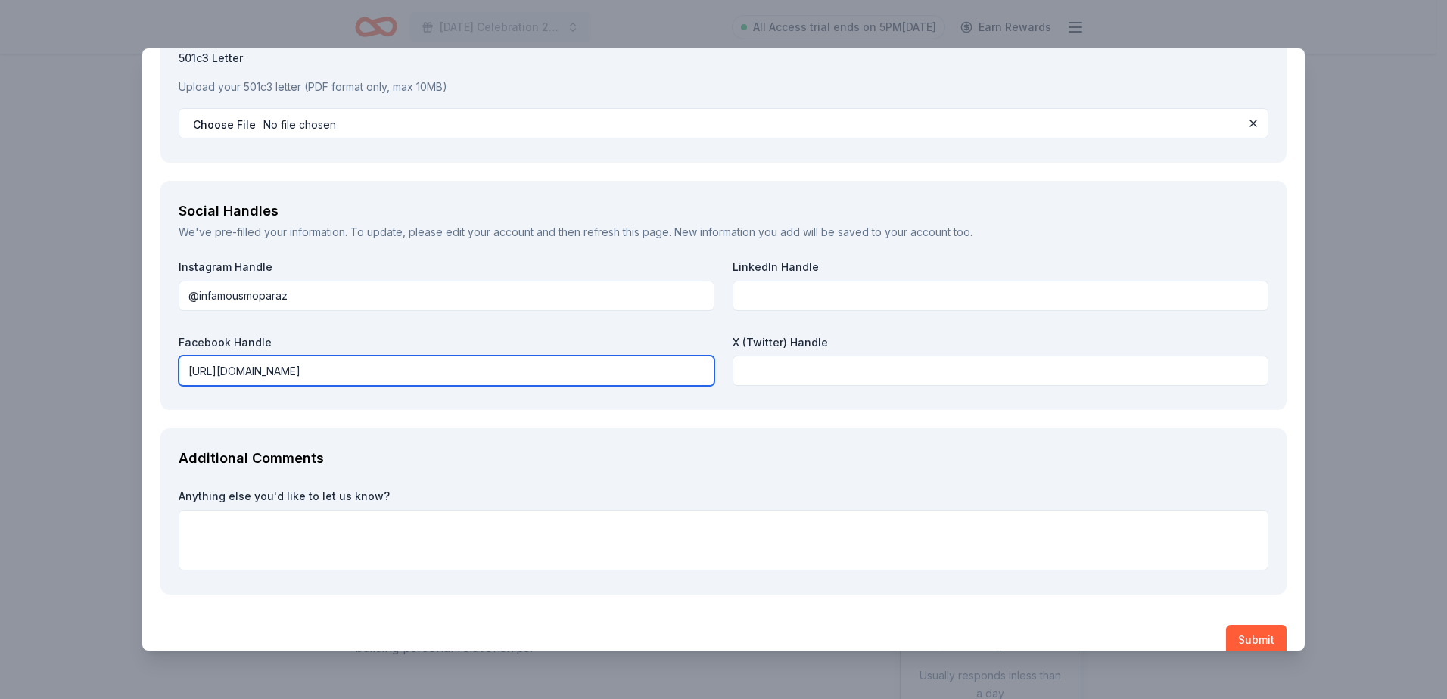
scroll to position [2033, 0]
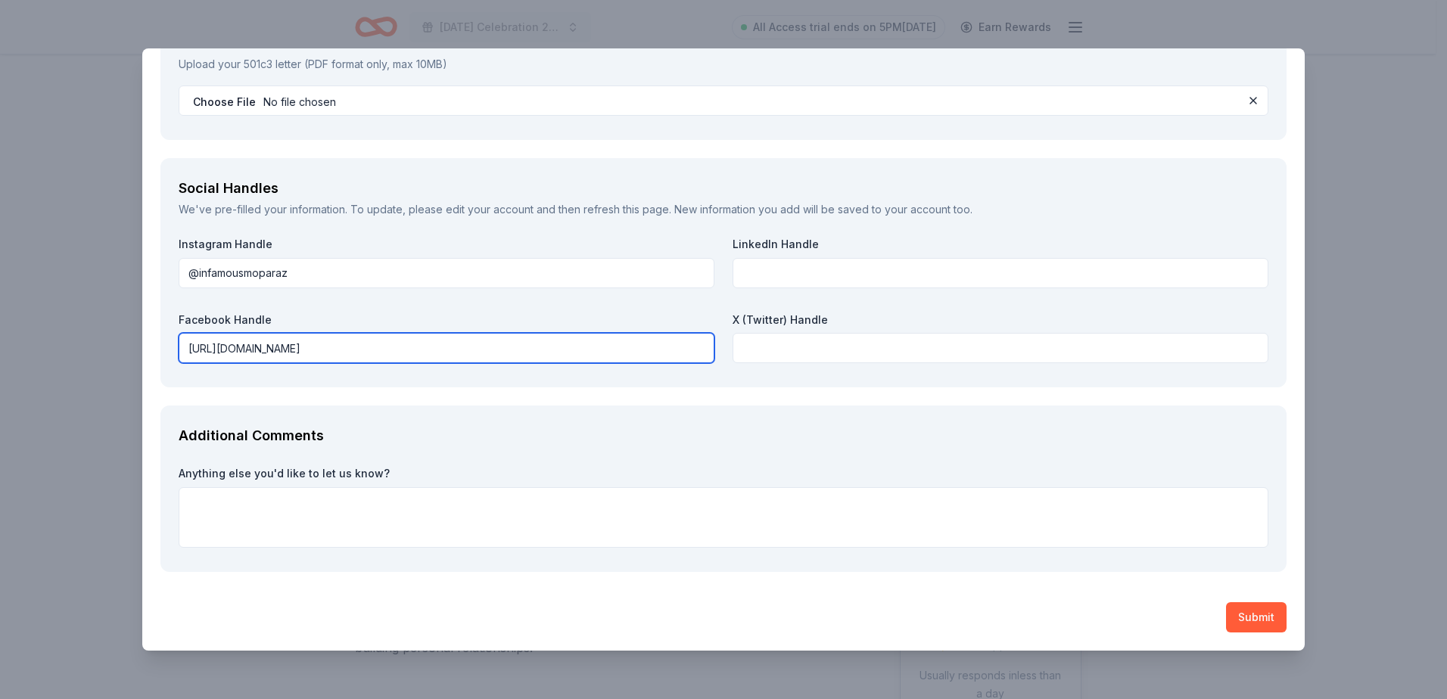
type input "https://www.facebook.com/InFamousMoparAZ/"
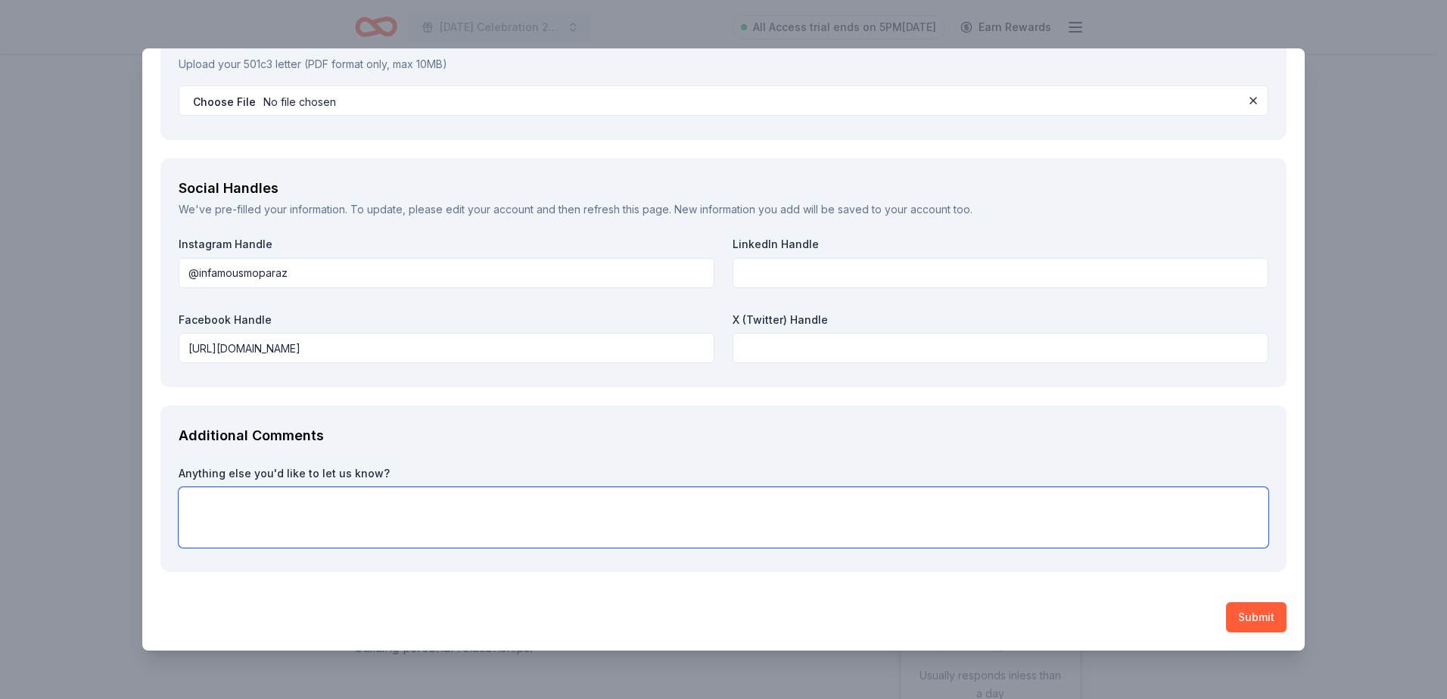
click at [303, 515] on textarea at bounding box center [724, 518] width 1090 height 61
paste textarea "Sponsorship Blurb Wheelz 4 Warriors is a nonprofit dedicated to serving Veteran…"
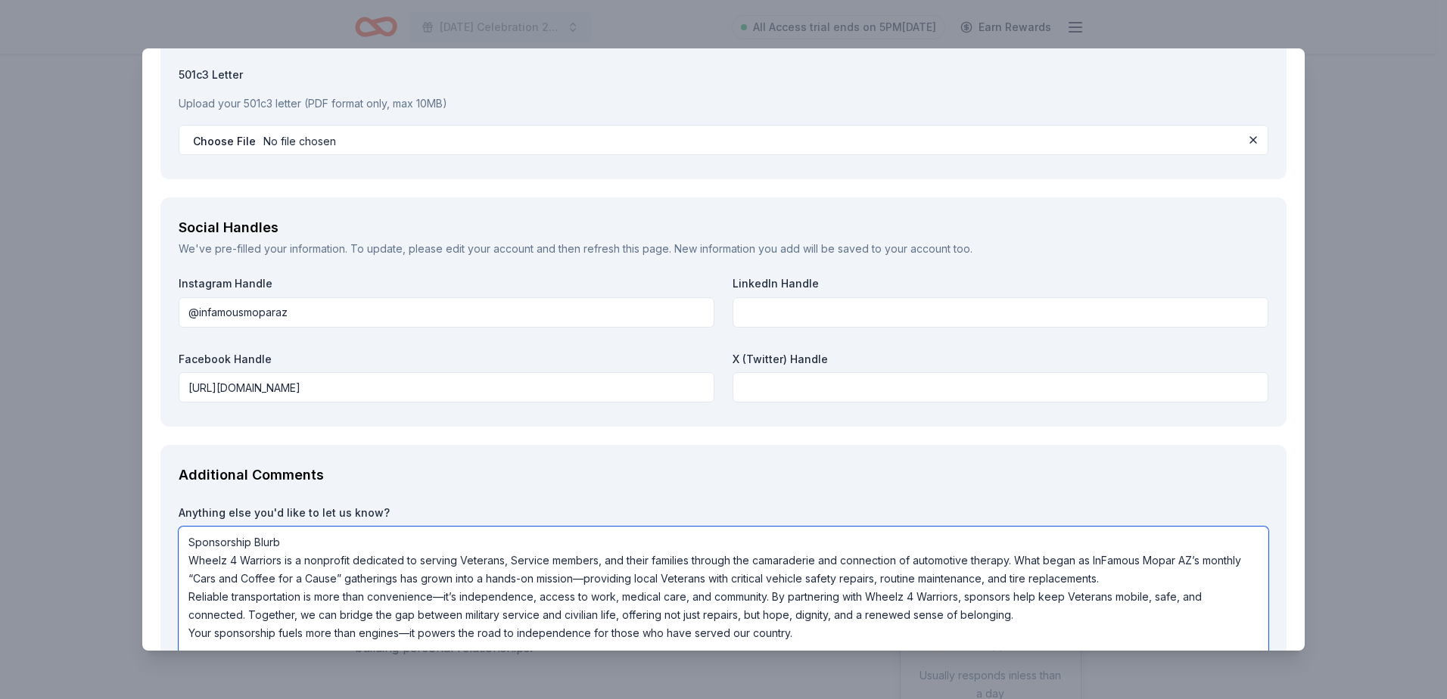
scroll to position [1958, 0]
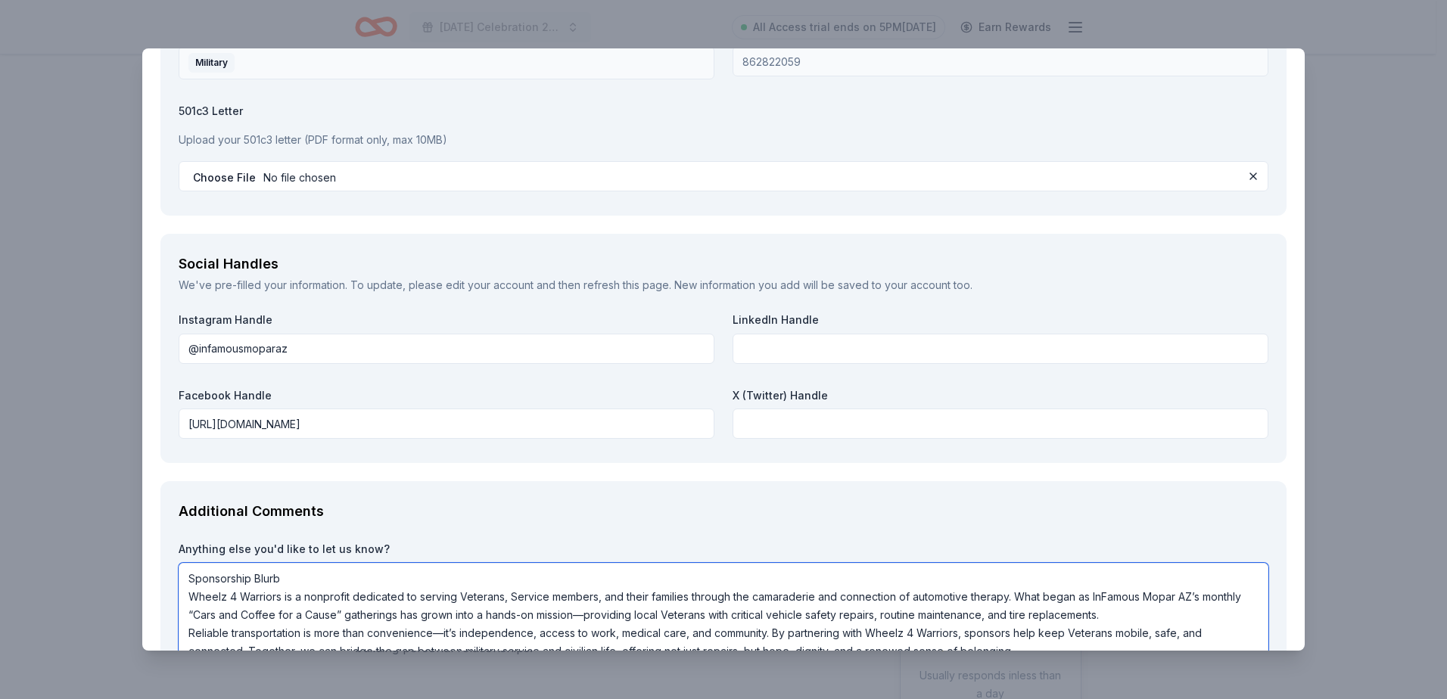
drag, startPoint x: 312, startPoint y: 574, endPoint x: 158, endPoint y: 572, distance: 153.7
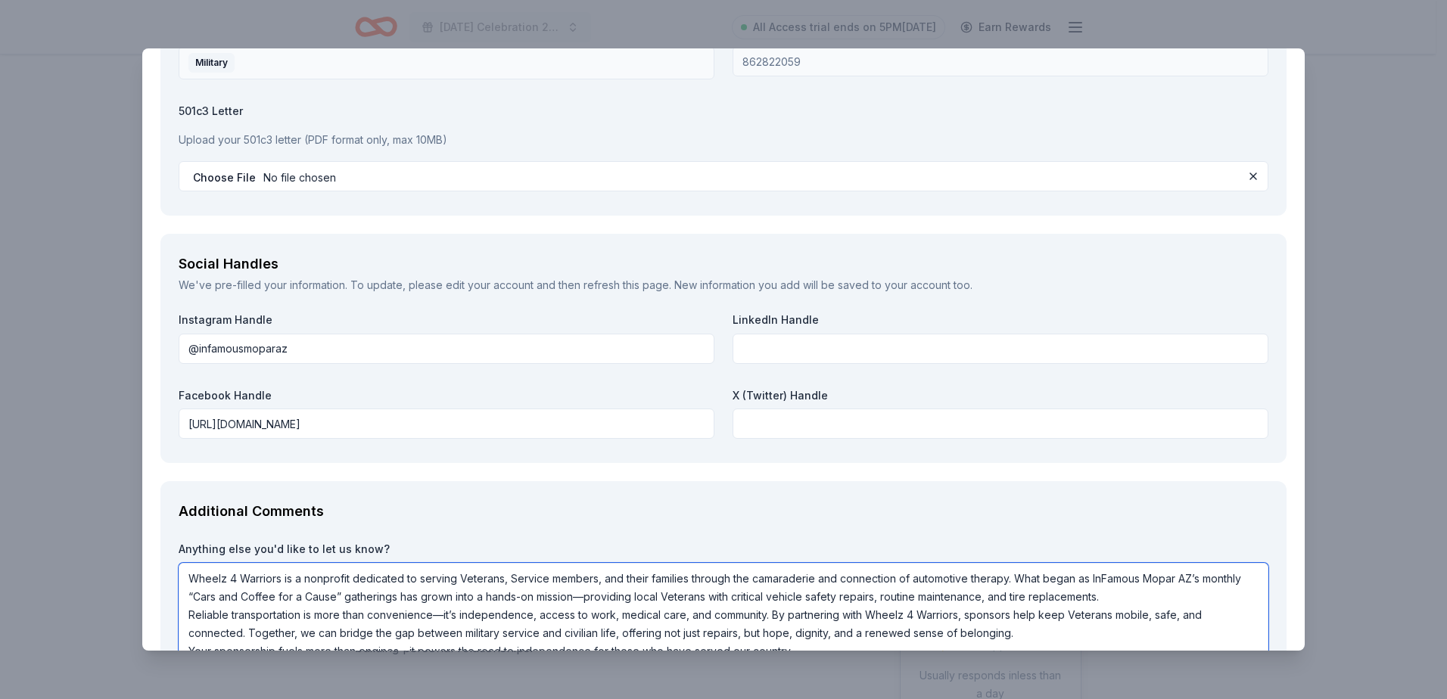
scroll to position [1882, 0]
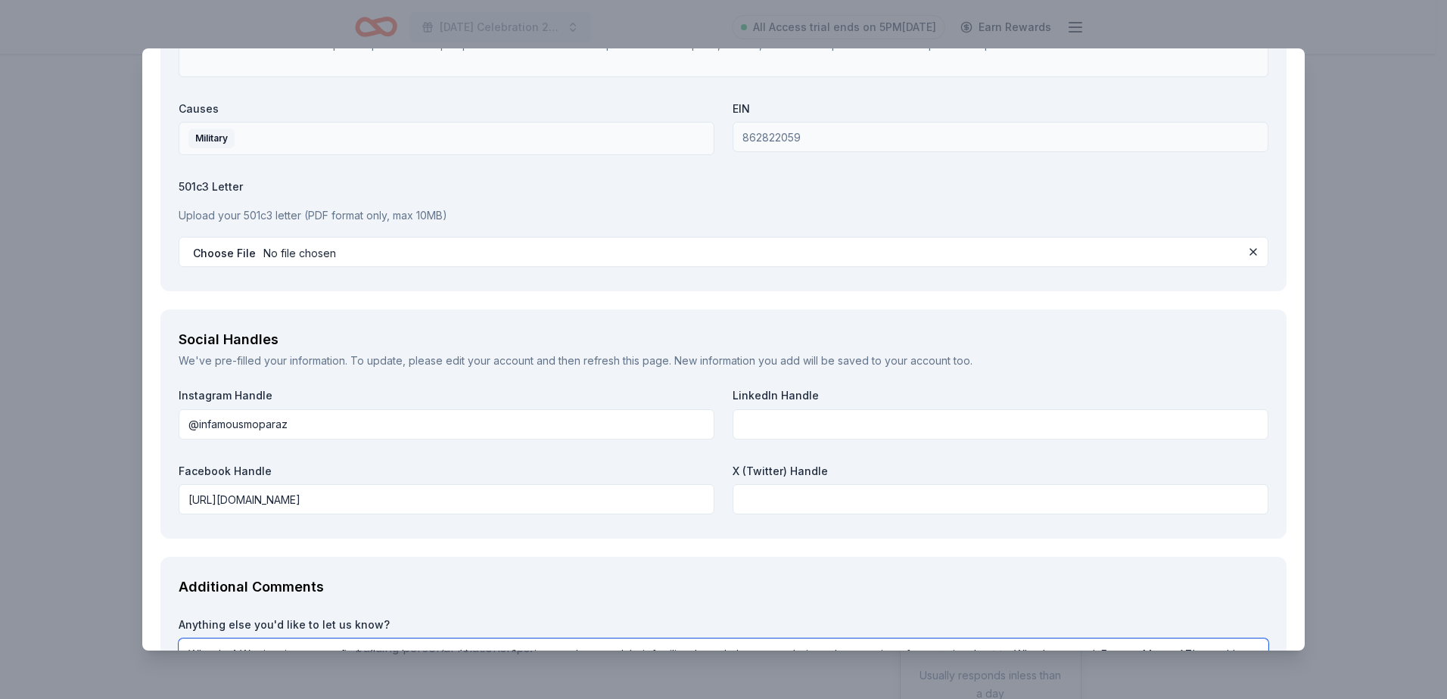
type textarea "Wheelz 4 Warriors is a nonprofit dedicated to serving Veterans, Service members…"
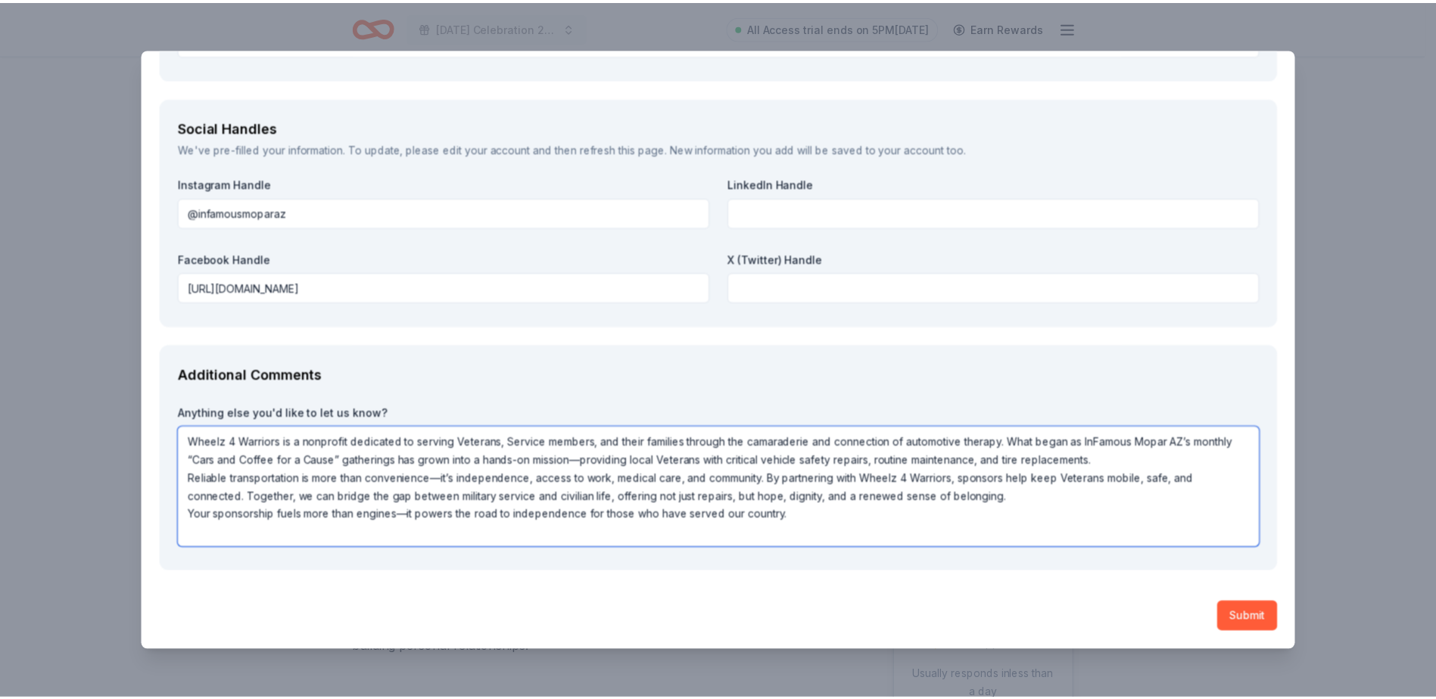
scroll to position [2, 0]
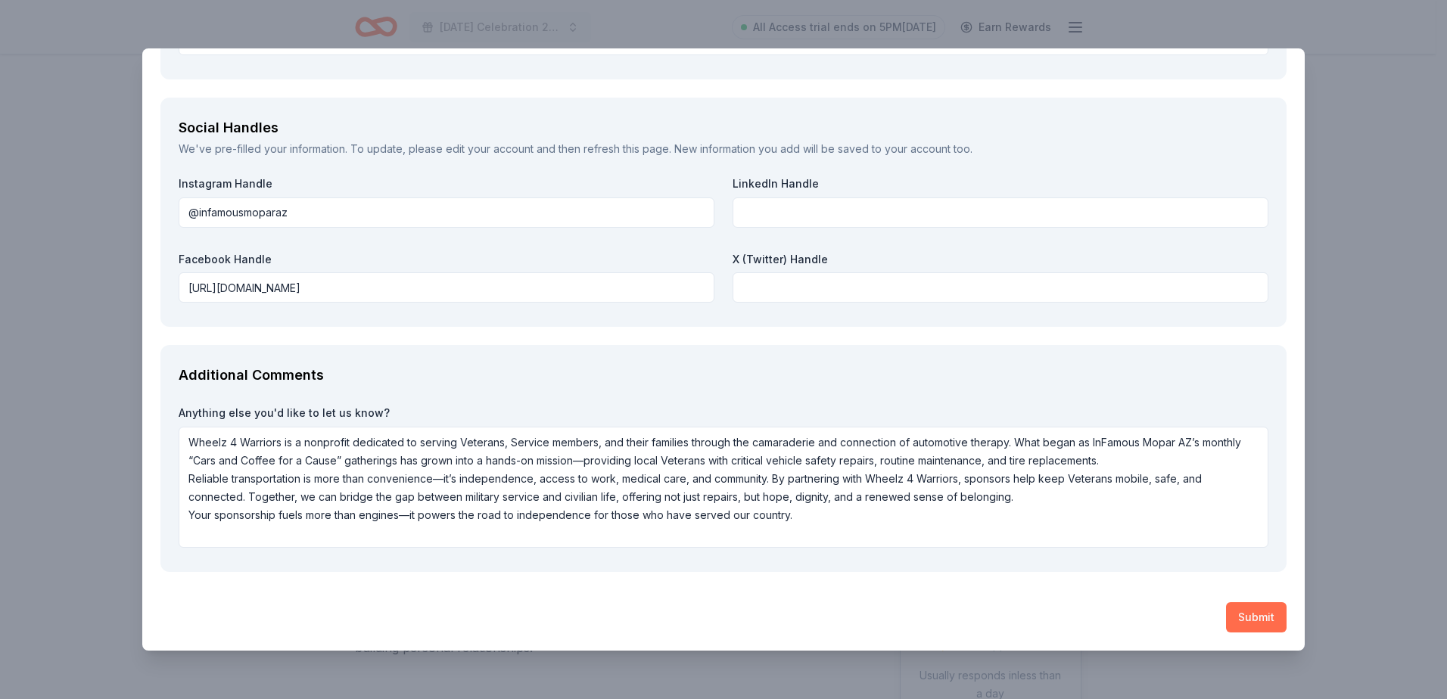
click at [1238, 617] on button "Submit" at bounding box center [1256, 618] width 61 height 30
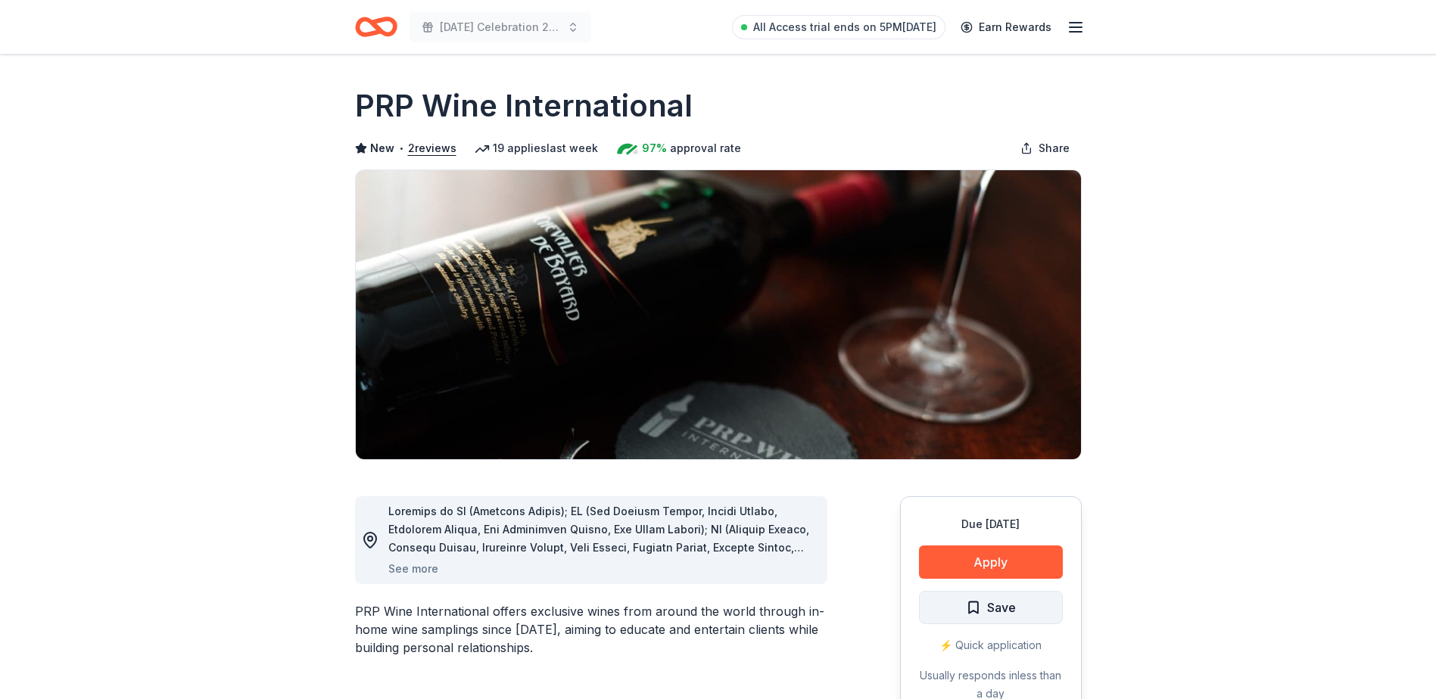
click at [958, 603] on button "Save" at bounding box center [991, 607] width 144 height 33
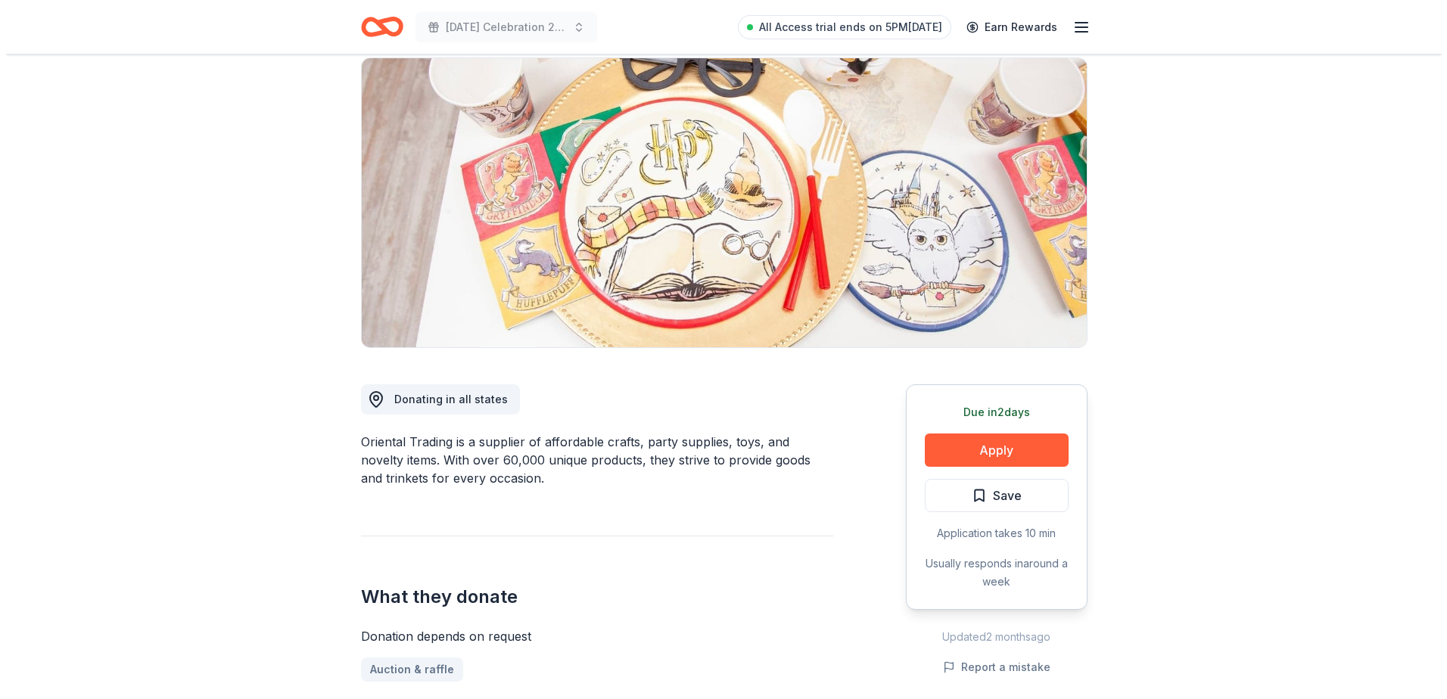
scroll to position [303, 0]
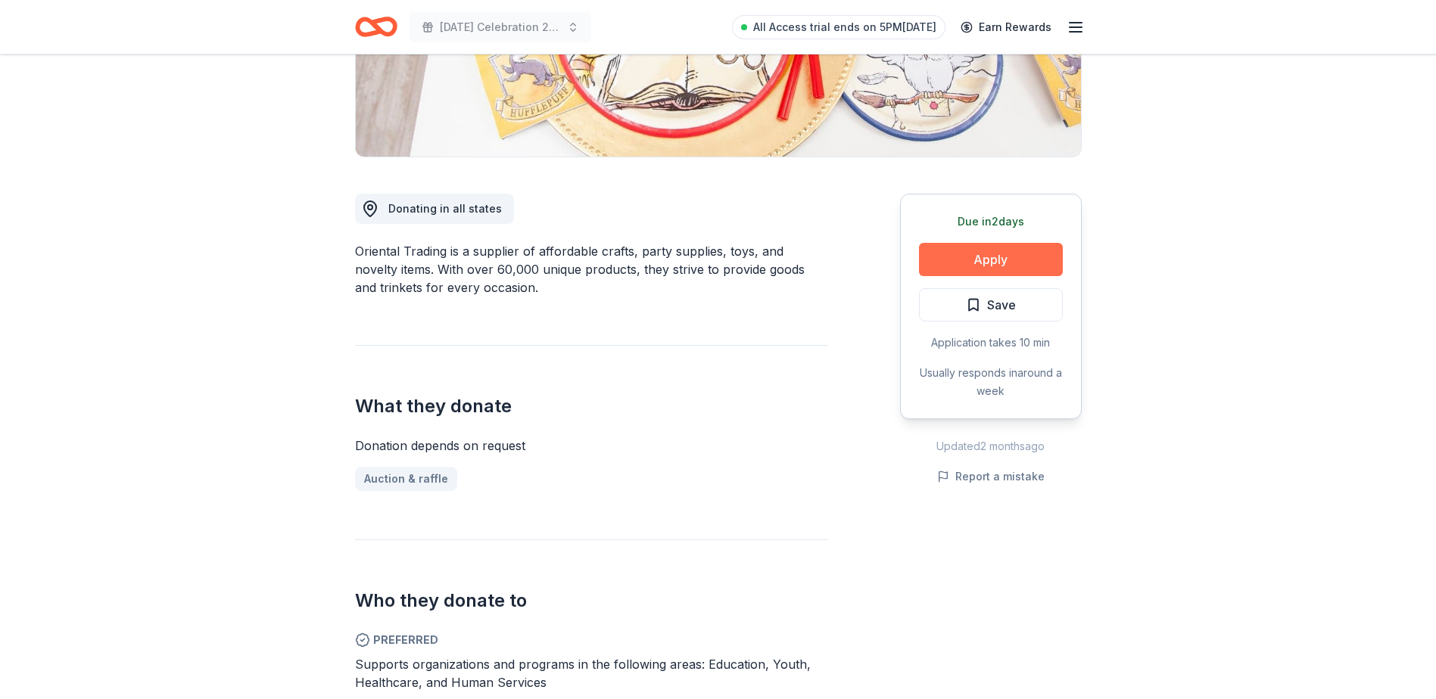
click at [992, 263] on button "Apply" at bounding box center [991, 259] width 144 height 33
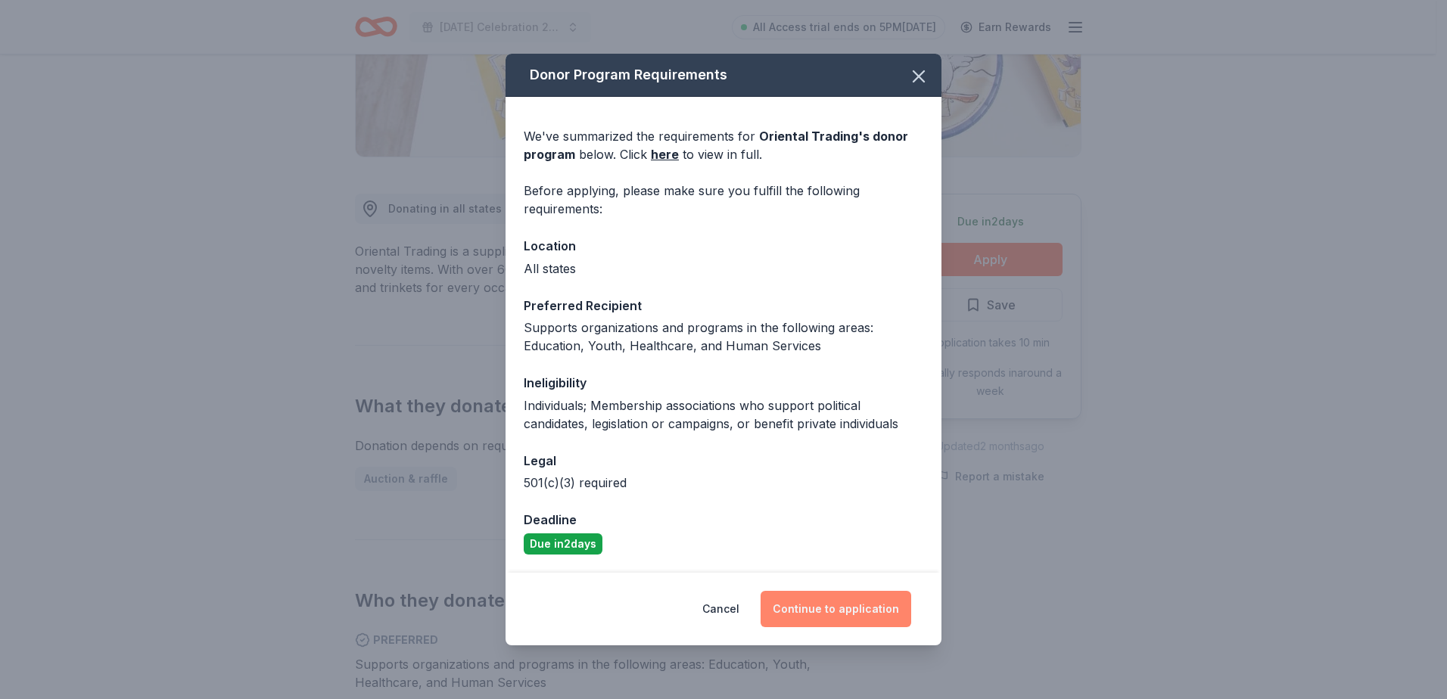
click at [815, 613] on button "Continue to application" at bounding box center [836, 609] width 151 height 36
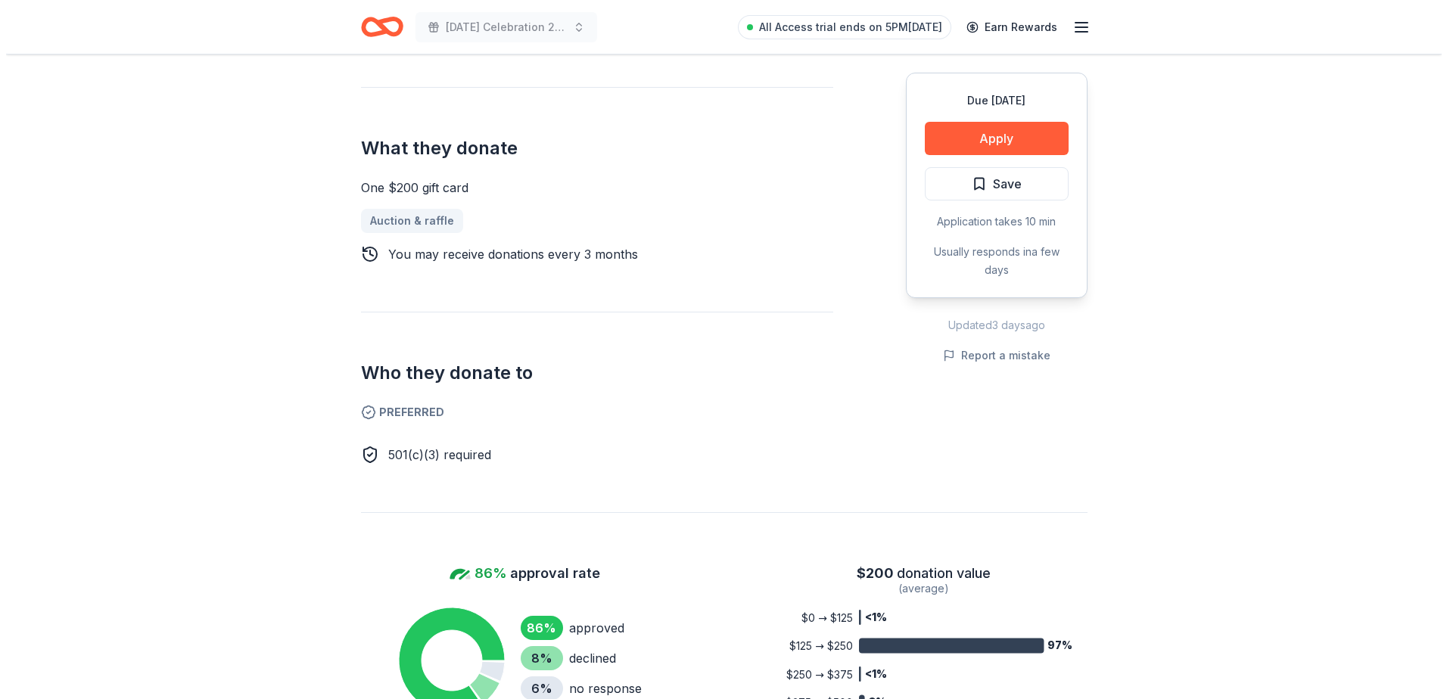
scroll to position [454, 0]
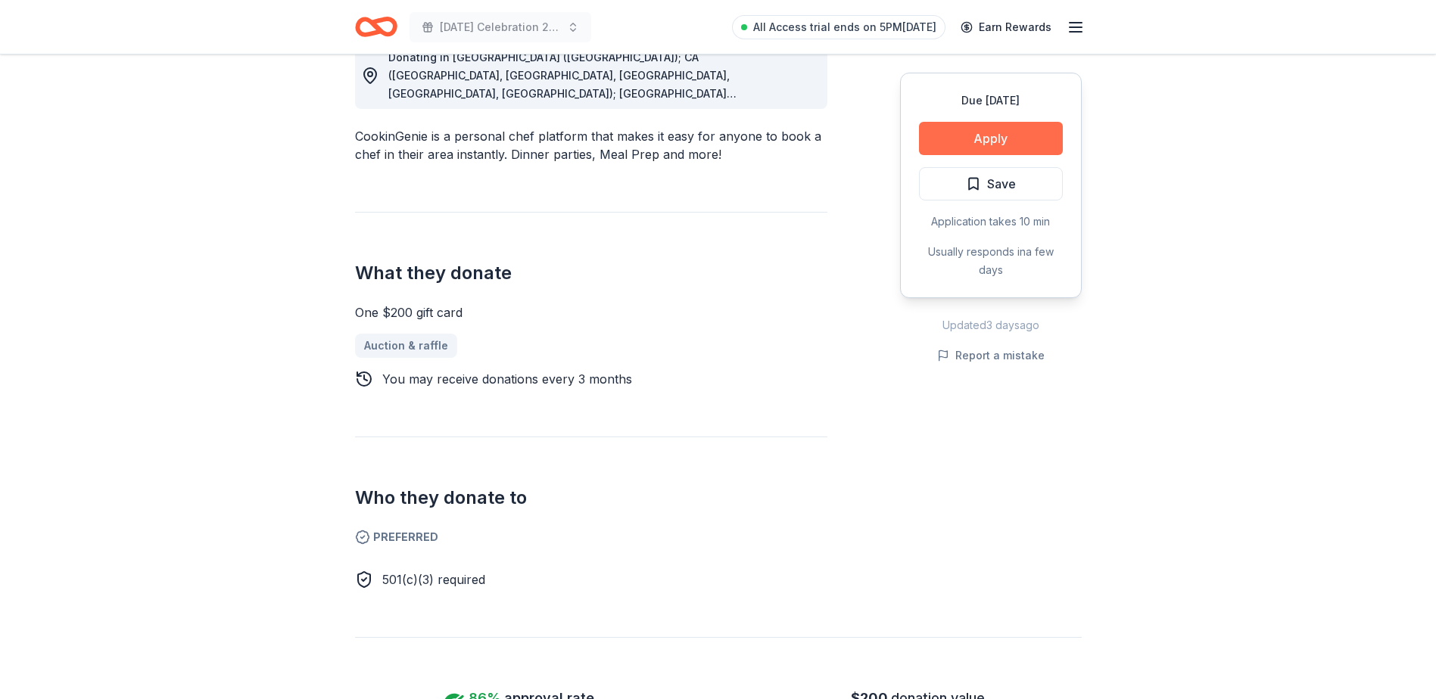
click at [1022, 145] on button "Apply" at bounding box center [991, 138] width 144 height 33
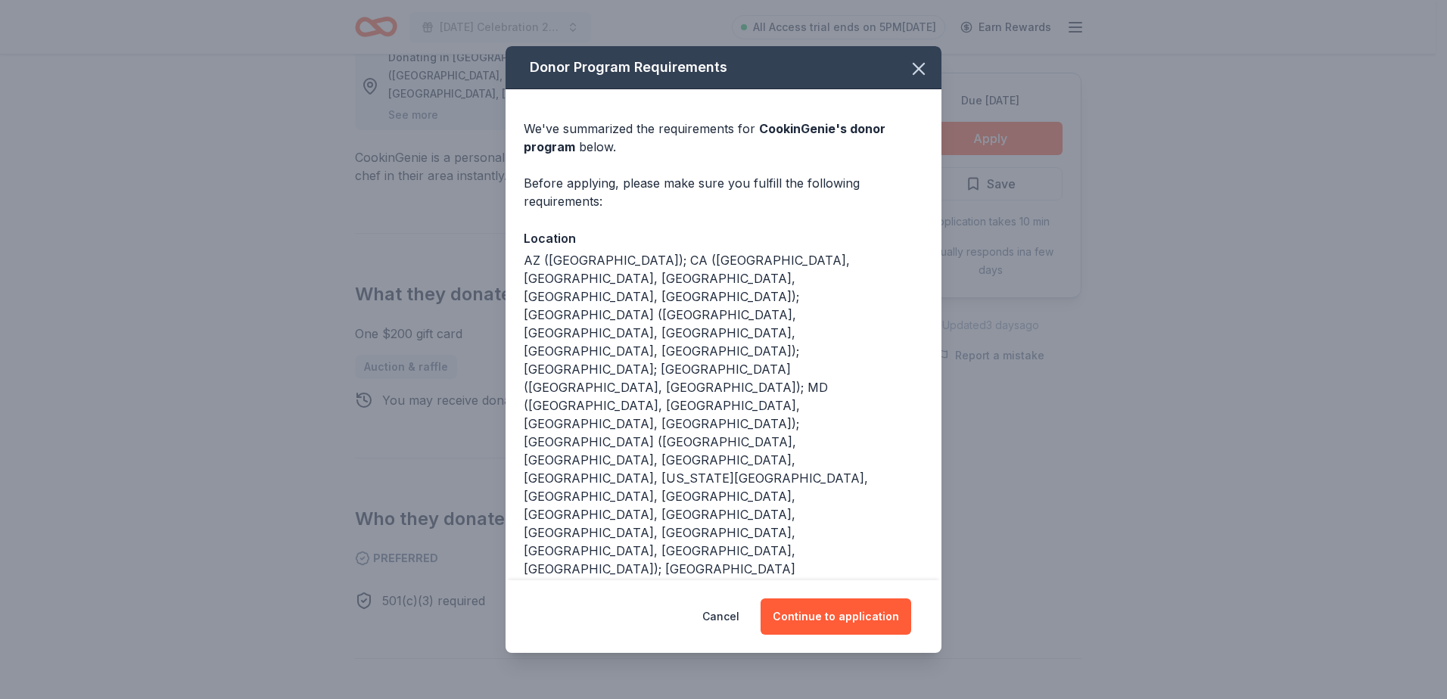
click at [823, 597] on div "Cancel Continue to application" at bounding box center [724, 617] width 436 height 73
click at [827, 620] on button "Continue to application" at bounding box center [836, 617] width 151 height 36
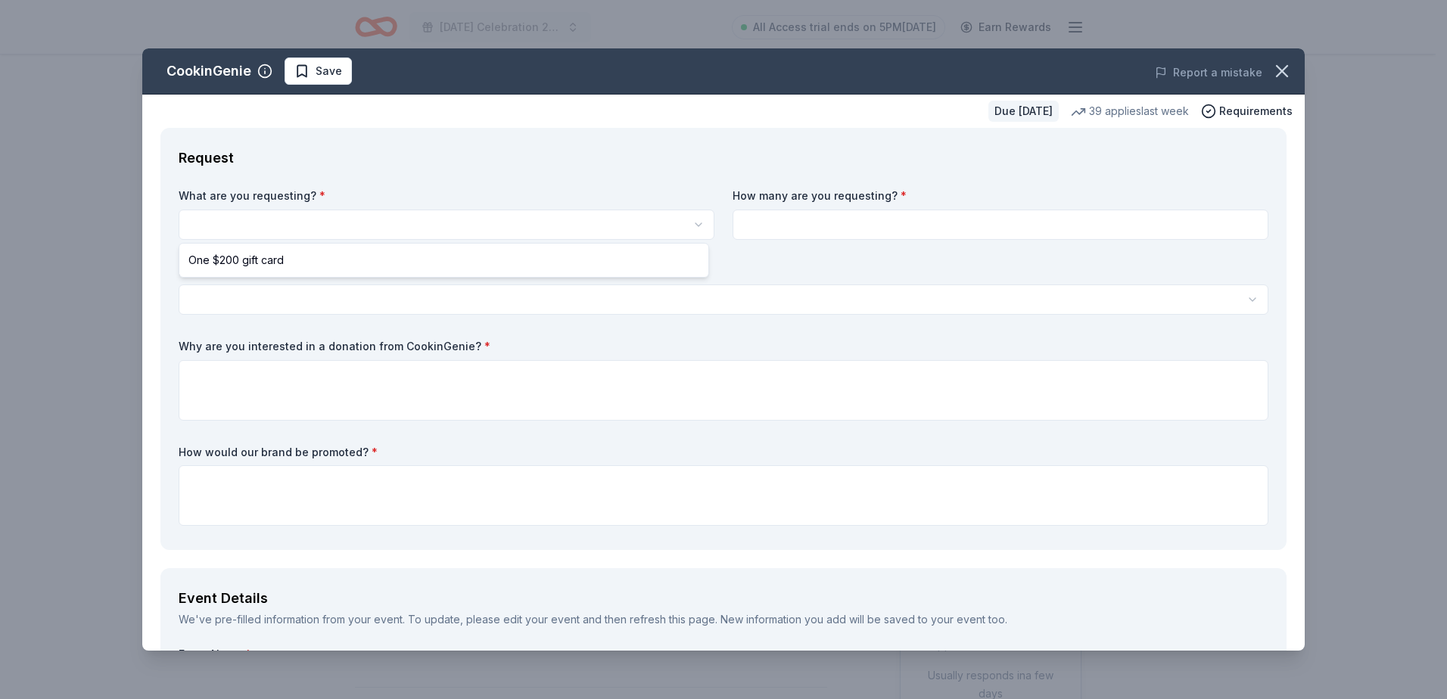
click at [359, 221] on html "[DATE] Celebration 2025 All Access trial ends on 5PM[DATE] Earn Rewards Due [DA…" at bounding box center [723, 349] width 1447 height 699
select select "One $200 gift card"
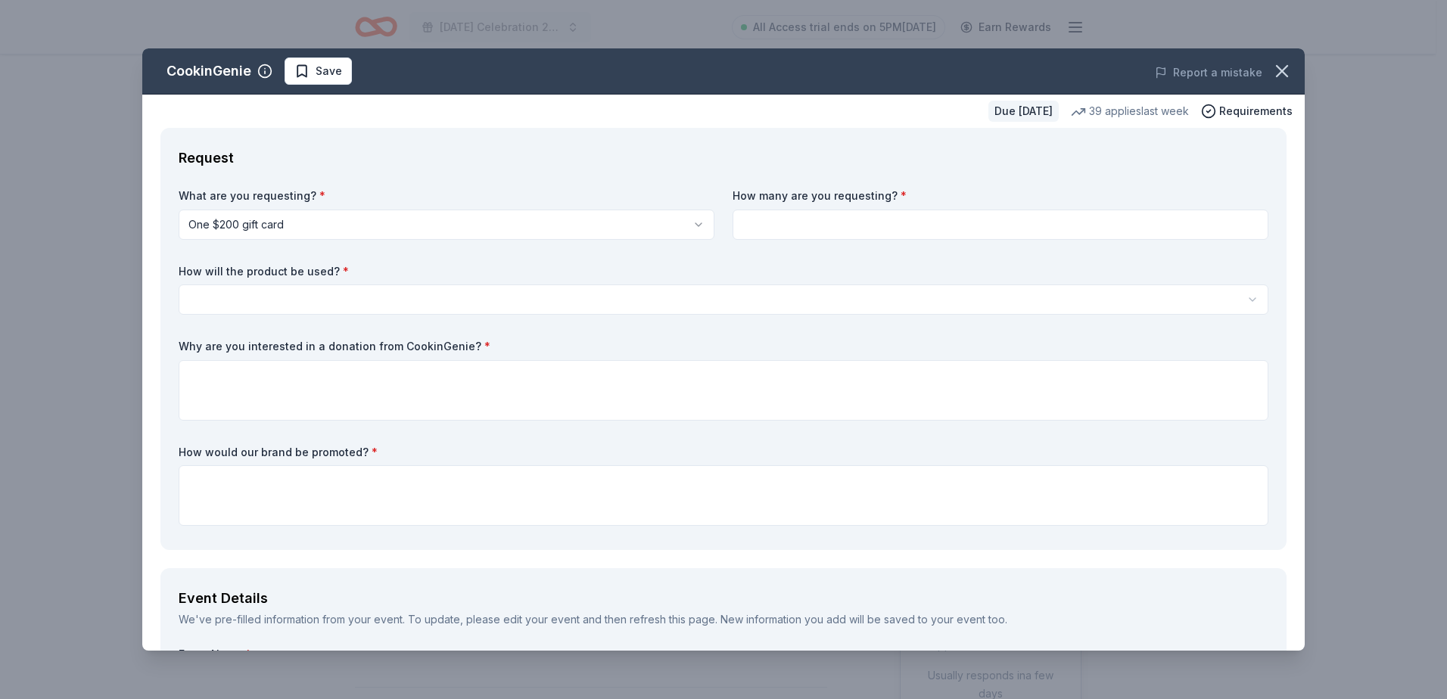
click at [958, 220] on input at bounding box center [1001, 225] width 536 height 30
type input "2"
click at [454, 292] on html "[DATE] Celebration 2025 All Access trial ends on 5PM[DATE] Earn Rewards Due [DA…" at bounding box center [723, 349] width 1447 height 699
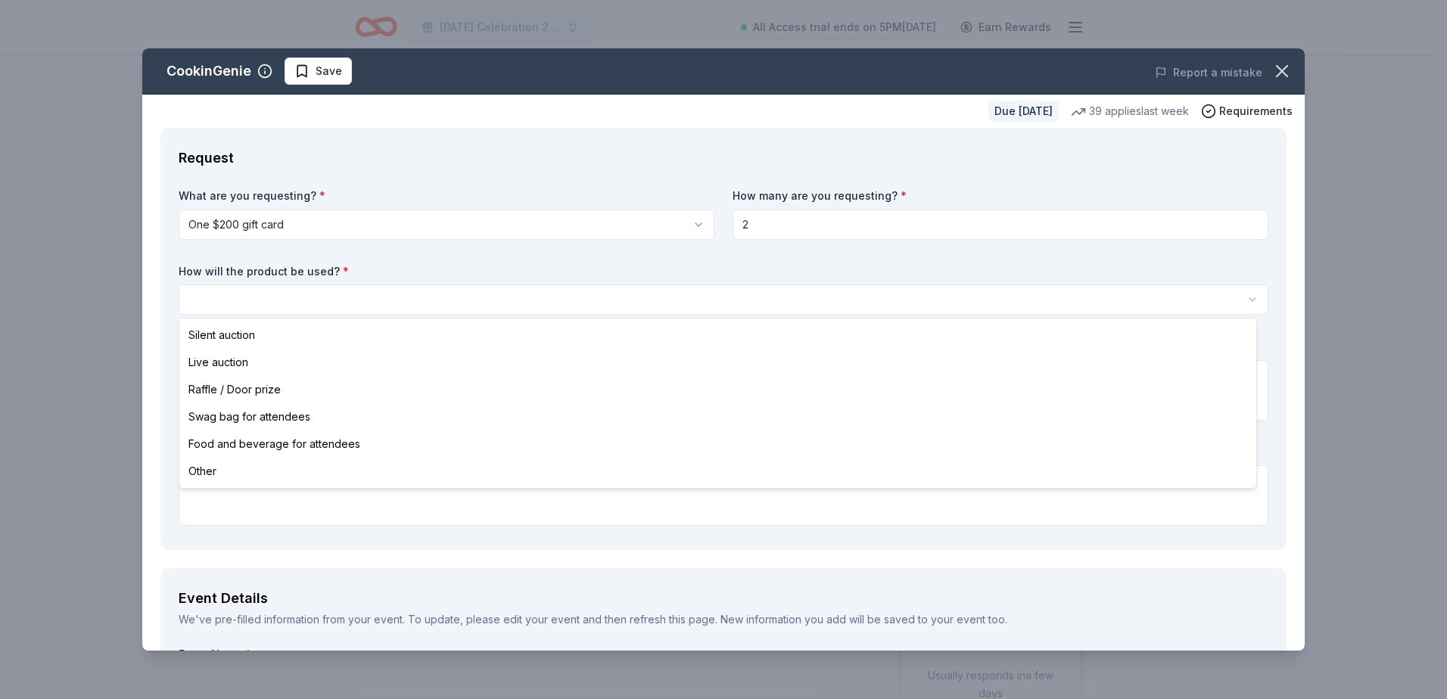
select select "silentAuction"
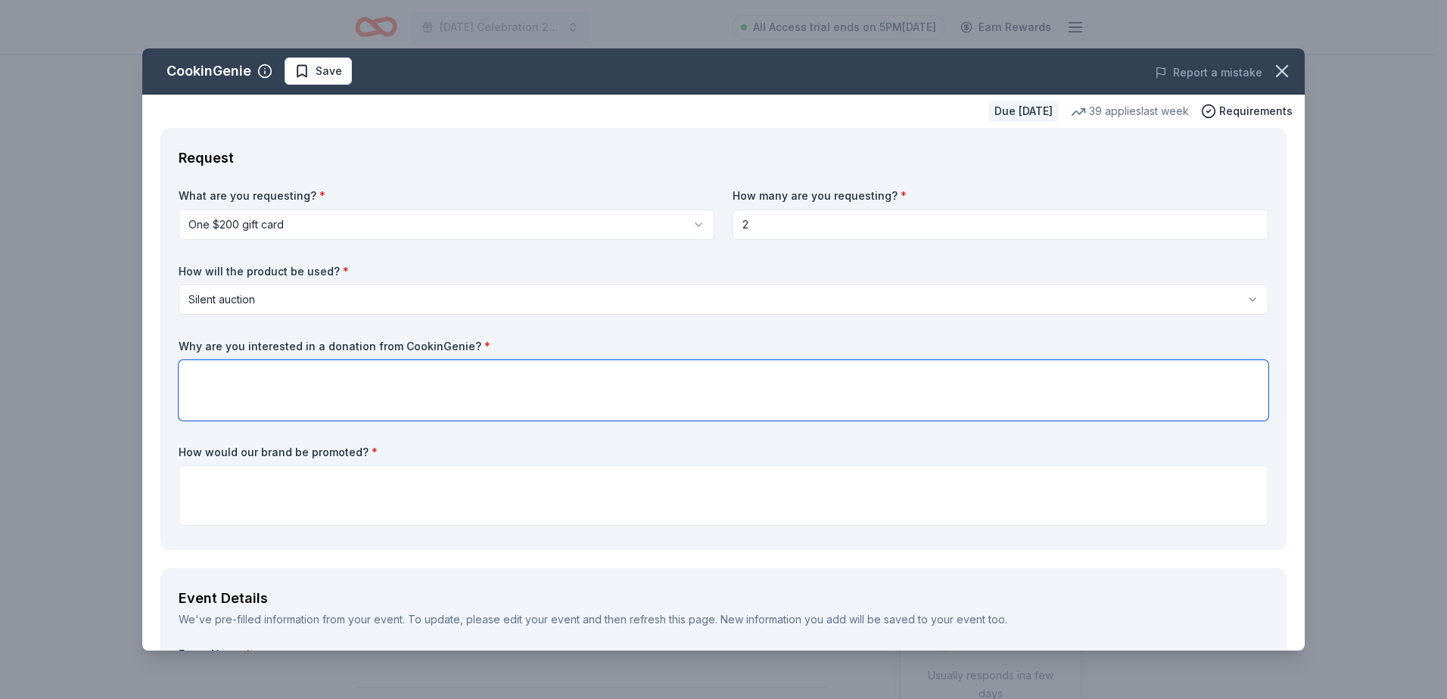
click at [328, 391] on textarea at bounding box center [724, 390] width 1090 height 61
paste textarea "Your donation would bring added excitement to our raffle and auction while high…"
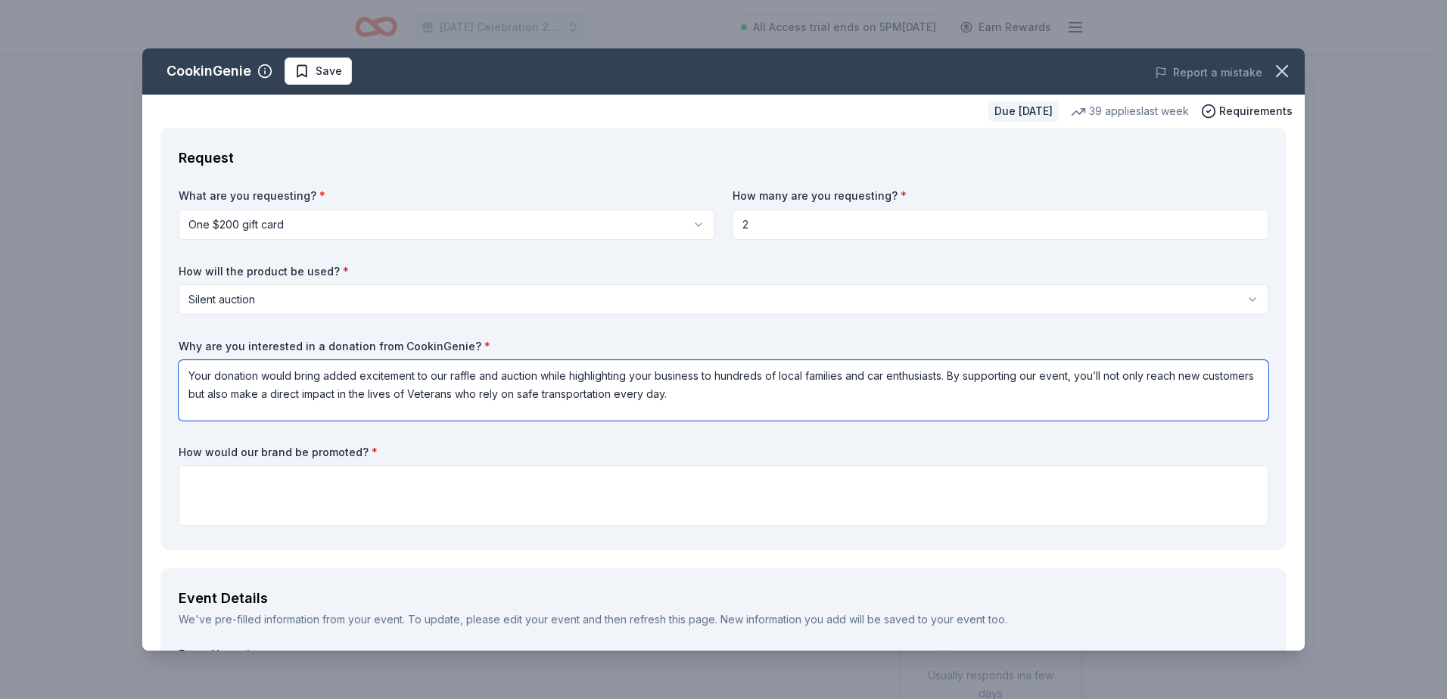
type textarea "Your donation would bring added excitement to our raffle and auction while high…"
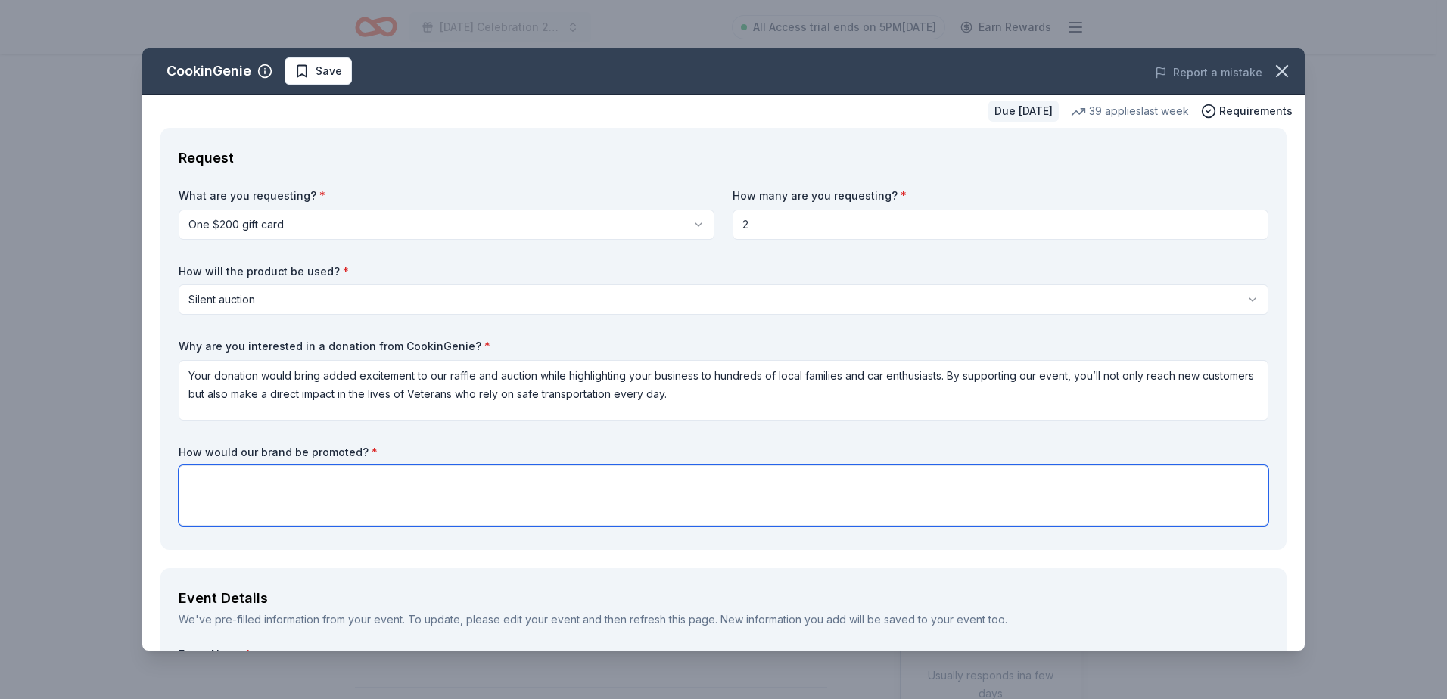
click at [244, 484] on textarea at bounding box center [724, 496] width 1090 height 61
paste textarea "• Donor announcements during the event • Social media posts featuring your dona…"
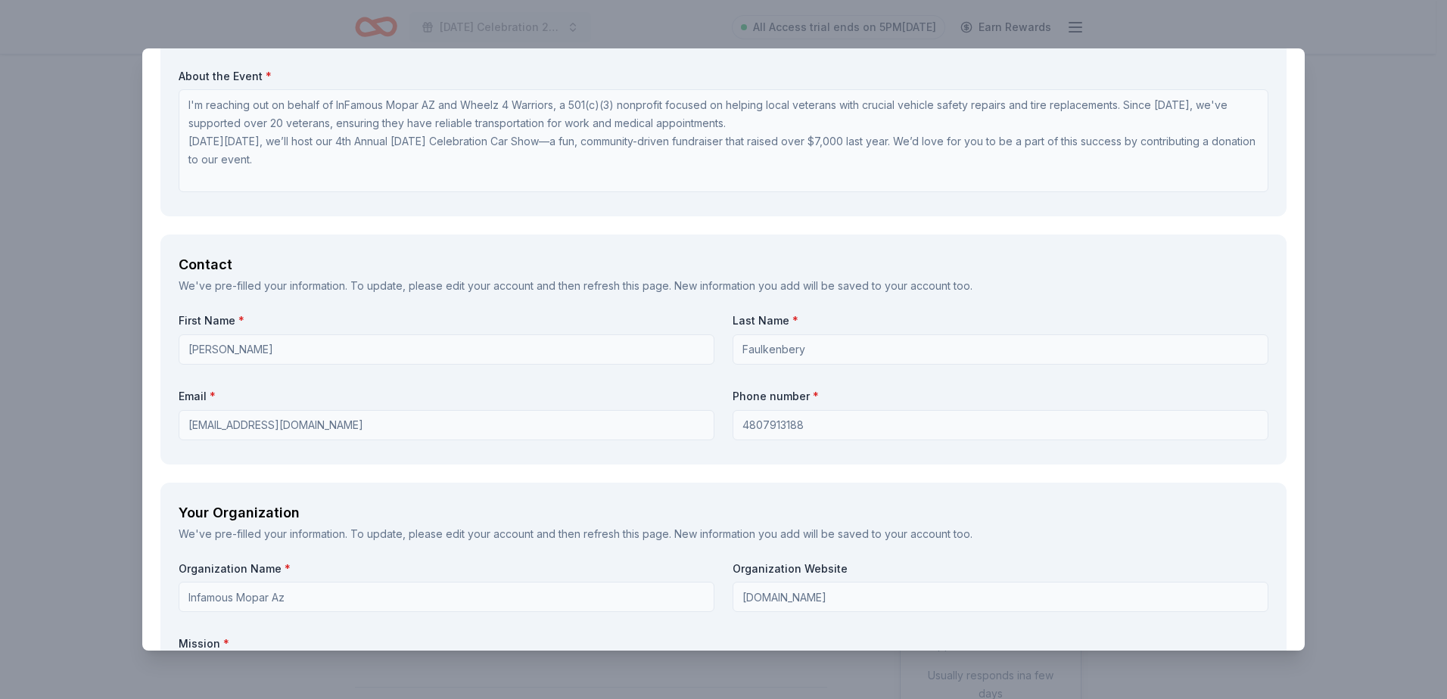
scroll to position [908, 0]
type textarea "• Donor announcements during the event • Social media posts featuring your dona…"
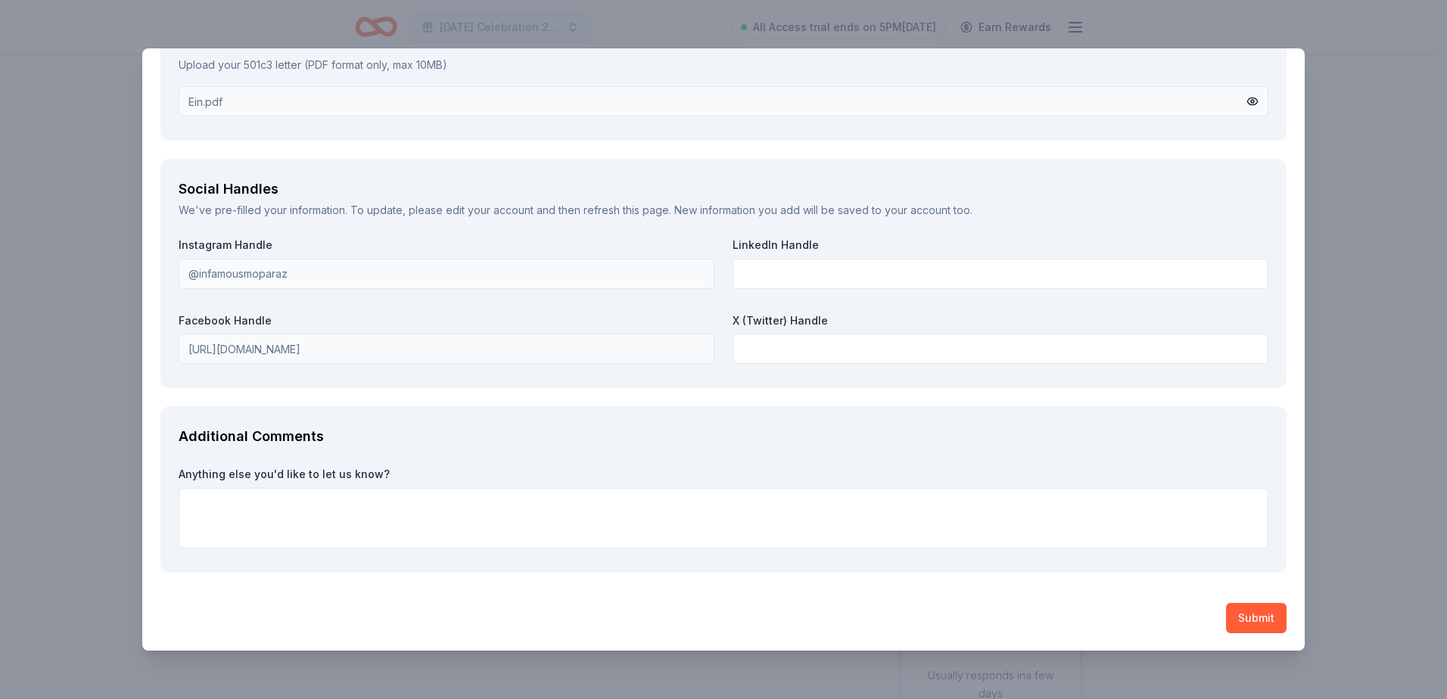
scroll to position [1979, 0]
click at [391, 511] on textarea at bounding box center [724, 518] width 1090 height 61
paste textarea "Wheelz 4 Warriors is a nonprofit dedicated to serving Veterans, Service members…"
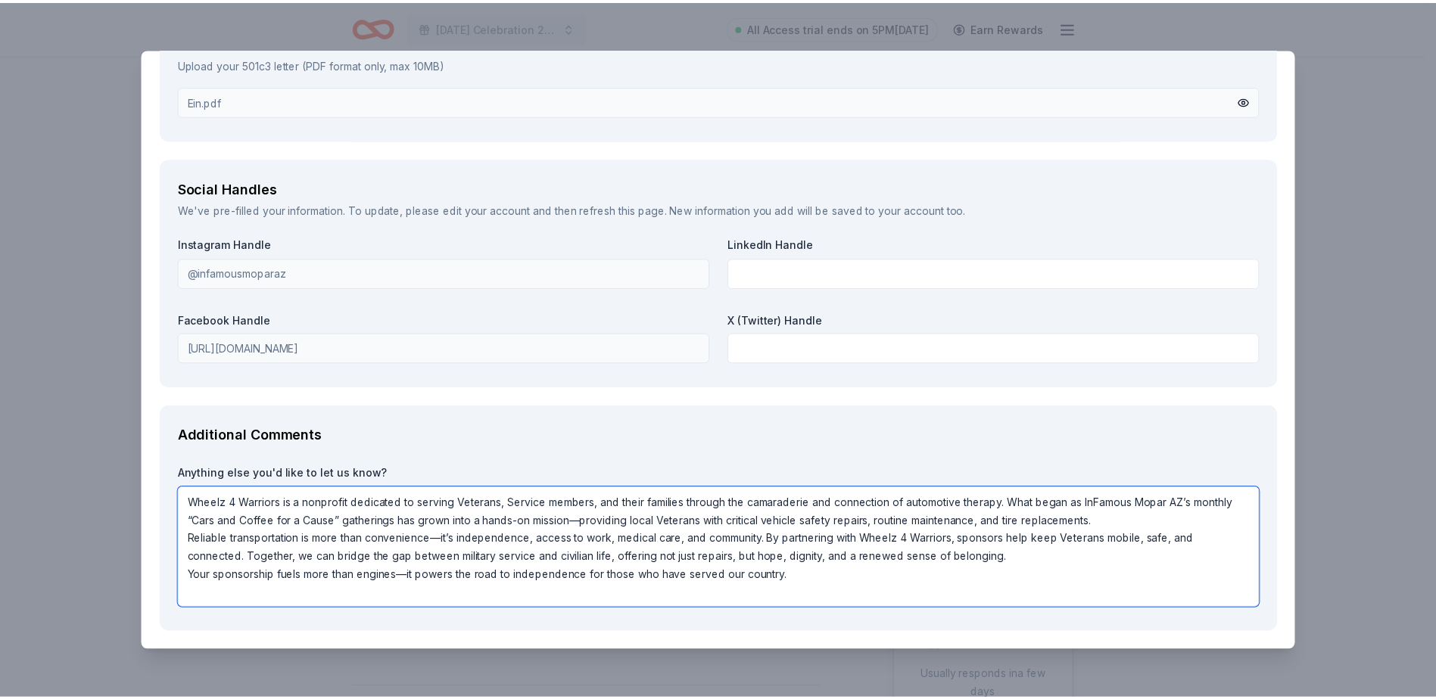
scroll to position [2039, 0]
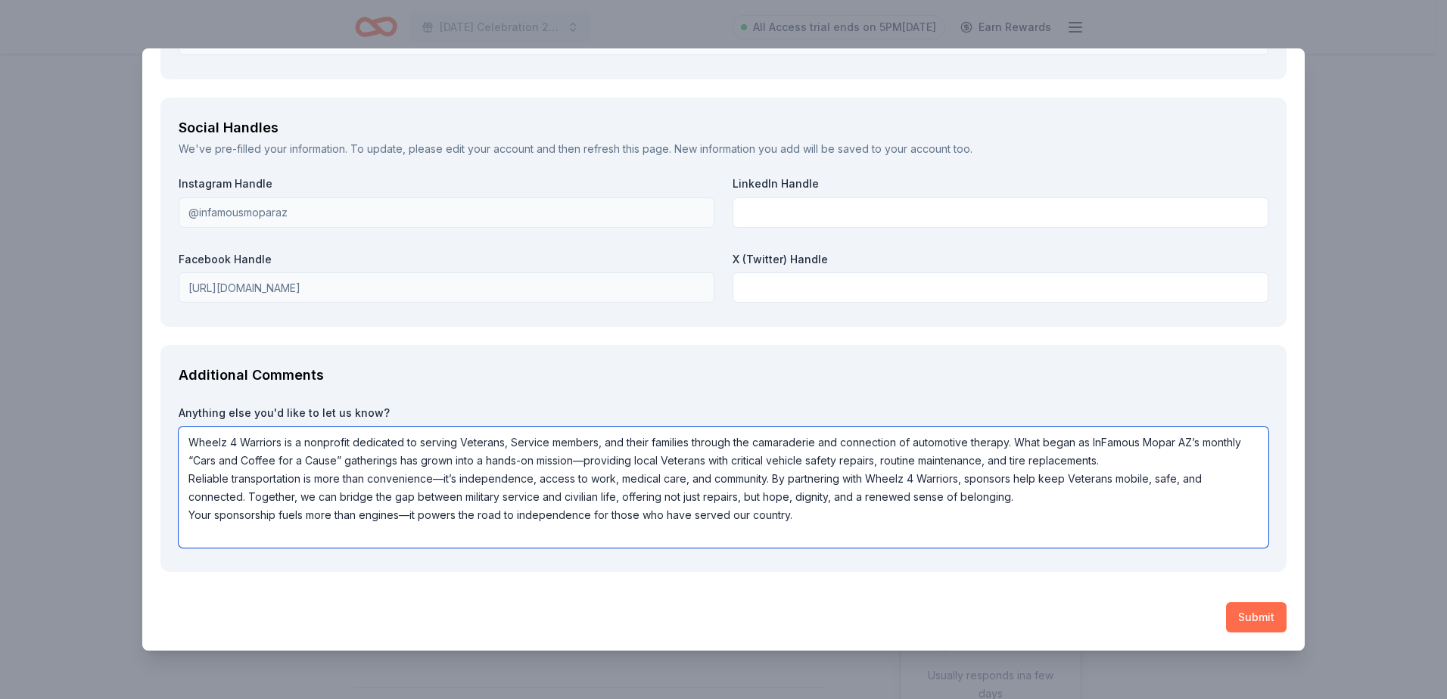
type textarea "Wheelz 4 Warriors is a nonprofit dedicated to serving Veterans, Service members…"
click at [1255, 627] on button "Submit" at bounding box center [1256, 618] width 61 height 30
